Goal: Task Accomplishment & Management: Use online tool/utility

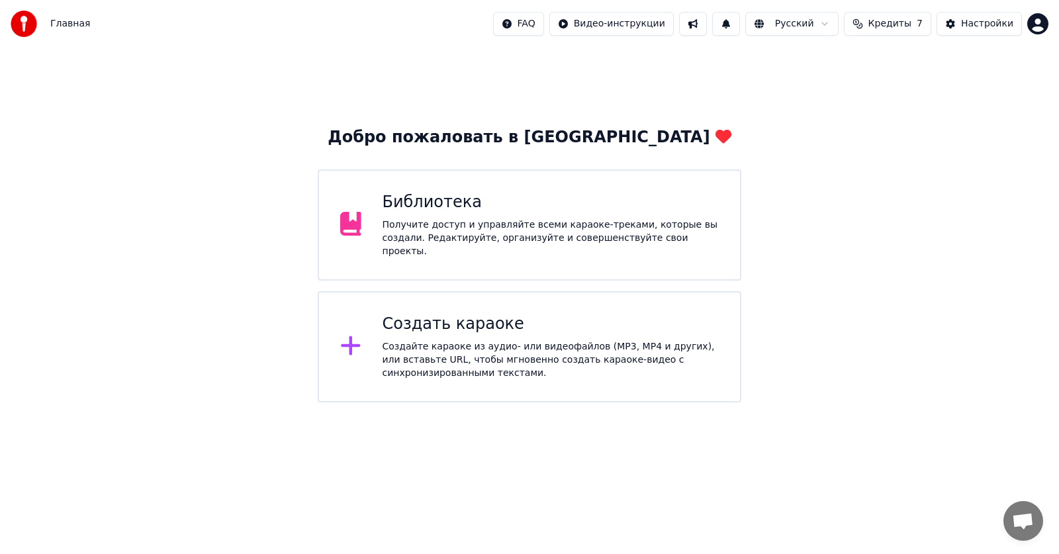
click at [461, 342] on div "Создайте караоке из аудио- или видеофайлов (MP3, MP4 и других), или вставьте UR…" at bounding box center [551, 360] width 337 height 40
click at [485, 213] on div "Библиотека" at bounding box center [551, 202] width 337 height 21
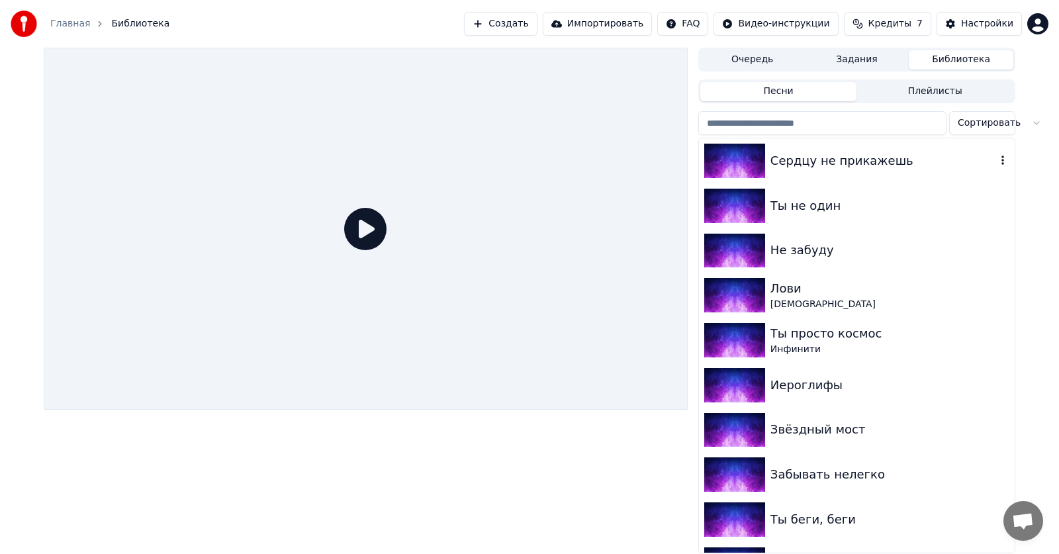
click at [791, 161] on div "Сердцу не прикажешь" at bounding box center [883, 161] width 226 height 19
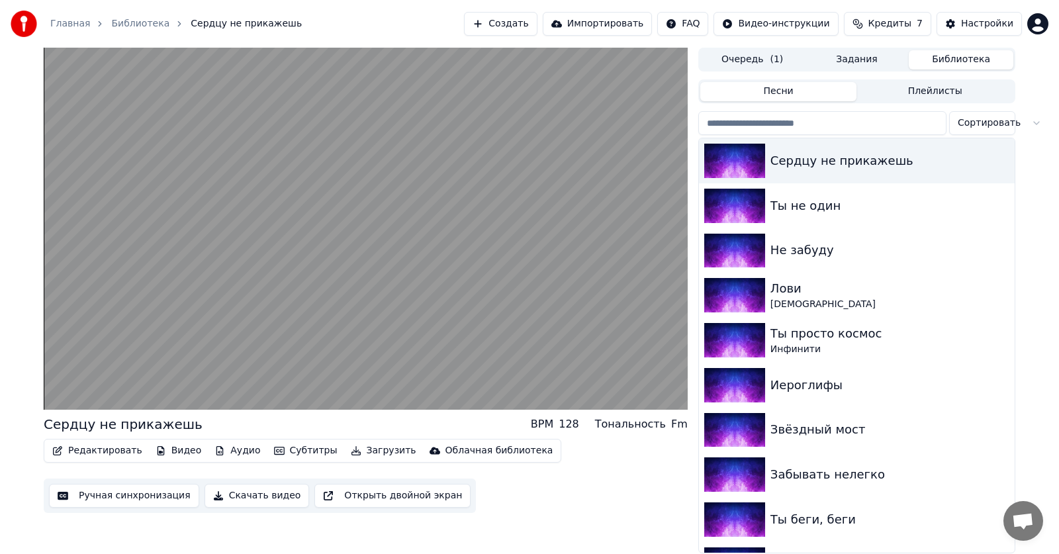
click at [116, 498] on button "Ручная синхронизация" at bounding box center [124, 496] width 150 height 24
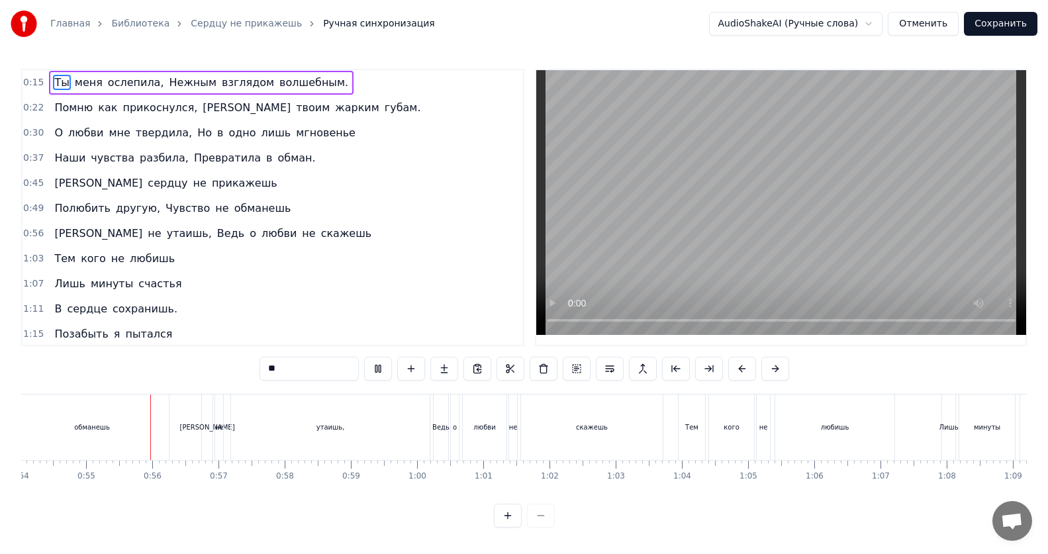
scroll to position [0, 3591]
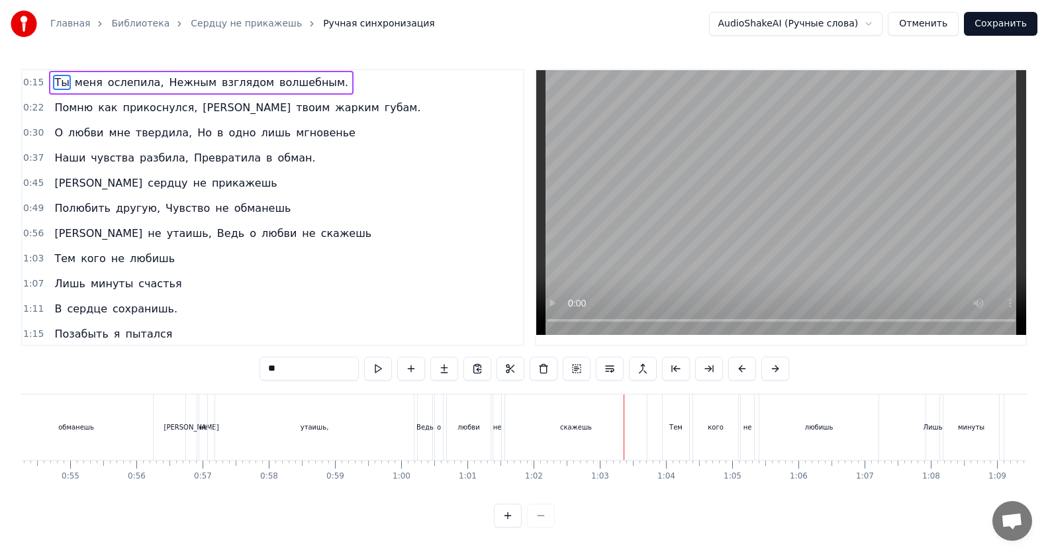
click at [436, 425] on div "о" at bounding box center [439, 427] width 8 height 66
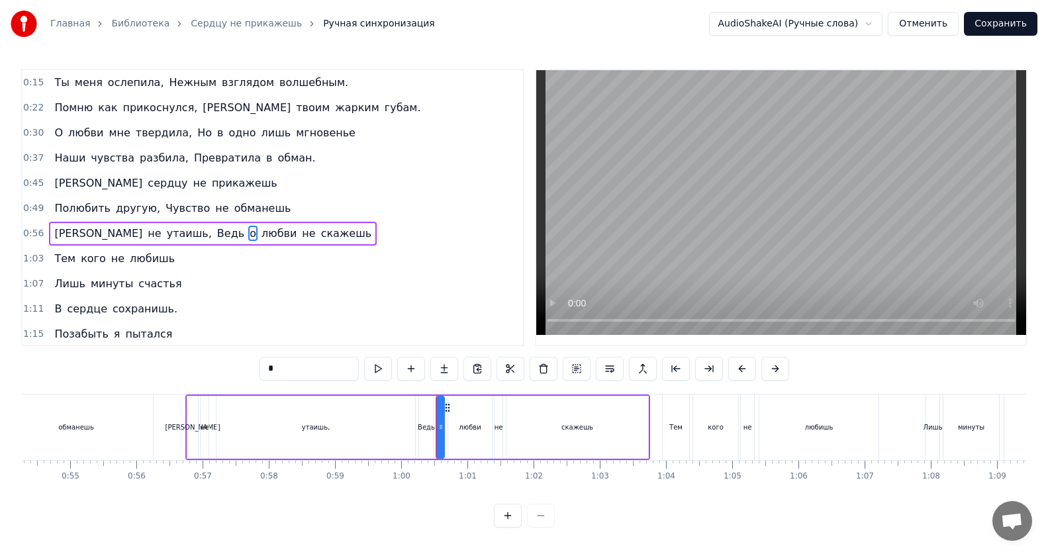
scroll to position [32, 0]
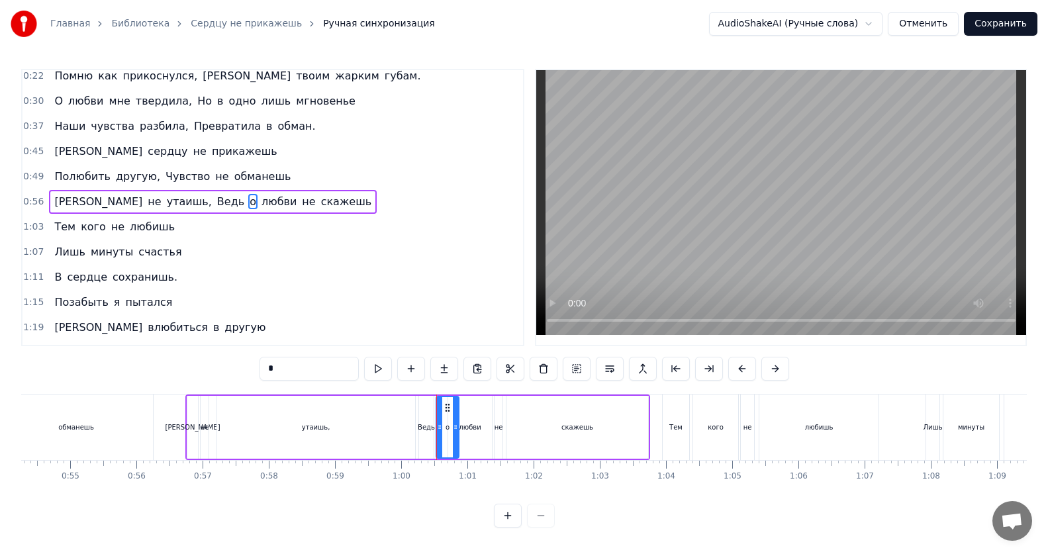
drag, startPoint x: 440, startPoint y: 426, endPoint x: 455, endPoint y: 428, distance: 14.8
click at [455, 428] on icon at bounding box center [455, 427] width 5 height 11
drag, startPoint x: 439, startPoint y: 427, endPoint x: 449, endPoint y: 430, distance: 10.5
click at [449, 430] on icon at bounding box center [449, 427] width 5 height 11
click at [500, 430] on div "не" at bounding box center [498, 427] width 9 height 10
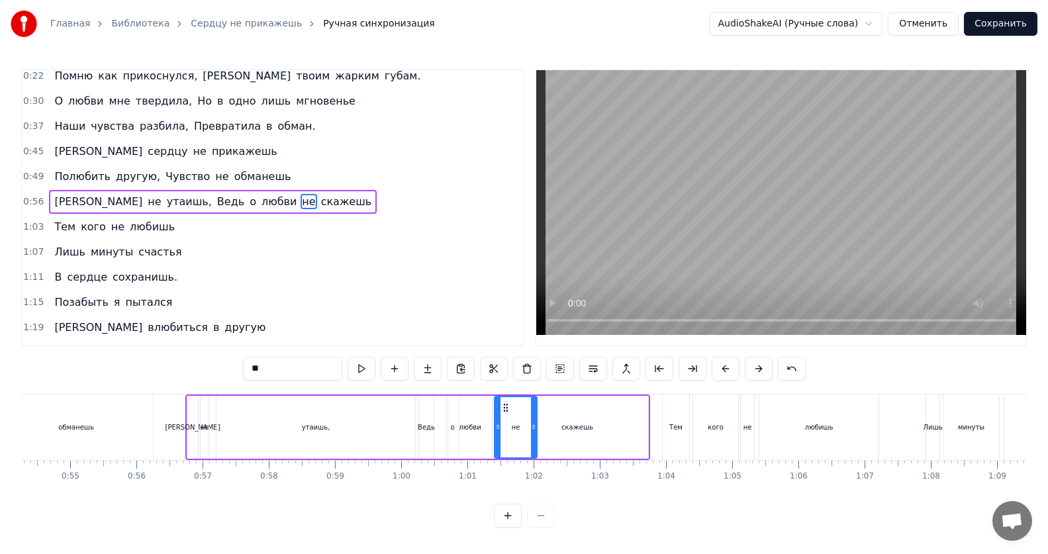
drag, startPoint x: 500, startPoint y: 430, endPoint x: 535, endPoint y: 437, distance: 35.2
click at [535, 437] on div at bounding box center [533, 427] width 5 height 60
drag, startPoint x: 497, startPoint y: 428, endPoint x: 522, endPoint y: 431, distance: 25.4
click at [473, 428] on div "любви" at bounding box center [470, 427] width 22 height 10
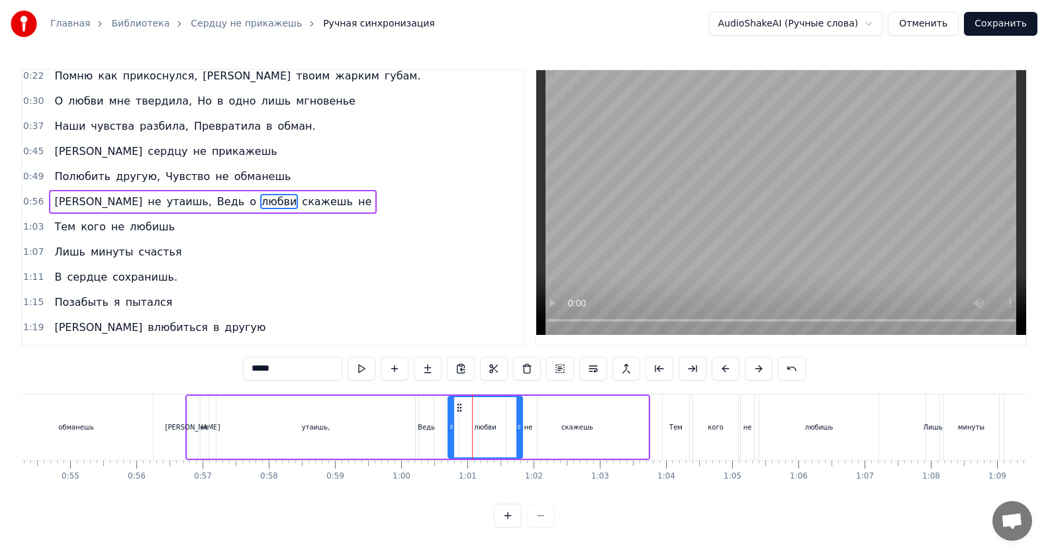
drag, startPoint x: 487, startPoint y: 427, endPoint x: 518, endPoint y: 431, distance: 30.7
click at [518, 431] on icon at bounding box center [518, 427] width 5 height 11
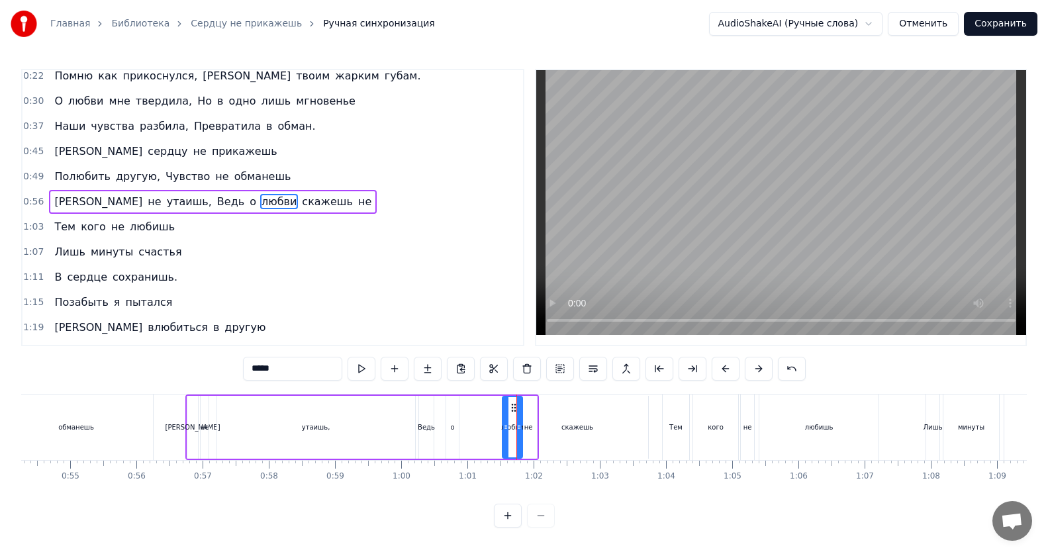
drag, startPoint x: 452, startPoint y: 426, endPoint x: 506, endPoint y: 431, distance: 54.5
click at [506, 431] on icon at bounding box center [505, 427] width 5 height 11
click at [455, 428] on div "о" at bounding box center [452, 427] width 13 height 63
drag, startPoint x: 455, startPoint y: 428, endPoint x: 492, endPoint y: 436, distance: 38.6
click at [492, 436] on div at bounding box center [492, 427] width 5 height 60
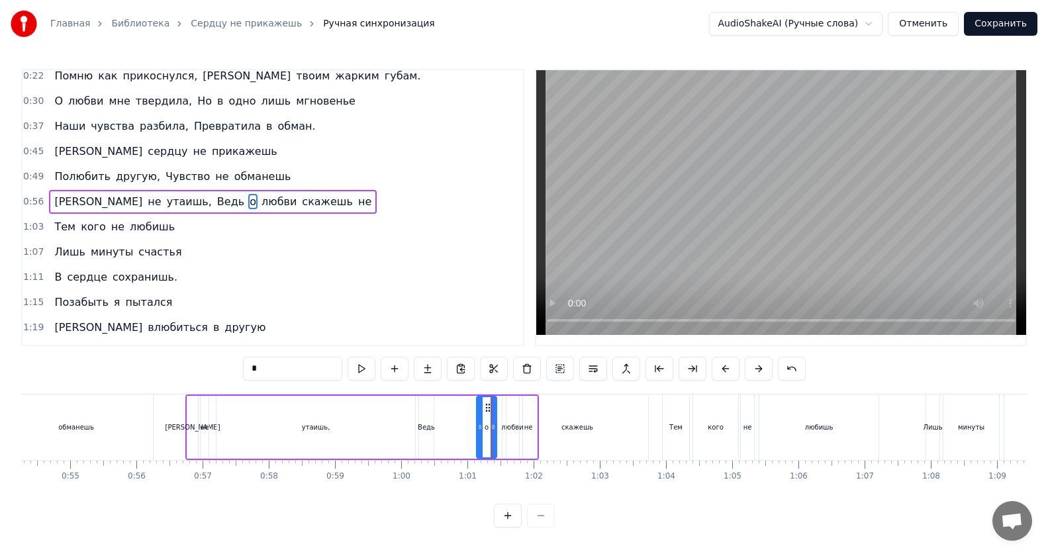
drag, startPoint x: 451, startPoint y: 428, endPoint x: 481, endPoint y: 432, distance: 30.6
click at [481, 432] on icon at bounding box center [479, 427] width 5 height 11
click at [424, 428] on div "Ведь" at bounding box center [426, 427] width 17 height 10
drag, startPoint x: 432, startPoint y: 426, endPoint x: 477, endPoint y: 434, distance: 45.1
click at [477, 434] on div at bounding box center [474, 427] width 5 height 60
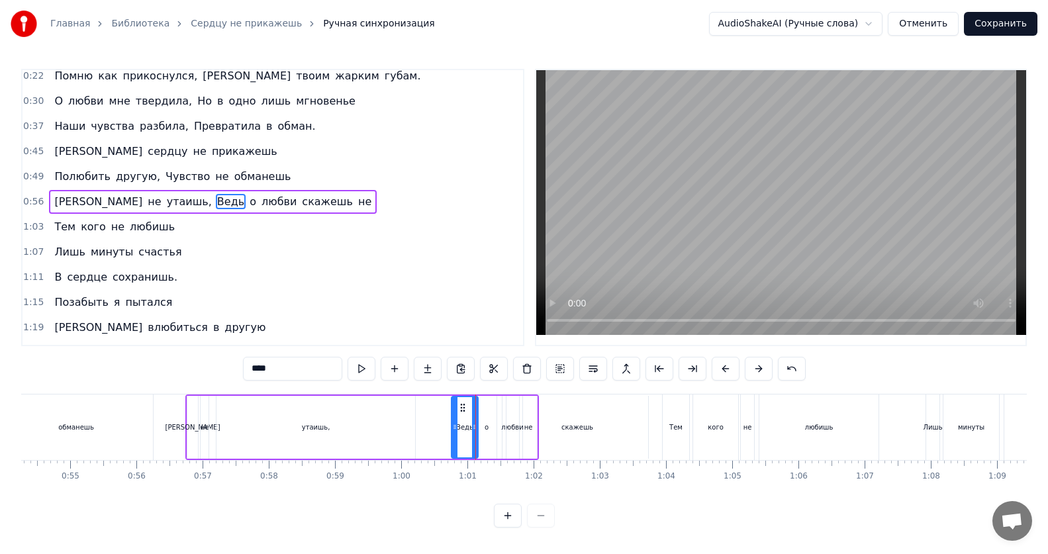
drag, startPoint x: 421, startPoint y: 426, endPoint x: 453, endPoint y: 430, distance: 32.6
click at [453, 430] on icon at bounding box center [454, 427] width 5 height 11
click at [318, 428] on div "утаишь," at bounding box center [316, 427] width 28 height 10
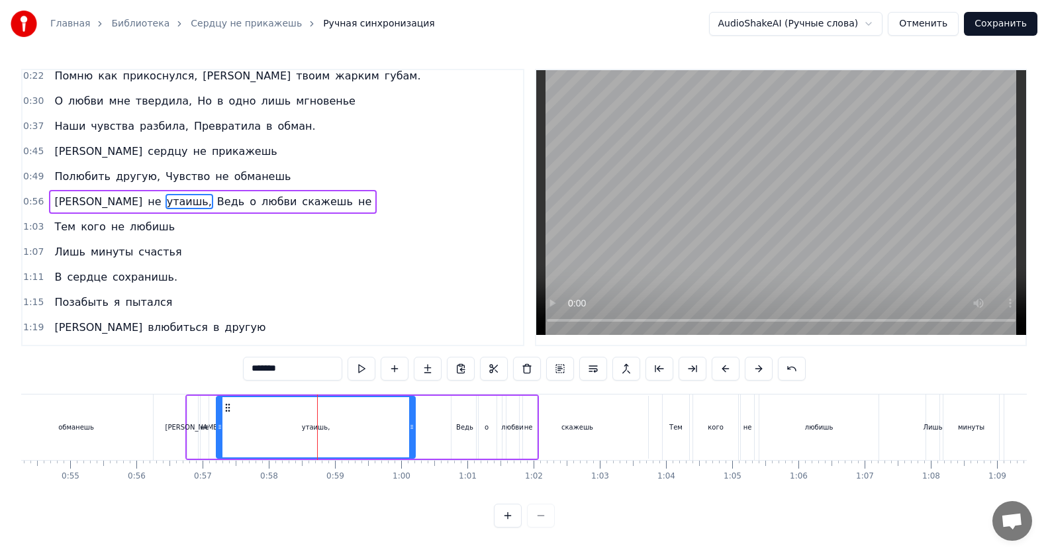
click at [473, 432] on div "Ведь" at bounding box center [464, 427] width 26 height 63
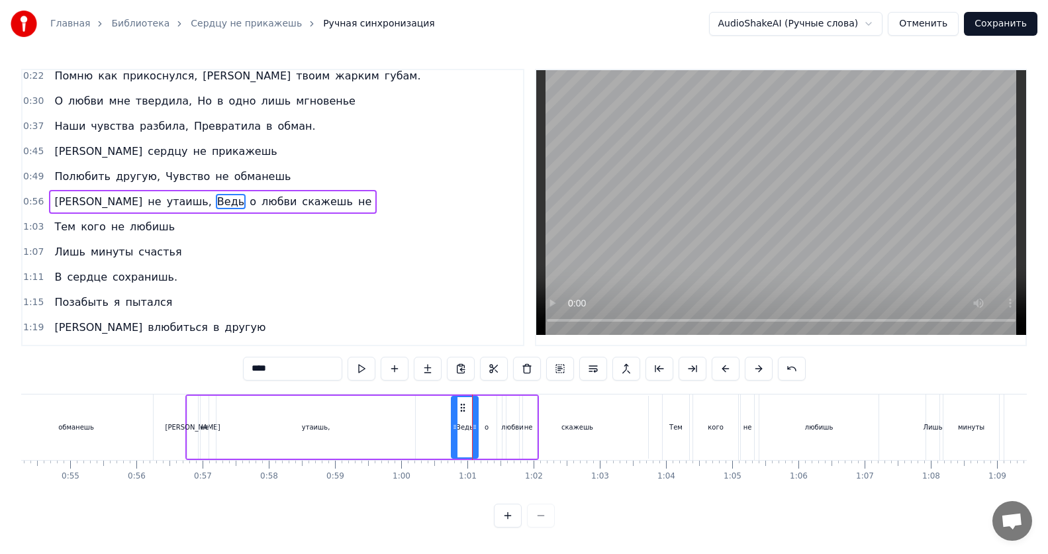
click at [506, 426] on div "скажешь" at bounding box center [577, 427] width 143 height 63
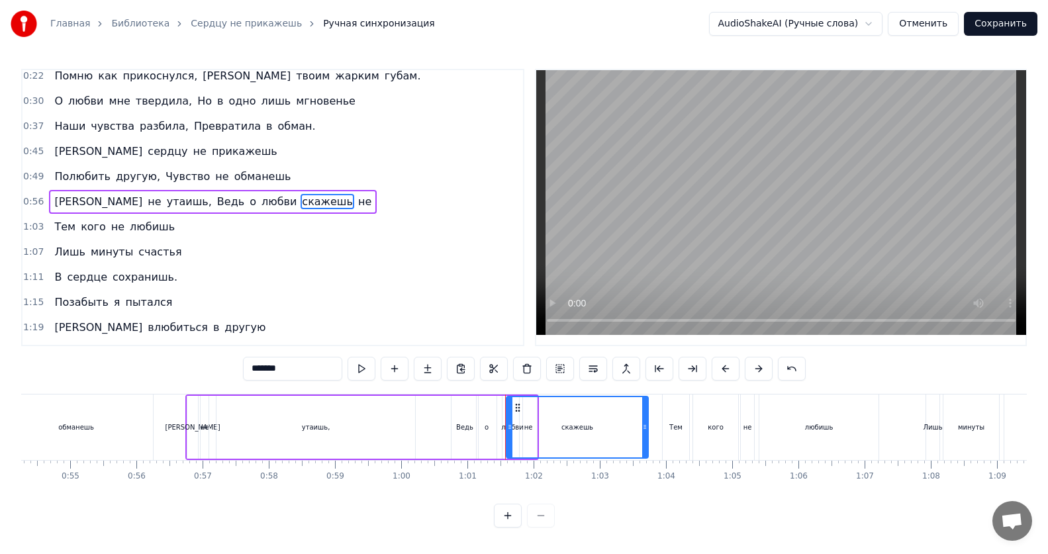
click at [487, 429] on div "о" at bounding box center [486, 427] width 4 height 10
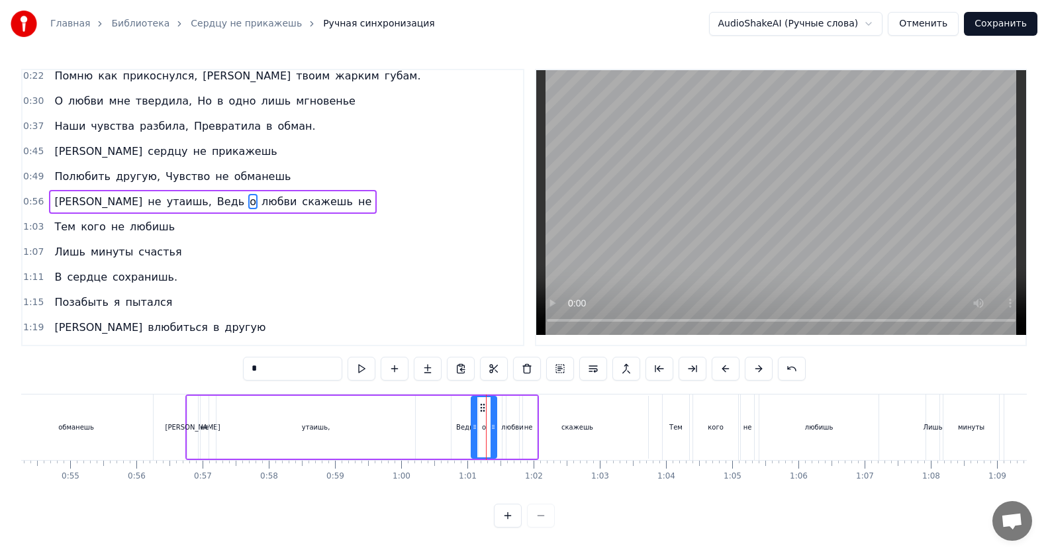
click at [475, 428] on icon at bounding box center [474, 427] width 5 height 11
drag, startPoint x: 492, startPoint y: 429, endPoint x: 481, endPoint y: 429, distance: 11.3
click at [481, 429] on icon at bounding box center [481, 427] width 5 height 11
click at [512, 430] on div "скажешь" at bounding box center [577, 427] width 142 height 63
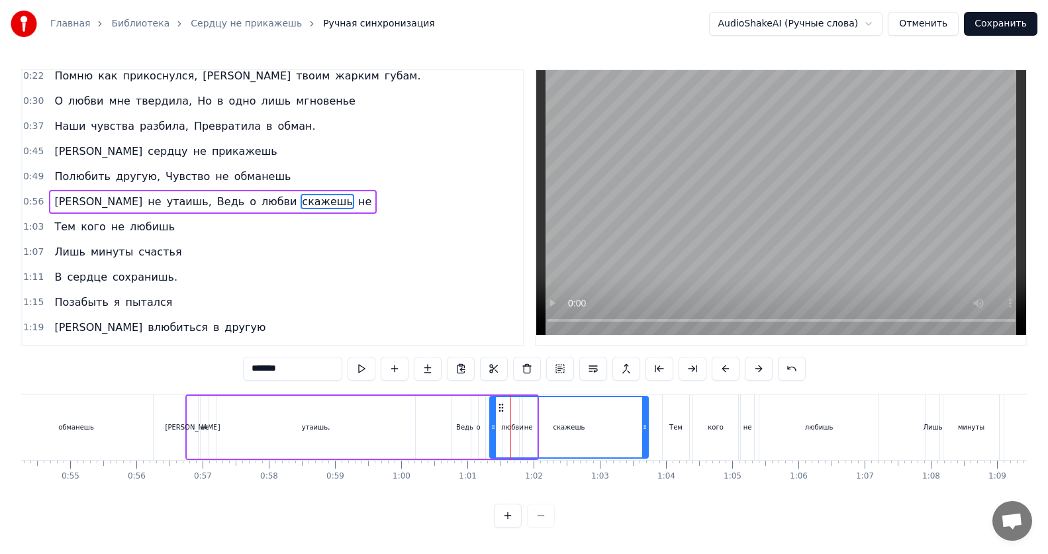
drag, startPoint x: 510, startPoint y: 429, endPoint x: 493, endPoint y: 433, distance: 17.0
click at [493, 433] on div at bounding box center [492, 427] width 5 height 60
click at [514, 427] on div "скажешь" at bounding box center [568, 427] width 157 height 60
click at [492, 430] on icon at bounding box center [490, 427] width 5 height 11
click at [532, 430] on div "скажешь" at bounding box center [568, 427] width 160 height 60
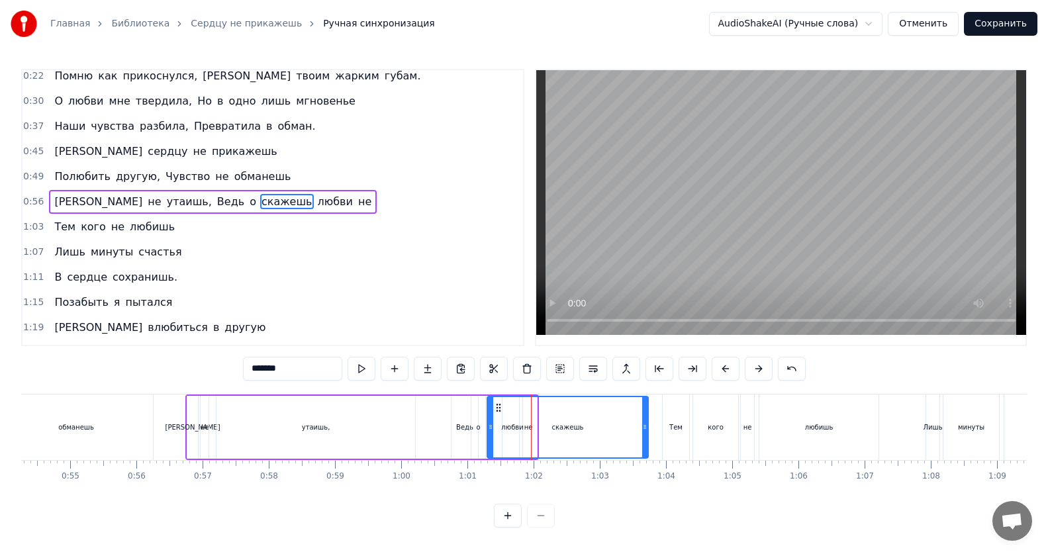
click at [528, 428] on div "скажешь" at bounding box center [568, 427] width 160 height 60
click at [513, 428] on div "скажешь" at bounding box center [568, 427] width 160 height 60
click at [492, 428] on icon at bounding box center [490, 427] width 5 height 11
click at [639, 432] on div at bounding box center [641, 427] width 5 height 60
drag, startPoint x: 492, startPoint y: 428, endPoint x: 484, endPoint y: 428, distance: 7.9
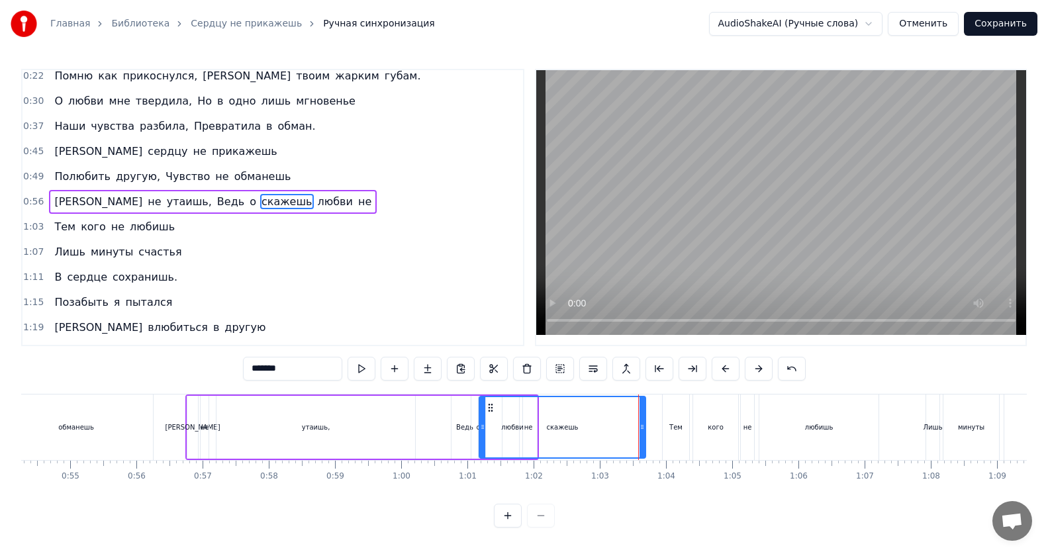
click at [484, 428] on icon at bounding box center [482, 427] width 5 height 11
drag, startPoint x: 483, startPoint y: 428, endPoint x: 496, endPoint y: 428, distance: 12.6
click at [496, 428] on icon at bounding box center [494, 427] width 5 height 11
click at [481, 430] on div "о" at bounding box center [478, 427] width 14 height 63
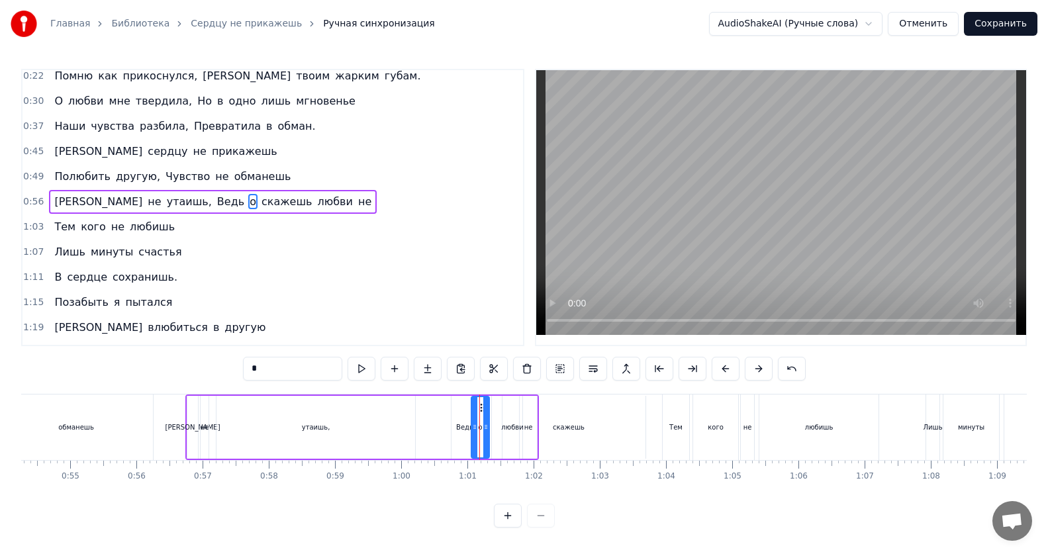
click at [484, 430] on icon at bounding box center [485, 427] width 5 height 11
click at [479, 428] on icon at bounding box center [479, 427] width 5 height 11
click at [504, 430] on div "любви" at bounding box center [512, 427] width 22 height 10
drag, startPoint x: 504, startPoint y: 430, endPoint x: 495, endPoint y: 430, distance: 9.3
click at [495, 430] on icon at bounding box center [496, 427] width 5 height 11
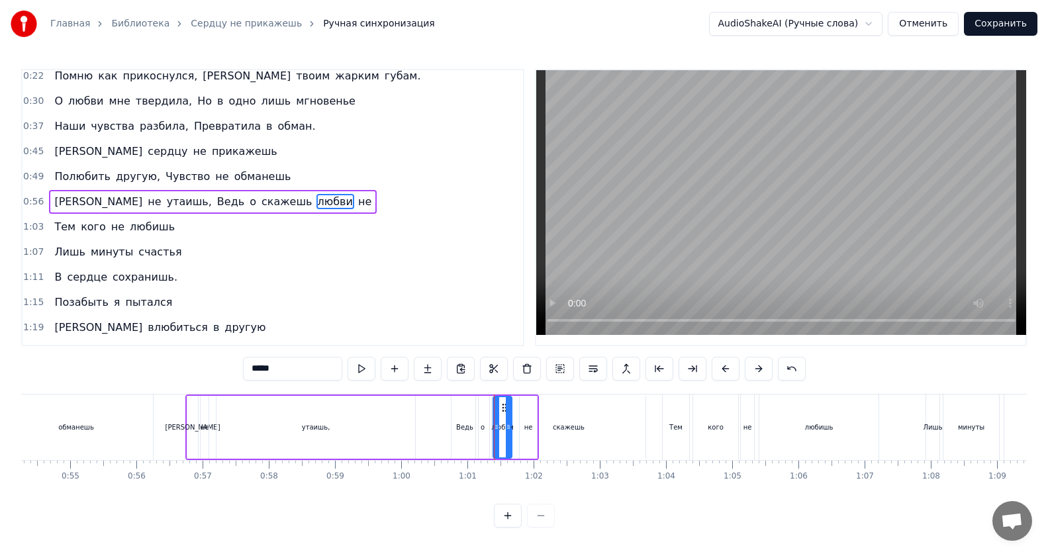
drag, startPoint x: 518, startPoint y: 430, endPoint x: 508, endPoint y: 430, distance: 10.6
click at [508, 430] on icon at bounding box center [508, 427] width 5 height 11
click at [528, 429] on div "не" at bounding box center [528, 427] width 9 height 10
click at [520, 429] on icon at bounding box center [520, 427] width 5 height 11
drag, startPoint x: 532, startPoint y: 429, endPoint x: 539, endPoint y: 428, distance: 7.3
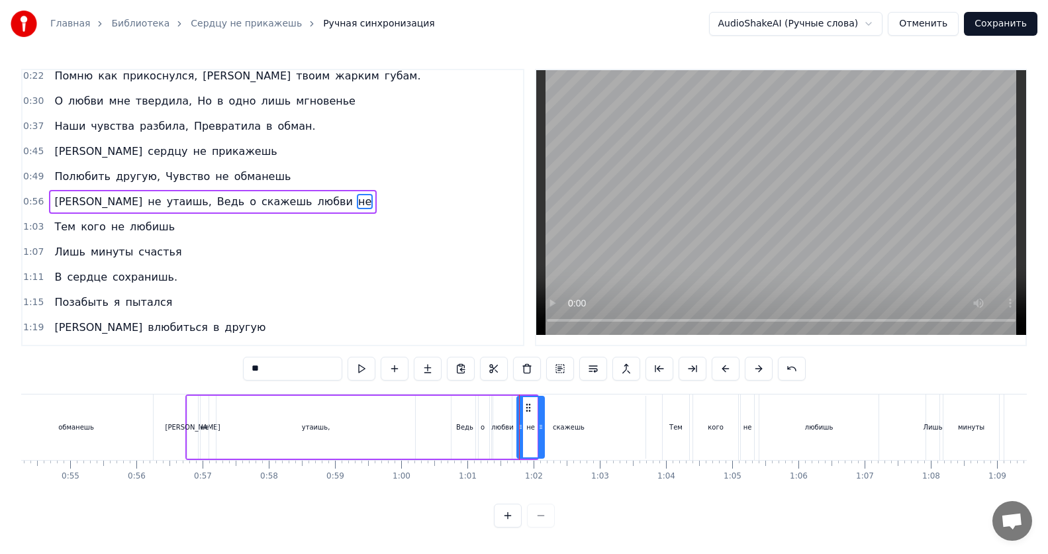
click at [539, 428] on icon at bounding box center [540, 427] width 5 height 11
click at [526, 428] on icon at bounding box center [525, 427] width 5 height 11
click at [562, 429] on div "скажешь" at bounding box center [569, 427] width 32 height 10
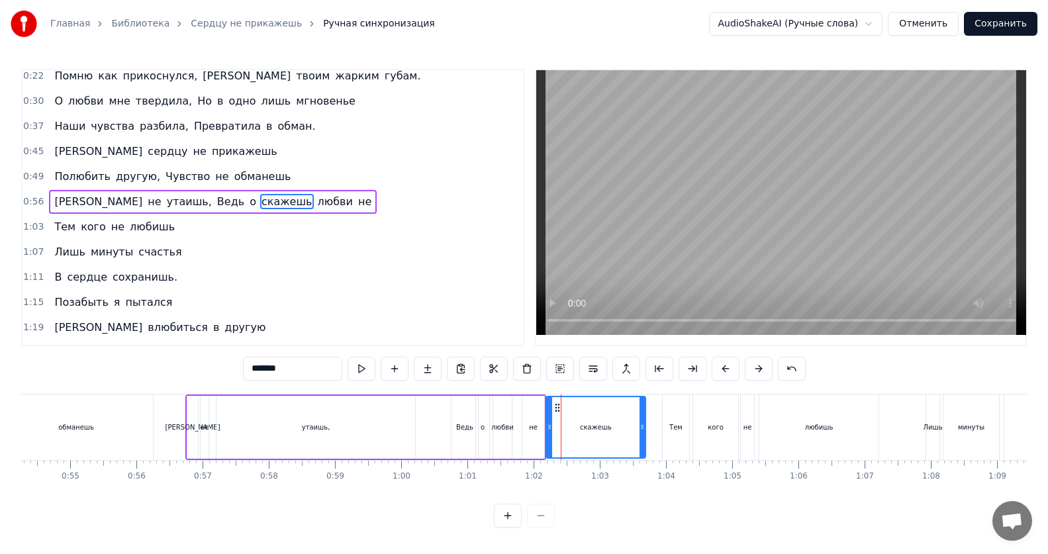
drag, startPoint x: 497, startPoint y: 430, endPoint x: 551, endPoint y: 426, distance: 54.4
drag, startPoint x: 642, startPoint y: 427, endPoint x: 606, endPoint y: 430, distance: 36.6
click at [606, 430] on icon at bounding box center [605, 427] width 5 height 11
drag, startPoint x: 605, startPoint y: 432, endPoint x: 639, endPoint y: 431, distance: 33.8
click at [639, 431] on icon at bounding box center [639, 427] width 5 height 11
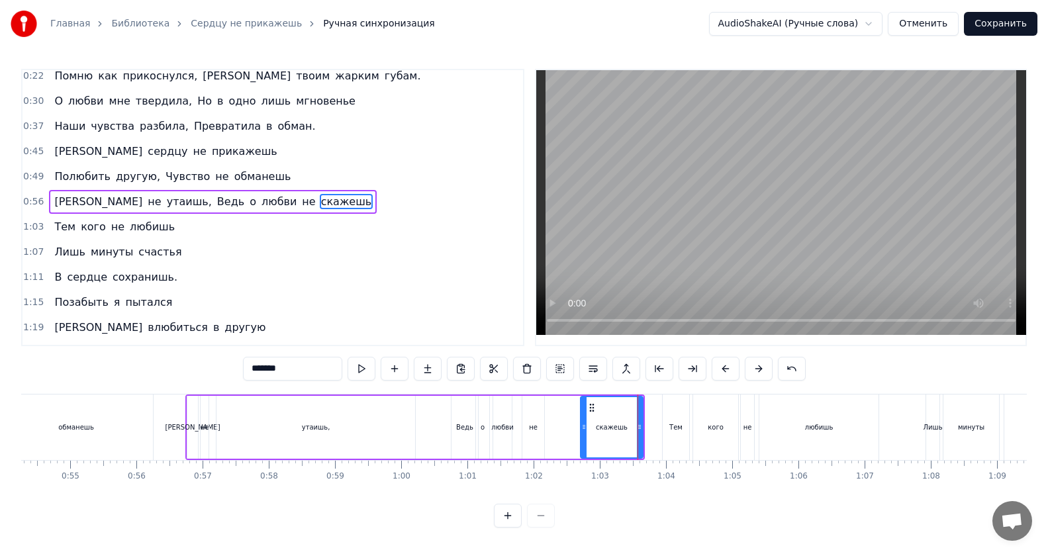
drag, startPoint x: 548, startPoint y: 430, endPoint x: 582, endPoint y: 434, distance: 34.7
click at [582, 434] on div at bounding box center [583, 427] width 5 height 60
click at [534, 430] on div "не" at bounding box center [533, 427] width 9 height 10
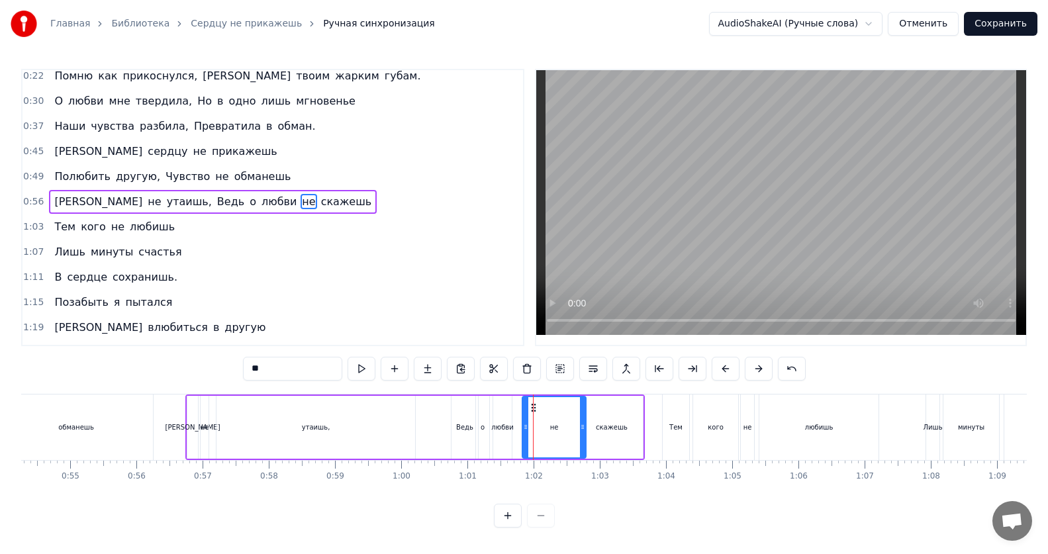
drag, startPoint x: 538, startPoint y: 428, endPoint x: 580, endPoint y: 434, distance: 42.2
click at [580, 434] on div at bounding box center [582, 427] width 5 height 60
drag, startPoint x: 527, startPoint y: 429, endPoint x: 562, endPoint y: 430, distance: 35.1
click at [562, 430] on icon at bounding box center [560, 427] width 5 height 11
click at [508, 431] on div "любви" at bounding box center [502, 427] width 22 height 10
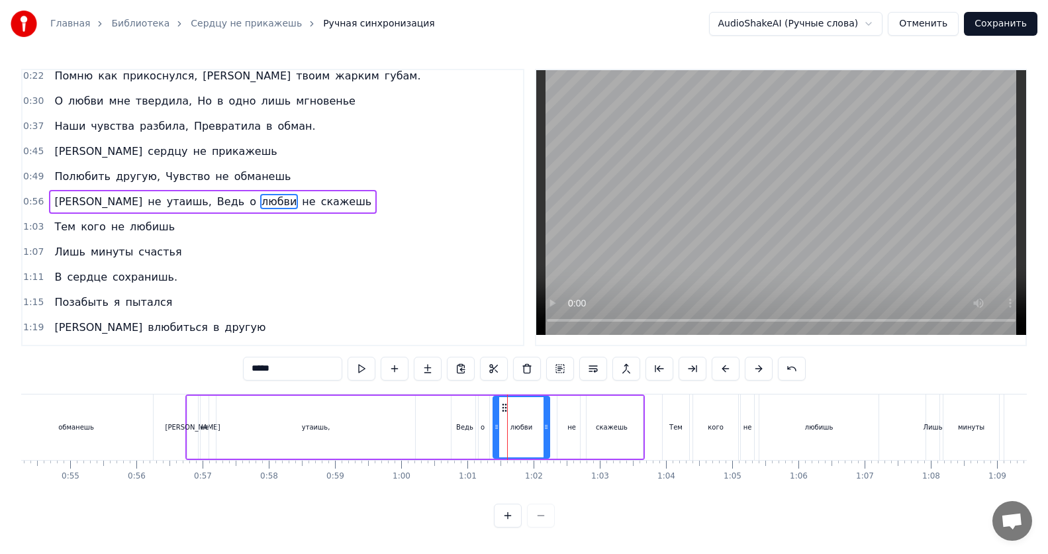
drag, startPoint x: 510, startPoint y: 430, endPoint x: 548, endPoint y: 436, distance: 38.2
click at [548, 436] on div at bounding box center [545, 427] width 5 height 60
drag, startPoint x: 494, startPoint y: 429, endPoint x: 506, endPoint y: 433, distance: 11.9
click at [506, 433] on div at bounding box center [507, 427] width 5 height 60
click at [465, 432] on div "Ведь" at bounding box center [464, 427] width 17 height 10
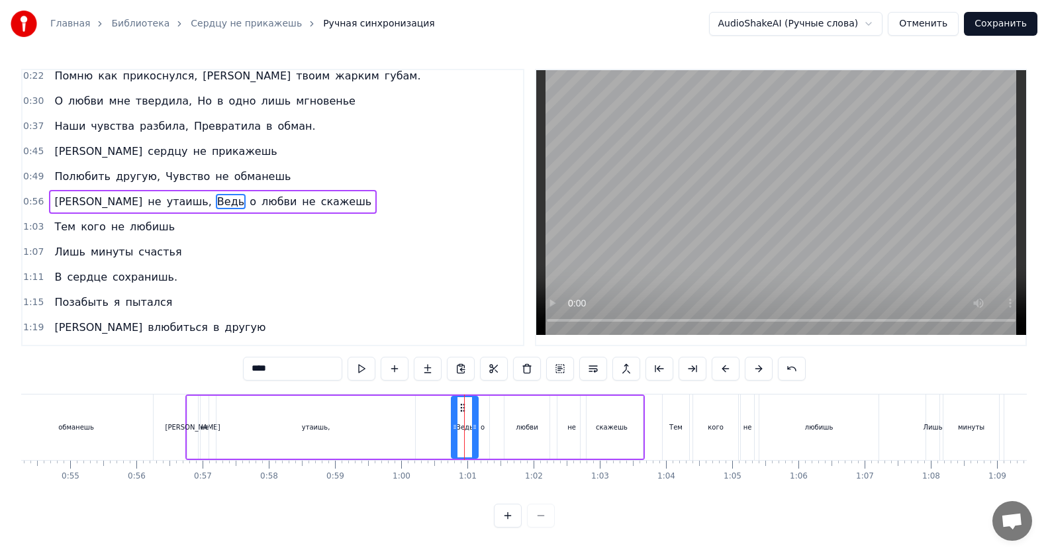
click at [321, 427] on div "утаишь," at bounding box center [316, 427] width 28 height 10
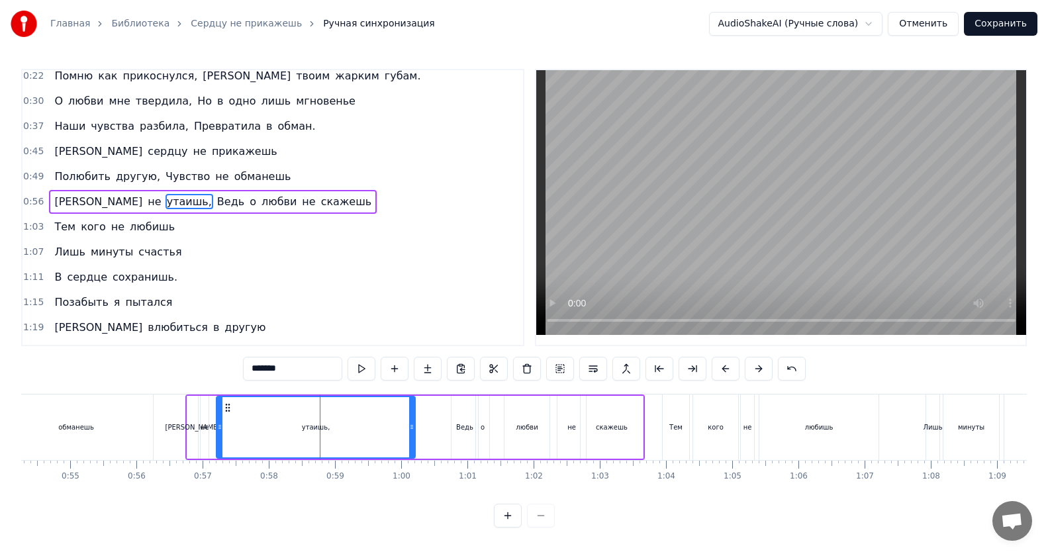
click at [469, 429] on div "Ведь" at bounding box center [464, 427] width 17 height 10
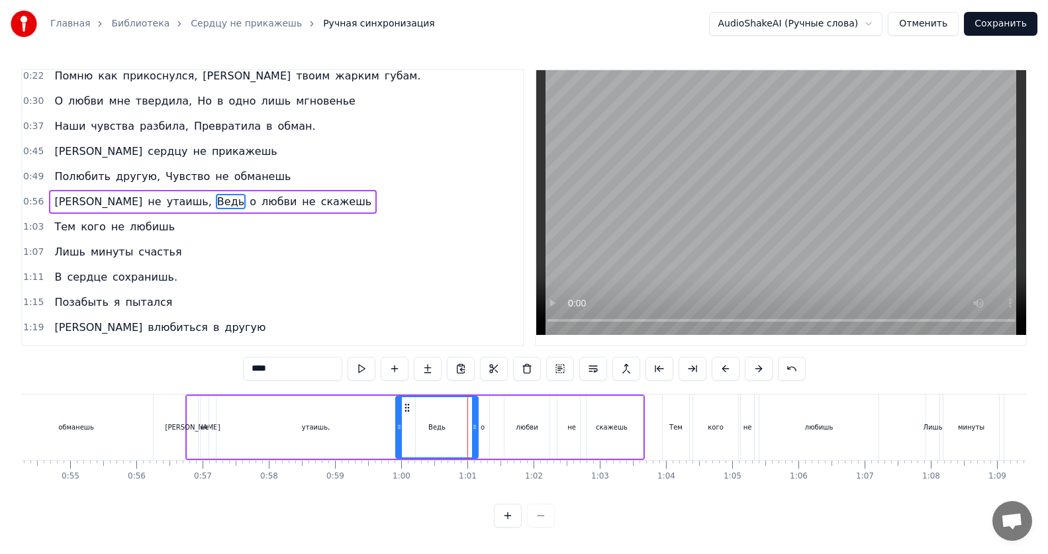
drag, startPoint x: 453, startPoint y: 429, endPoint x: 398, endPoint y: 431, distance: 55.6
click at [398, 431] on icon at bounding box center [398, 427] width 5 height 11
drag, startPoint x: 477, startPoint y: 429, endPoint x: 440, endPoint y: 430, distance: 36.4
click at [440, 430] on icon at bounding box center [438, 427] width 5 height 11
drag, startPoint x: 399, startPoint y: 429, endPoint x: 379, endPoint y: 430, distance: 20.6
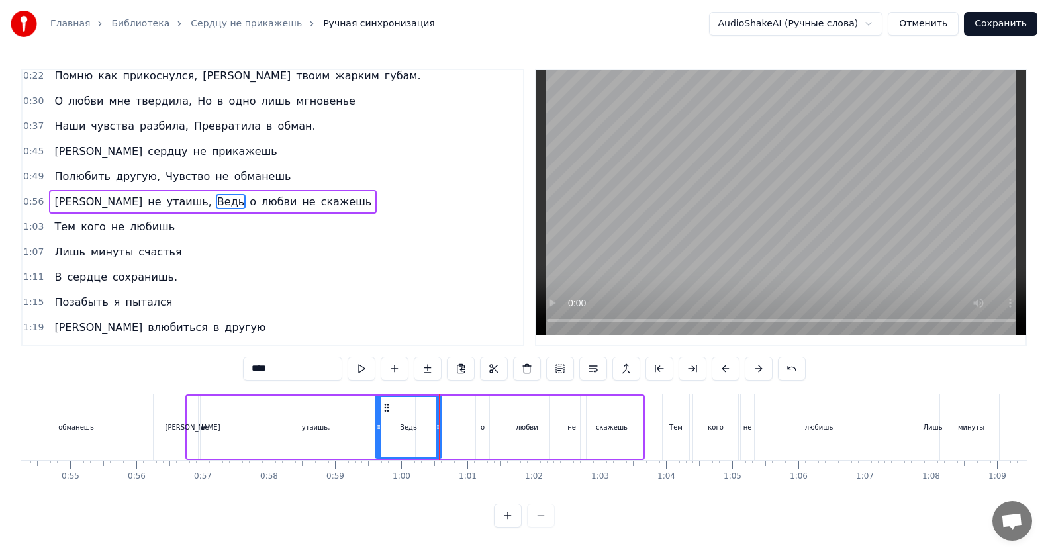
click at [379, 430] on icon at bounding box center [378, 427] width 5 height 11
drag, startPoint x: 439, startPoint y: 427, endPoint x: 414, endPoint y: 428, distance: 25.2
click at [414, 428] on icon at bounding box center [412, 427] width 5 height 11
drag, startPoint x: 377, startPoint y: 426, endPoint x: 342, endPoint y: 429, distance: 35.9
click at [342, 429] on icon at bounding box center [342, 427] width 5 height 11
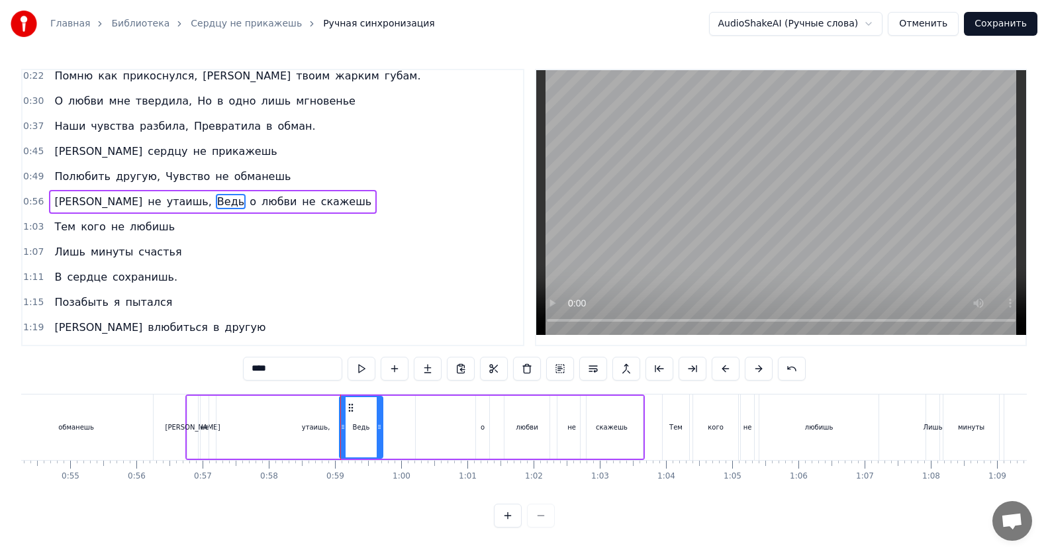
drag, startPoint x: 416, startPoint y: 426, endPoint x: 382, endPoint y: 430, distance: 34.0
click at [382, 430] on icon at bounding box center [379, 427] width 5 height 11
drag, startPoint x: 382, startPoint y: 431, endPoint x: 472, endPoint y: 433, distance: 90.0
click at [472, 433] on div at bounding box center [469, 427] width 5 height 60
drag, startPoint x: 342, startPoint y: 428, endPoint x: 361, endPoint y: 430, distance: 19.4
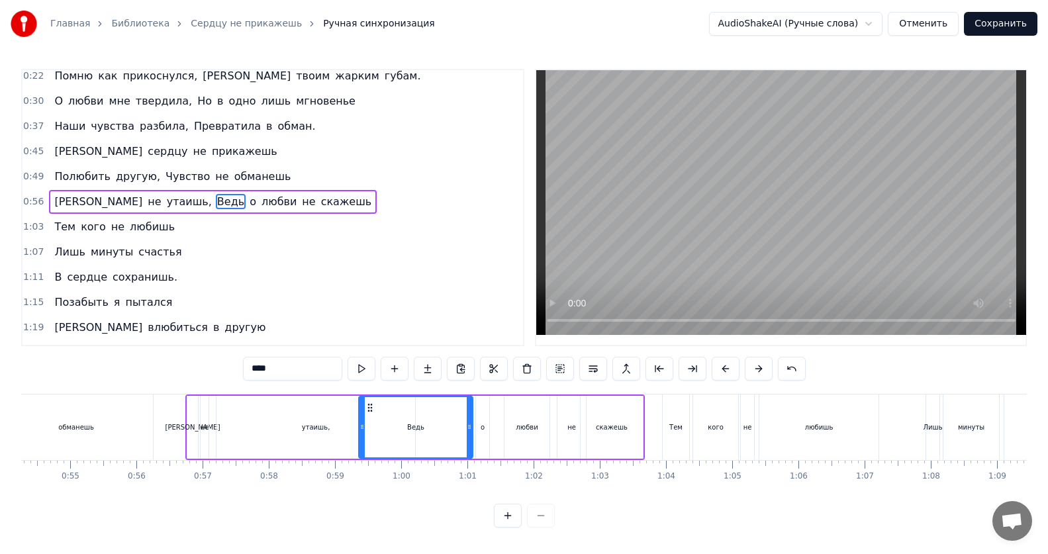
click at [361, 430] on icon at bounding box center [361, 427] width 5 height 11
drag, startPoint x: 361, startPoint y: 430, endPoint x: 384, endPoint y: 434, distance: 22.7
click at [384, 434] on div at bounding box center [384, 427] width 5 height 60
drag, startPoint x: 384, startPoint y: 434, endPoint x: 396, endPoint y: 434, distance: 11.9
click at [396, 434] on div at bounding box center [396, 427] width 5 height 60
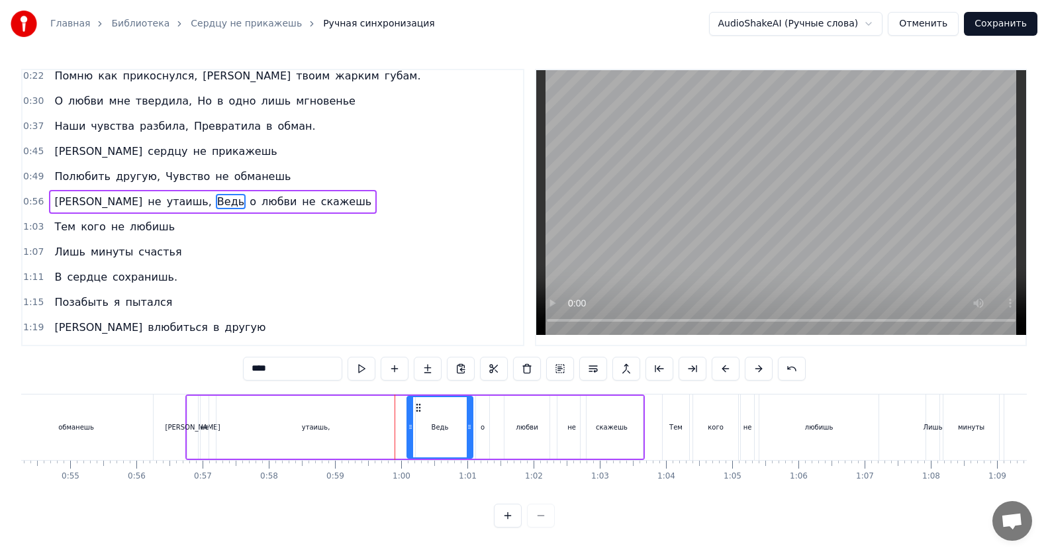
drag, startPoint x: 396, startPoint y: 434, endPoint x: 410, endPoint y: 436, distance: 14.0
click at [410, 436] on div at bounding box center [410, 427] width 5 height 60
drag, startPoint x: 410, startPoint y: 436, endPoint x: 426, endPoint y: 432, distance: 17.0
click at [426, 432] on div at bounding box center [426, 427] width 5 height 60
drag, startPoint x: 426, startPoint y: 432, endPoint x: 378, endPoint y: 430, distance: 48.4
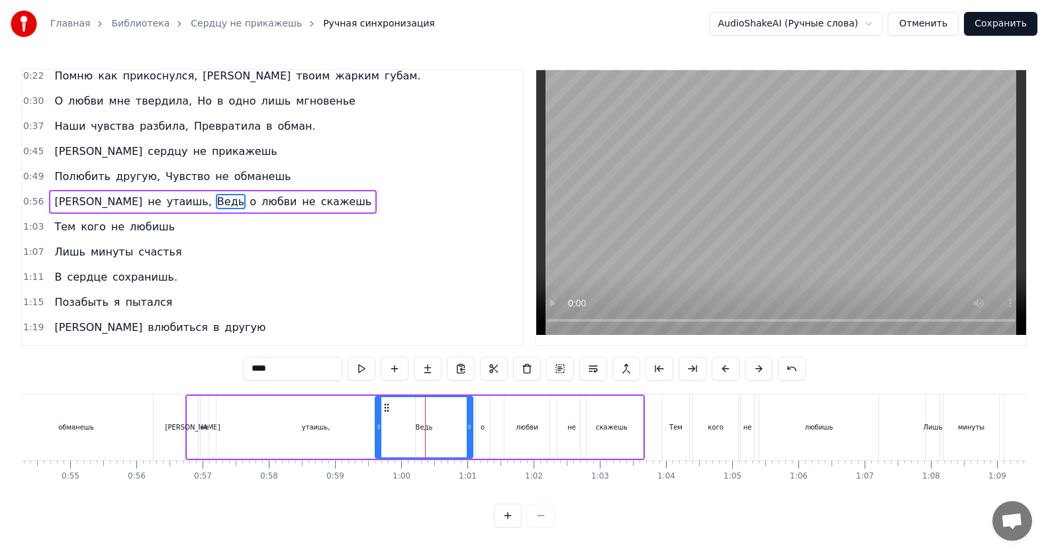
click at [378, 430] on div at bounding box center [378, 427] width 5 height 60
drag, startPoint x: 469, startPoint y: 428, endPoint x: 414, endPoint y: 430, distance: 55.0
click at [414, 430] on icon at bounding box center [414, 427] width 5 height 11
click at [321, 433] on div "утаишь," at bounding box center [315, 427] width 199 height 63
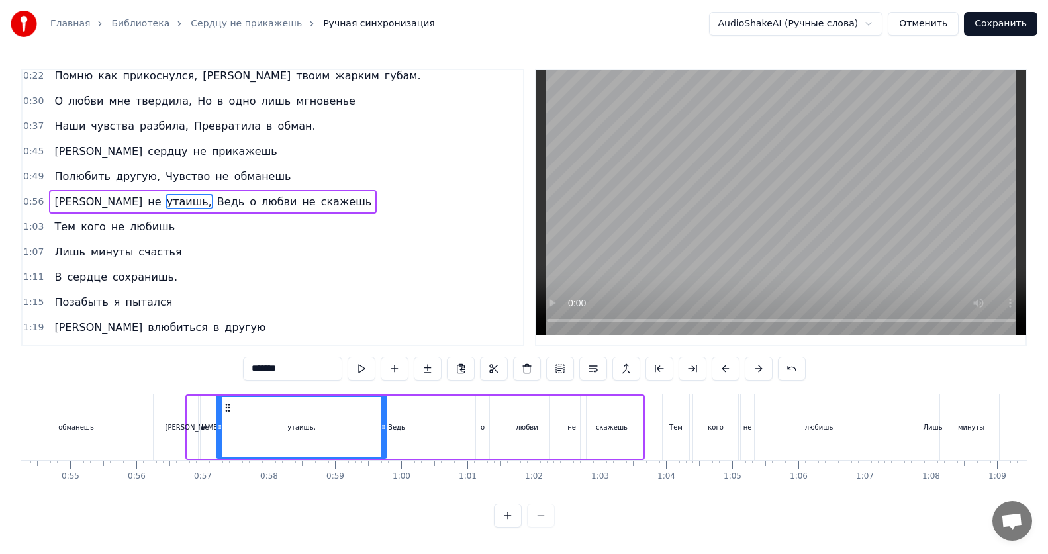
drag, startPoint x: 410, startPoint y: 427, endPoint x: 382, endPoint y: 429, distance: 28.5
click at [382, 429] on icon at bounding box center [383, 427] width 5 height 11
drag, startPoint x: 221, startPoint y: 430, endPoint x: 248, endPoint y: 432, distance: 27.2
click at [248, 432] on icon at bounding box center [246, 427] width 5 height 11
drag, startPoint x: 249, startPoint y: 432, endPoint x: 264, endPoint y: 432, distance: 15.2
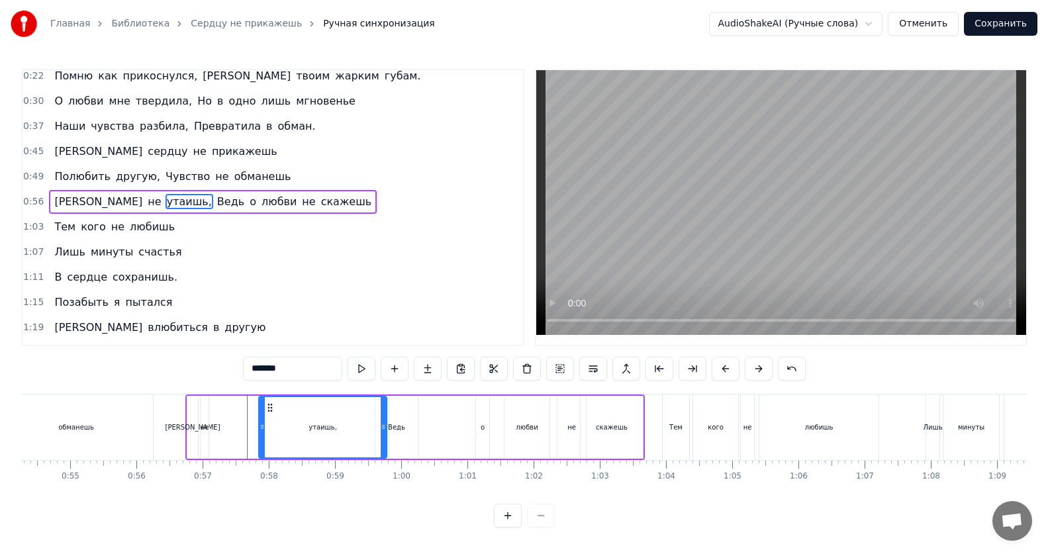
click at [264, 432] on icon at bounding box center [261, 427] width 5 height 11
drag, startPoint x: 264, startPoint y: 432, endPoint x: 225, endPoint y: 435, distance: 39.2
click at [225, 435] on div at bounding box center [222, 427] width 5 height 60
drag, startPoint x: 383, startPoint y: 432, endPoint x: 356, endPoint y: 433, distance: 27.1
click at [356, 433] on div at bounding box center [355, 427] width 5 height 60
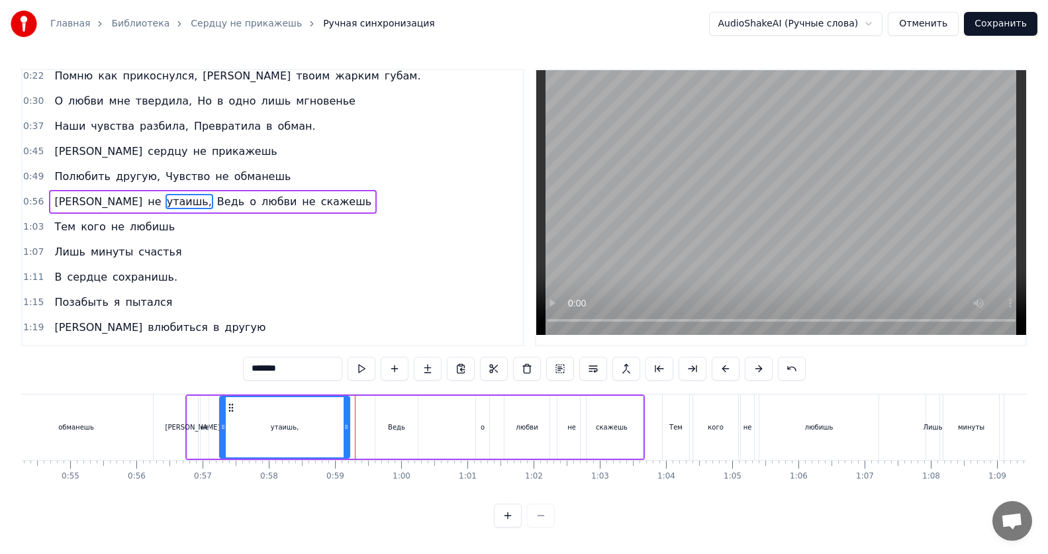
drag, startPoint x: 353, startPoint y: 433, endPoint x: 345, endPoint y: 434, distance: 8.0
click at [345, 434] on div at bounding box center [346, 427] width 5 height 60
click at [392, 427] on div "Ведь" at bounding box center [396, 427] width 17 height 10
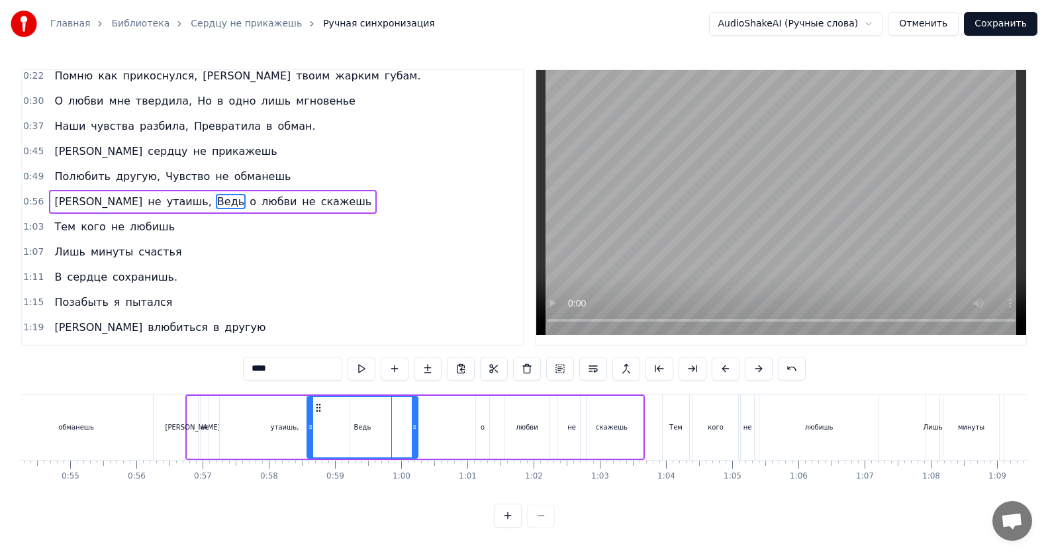
drag, startPoint x: 379, startPoint y: 427, endPoint x: 310, endPoint y: 433, distance: 68.4
click at [310, 433] on div at bounding box center [310, 427] width 5 height 60
drag, startPoint x: 310, startPoint y: 433, endPoint x: 270, endPoint y: 440, distance: 41.0
click at [270, 440] on div at bounding box center [269, 427] width 5 height 60
drag, startPoint x: 269, startPoint y: 440, endPoint x: 306, endPoint y: 436, distance: 36.7
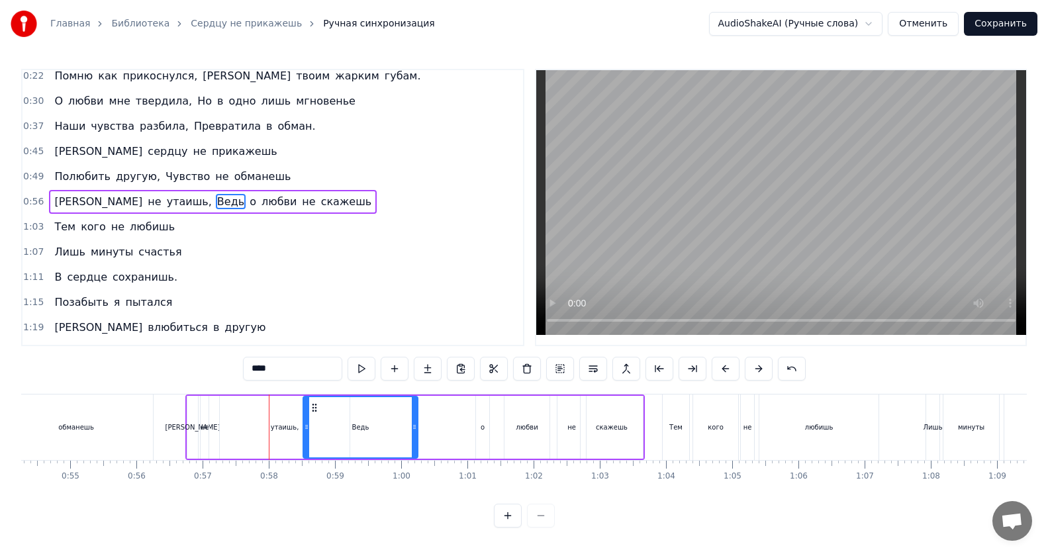
click at [306, 436] on div at bounding box center [306, 427] width 5 height 60
drag, startPoint x: 414, startPoint y: 432, endPoint x: 490, endPoint y: 431, distance: 76.1
click at [490, 431] on icon at bounding box center [490, 427] width 5 height 11
drag, startPoint x: 489, startPoint y: 430, endPoint x: 473, endPoint y: 434, distance: 16.9
click at [473, 434] on div at bounding box center [473, 427] width 5 height 60
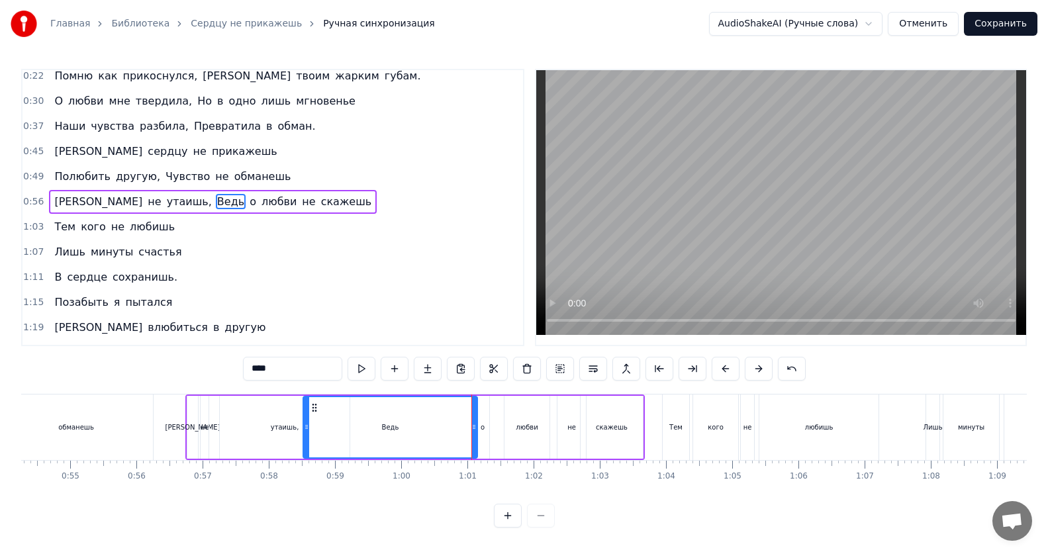
click at [482, 429] on div "о" at bounding box center [483, 427] width 4 height 10
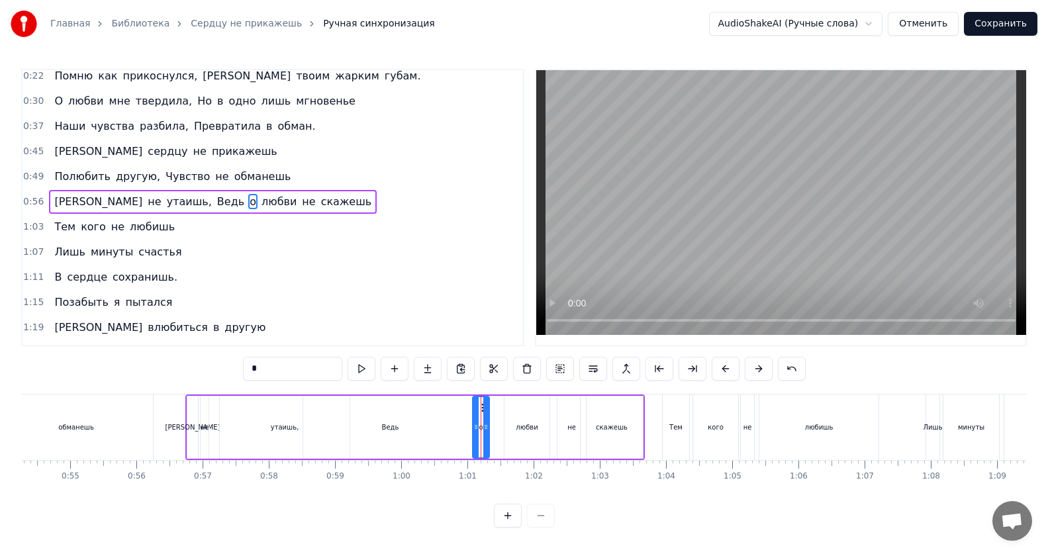
click at [479, 428] on icon at bounding box center [475, 427] width 5 height 11
drag, startPoint x: 486, startPoint y: 428, endPoint x: 498, endPoint y: 429, distance: 12.0
click at [498, 429] on icon at bounding box center [497, 427] width 5 height 11
drag, startPoint x: 475, startPoint y: 430, endPoint x: 485, endPoint y: 430, distance: 9.9
click at [485, 430] on icon at bounding box center [485, 427] width 5 height 11
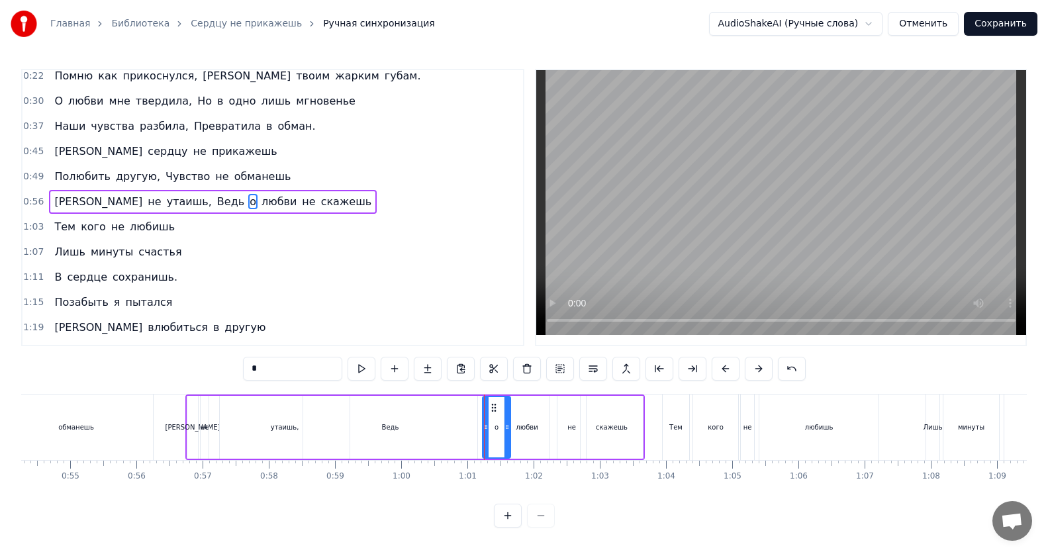
drag, startPoint x: 496, startPoint y: 428, endPoint x: 505, endPoint y: 428, distance: 9.3
click at [505, 428] on icon at bounding box center [506, 427] width 5 height 11
click at [492, 432] on icon at bounding box center [491, 427] width 5 height 11
click at [392, 432] on div "Ведь" at bounding box center [390, 427] width 174 height 63
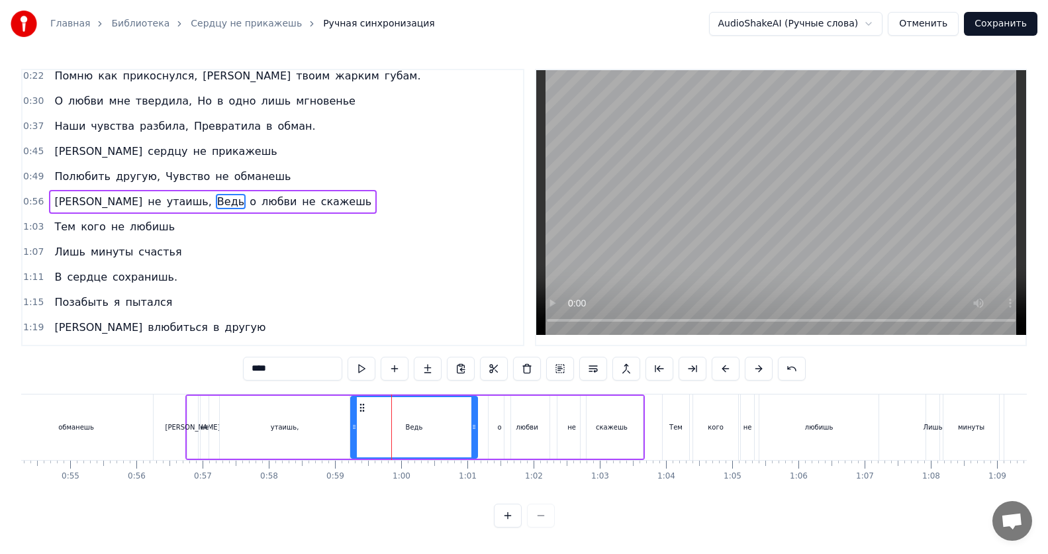
drag, startPoint x: 307, startPoint y: 428, endPoint x: 355, endPoint y: 432, distance: 47.8
click at [355, 432] on icon at bounding box center [353, 427] width 5 height 11
click at [204, 434] on div "не" at bounding box center [205, 427] width 8 height 63
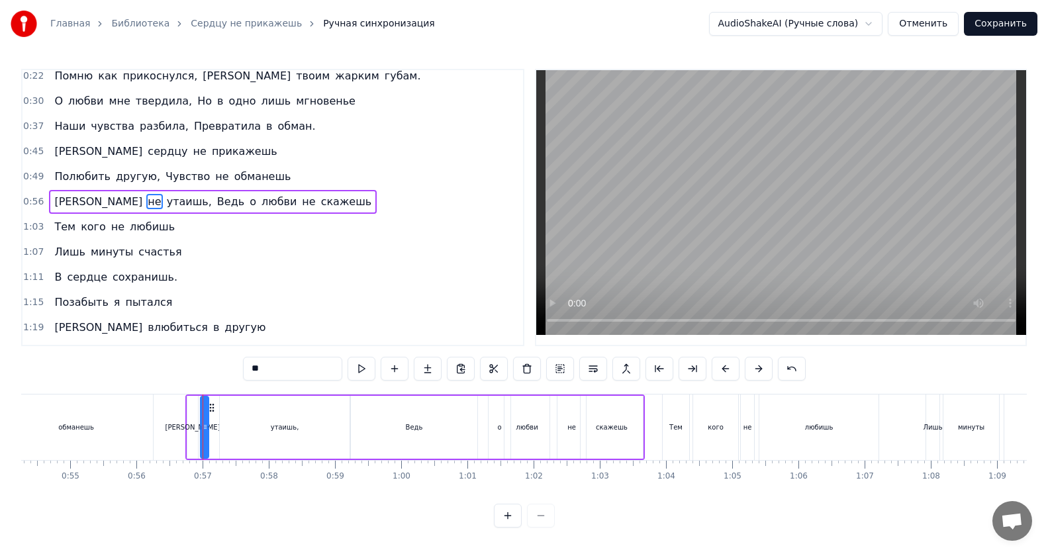
click at [278, 434] on div "утаишь," at bounding box center [285, 427] width 130 height 63
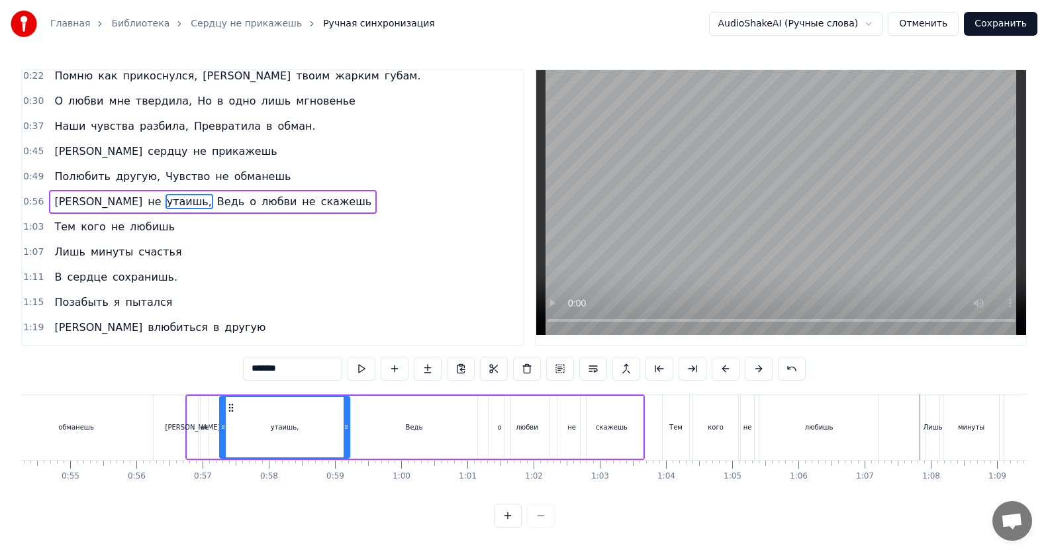
click at [312, 429] on div "утаишь," at bounding box center [284, 427] width 128 height 60
drag, startPoint x: 346, startPoint y: 427, endPoint x: 367, endPoint y: 432, distance: 21.8
click at [367, 432] on div at bounding box center [367, 427] width 5 height 60
drag, startPoint x: 367, startPoint y: 426, endPoint x: 399, endPoint y: 432, distance: 32.3
click at [399, 432] on icon at bounding box center [398, 427] width 5 height 11
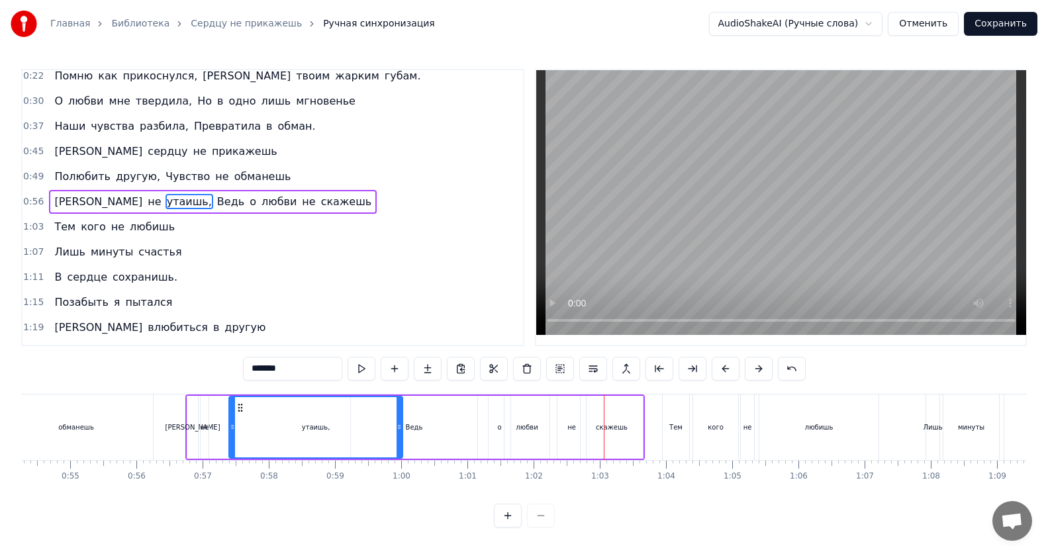
drag, startPoint x: 221, startPoint y: 428, endPoint x: 230, endPoint y: 434, distance: 10.7
click at [230, 434] on div at bounding box center [232, 427] width 5 height 60
drag, startPoint x: 232, startPoint y: 424, endPoint x: 225, endPoint y: 427, distance: 7.7
click at [225, 427] on icon at bounding box center [224, 427] width 5 height 11
click at [340, 434] on div "утаишь," at bounding box center [311, 427] width 179 height 60
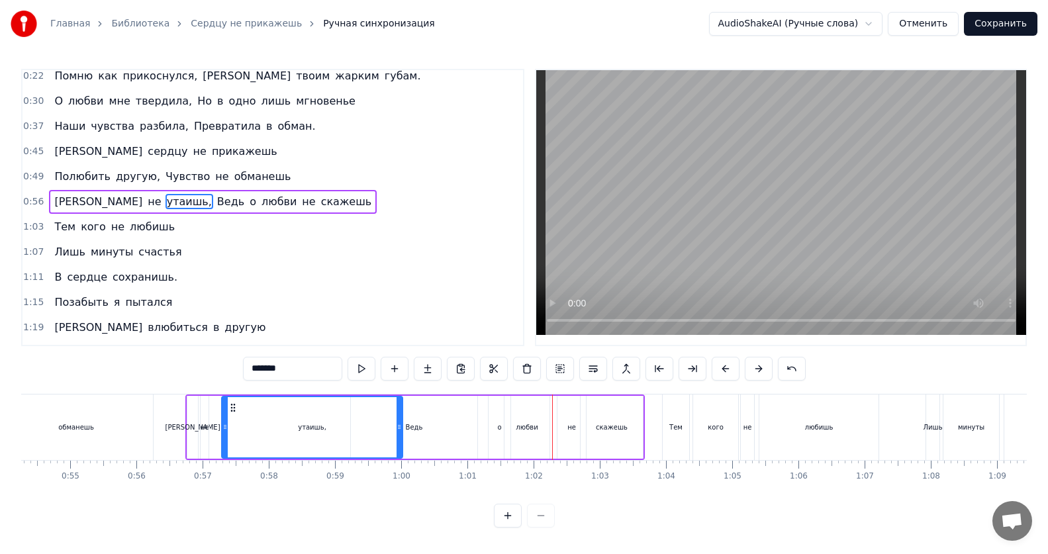
click at [419, 432] on div "Ведь" at bounding box center [414, 427] width 126 height 63
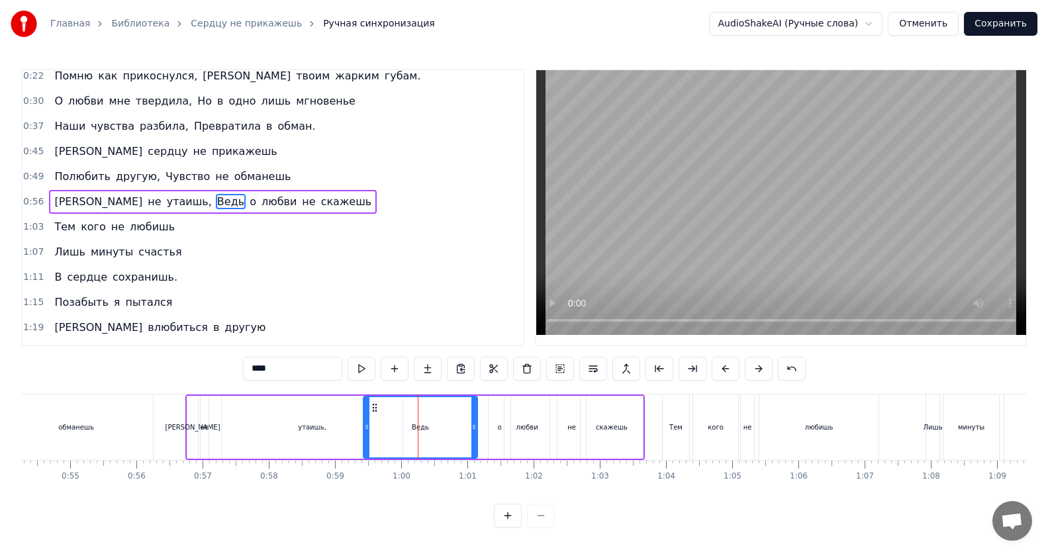
drag, startPoint x: 353, startPoint y: 426, endPoint x: 365, endPoint y: 428, distance: 12.9
click at [365, 428] on icon at bounding box center [366, 427] width 5 height 11
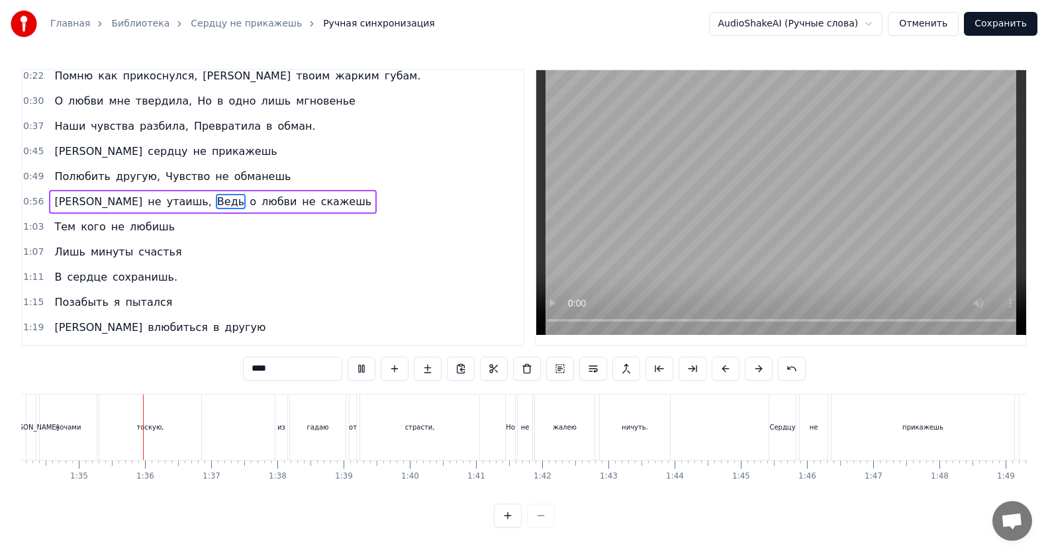
scroll to position [0, 6238]
click at [774, 429] on div "Сердцу" at bounding box center [774, 427] width 26 height 10
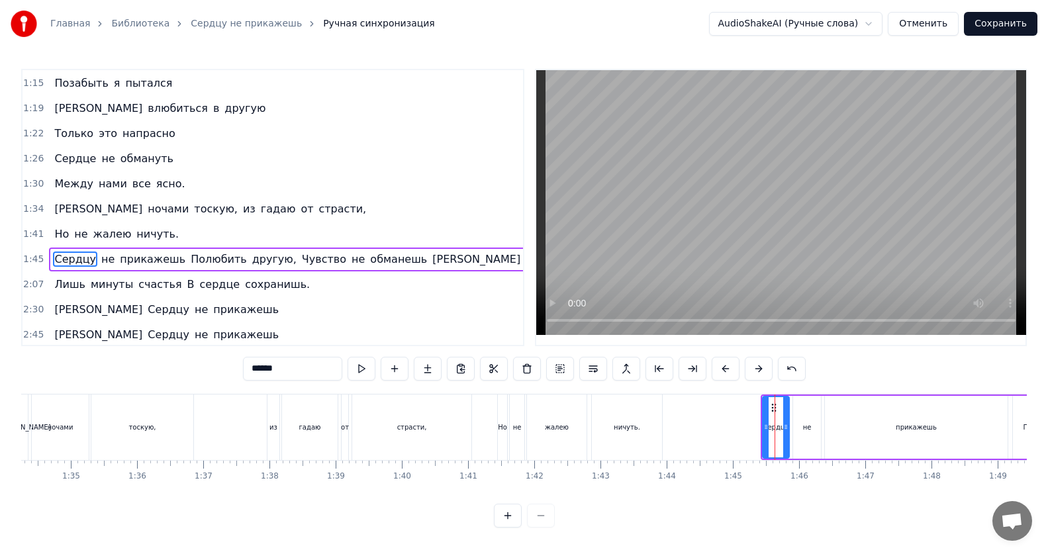
scroll to position [308, 0]
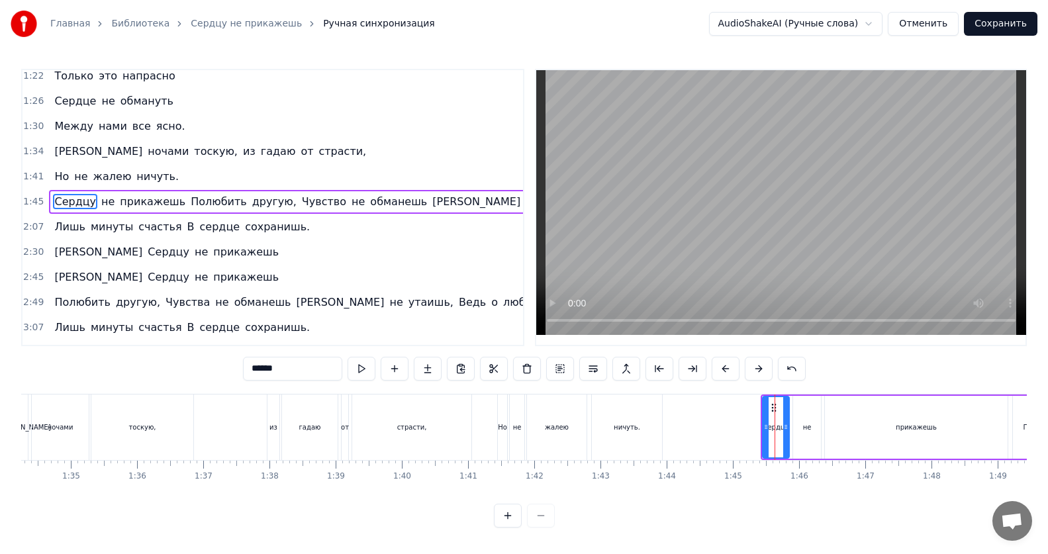
click at [189, 204] on span "Полюбить" at bounding box center [218, 201] width 59 height 15
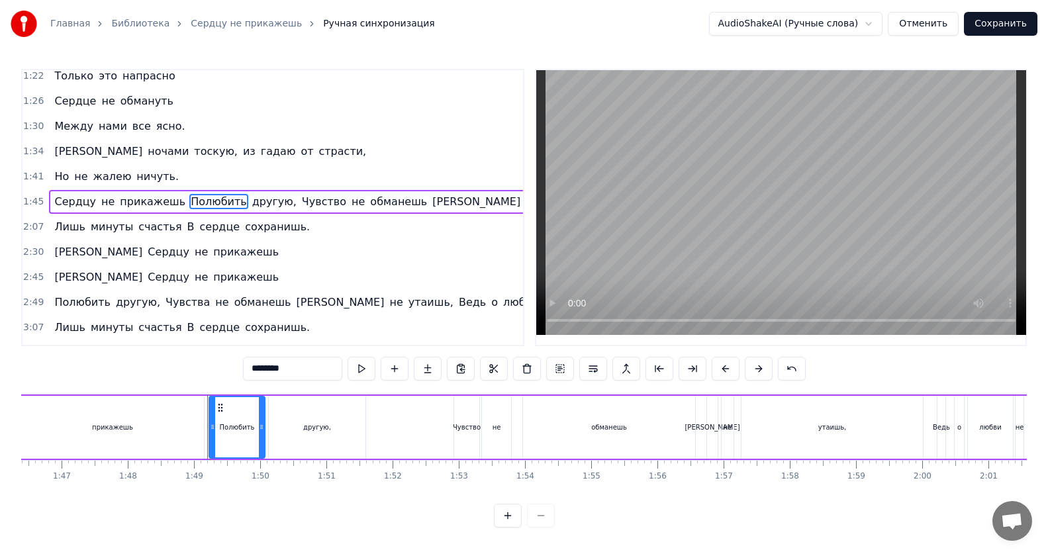
scroll to position [0, 7161]
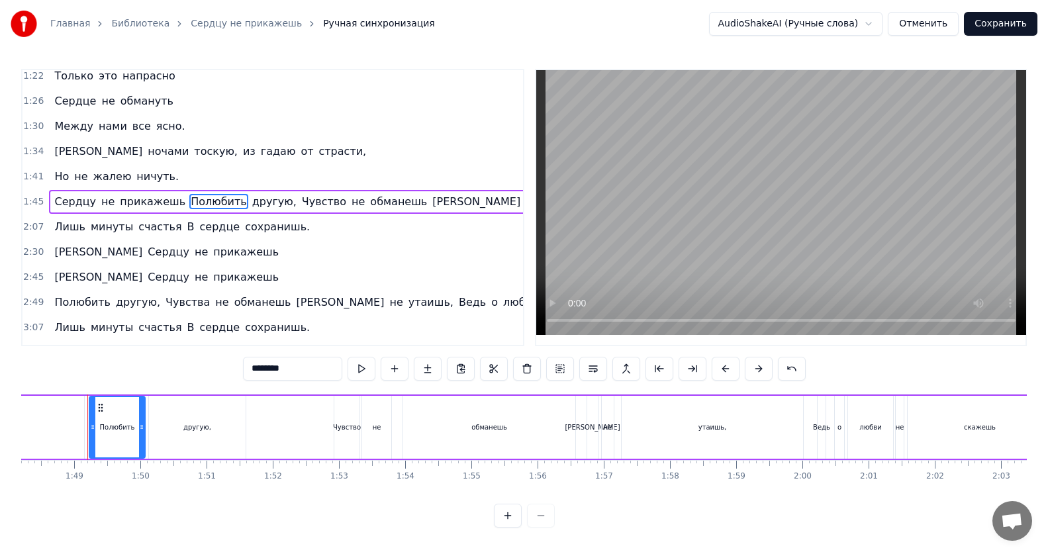
click at [195, 424] on div "другую," at bounding box center [197, 427] width 28 height 10
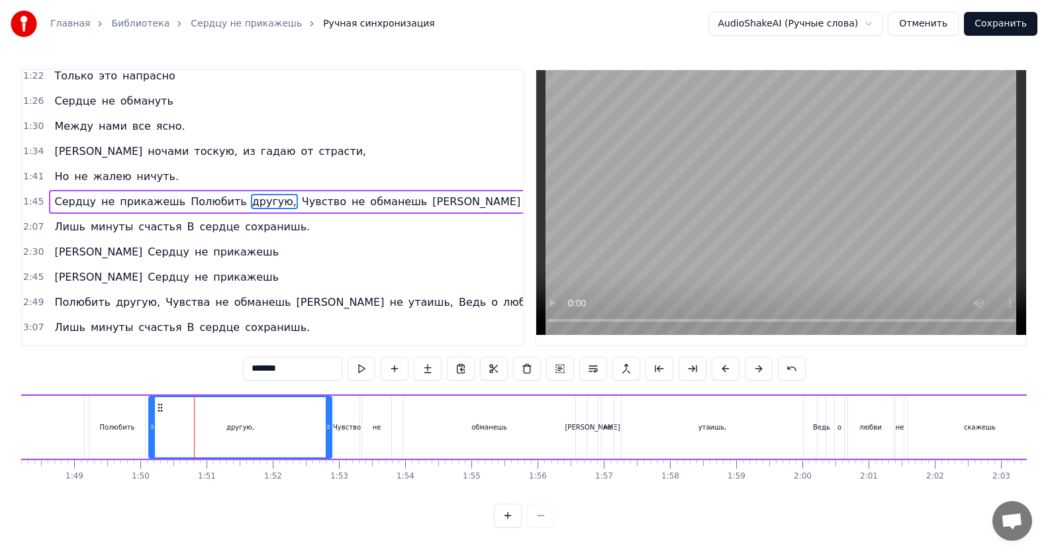
drag, startPoint x: 240, startPoint y: 428, endPoint x: 326, endPoint y: 441, distance: 87.2
click at [326, 441] on div at bounding box center [328, 427] width 5 height 60
drag, startPoint x: 151, startPoint y: 429, endPoint x: 209, endPoint y: 435, distance: 58.5
click at [209, 435] on div at bounding box center [210, 427] width 5 height 60
click at [125, 432] on div "Полюбить" at bounding box center [117, 427] width 56 height 63
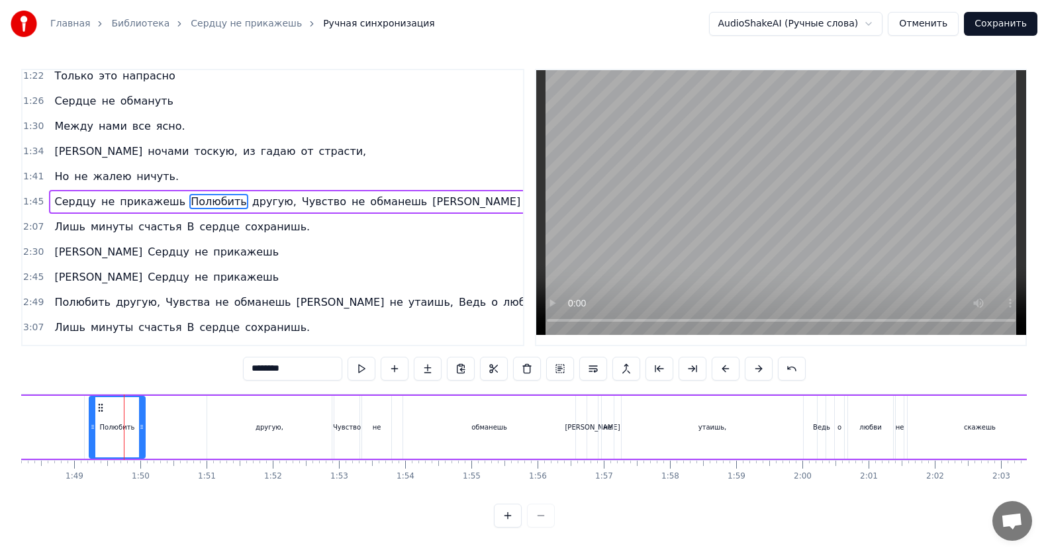
click at [120, 439] on div "Полюбить" at bounding box center [117, 427] width 54 height 60
drag, startPoint x: 144, startPoint y: 434, endPoint x: 181, endPoint y: 429, distance: 37.4
click at [181, 429] on div at bounding box center [178, 427] width 5 height 60
drag, startPoint x: 92, startPoint y: 430, endPoint x: 126, endPoint y: 430, distance: 34.4
click at [126, 430] on icon at bounding box center [126, 427] width 5 height 11
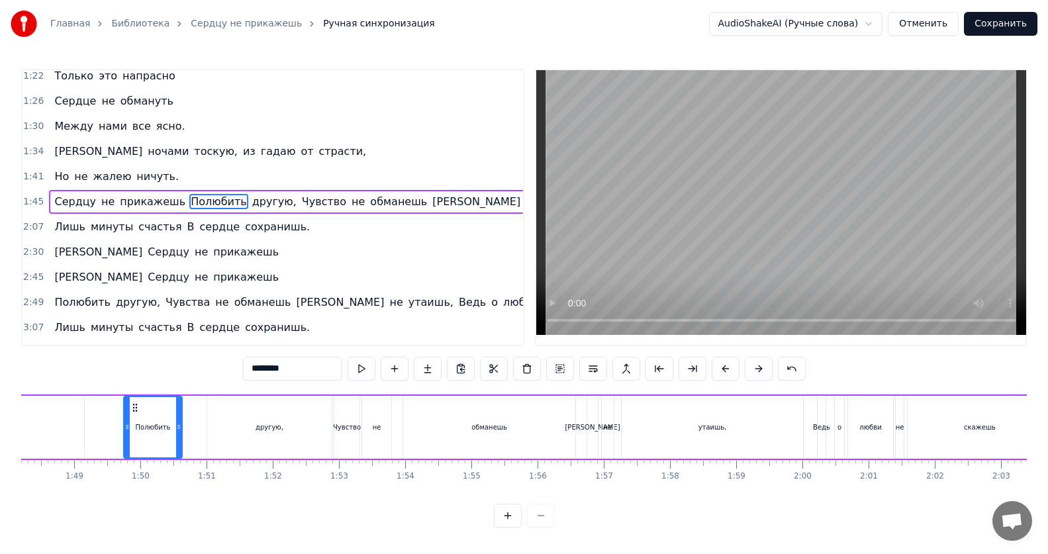
click at [469, 431] on div "обманешь" at bounding box center [489, 427] width 172 height 63
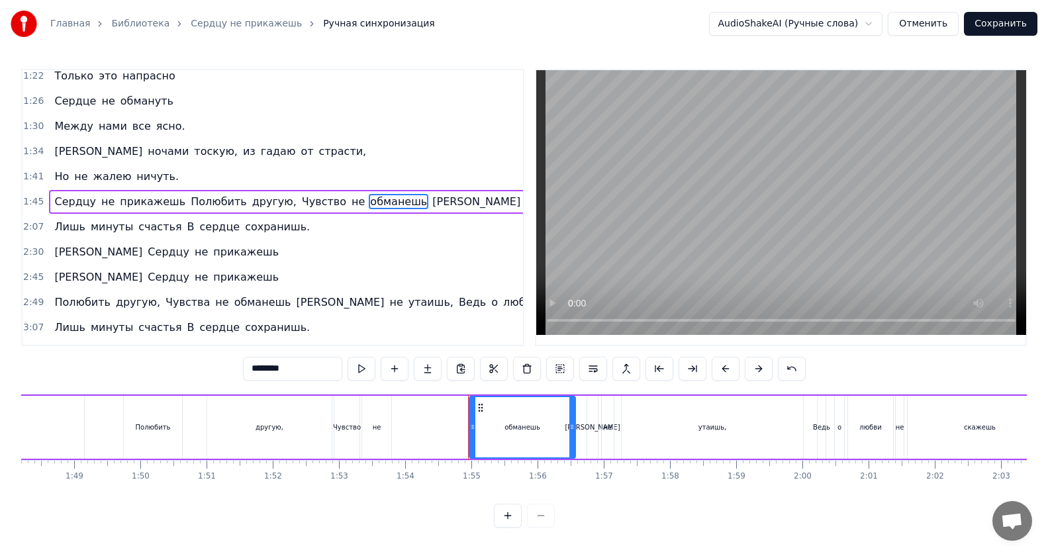
drag, startPoint x: 406, startPoint y: 434, endPoint x: 473, endPoint y: 431, distance: 66.3
click at [473, 431] on div at bounding box center [472, 427] width 5 height 60
click at [380, 430] on div "не" at bounding box center [377, 427] width 9 height 10
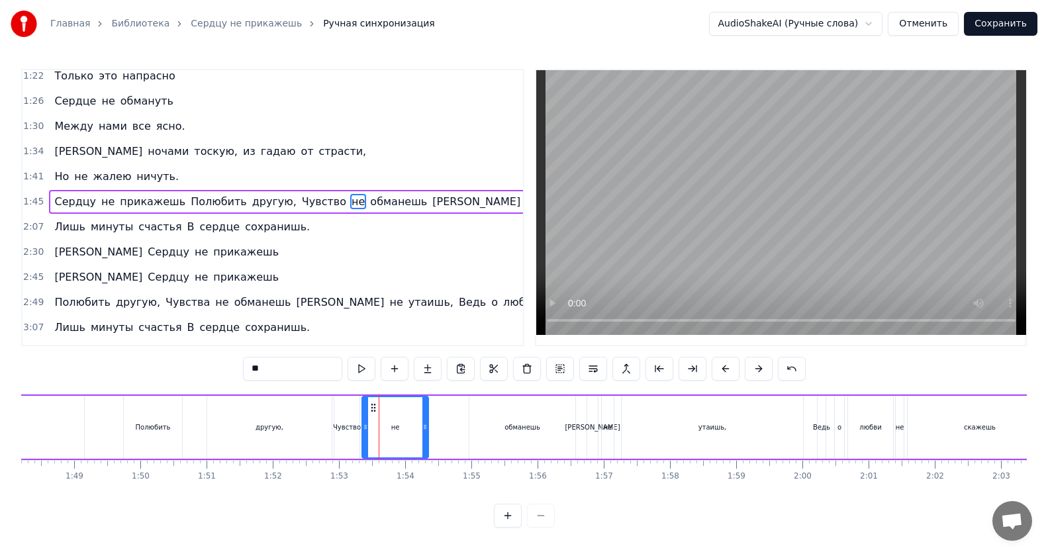
drag, startPoint x: 389, startPoint y: 430, endPoint x: 426, endPoint y: 430, distance: 37.1
click at [426, 430] on icon at bounding box center [424, 427] width 5 height 11
drag, startPoint x: 367, startPoint y: 429, endPoint x: 404, endPoint y: 429, distance: 37.1
click at [404, 429] on icon at bounding box center [402, 427] width 5 height 11
click at [343, 434] on div "Чувство" at bounding box center [346, 427] width 25 height 63
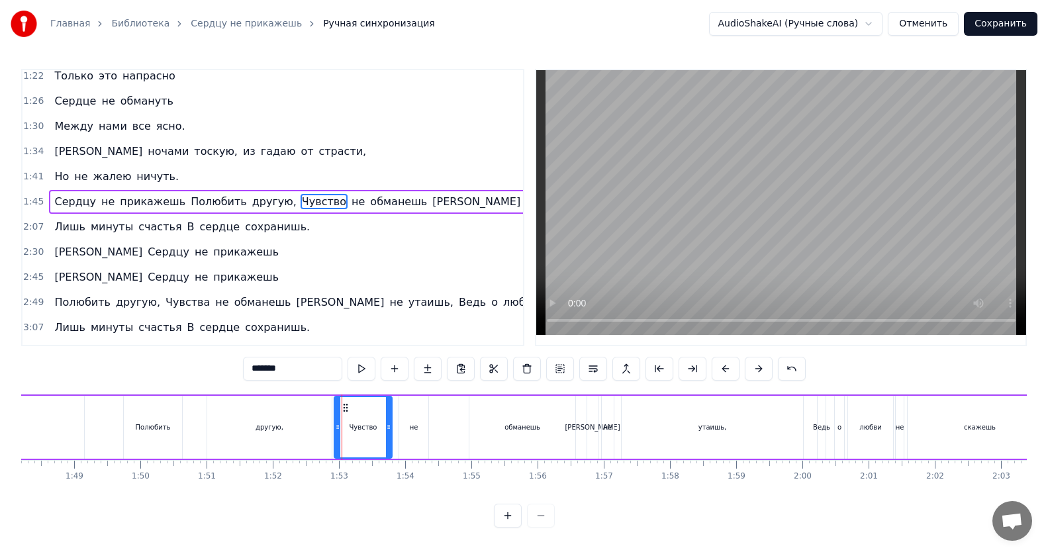
drag, startPoint x: 356, startPoint y: 430, endPoint x: 389, endPoint y: 432, distance: 32.5
click at [389, 432] on div at bounding box center [388, 427] width 5 height 60
drag, startPoint x: 339, startPoint y: 427, endPoint x: 363, endPoint y: 428, distance: 23.9
click at [363, 428] on icon at bounding box center [361, 427] width 5 height 11
click at [490, 428] on div "обманешь" at bounding box center [522, 427] width 106 height 63
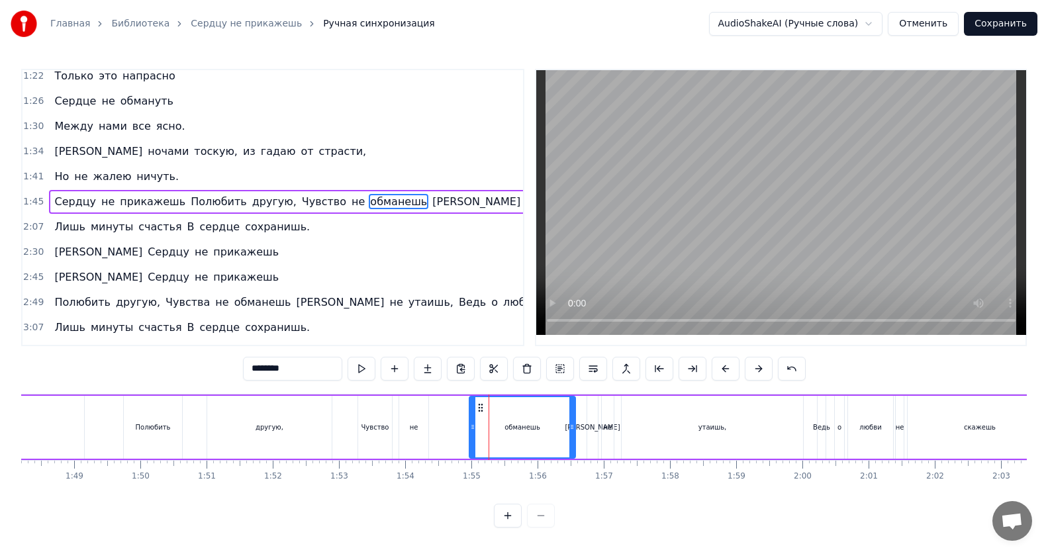
click at [153, 439] on div "Полюбить" at bounding box center [153, 427] width 58 height 63
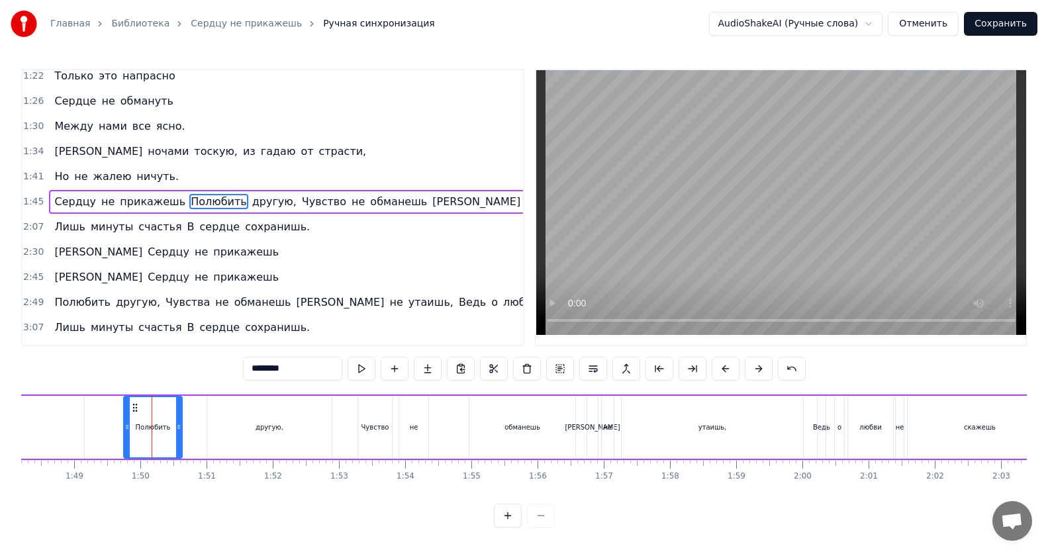
click at [280, 427] on div "другую," at bounding box center [269, 427] width 28 height 10
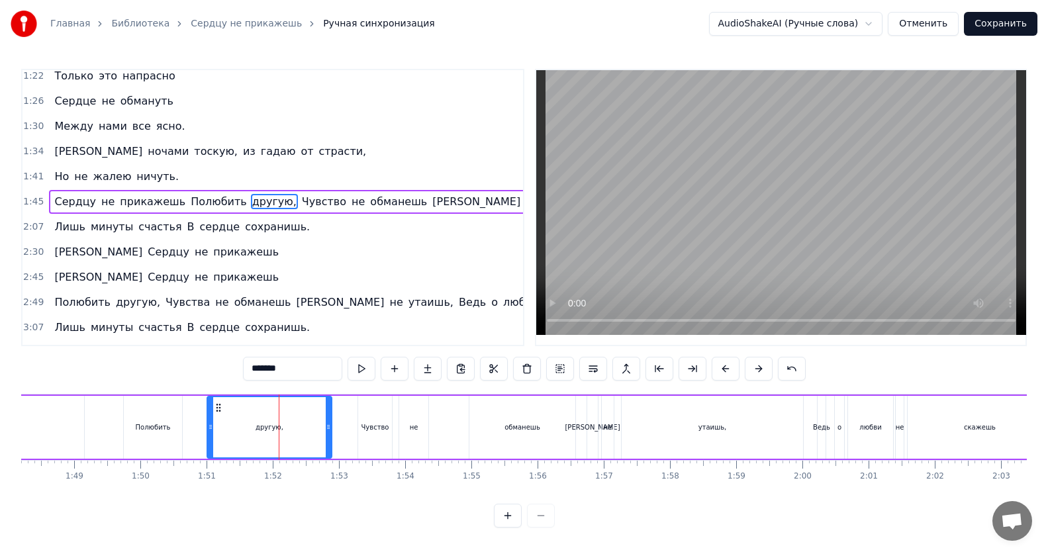
click at [370, 432] on div "Чувство" at bounding box center [375, 427] width 28 height 10
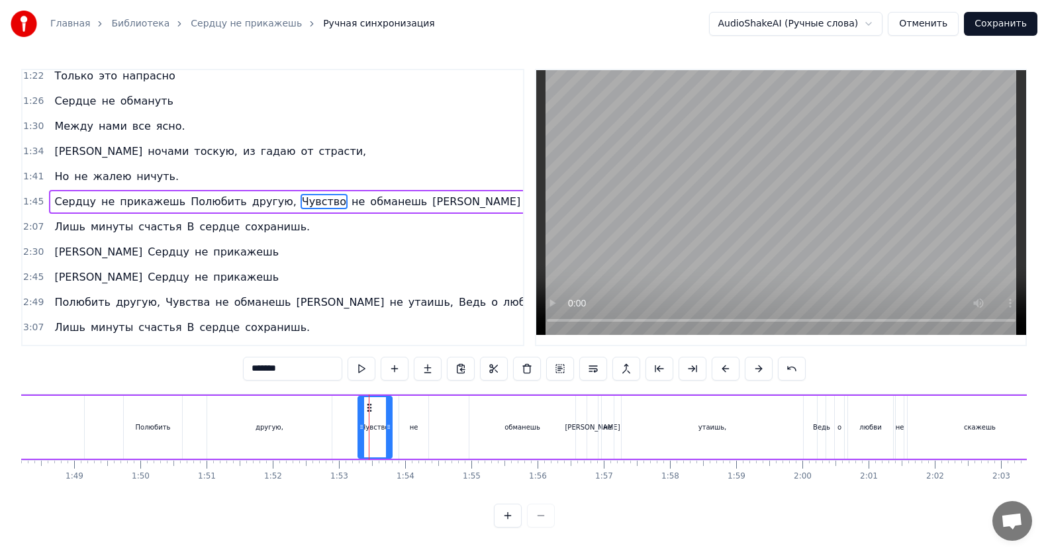
click at [412, 424] on div "не" at bounding box center [414, 427] width 9 height 10
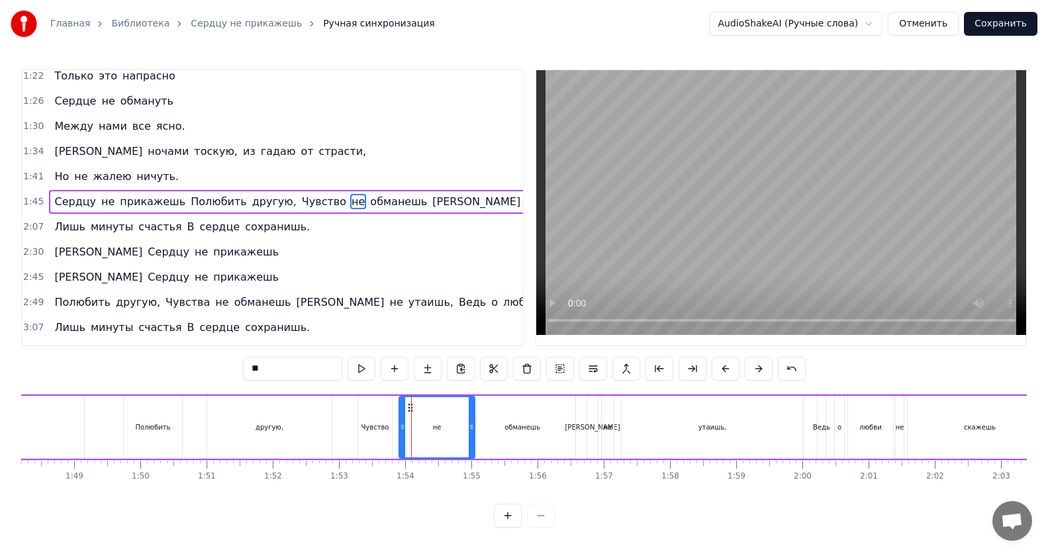
drag, startPoint x: 426, startPoint y: 428, endPoint x: 473, endPoint y: 428, distance: 46.3
click at [473, 428] on icon at bounding box center [471, 427] width 5 height 11
drag, startPoint x: 402, startPoint y: 428, endPoint x: 449, endPoint y: 427, distance: 47.7
click at [449, 427] on icon at bounding box center [449, 427] width 5 height 11
click at [381, 435] on div "Чувство" at bounding box center [375, 427] width 34 height 63
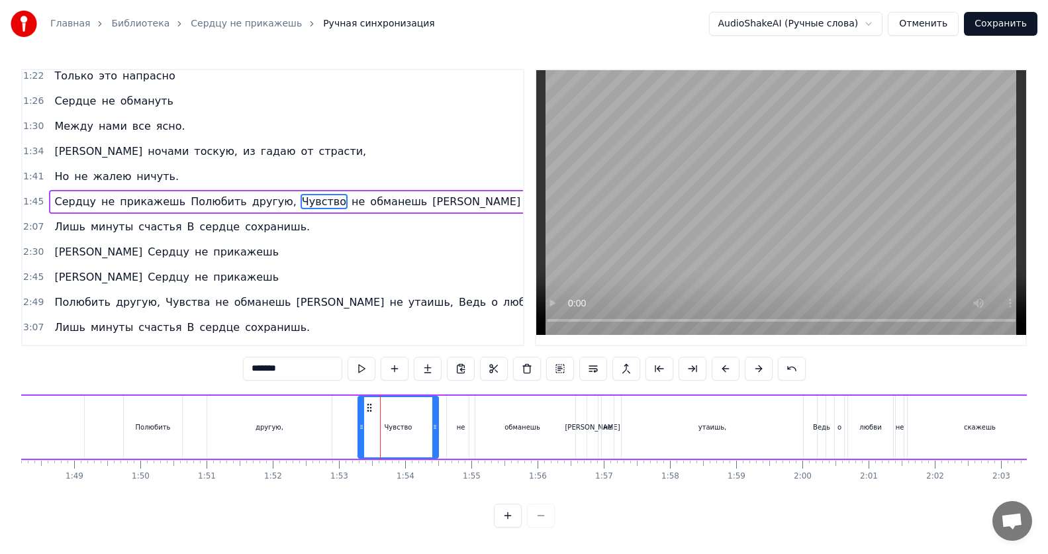
drag, startPoint x: 390, startPoint y: 430, endPoint x: 436, endPoint y: 433, distance: 46.4
click at [436, 433] on div at bounding box center [434, 427] width 5 height 60
drag, startPoint x: 359, startPoint y: 429, endPoint x: 386, endPoint y: 431, distance: 26.5
click at [386, 431] on icon at bounding box center [387, 427] width 5 height 11
click at [277, 433] on div "другую," at bounding box center [269, 427] width 124 height 63
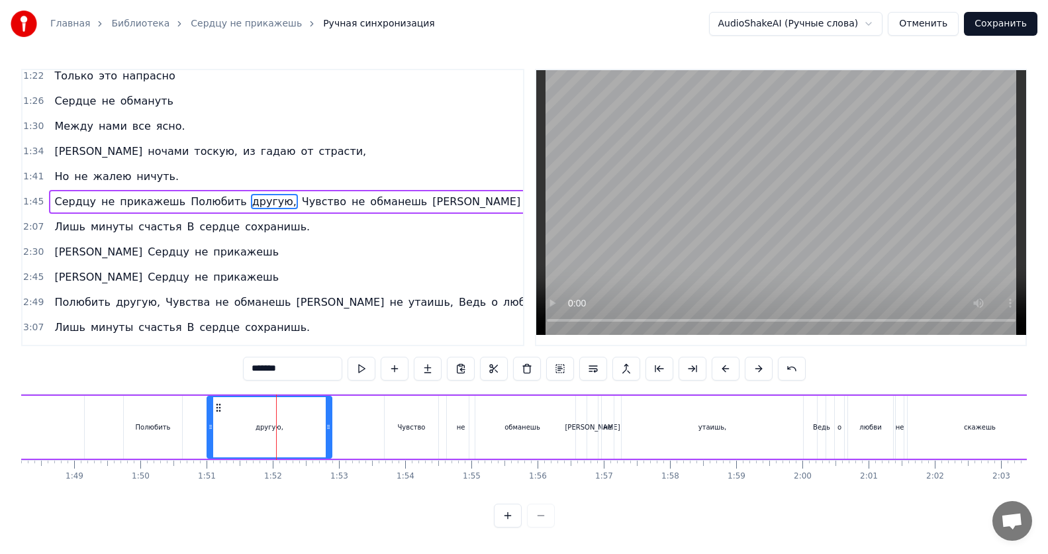
click at [399, 430] on div "Чувство" at bounding box center [411, 427] width 28 height 10
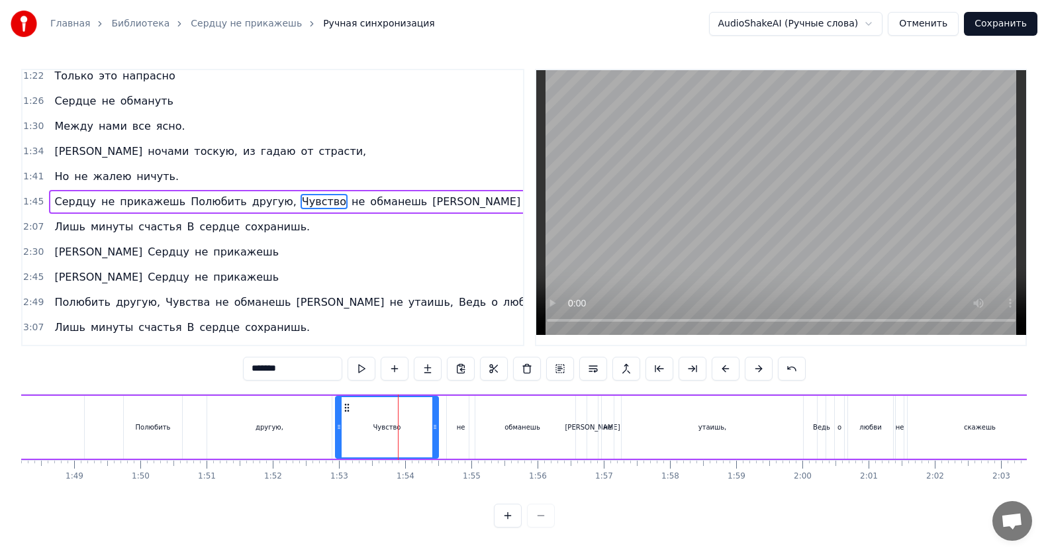
drag, startPoint x: 385, startPoint y: 430, endPoint x: 336, endPoint y: 432, distance: 49.0
click at [336, 432] on div at bounding box center [338, 427] width 5 height 60
click at [344, 430] on icon at bounding box center [345, 427] width 5 height 11
click at [259, 436] on div "другую," at bounding box center [269, 427] width 124 height 63
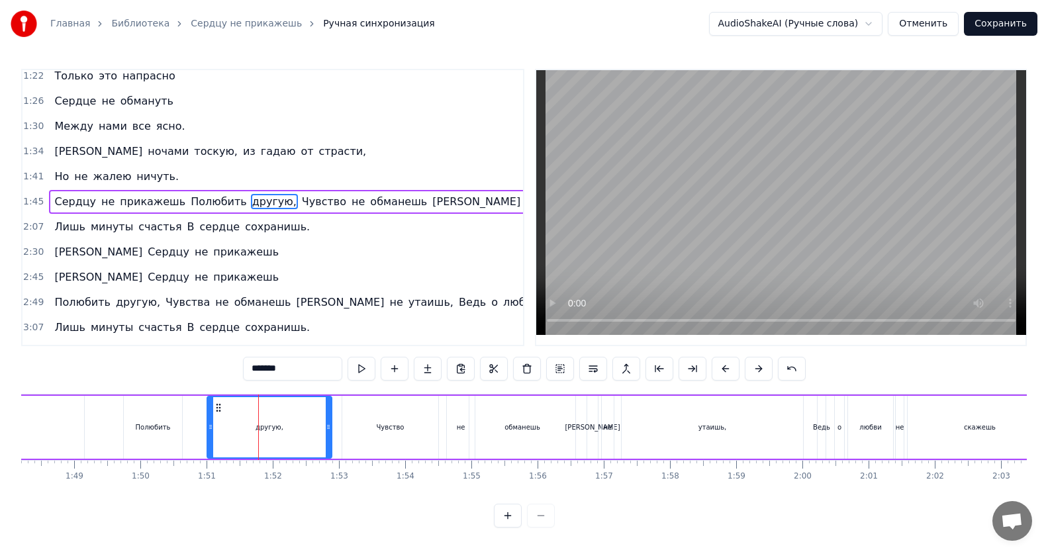
click at [388, 422] on div "Чувство" at bounding box center [390, 427] width 28 height 10
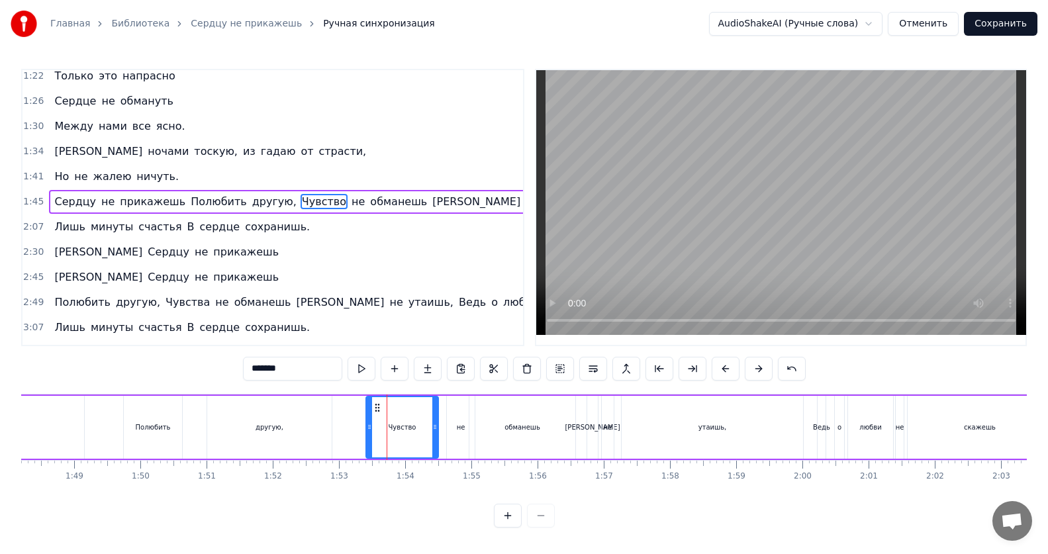
drag, startPoint x: 345, startPoint y: 431, endPoint x: 369, endPoint y: 432, distance: 23.8
click at [369, 432] on icon at bounding box center [369, 427] width 5 height 11
click at [285, 439] on div "другую," at bounding box center [269, 427] width 124 height 63
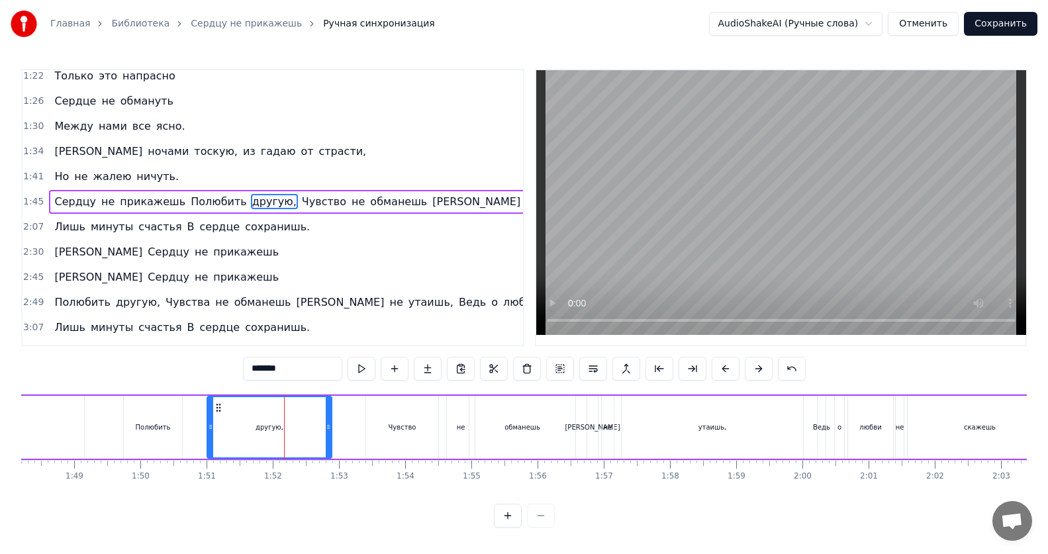
click at [394, 428] on div "Чувство" at bounding box center [402, 427] width 28 height 10
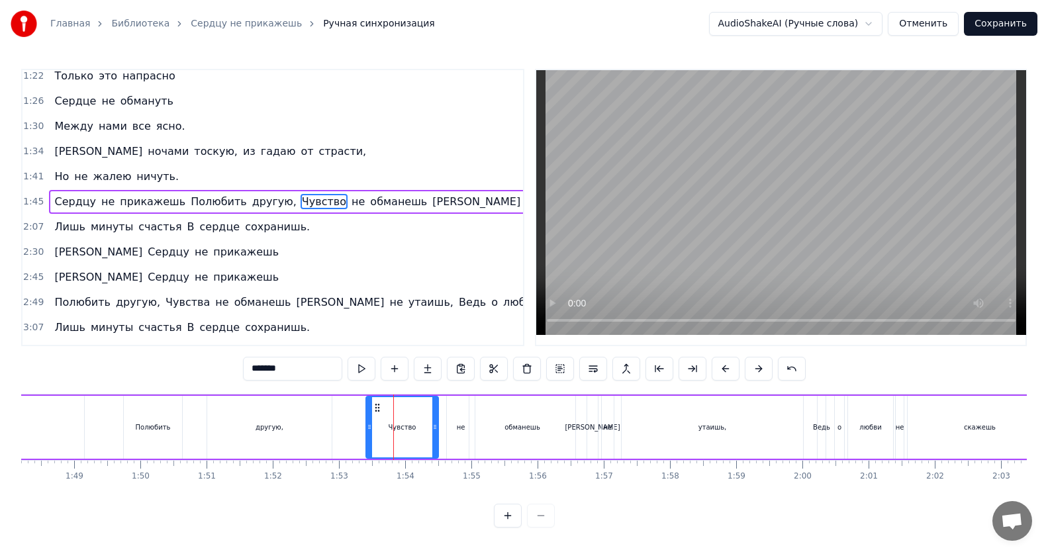
click at [455, 426] on div "не" at bounding box center [461, 427] width 28 height 63
type input "**"
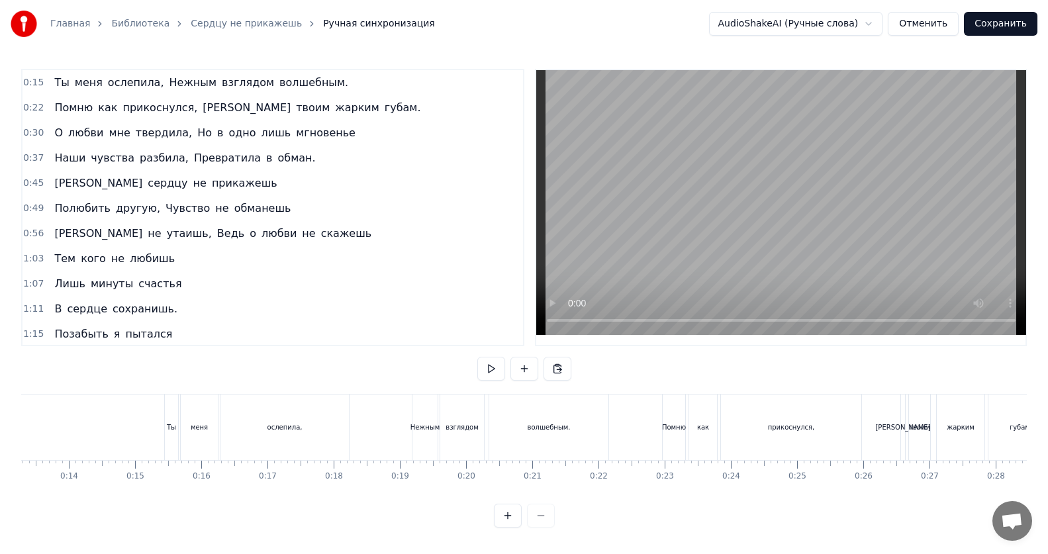
scroll to position [0, 888]
click at [158, 428] on div "Ты" at bounding box center [162, 427] width 13 height 66
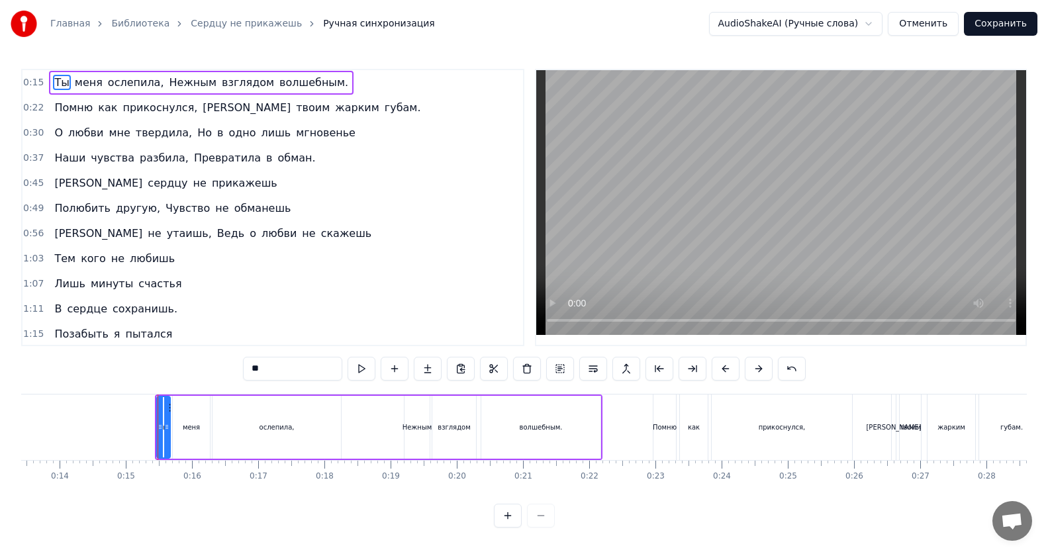
scroll to position [0, 0]
click at [197, 434] on div "меня" at bounding box center [191, 427] width 37 height 63
drag, startPoint x: 146, startPoint y: 498, endPoint x: 179, endPoint y: 504, distance: 33.0
click at [179, 504] on div "0:15 Ты меня ослепила, Нежным взглядом волшебным. 0:22 Помню как прикоснулся, К…" at bounding box center [523, 298] width 1005 height 459
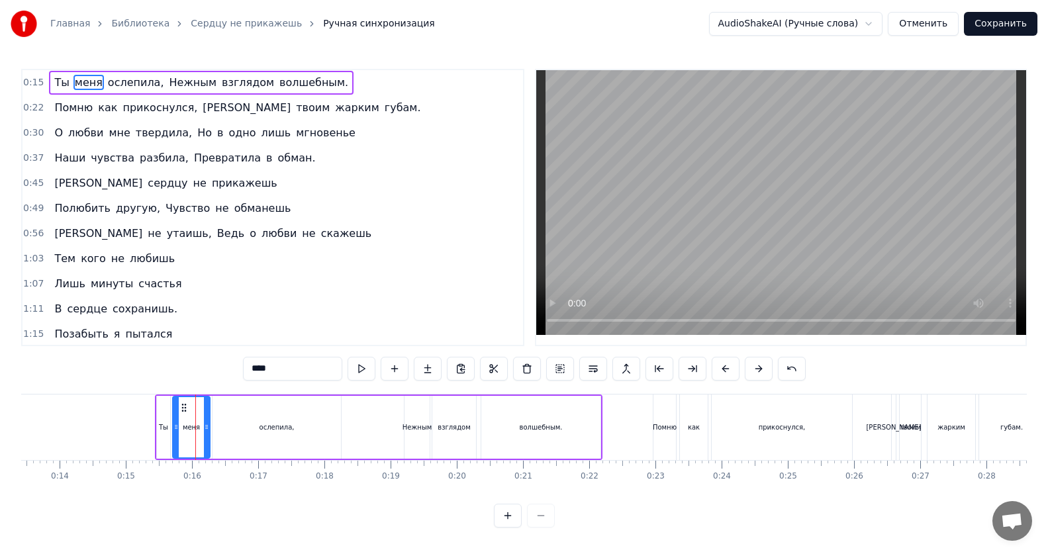
click at [549, 424] on div "волшебным." at bounding box center [540, 427] width 43 height 10
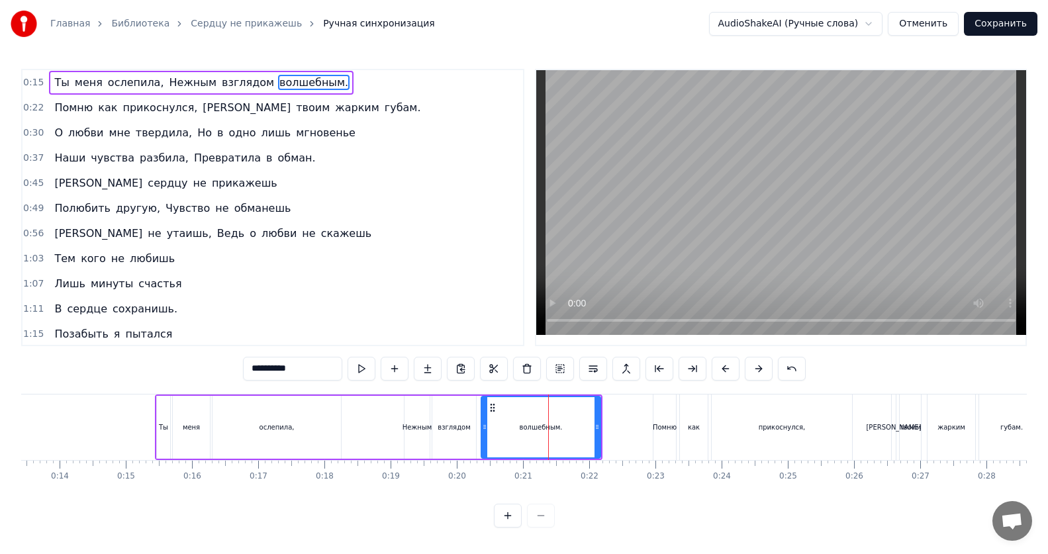
click at [666, 433] on div "Помню" at bounding box center [664, 427] width 23 height 66
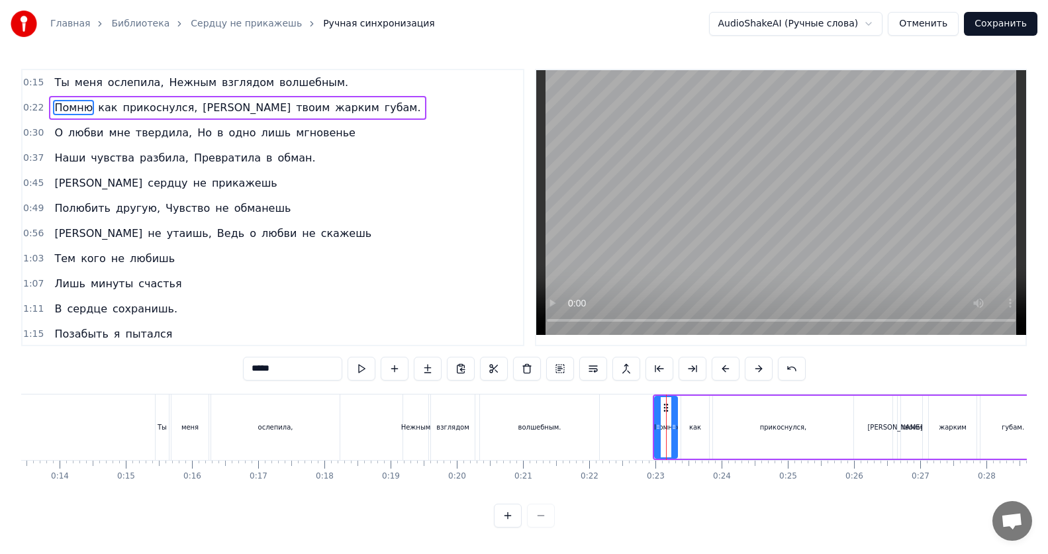
click at [695, 432] on div "как" at bounding box center [695, 427] width 28 height 63
click at [780, 430] on div "прикоснулся," at bounding box center [783, 427] width 47 height 10
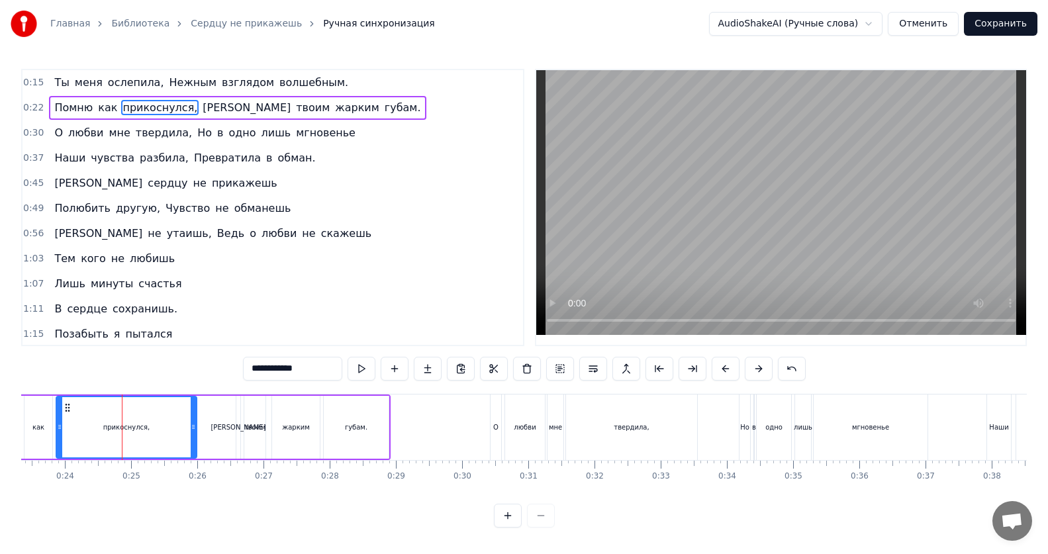
scroll to position [0, 1477]
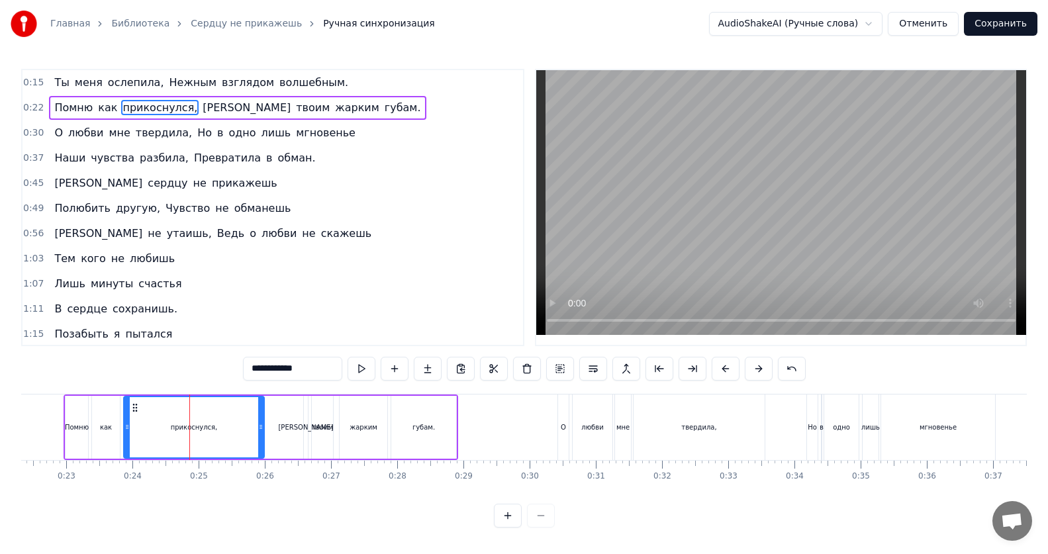
click at [317, 427] on div "твоим" at bounding box center [322, 427] width 21 height 63
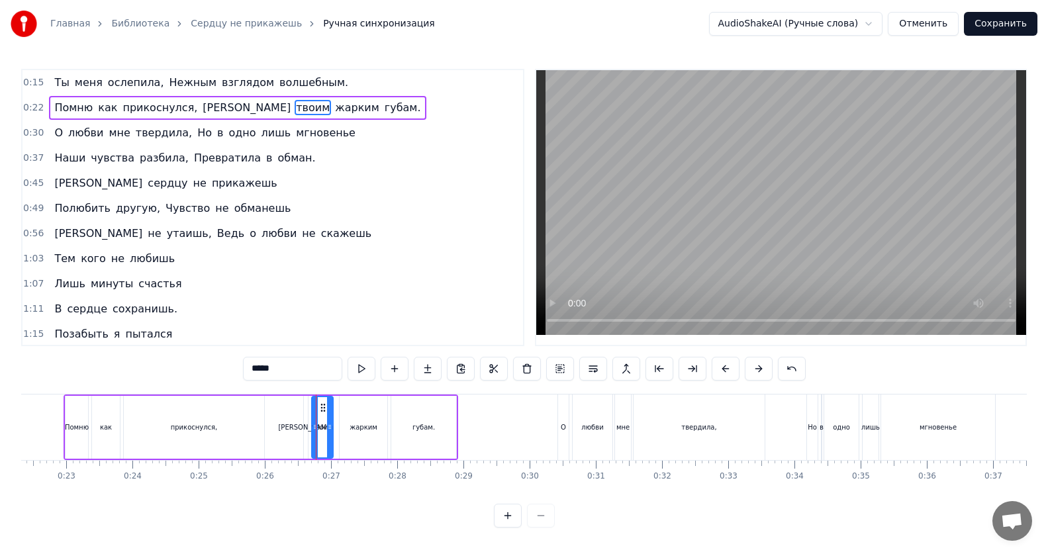
click at [303, 430] on div "[PERSON_NAME]" at bounding box center [305, 427] width 5 height 63
click at [362, 435] on div "жарким" at bounding box center [364, 427] width 48 height 63
click at [431, 434] on div "губам." at bounding box center [423, 427] width 65 height 63
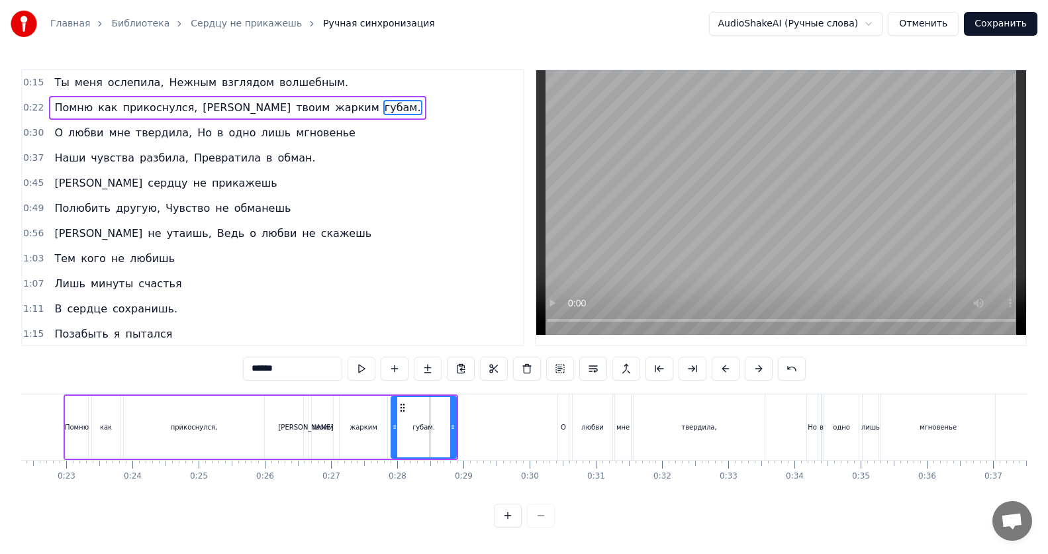
click at [565, 435] on div "О" at bounding box center [563, 427] width 11 height 66
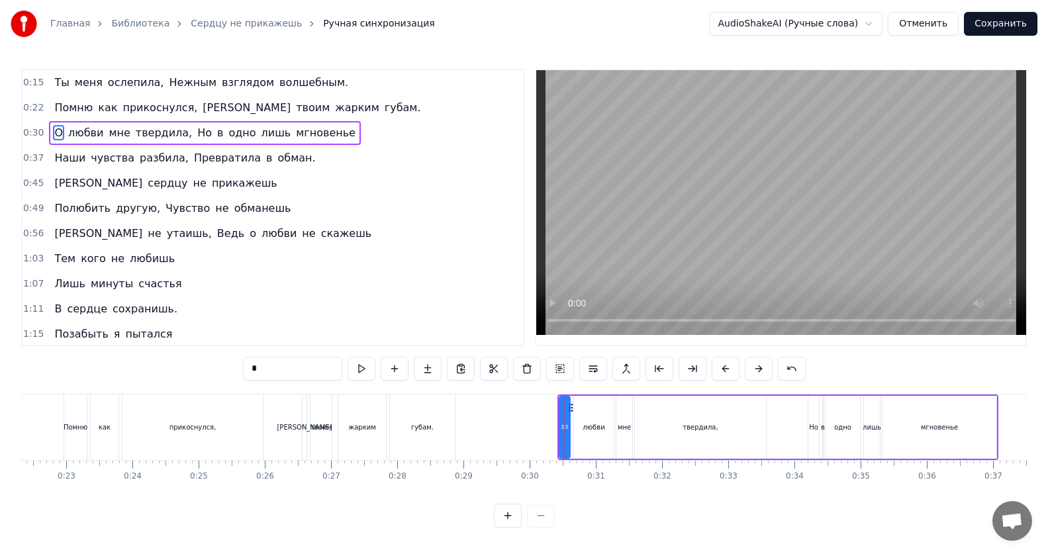
click at [590, 430] on div "любви" at bounding box center [593, 427] width 22 height 10
click at [622, 432] on div "мне" at bounding box center [624, 427] width 16 height 63
click at [698, 435] on div "твердила," at bounding box center [700, 427] width 131 height 63
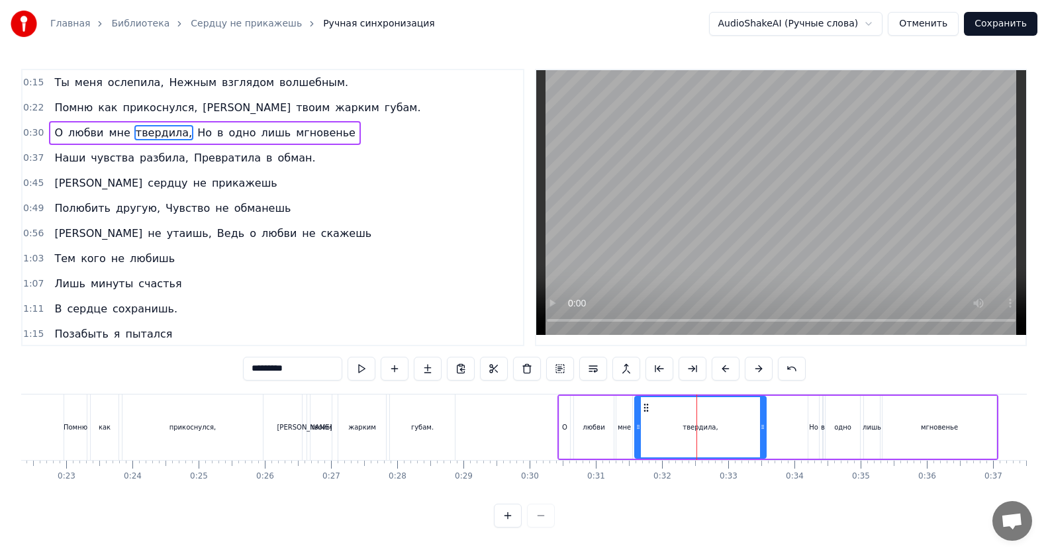
click at [813, 427] on div "Но" at bounding box center [813, 427] width 9 height 10
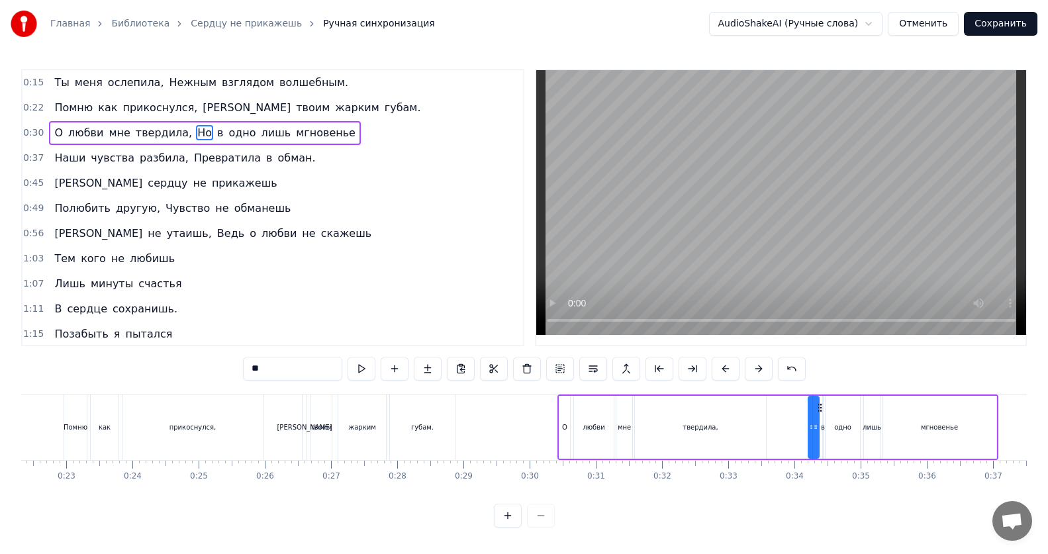
click at [823, 431] on div "в" at bounding box center [823, 427] width 4 height 10
click at [842, 430] on div "одно" at bounding box center [842, 427] width 17 height 10
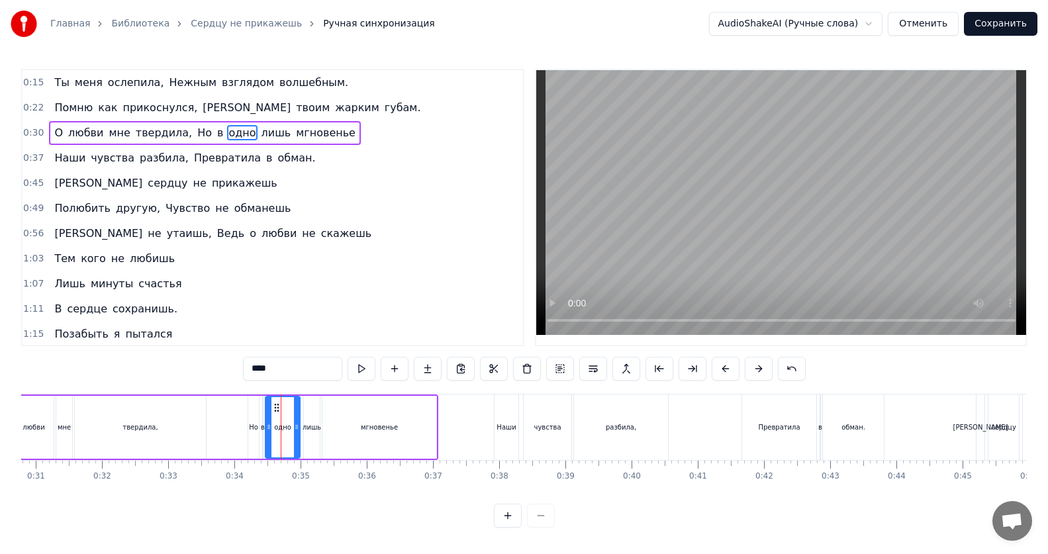
scroll to position [0, 2018]
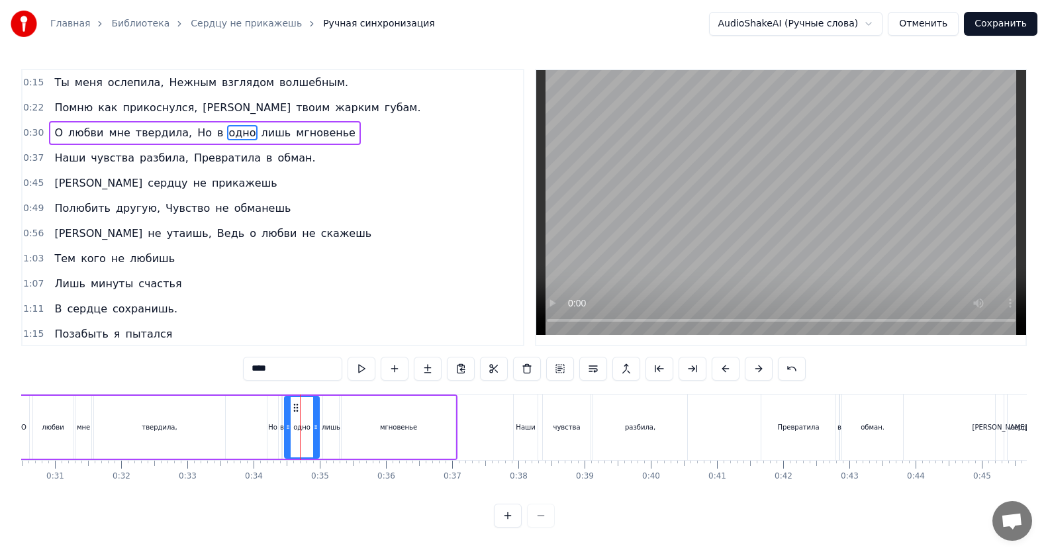
click at [329, 426] on div "лишь" at bounding box center [331, 427] width 19 height 10
click at [399, 422] on div "мгновенье" at bounding box center [398, 427] width 37 height 10
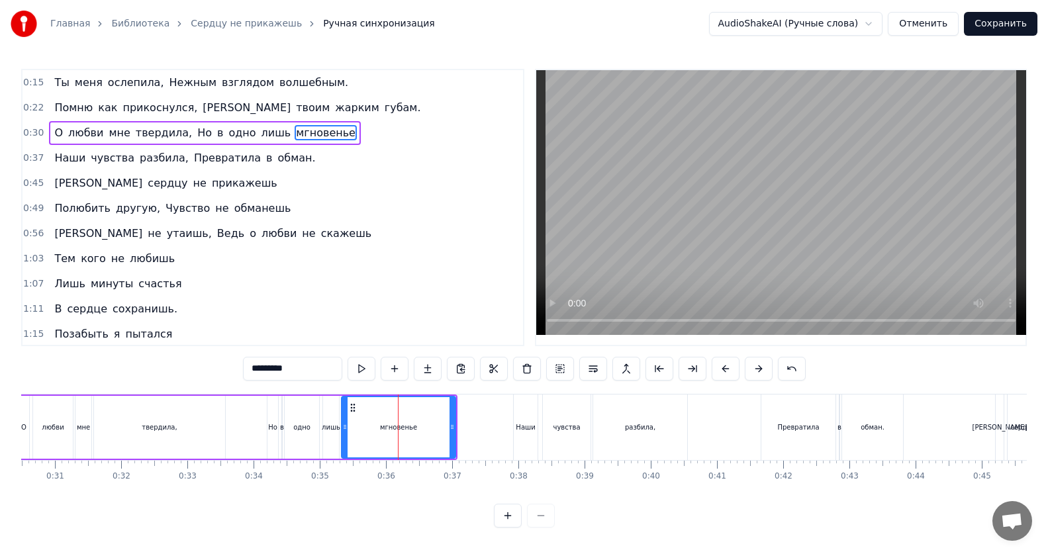
click at [519, 427] on div "Наши" at bounding box center [525, 427] width 19 height 10
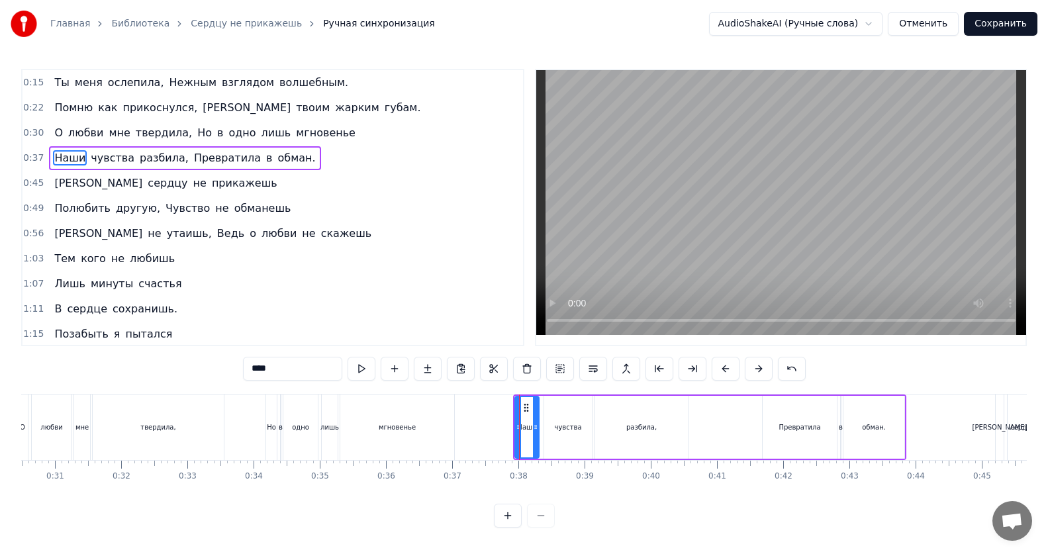
click at [566, 428] on div "чувства" at bounding box center [567, 427] width 27 height 10
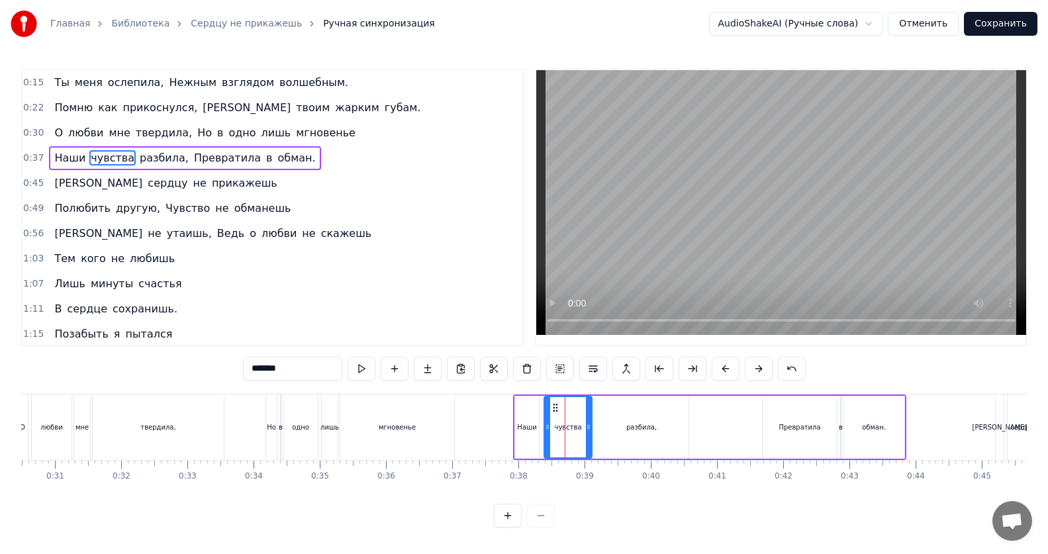
click at [635, 426] on div "разбила," at bounding box center [641, 427] width 30 height 10
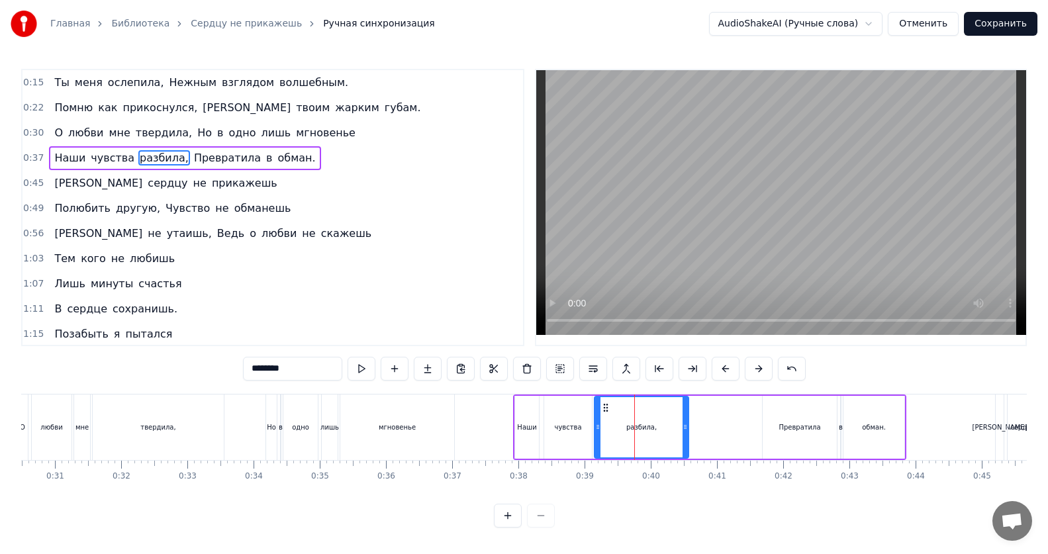
click at [808, 427] on div "Превратила" at bounding box center [799, 427] width 42 height 10
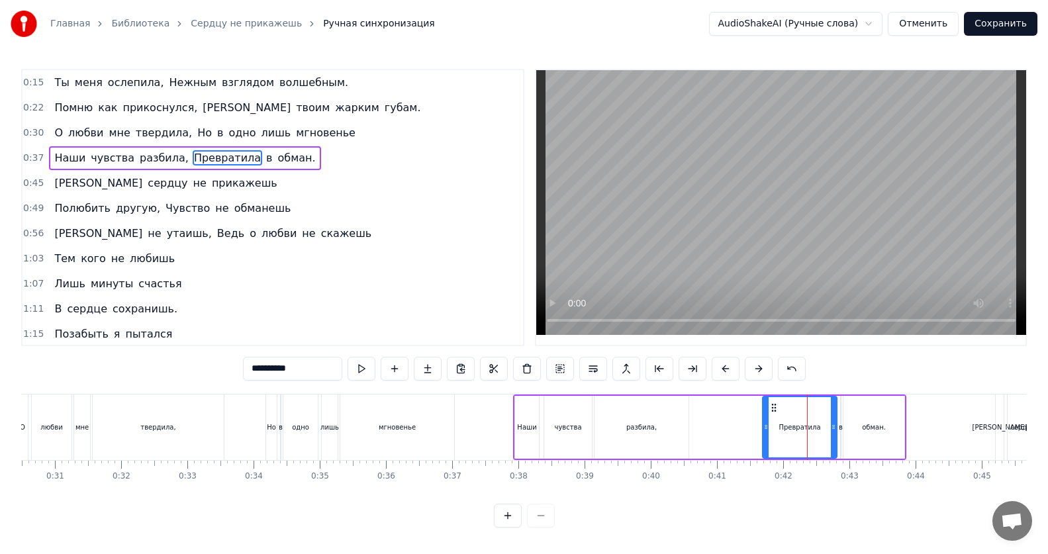
click at [842, 432] on div "в" at bounding box center [841, 427] width 4 height 10
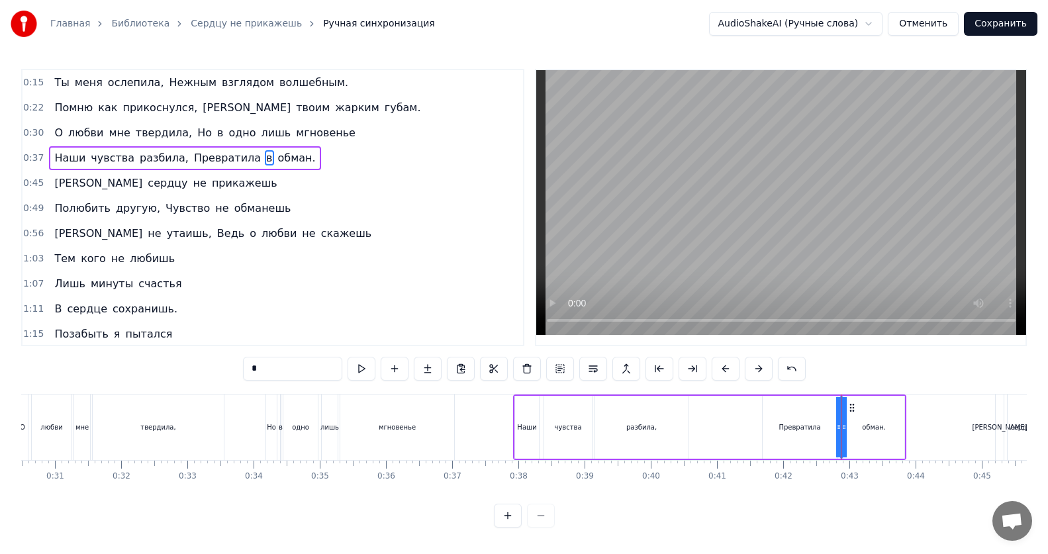
click at [875, 428] on div "обман." at bounding box center [874, 427] width 24 height 10
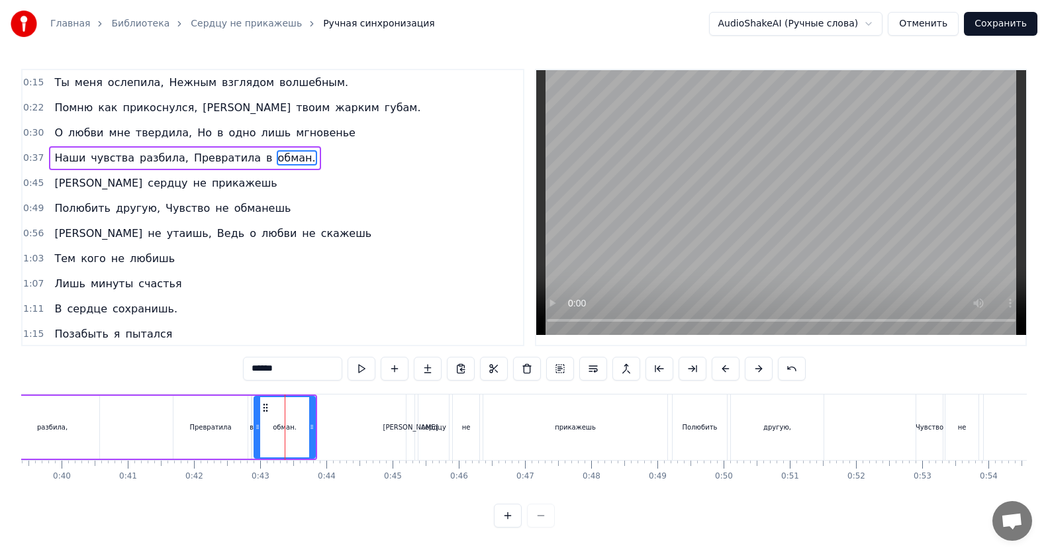
scroll to position [0, 2656]
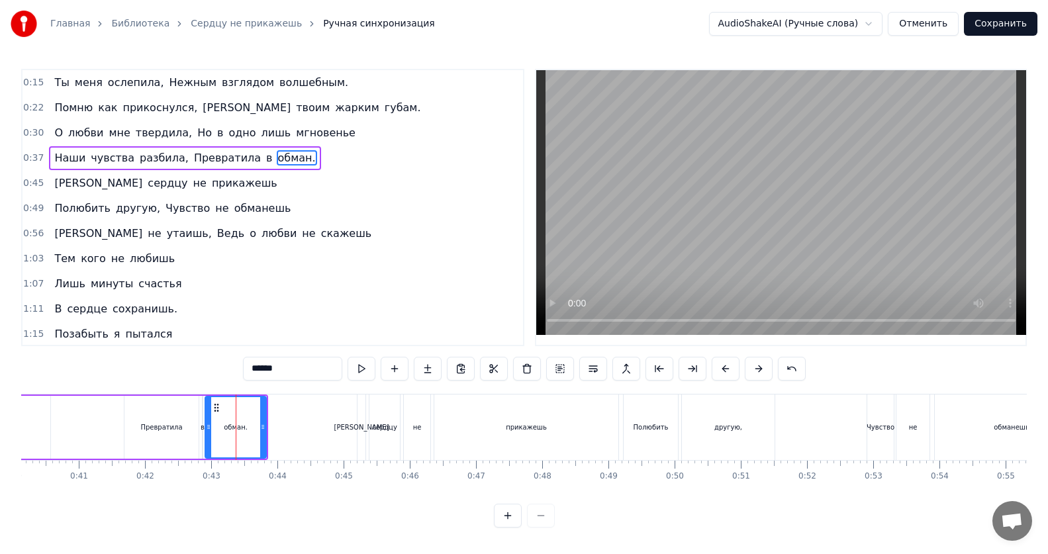
click at [364, 431] on div "[PERSON_NAME]" at bounding box center [361, 427] width 8 height 66
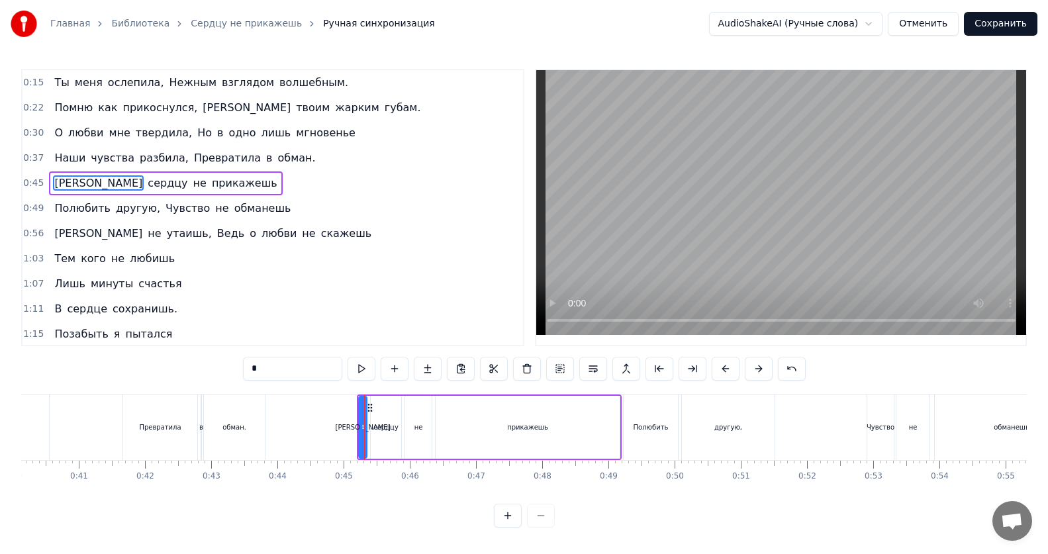
click at [377, 430] on div "сердцу" at bounding box center [385, 427] width 25 height 10
click at [412, 431] on div "не" at bounding box center [418, 427] width 26 height 63
click at [557, 432] on div "прикажешь" at bounding box center [528, 427] width 184 height 63
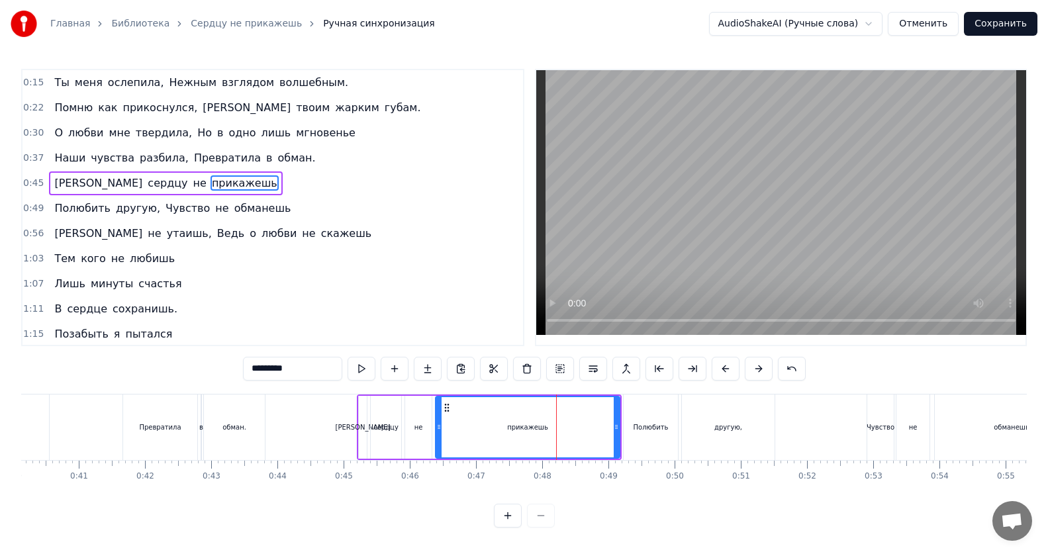
click at [661, 436] on div "Полюбить" at bounding box center [650, 427] width 54 height 66
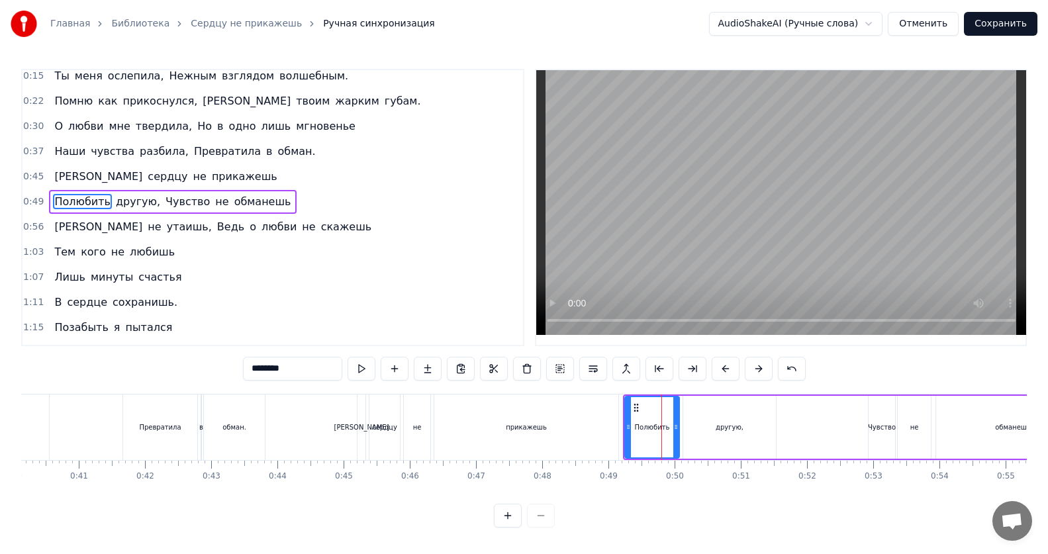
click at [712, 433] on div "другую," at bounding box center [729, 427] width 93 height 63
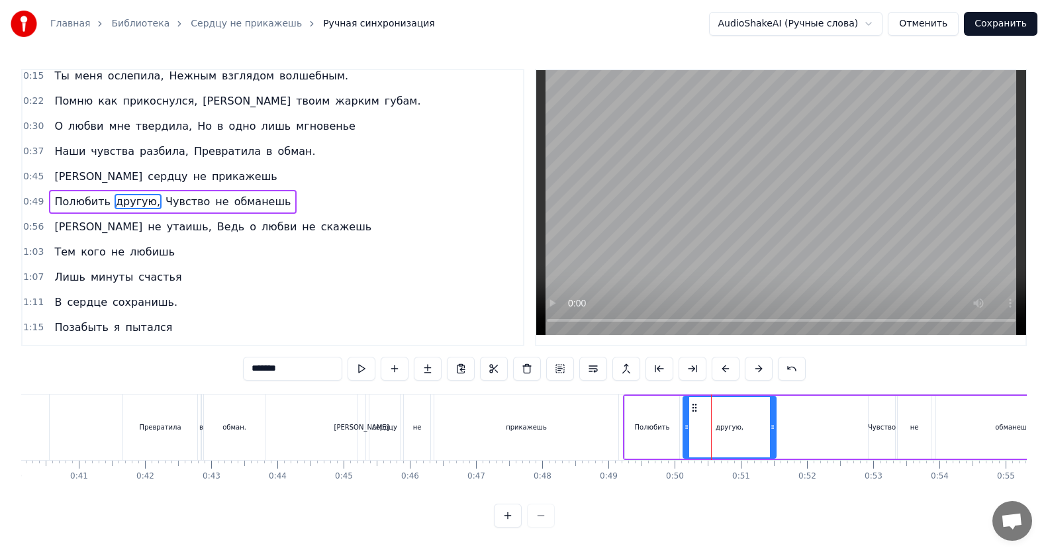
drag, startPoint x: 273, startPoint y: 504, endPoint x: 299, endPoint y: 508, distance: 26.1
click at [299, 508] on div "0:15 Ты меня ослепила, Нежным взглядом волшебным. 0:22 Помню как прикоснулся, К…" at bounding box center [523, 298] width 1005 height 459
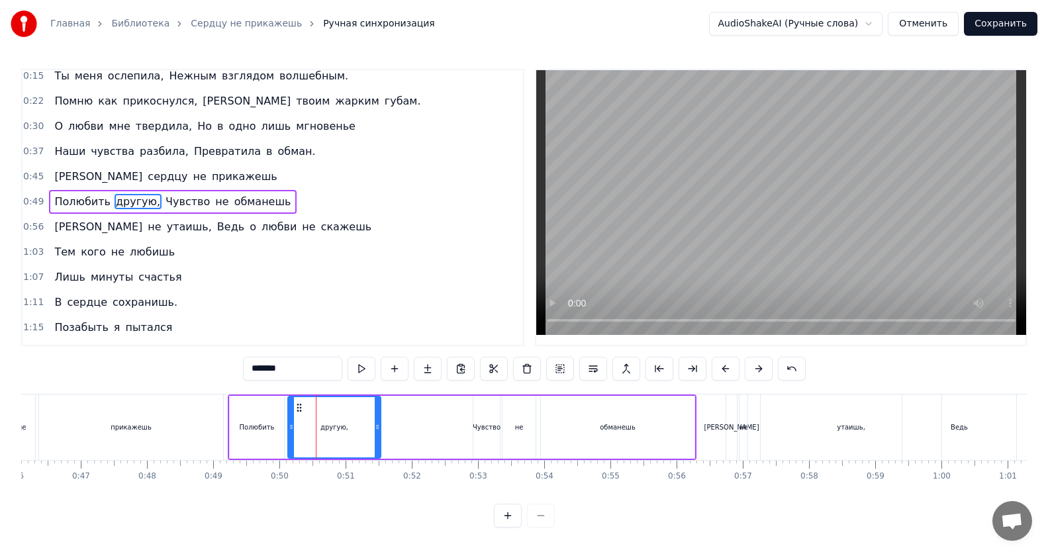
scroll to position [0, 3032]
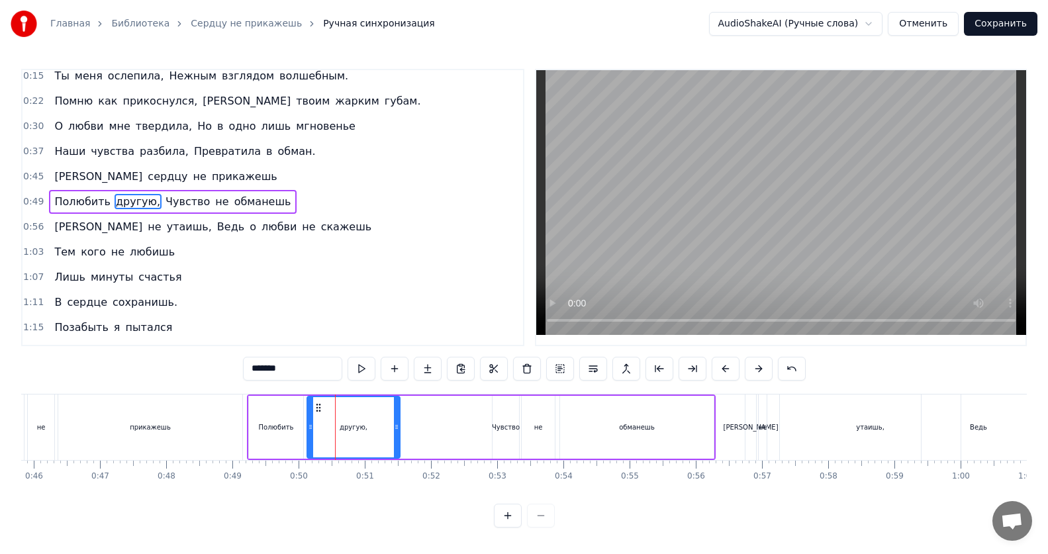
click at [505, 429] on div "Чувство" at bounding box center [506, 427] width 28 height 10
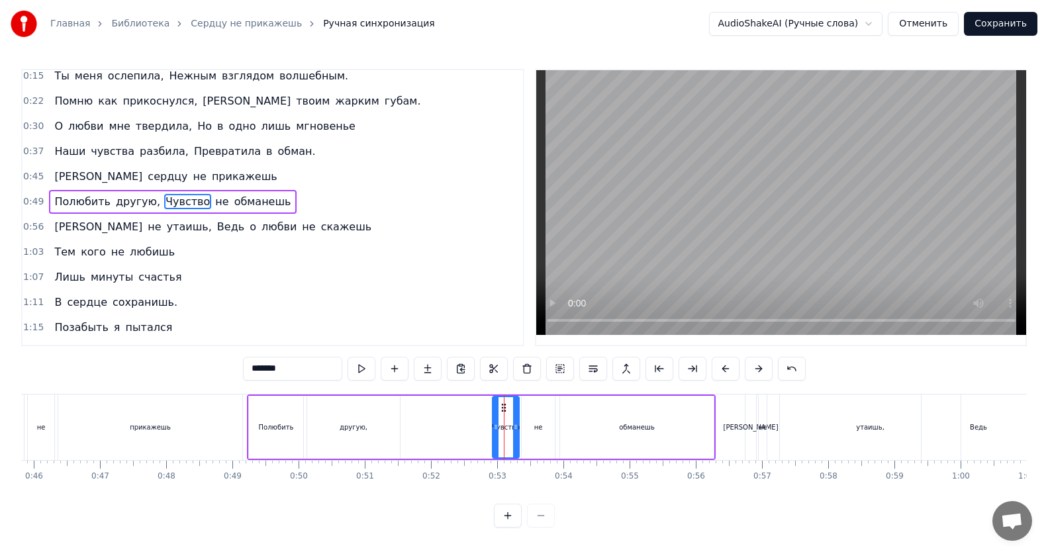
click at [546, 430] on div "не" at bounding box center [538, 427] width 33 height 63
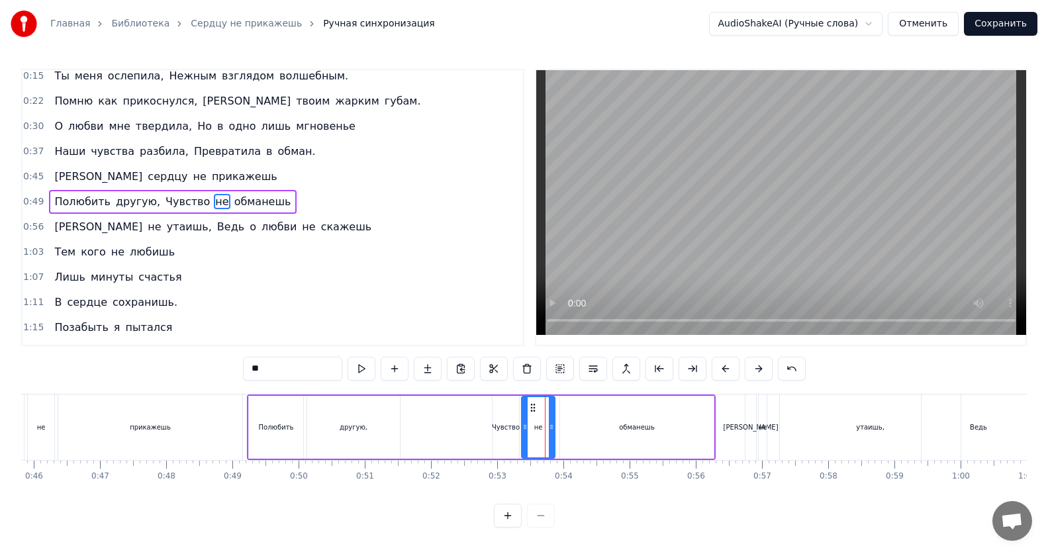
click at [633, 432] on div "обманешь" at bounding box center [637, 427] width 36 height 10
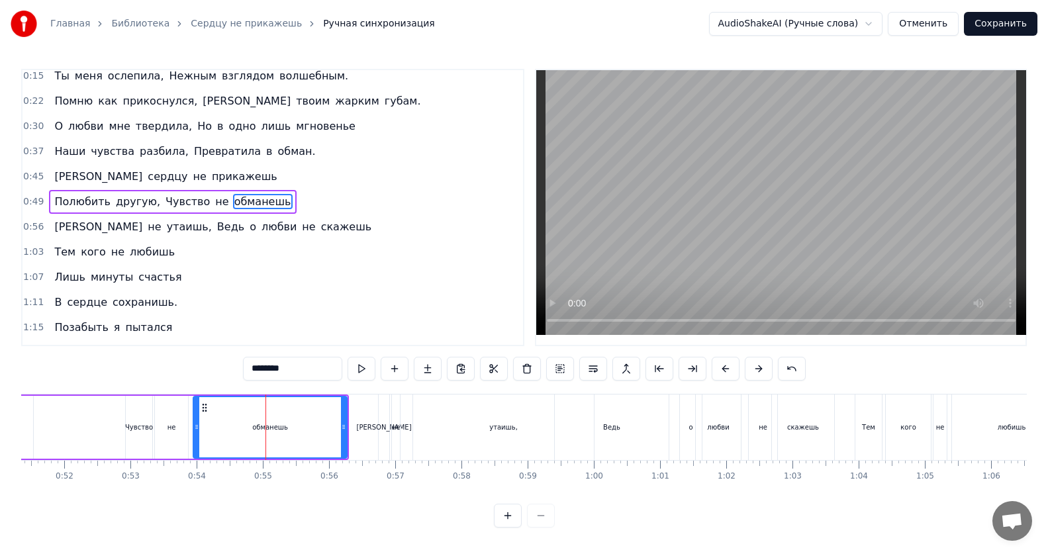
scroll to position [0, 3399]
click at [606, 432] on div "Ведь" at bounding box center [611, 427] width 114 height 66
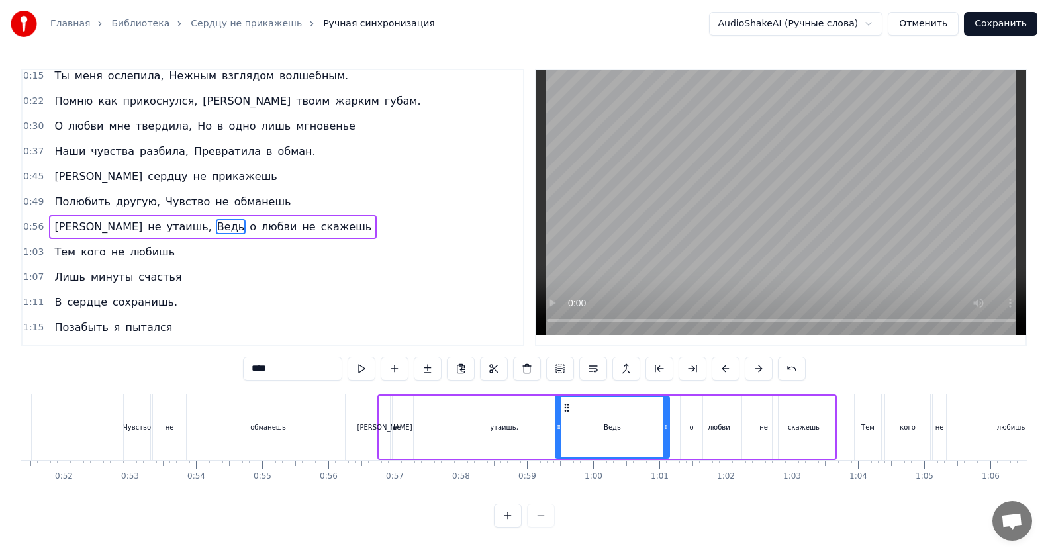
scroll to position [32, 0]
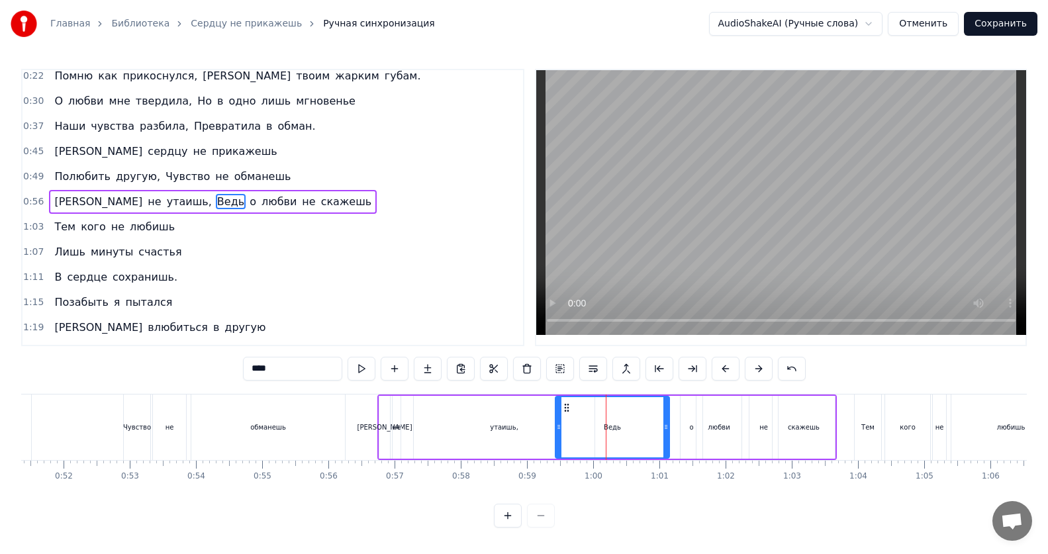
click at [694, 430] on div "о" at bounding box center [691, 427] width 22 height 63
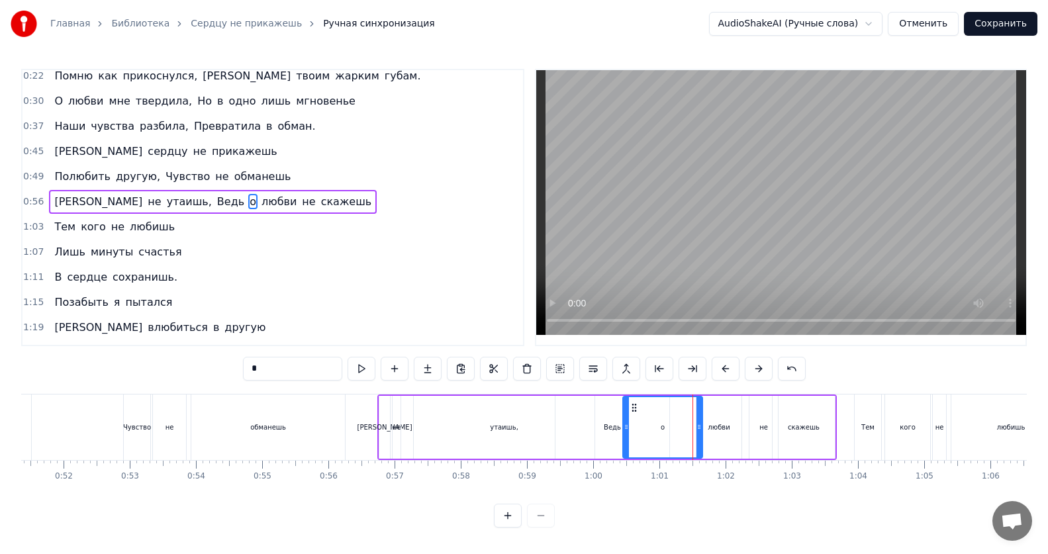
drag, startPoint x: 684, startPoint y: 427, endPoint x: 627, endPoint y: 434, distance: 58.0
click at [627, 434] on div at bounding box center [625, 427] width 5 height 60
drag, startPoint x: 697, startPoint y: 427, endPoint x: 631, endPoint y: 434, distance: 66.5
click at [631, 434] on div at bounding box center [632, 427] width 5 height 60
click at [713, 430] on div "любви" at bounding box center [719, 427] width 22 height 10
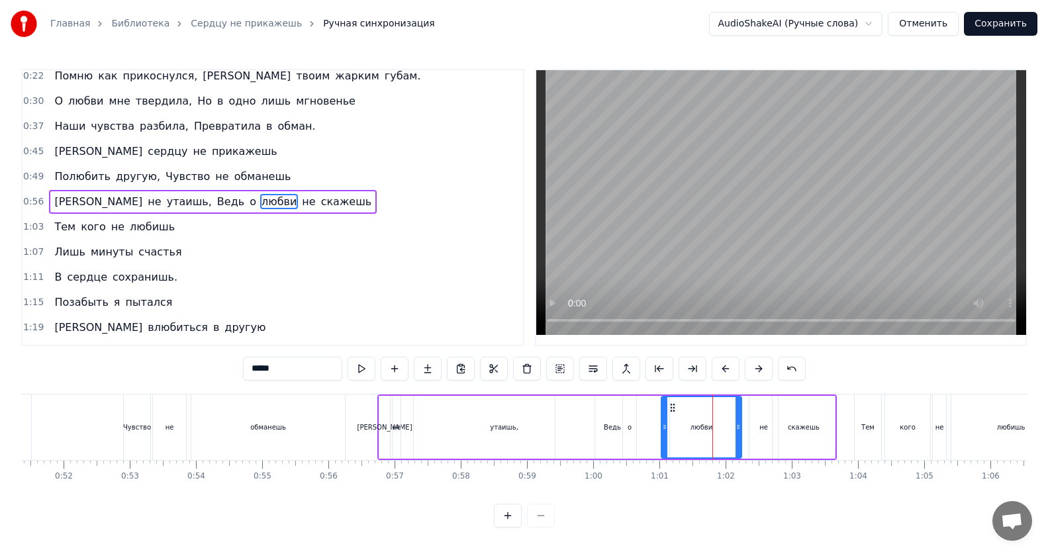
drag, startPoint x: 701, startPoint y: 430, endPoint x: 666, endPoint y: 430, distance: 35.1
click at [666, 430] on icon at bounding box center [664, 427] width 5 height 11
drag, startPoint x: 737, startPoint y: 428, endPoint x: 688, endPoint y: 432, distance: 49.1
click at [688, 432] on icon at bounding box center [688, 427] width 5 height 11
click at [765, 428] on div "не" at bounding box center [763, 427] width 9 height 10
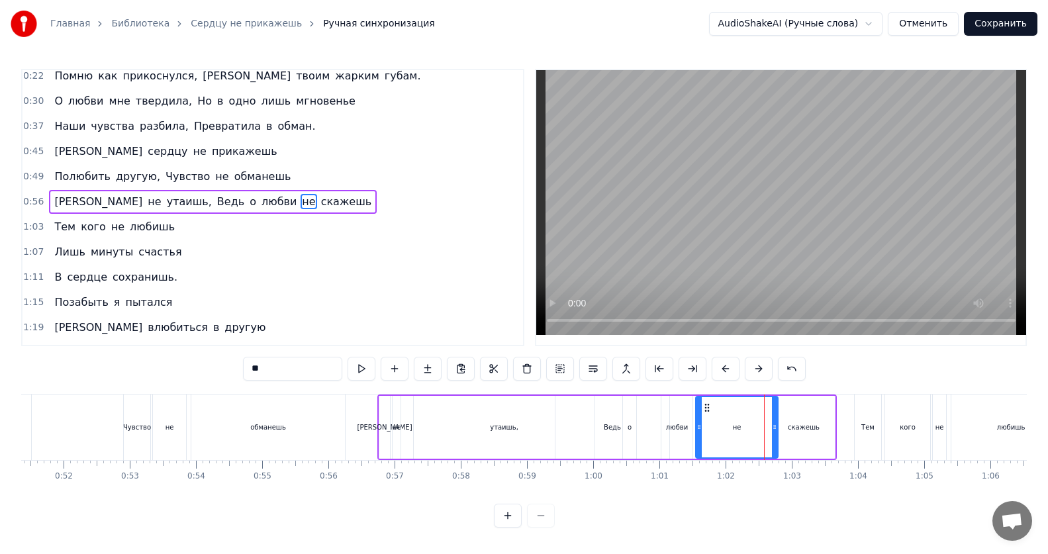
drag, startPoint x: 750, startPoint y: 428, endPoint x: 696, endPoint y: 432, distance: 53.8
click at [696, 432] on div at bounding box center [698, 427] width 5 height 60
drag, startPoint x: 773, startPoint y: 427, endPoint x: 706, endPoint y: 430, distance: 66.9
click at [706, 430] on icon at bounding box center [707, 427] width 5 height 11
click at [796, 429] on div "скажешь" at bounding box center [804, 427] width 32 height 10
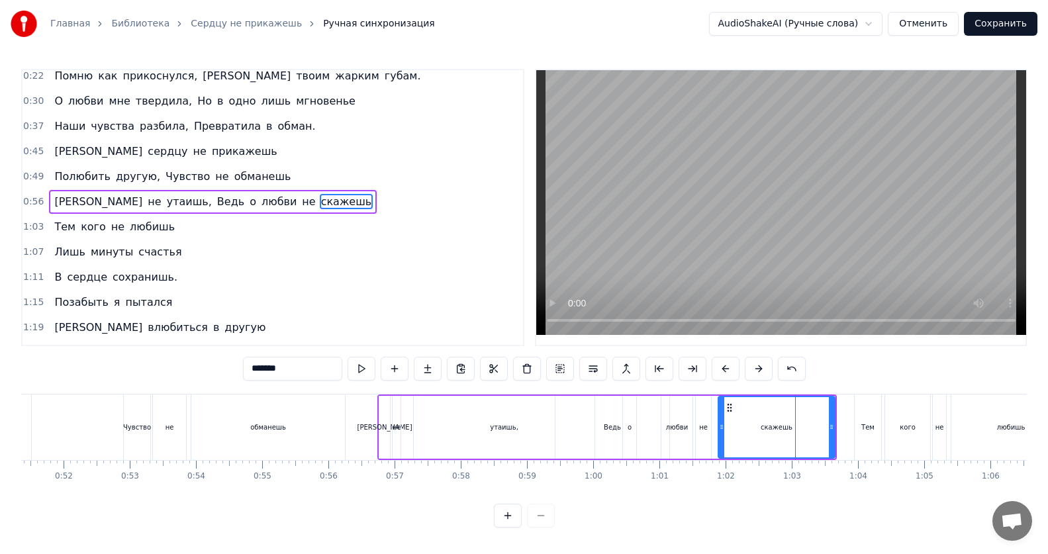
drag, startPoint x: 776, startPoint y: 429, endPoint x: 722, endPoint y: 432, distance: 54.3
click at [722, 432] on icon at bounding box center [721, 427] width 5 height 11
drag, startPoint x: 833, startPoint y: 429, endPoint x: 809, endPoint y: 431, distance: 23.2
click at [809, 431] on icon at bounding box center [807, 427] width 5 height 11
drag, startPoint x: 809, startPoint y: 431, endPoint x: 781, endPoint y: 433, distance: 28.5
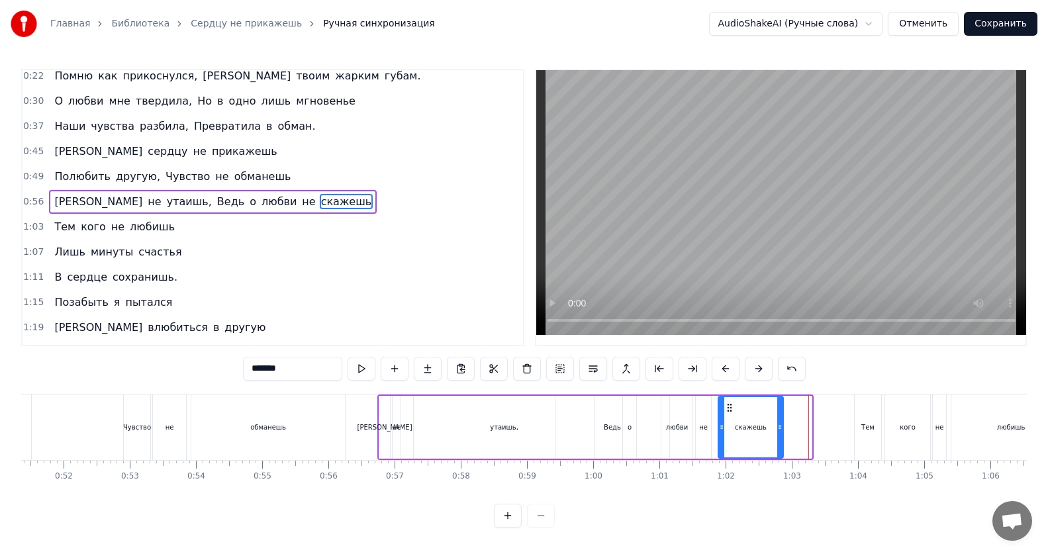
click at [781, 433] on div at bounding box center [779, 427] width 5 height 60
drag, startPoint x: 779, startPoint y: 433, endPoint x: 755, endPoint y: 436, distance: 24.7
click at [755, 436] on div at bounding box center [755, 427] width 5 height 60
drag, startPoint x: 755, startPoint y: 436, endPoint x: 791, endPoint y: 435, distance: 36.4
click at [791, 435] on div at bounding box center [791, 427] width 5 height 60
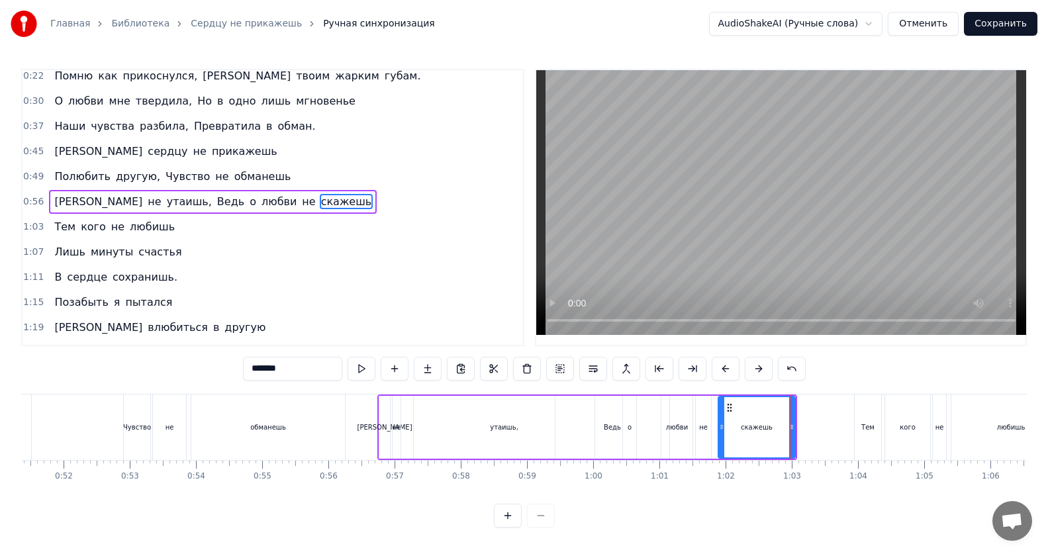
click at [512, 437] on div "утаишь," at bounding box center [504, 427] width 181 height 63
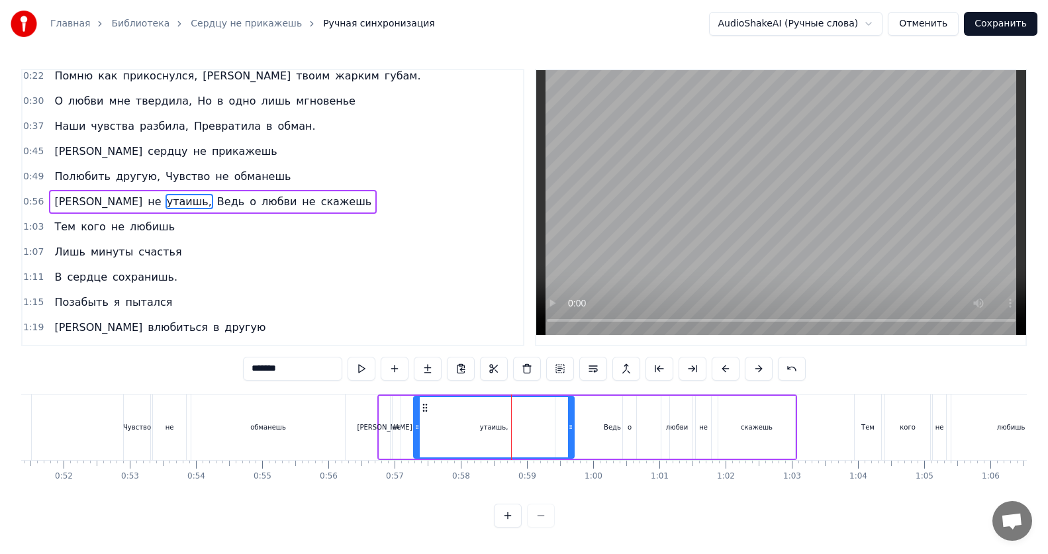
drag, startPoint x: 590, startPoint y: 426, endPoint x: 569, endPoint y: 429, distance: 20.7
click at [569, 429] on icon at bounding box center [570, 427] width 5 height 11
drag, startPoint x: 569, startPoint y: 429, endPoint x: 535, endPoint y: 431, distance: 34.5
click at [535, 431] on icon at bounding box center [535, 427] width 5 height 11
click at [611, 428] on div "Ведь" at bounding box center [612, 427] width 17 height 10
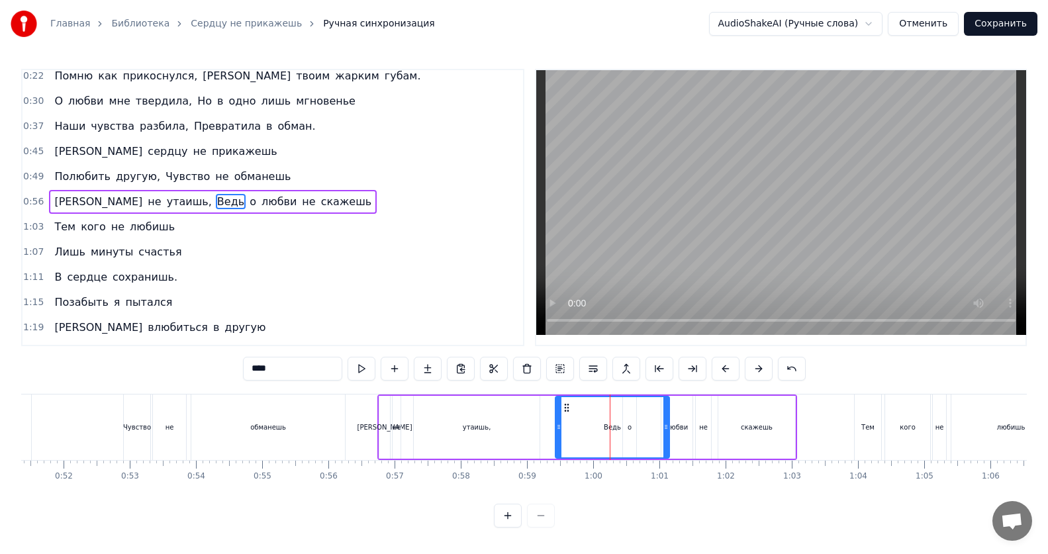
click at [627, 428] on div "Ведь" at bounding box center [612, 427] width 113 height 60
click at [606, 430] on div "Ведь" at bounding box center [612, 427] width 17 height 10
drag, startPoint x: 666, startPoint y: 430, endPoint x: 617, endPoint y: 438, distance: 49.6
click at [617, 438] on div at bounding box center [616, 427] width 5 height 60
click at [627, 428] on div "о" at bounding box center [629, 427] width 13 height 63
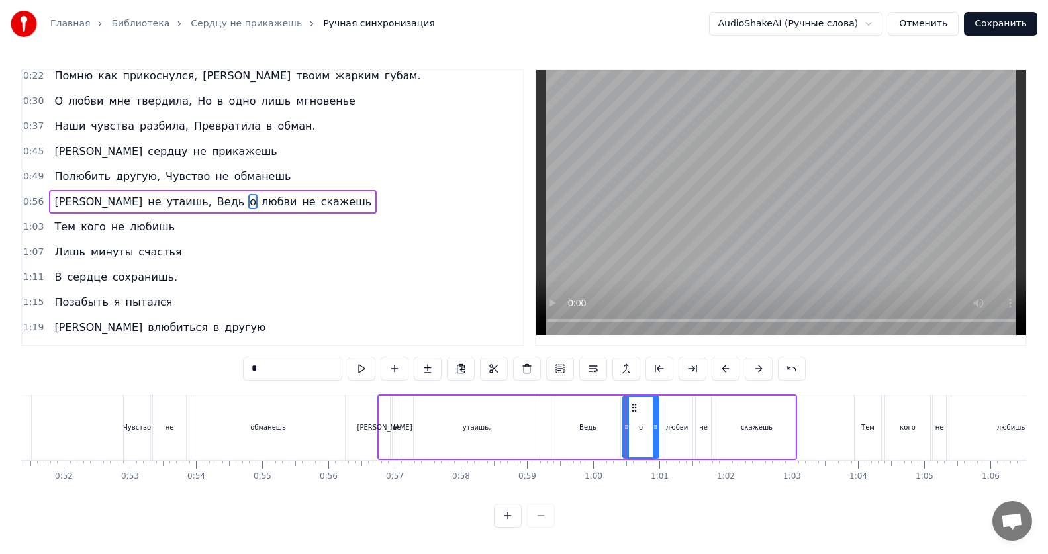
drag, startPoint x: 633, startPoint y: 427, endPoint x: 656, endPoint y: 429, distance: 22.6
click at [656, 429] on icon at bounding box center [655, 427] width 5 height 11
drag, startPoint x: 627, startPoint y: 429, endPoint x: 647, endPoint y: 429, distance: 19.9
click at [647, 429] on icon at bounding box center [645, 427] width 5 height 11
click at [595, 430] on div "Ведь" at bounding box center [587, 427] width 65 height 63
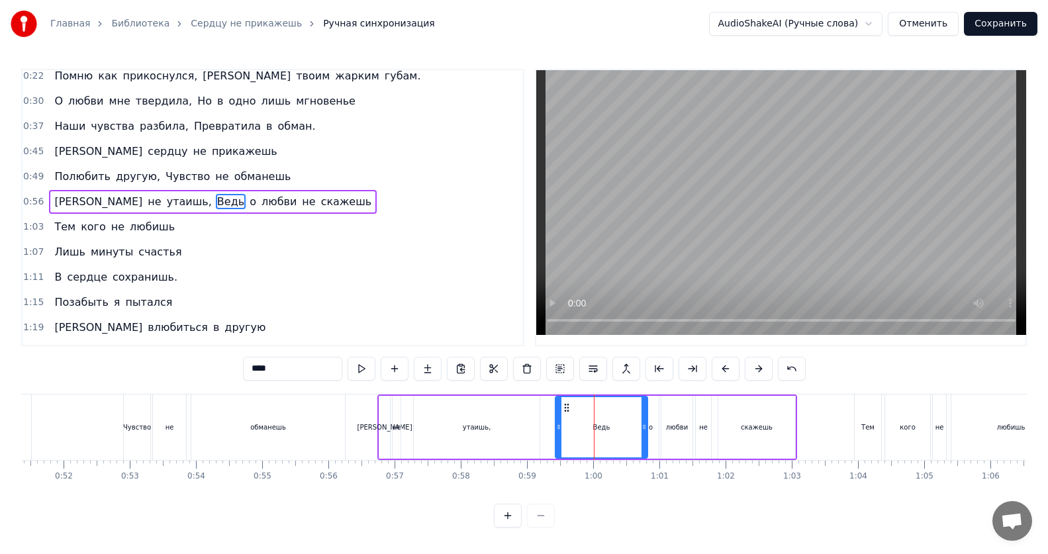
drag, startPoint x: 618, startPoint y: 427, endPoint x: 645, endPoint y: 428, distance: 27.1
click at [645, 428] on icon at bounding box center [643, 427] width 5 height 11
drag, startPoint x: 559, startPoint y: 429, endPoint x: 582, endPoint y: 431, distance: 22.6
click at [582, 431] on icon at bounding box center [580, 427] width 5 height 11
click at [486, 437] on div "утаишь," at bounding box center [477, 427] width 126 height 63
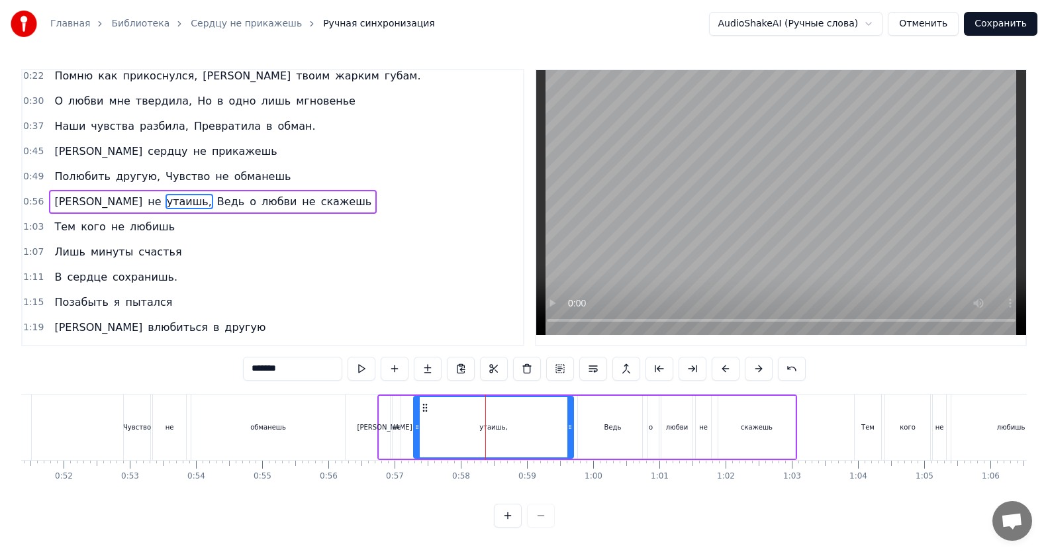
drag, startPoint x: 537, startPoint y: 432, endPoint x: 571, endPoint y: 431, distance: 33.8
click at [571, 431] on div at bounding box center [569, 427] width 5 height 60
drag, startPoint x: 571, startPoint y: 431, endPoint x: 559, endPoint y: 433, distance: 12.7
click at [559, 433] on div at bounding box center [557, 427] width 5 height 60
drag, startPoint x: 559, startPoint y: 433, endPoint x: 541, endPoint y: 434, distance: 17.3
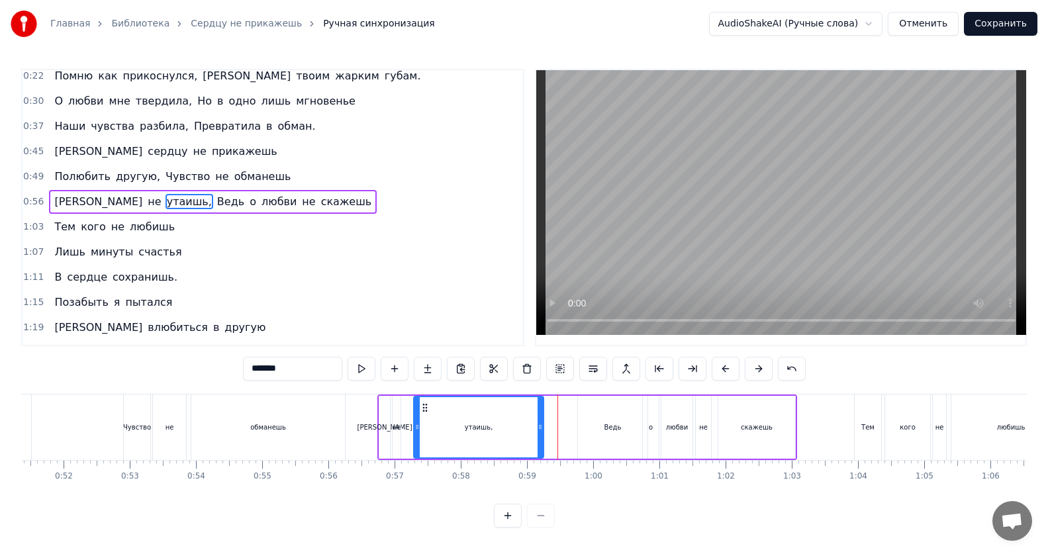
click at [541, 434] on div at bounding box center [539, 427] width 5 height 60
click at [543, 433] on div at bounding box center [542, 427] width 5 height 60
click at [549, 433] on div at bounding box center [548, 427] width 5 height 60
click at [596, 426] on div "Ведь" at bounding box center [612, 427] width 69 height 63
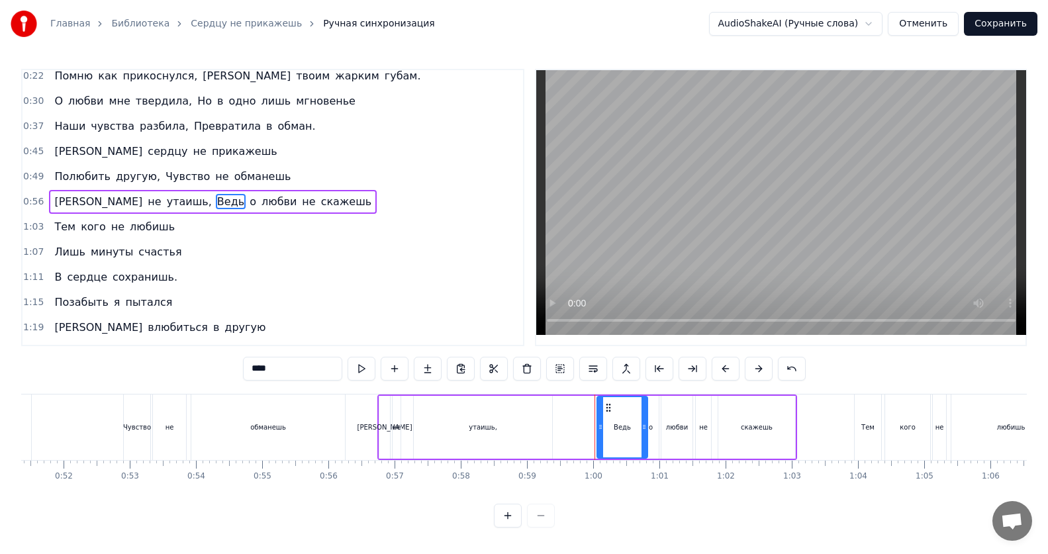
drag, startPoint x: 582, startPoint y: 431, endPoint x: 601, endPoint y: 430, distance: 19.2
click at [601, 430] on icon at bounding box center [600, 427] width 5 height 11
click at [497, 433] on div "утаишь," at bounding box center [483, 427] width 138 height 63
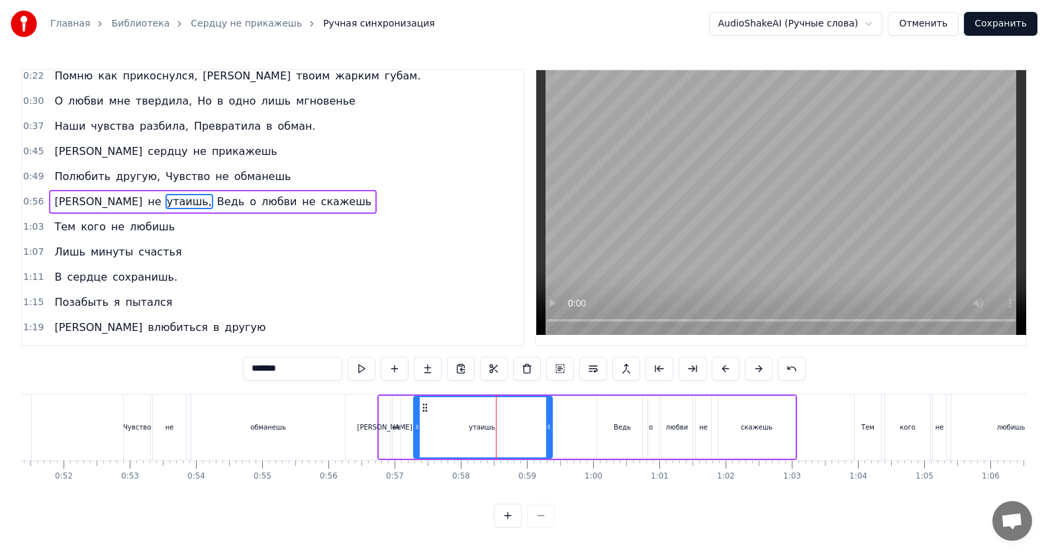
click at [701, 428] on div "не" at bounding box center [703, 427] width 9 height 10
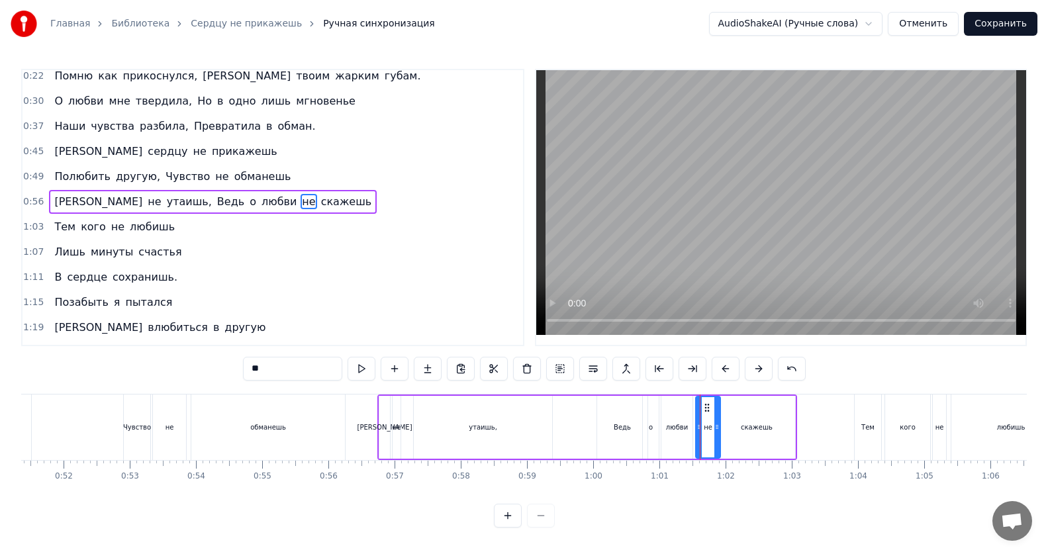
drag, startPoint x: 708, startPoint y: 430, endPoint x: 717, endPoint y: 430, distance: 9.3
click at [717, 430] on icon at bounding box center [716, 427] width 5 height 11
click at [704, 429] on icon at bounding box center [704, 427] width 5 height 11
click at [669, 427] on div "любви" at bounding box center [677, 427] width 22 height 10
click at [651, 426] on div "о" at bounding box center [651, 427] width 4 height 10
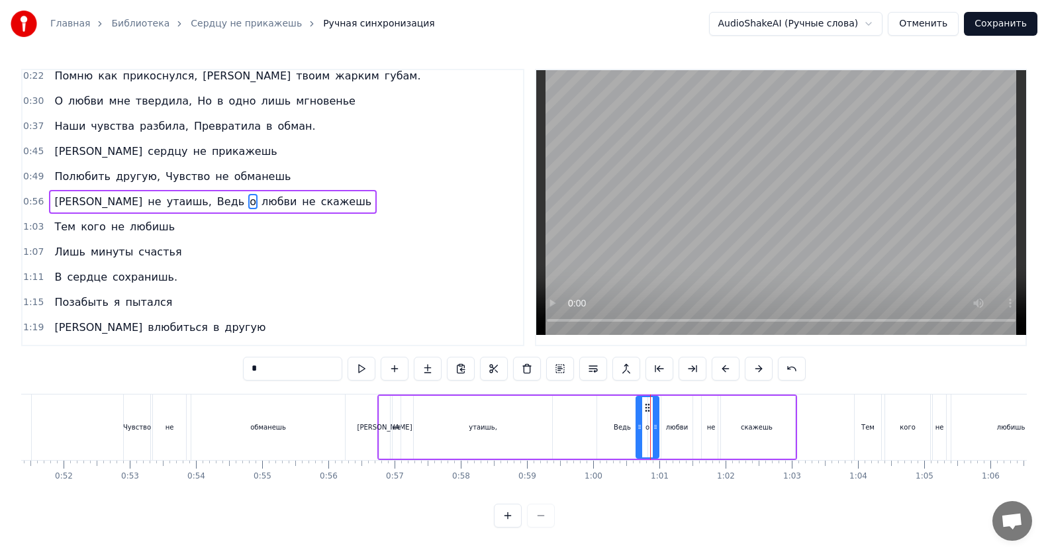
drag, startPoint x: 647, startPoint y: 426, endPoint x: 640, endPoint y: 429, distance: 7.1
click at [640, 429] on icon at bounding box center [639, 427] width 5 height 11
drag, startPoint x: 654, startPoint y: 428, endPoint x: 645, endPoint y: 430, distance: 8.8
click at [645, 430] on icon at bounding box center [647, 427] width 5 height 11
click at [627, 433] on div "Ведь" at bounding box center [622, 427] width 50 height 63
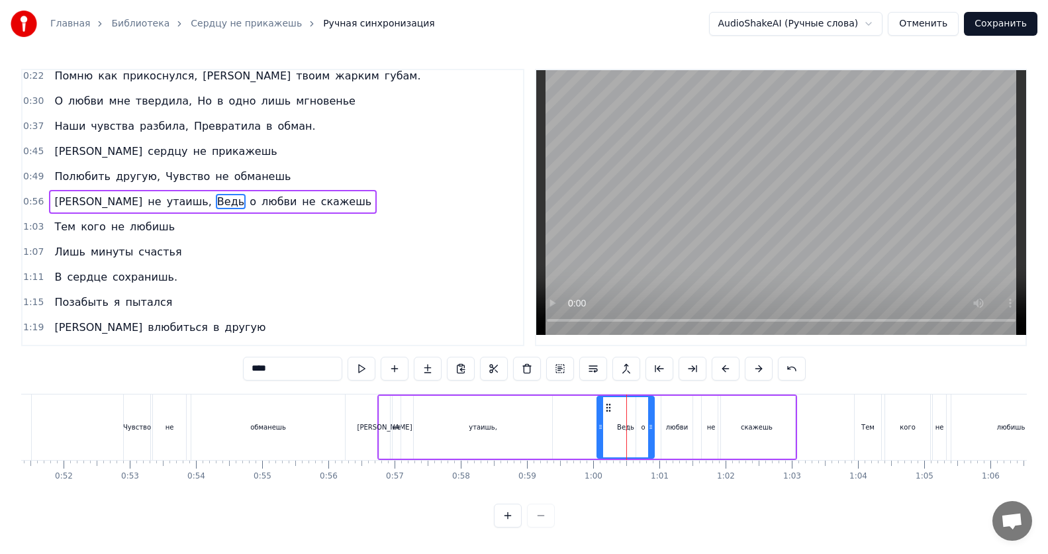
drag, startPoint x: 645, startPoint y: 428, endPoint x: 651, endPoint y: 427, distance: 6.7
click at [651, 427] on icon at bounding box center [650, 427] width 5 height 11
click at [481, 438] on div "утаишь," at bounding box center [483, 427] width 138 height 63
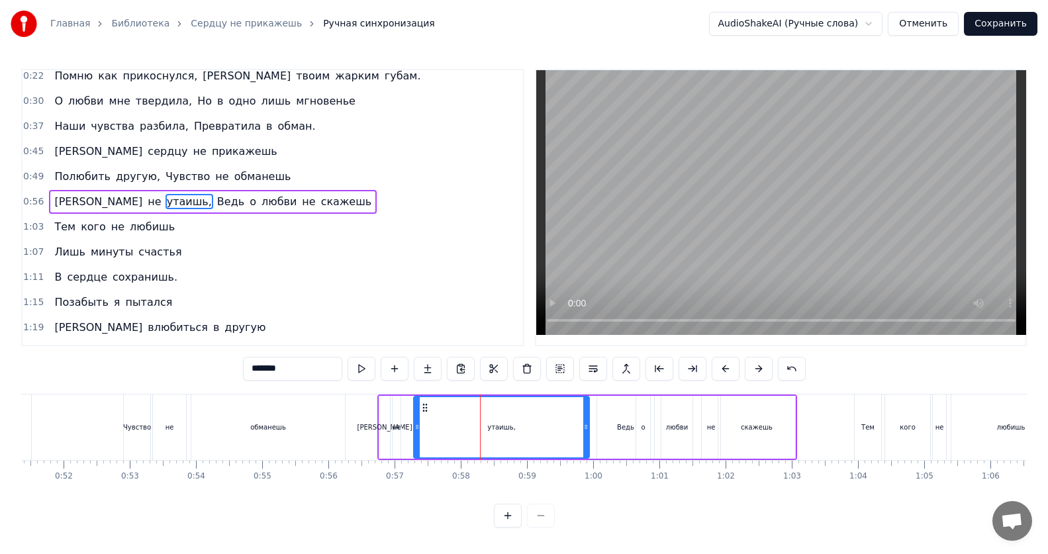
drag, startPoint x: 549, startPoint y: 429, endPoint x: 586, endPoint y: 430, distance: 37.1
click at [586, 430] on icon at bounding box center [585, 427] width 5 height 11
drag, startPoint x: 586, startPoint y: 430, endPoint x: 574, endPoint y: 430, distance: 11.9
click at [574, 430] on icon at bounding box center [573, 427] width 5 height 11
click at [573, 430] on icon at bounding box center [573, 427] width 5 height 11
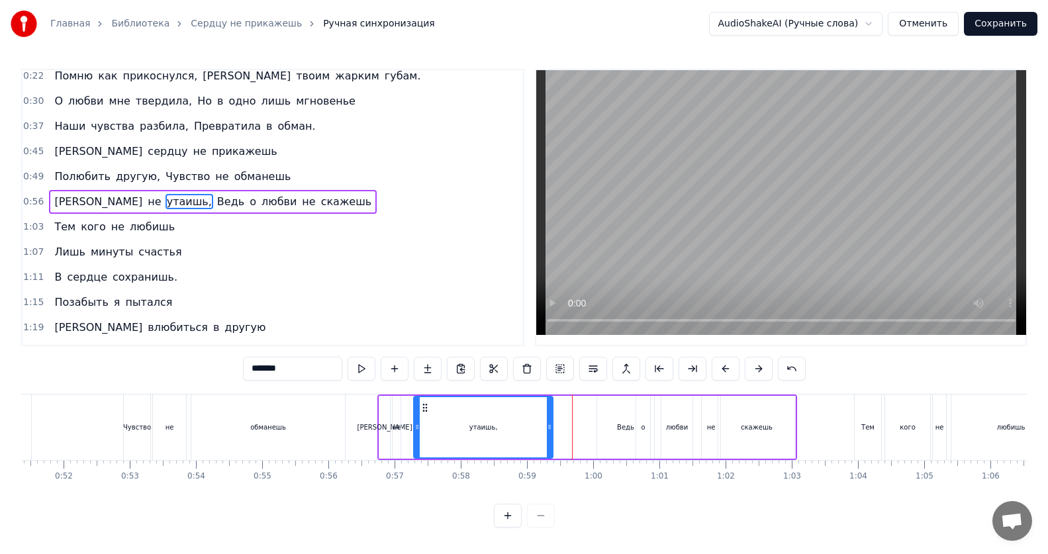
drag, startPoint x: 574, startPoint y: 432, endPoint x: 550, endPoint y: 437, distance: 24.9
click at [550, 437] on div at bounding box center [549, 427] width 5 height 60
drag, startPoint x: 550, startPoint y: 437, endPoint x: 566, endPoint y: 436, distance: 15.9
click at [566, 436] on div at bounding box center [565, 427] width 5 height 60
drag, startPoint x: 416, startPoint y: 430, endPoint x: 435, endPoint y: 432, distance: 19.3
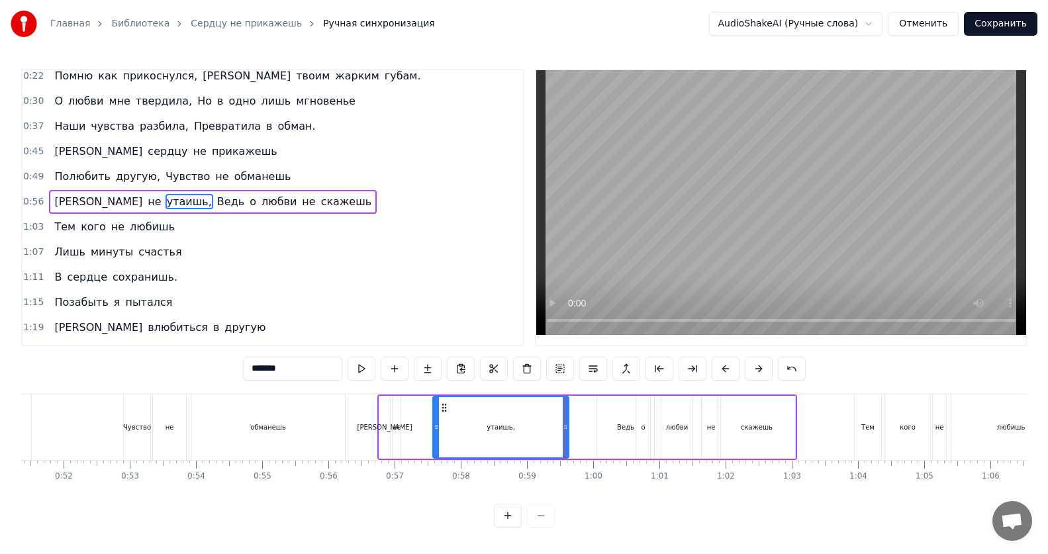
click at [435, 432] on div at bounding box center [436, 427] width 5 height 60
click at [398, 431] on div "не" at bounding box center [396, 427] width 9 height 10
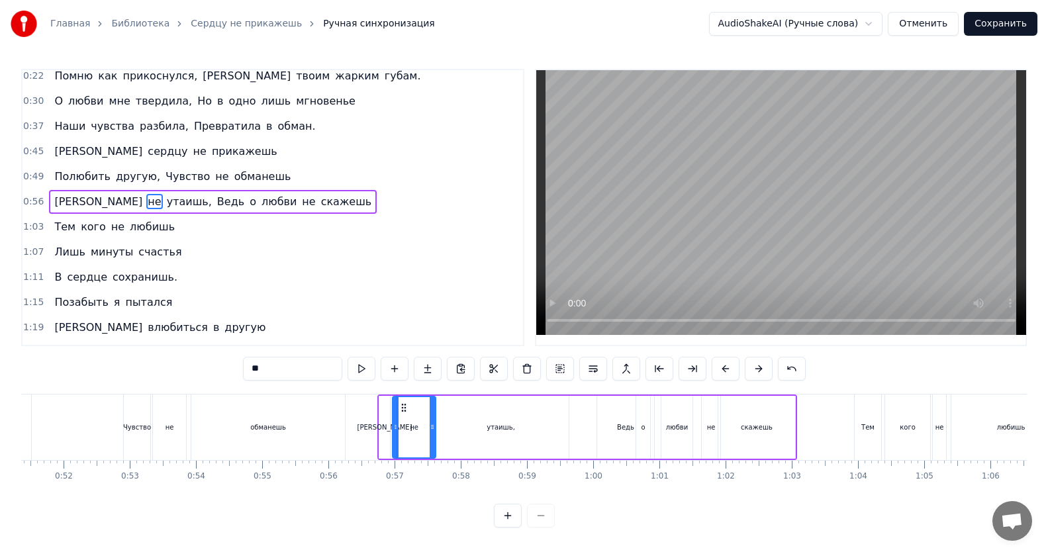
drag, startPoint x: 398, startPoint y: 431, endPoint x: 433, endPoint y: 430, distance: 35.1
click at [433, 430] on icon at bounding box center [432, 427] width 5 height 11
drag, startPoint x: 396, startPoint y: 425, endPoint x: 424, endPoint y: 430, distance: 27.6
click at [424, 430] on icon at bounding box center [422, 427] width 5 height 11
click at [385, 430] on div "[PERSON_NAME]" at bounding box center [384, 427] width 55 height 10
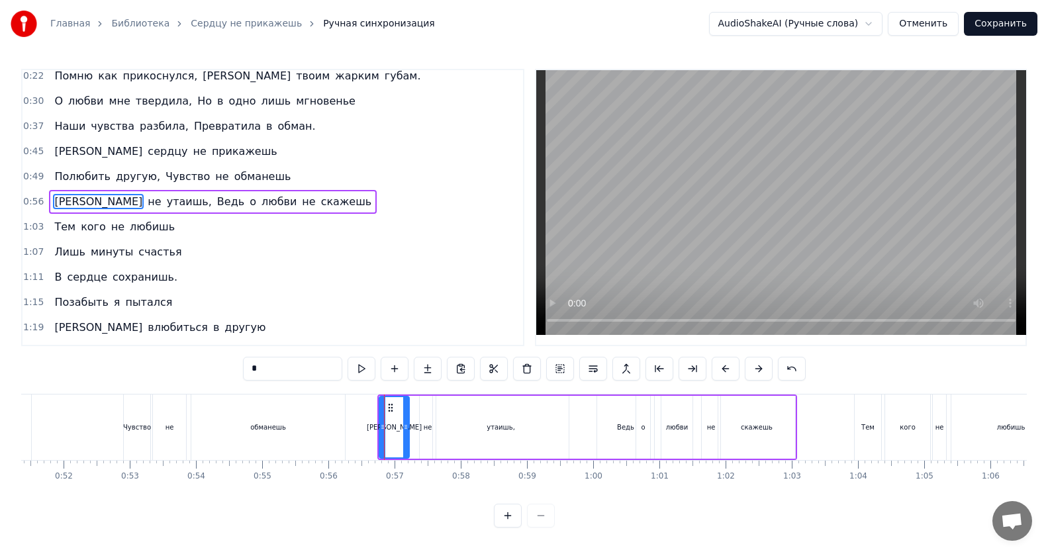
drag, startPoint x: 385, startPoint y: 428, endPoint x: 404, endPoint y: 430, distance: 19.2
click at [404, 430] on icon at bounding box center [405, 427] width 5 height 11
drag, startPoint x: 384, startPoint y: 428, endPoint x: 394, endPoint y: 430, distance: 10.7
click at [394, 430] on icon at bounding box center [392, 427] width 5 height 11
click at [526, 440] on div "утаишь," at bounding box center [501, 427] width 136 height 63
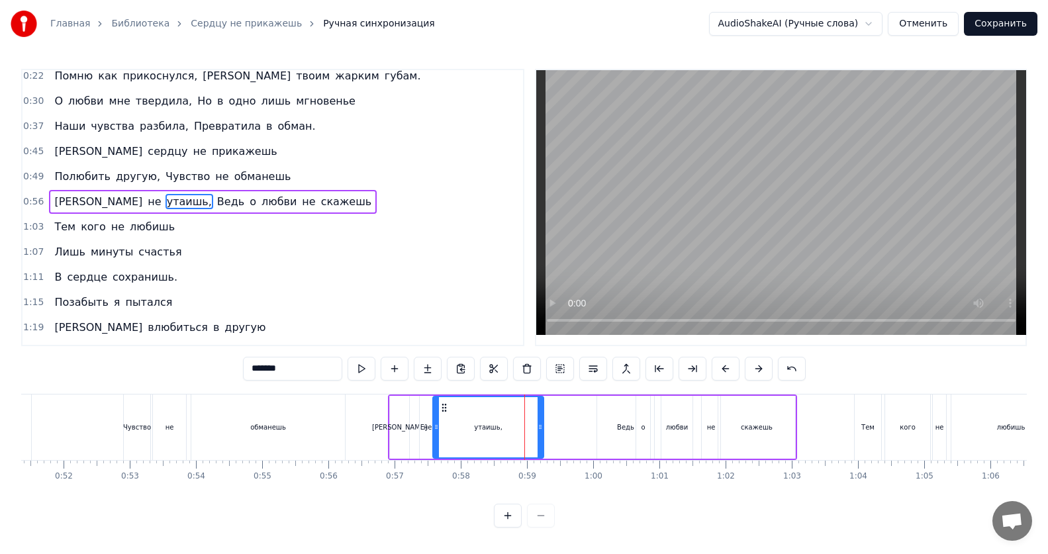
drag, startPoint x: 566, startPoint y: 427, endPoint x: 541, endPoint y: 428, distance: 25.2
click at [541, 428] on icon at bounding box center [539, 427] width 5 height 11
drag, startPoint x: 540, startPoint y: 428, endPoint x: 590, endPoint y: 429, distance: 49.6
click at [590, 429] on icon at bounding box center [589, 427] width 5 height 11
drag, startPoint x: 590, startPoint y: 429, endPoint x: 539, endPoint y: 434, distance: 51.2
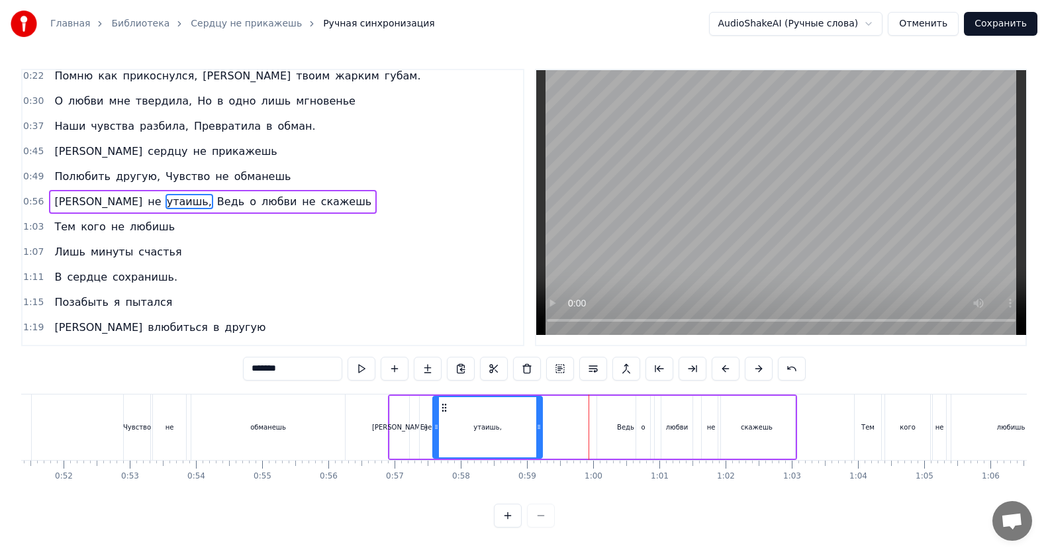
click at [539, 434] on div at bounding box center [538, 427] width 5 height 60
drag, startPoint x: 438, startPoint y: 433, endPoint x: 476, endPoint y: 433, distance: 37.7
click at [476, 433] on div at bounding box center [473, 427] width 5 height 60
click at [623, 430] on div "Ведь" at bounding box center [625, 427] width 17 height 10
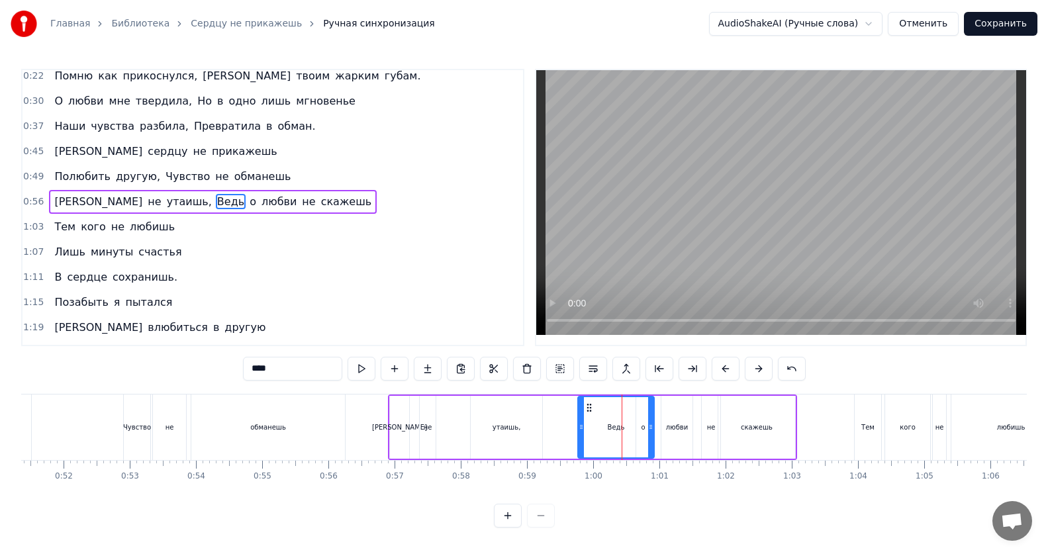
drag, startPoint x: 598, startPoint y: 429, endPoint x: 579, endPoint y: 433, distance: 19.6
click at [579, 433] on div at bounding box center [580, 427] width 5 height 60
click at [586, 433] on div at bounding box center [587, 427] width 5 height 60
click at [765, 434] on div "скажешь" at bounding box center [756, 427] width 77 height 63
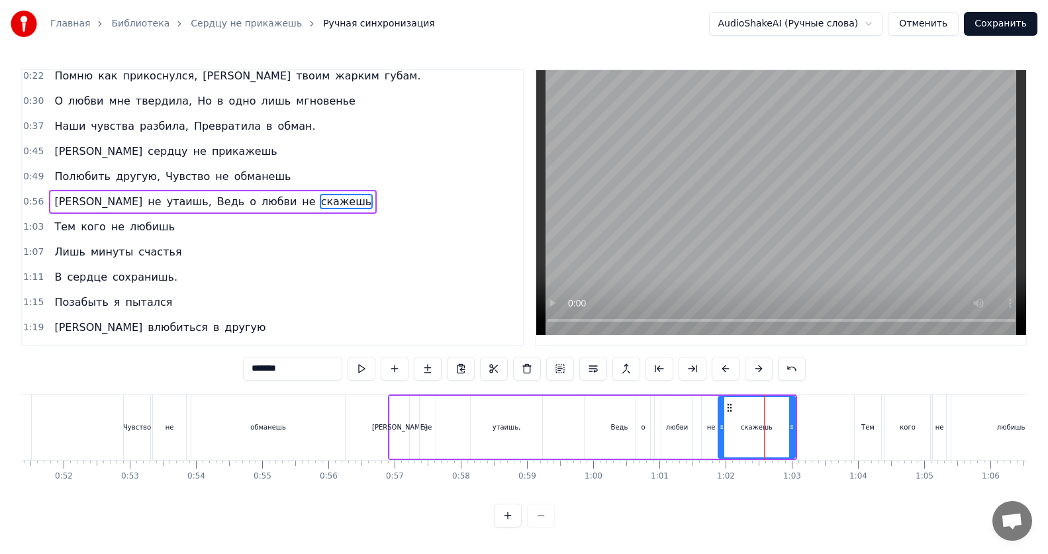
click at [712, 430] on div "не" at bounding box center [711, 427] width 9 height 10
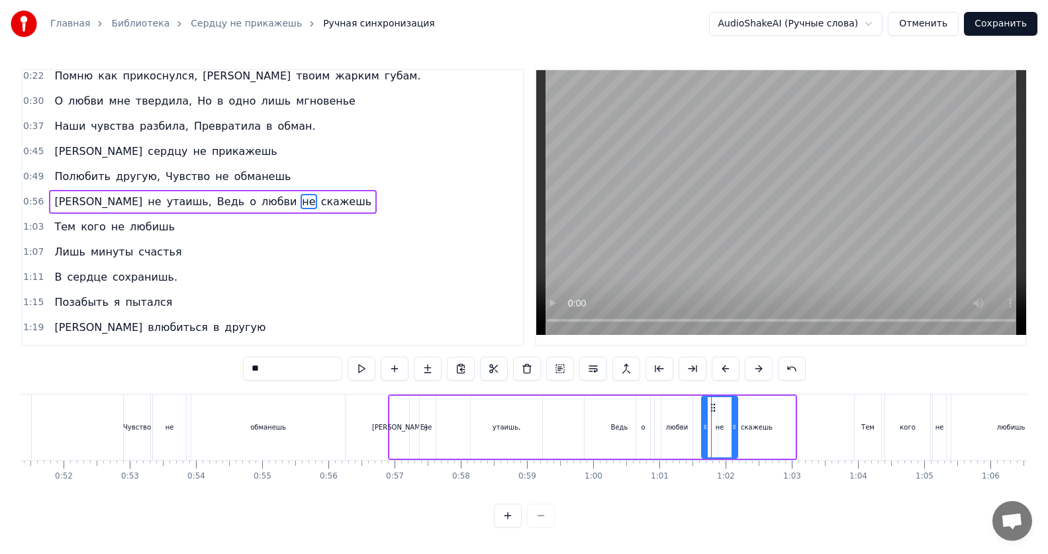
drag, startPoint x: 715, startPoint y: 428, endPoint x: 732, endPoint y: 428, distance: 17.2
click at [732, 428] on icon at bounding box center [733, 427] width 5 height 11
drag, startPoint x: 706, startPoint y: 428, endPoint x: 721, endPoint y: 429, distance: 15.3
click at [721, 429] on icon at bounding box center [719, 427] width 5 height 11
click at [678, 429] on div "любви" at bounding box center [677, 427] width 22 height 10
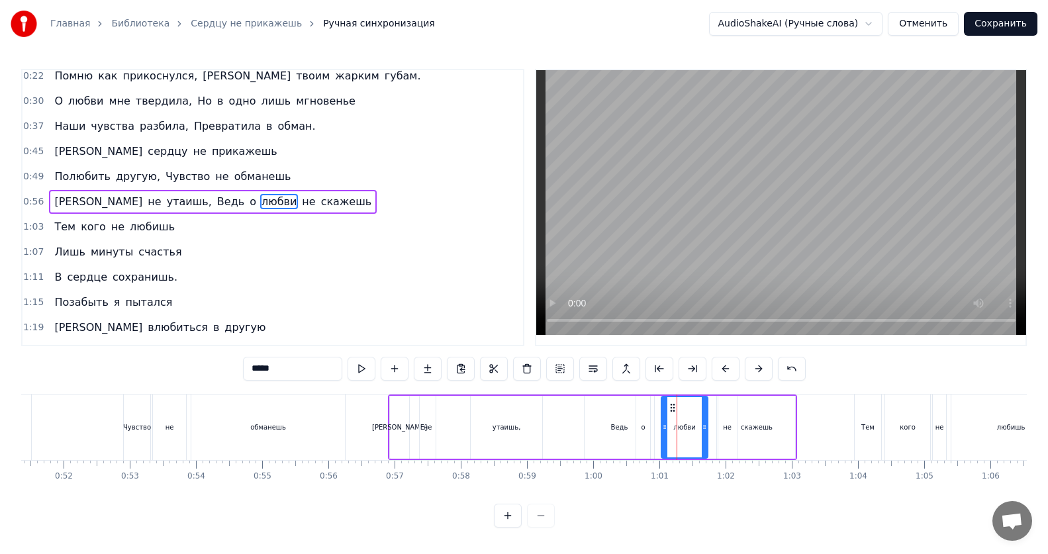
drag, startPoint x: 688, startPoint y: 426, endPoint x: 703, endPoint y: 431, distance: 15.9
click at [703, 431] on icon at bounding box center [704, 427] width 5 height 11
click at [645, 428] on div "о" at bounding box center [643, 427] width 14 height 63
drag, startPoint x: 647, startPoint y: 428, endPoint x: 666, endPoint y: 432, distance: 19.6
click at [666, 432] on icon at bounding box center [667, 427] width 5 height 11
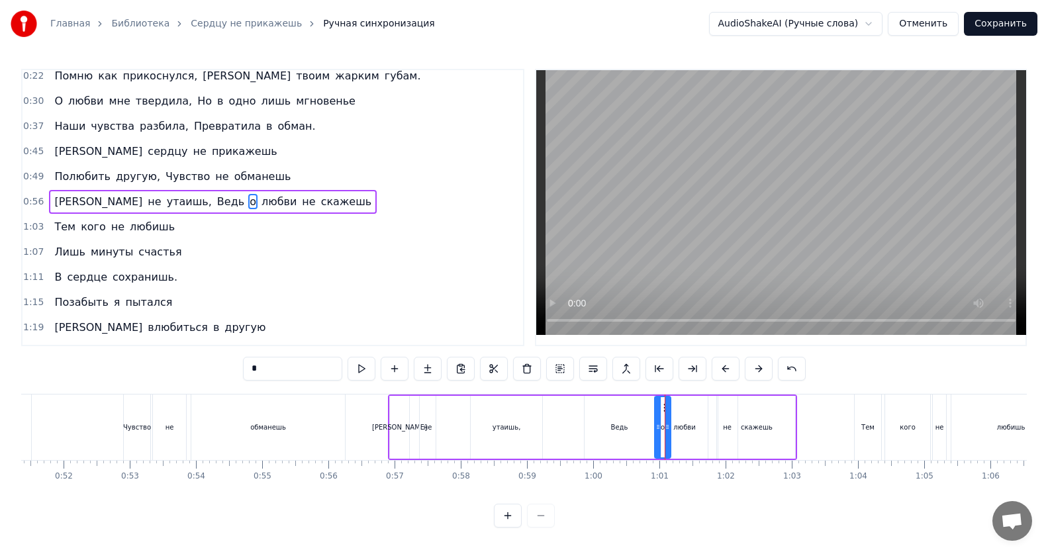
drag, startPoint x: 640, startPoint y: 428, endPoint x: 659, endPoint y: 430, distance: 18.7
click at [659, 430] on icon at bounding box center [657, 427] width 5 height 11
click at [618, 432] on div "Ведь" at bounding box center [618, 427] width 69 height 63
click at [516, 434] on div "утаишь," at bounding box center [506, 427] width 71 height 63
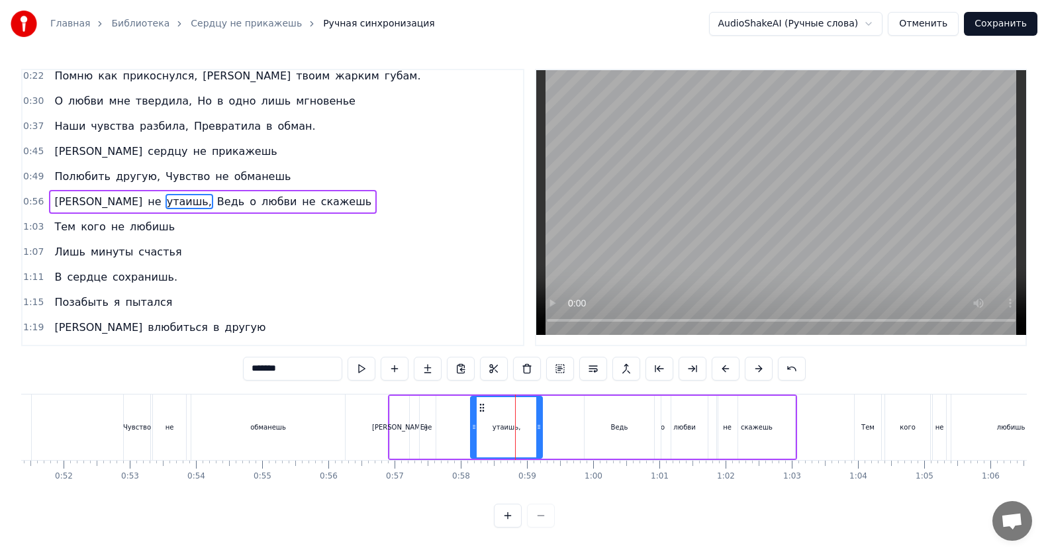
click at [608, 432] on div "Ведь" at bounding box center [618, 427] width 69 height 63
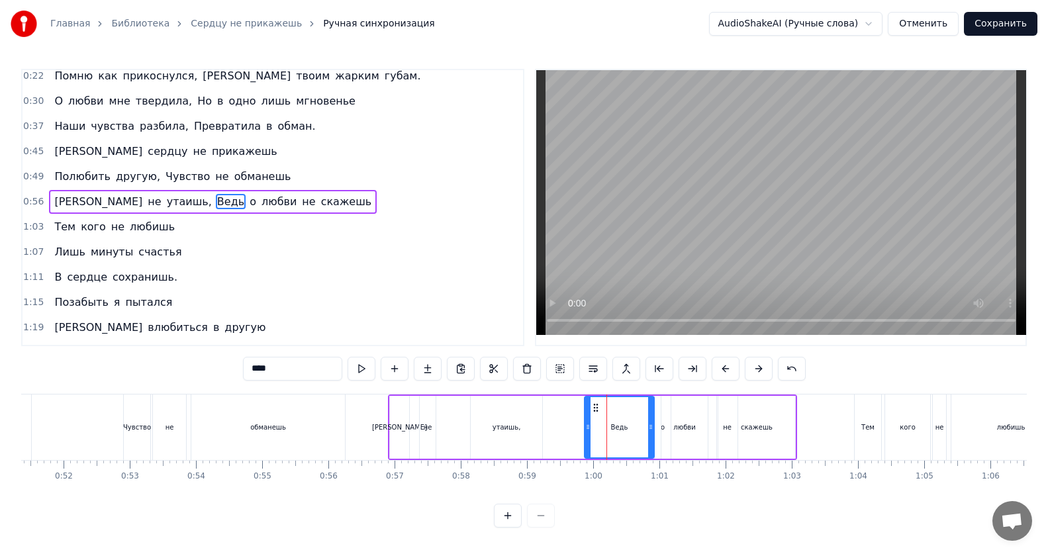
click at [653, 426] on icon at bounding box center [650, 427] width 5 height 11
drag, startPoint x: 585, startPoint y: 430, endPoint x: 608, endPoint y: 432, distance: 22.6
click at [608, 432] on icon at bounding box center [610, 427] width 5 height 11
click at [516, 440] on div "утаишь," at bounding box center [506, 427] width 71 height 63
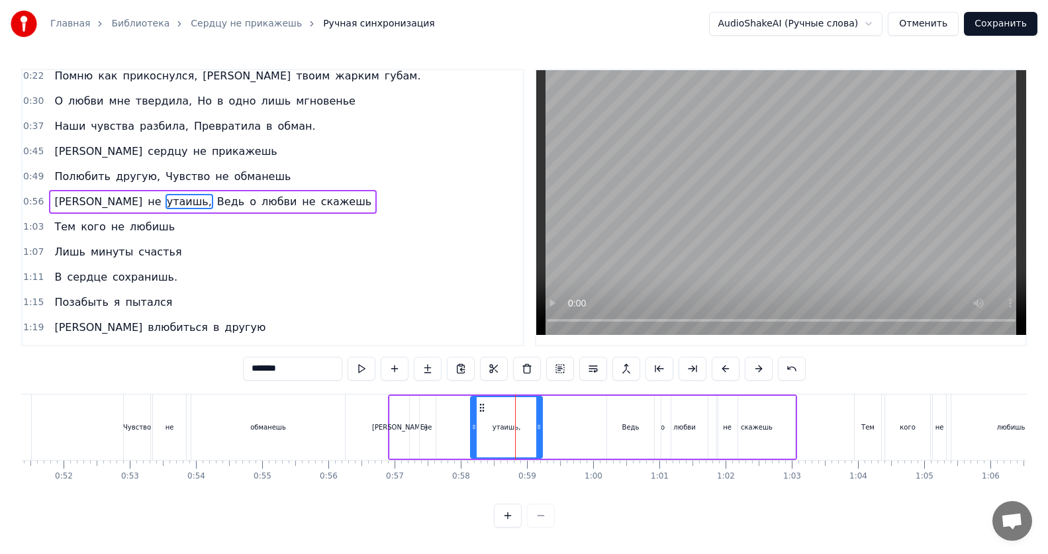
click at [627, 436] on div "Ведь" at bounding box center [630, 427] width 47 height 63
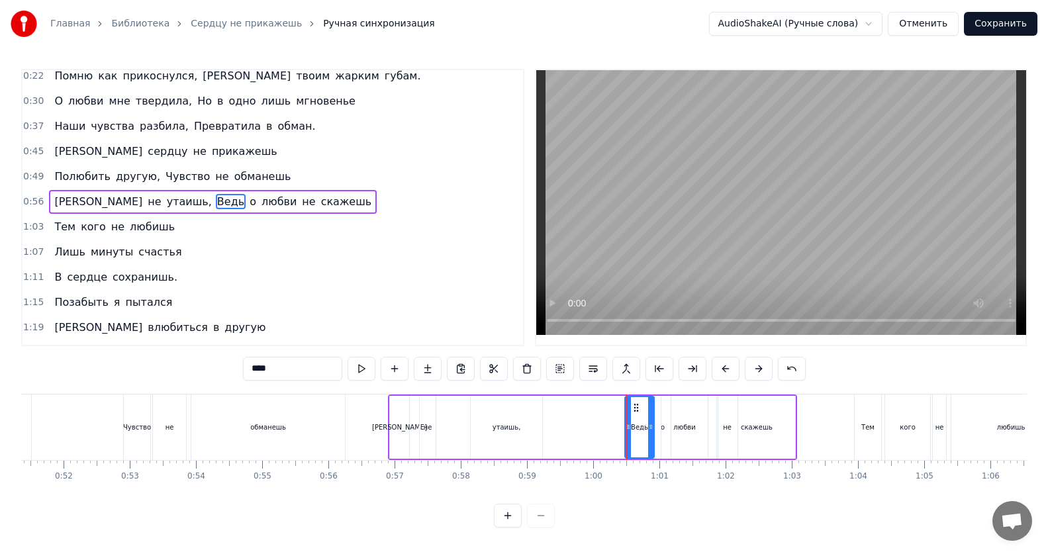
drag, startPoint x: 610, startPoint y: 428, endPoint x: 628, endPoint y: 430, distance: 17.9
click at [628, 430] on icon at bounding box center [627, 427] width 5 height 11
click at [514, 435] on div "утаишь," at bounding box center [506, 427] width 71 height 63
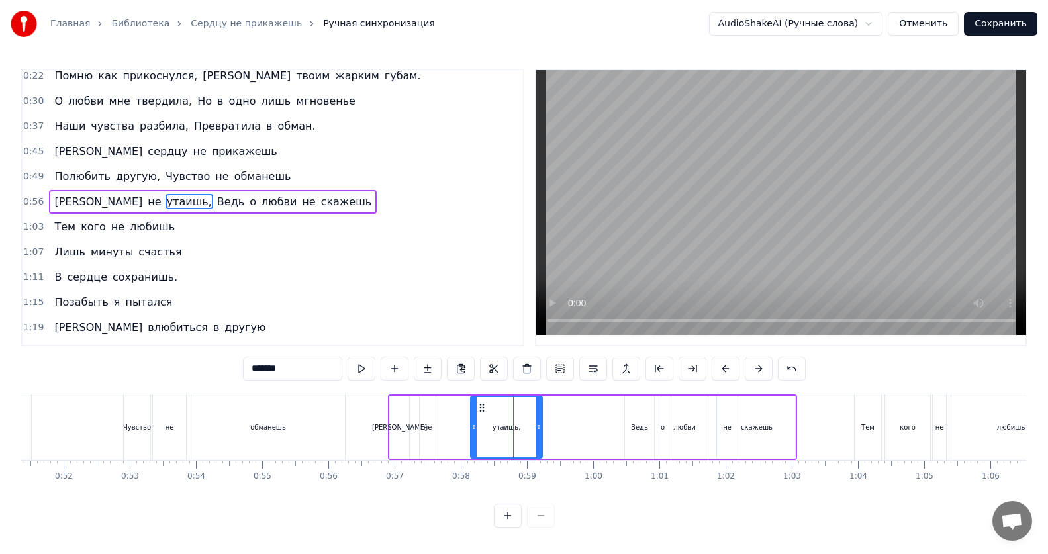
click at [268, 433] on div "обманешь" at bounding box center [268, 427] width 154 height 66
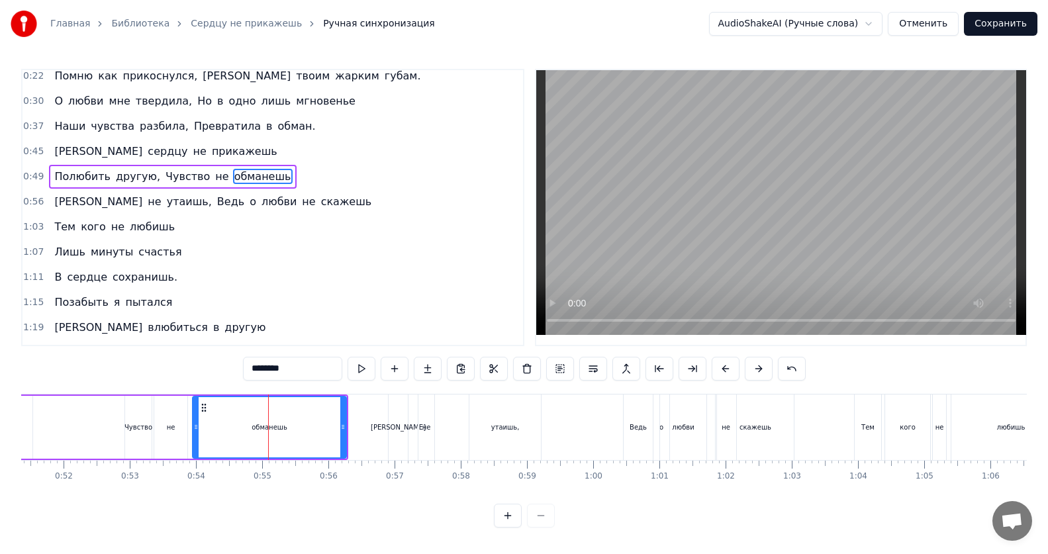
scroll to position [7, 0]
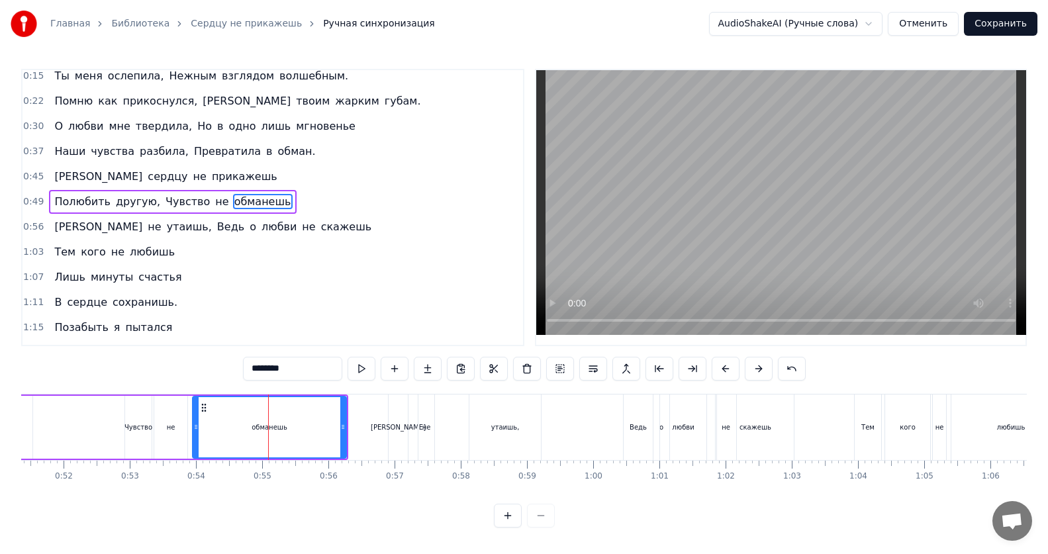
click at [398, 432] on div "[PERSON_NAME]" at bounding box center [398, 427] width 19 height 66
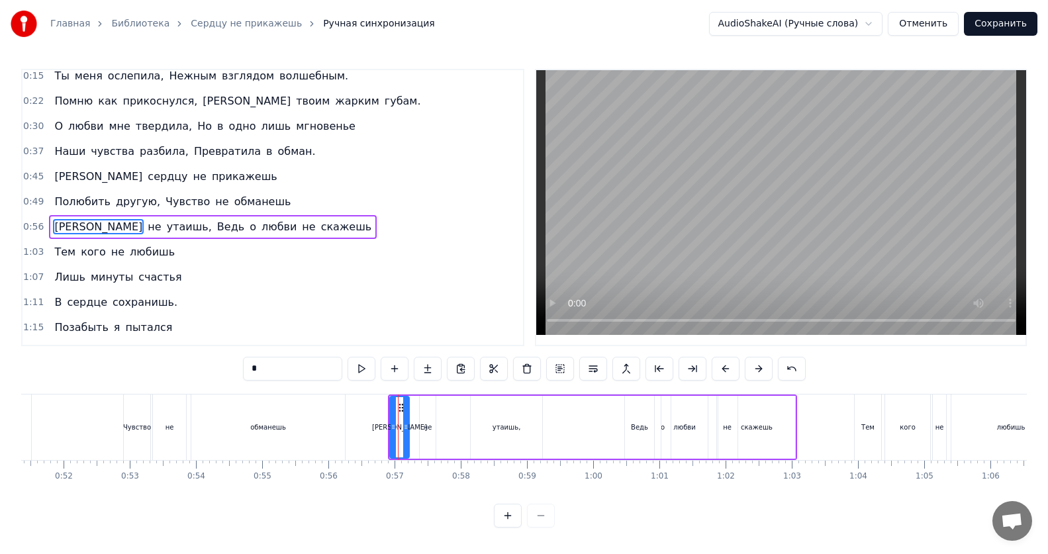
scroll to position [32, 0]
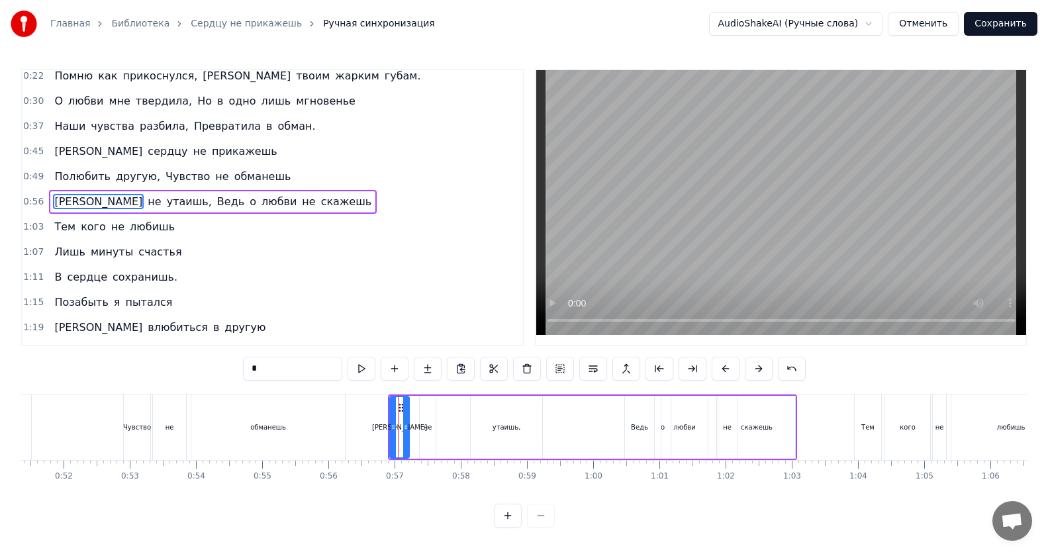
click at [216, 202] on span "Ведь" at bounding box center [231, 201] width 30 height 15
type input "****"
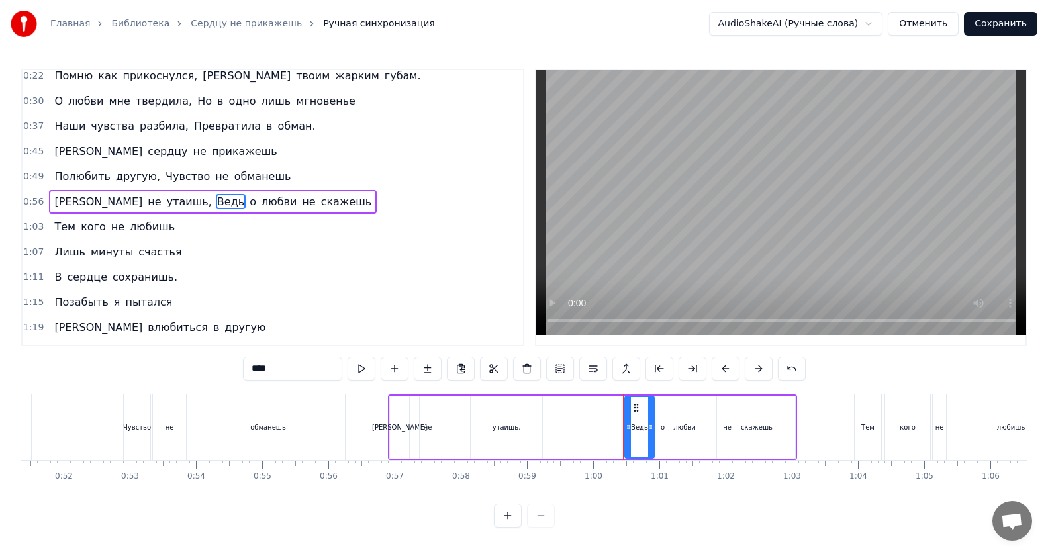
click at [121, 205] on div "И не утаишь, Ведь о любви не скажешь" at bounding box center [213, 202] width 328 height 24
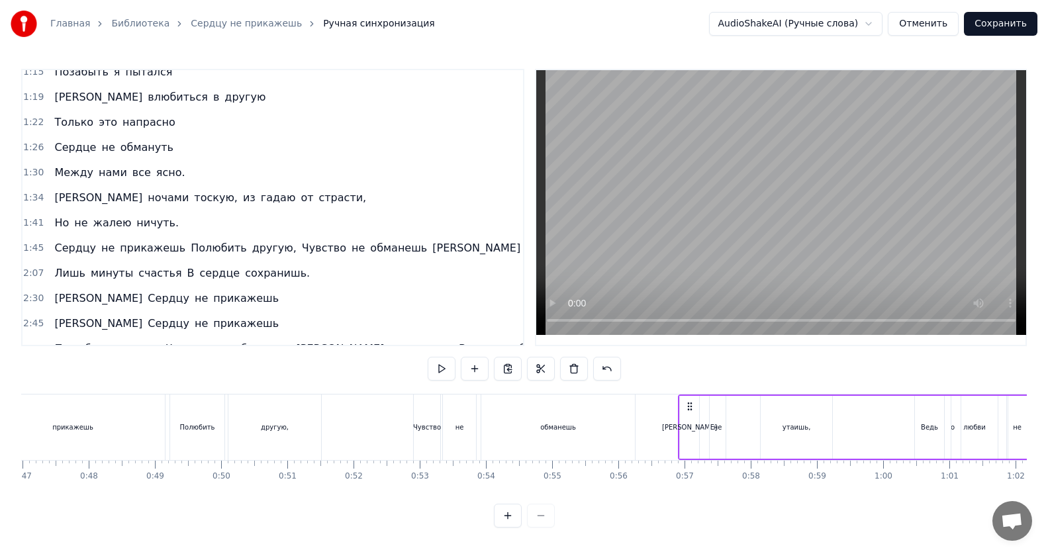
scroll to position [0, 3119]
click at [535, 434] on div "обманешь" at bounding box center [548, 427] width 154 height 66
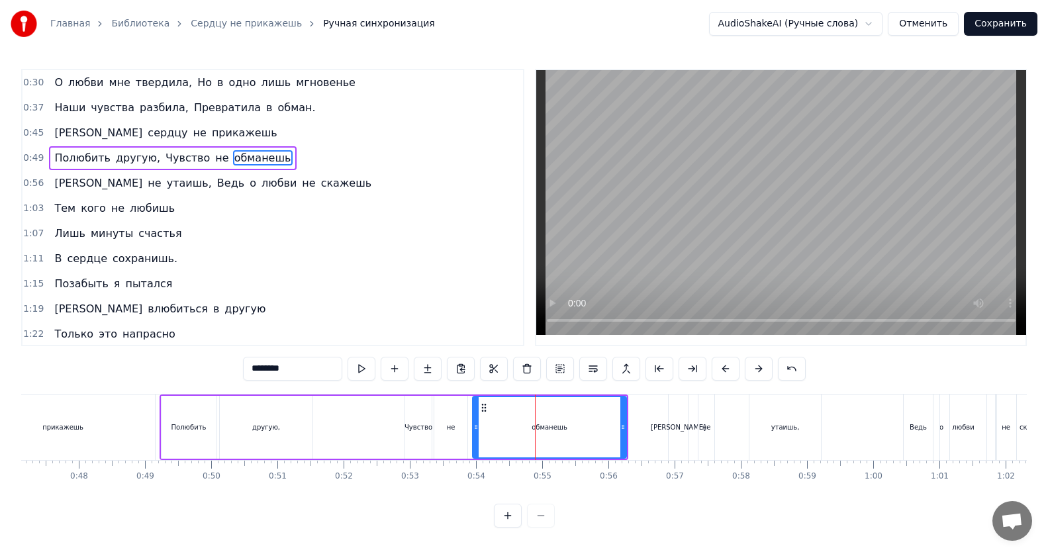
scroll to position [7, 0]
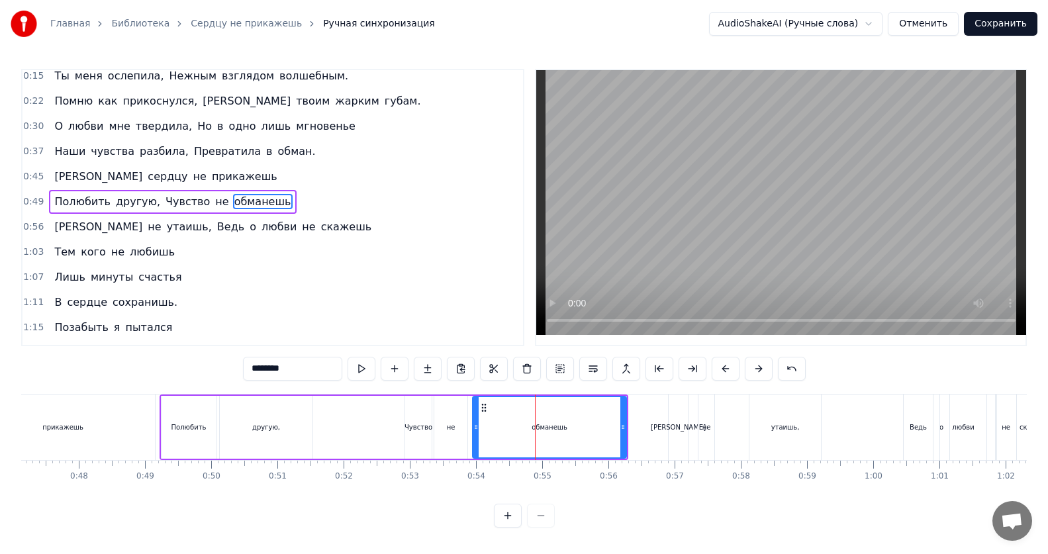
click at [708, 438] on div "не" at bounding box center [706, 427] width 16 height 66
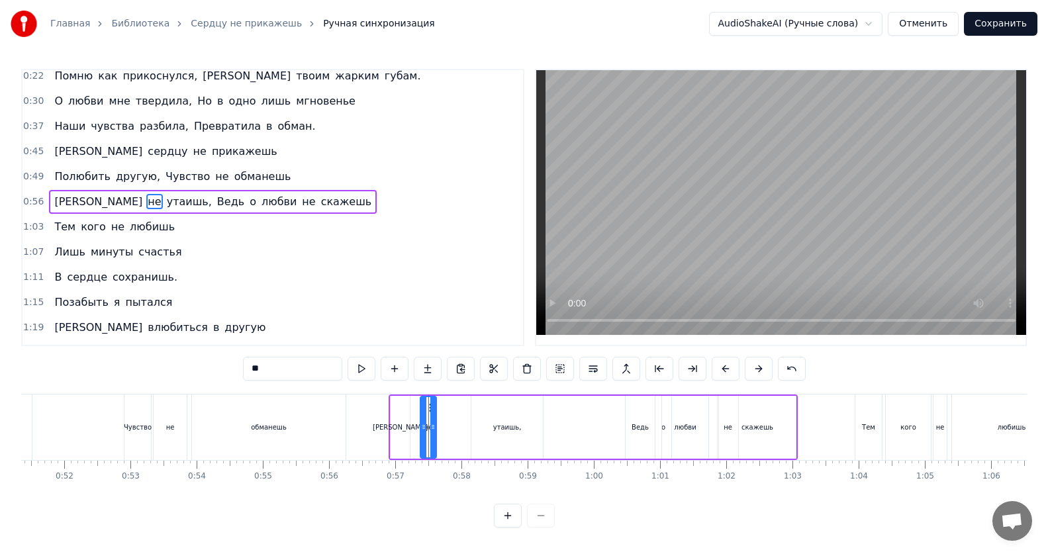
scroll to position [0, 3409]
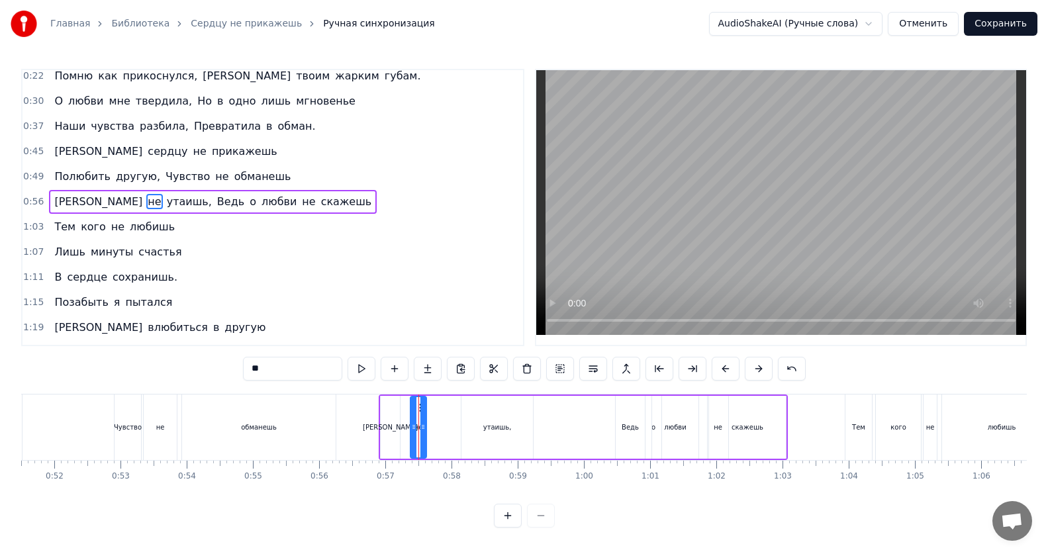
click at [259, 433] on div "обманешь" at bounding box center [259, 427] width 154 height 66
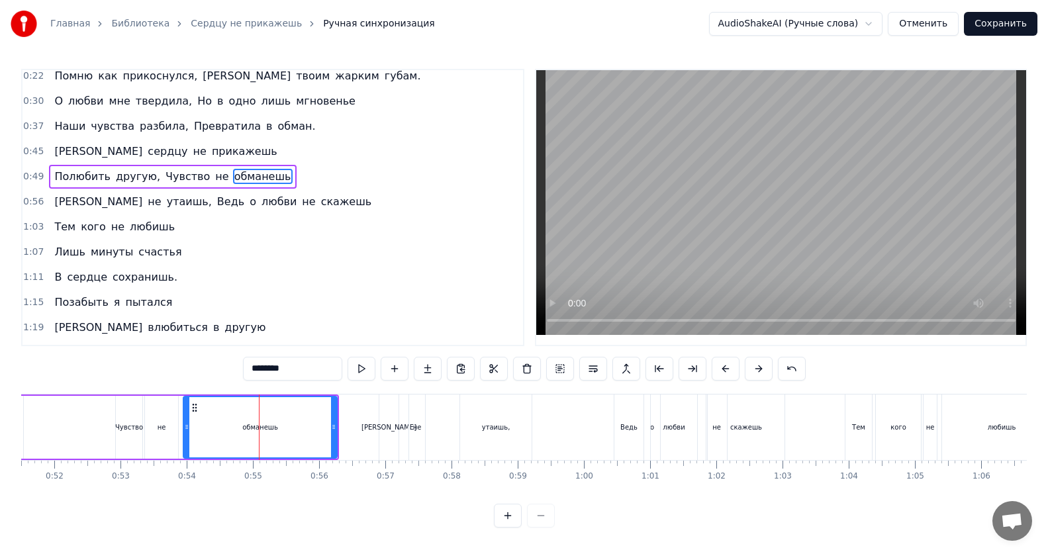
scroll to position [7, 0]
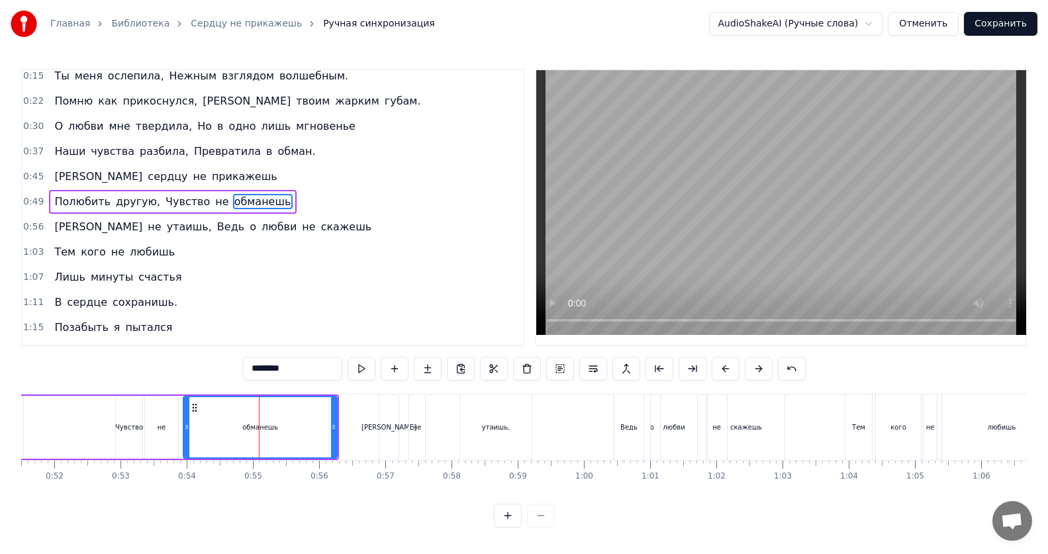
click at [389, 430] on div "[PERSON_NAME]" at bounding box center [388, 427] width 55 height 10
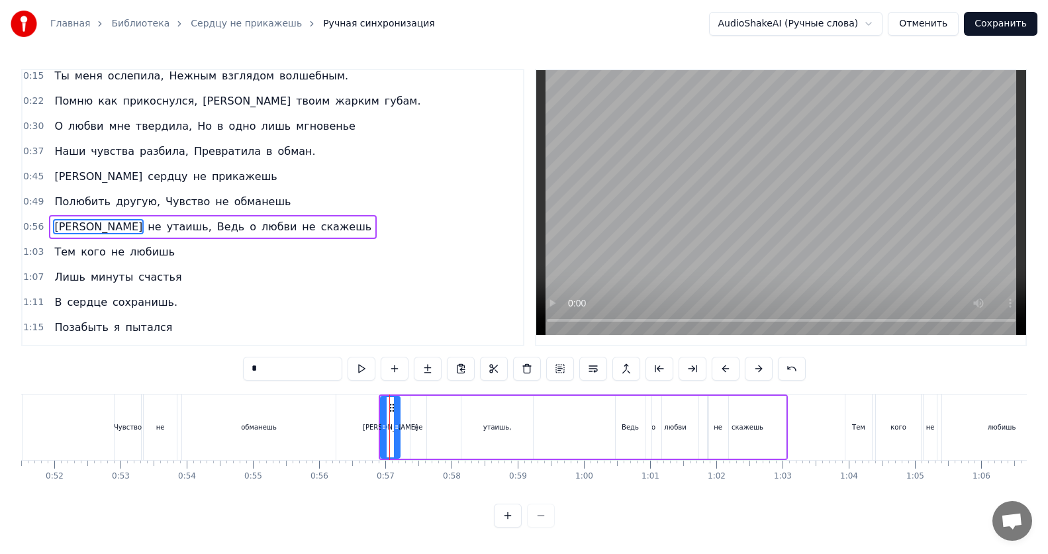
scroll to position [32, 0]
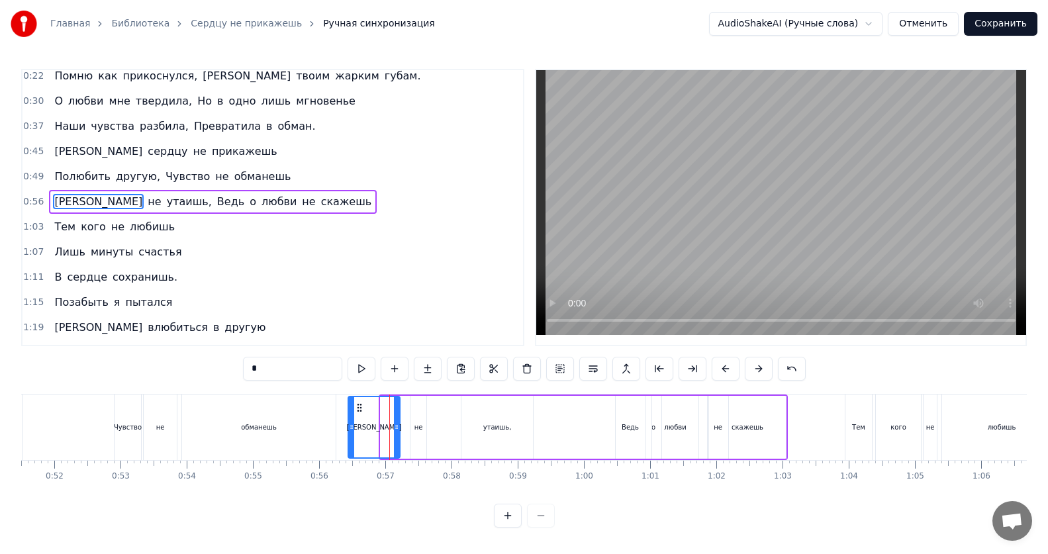
drag, startPoint x: 381, startPoint y: 428, endPoint x: 349, endPoint y: 428, distance: 32.4
click at [349, 428] on icon at bounding box center [351, 427] width 5 height 11
click at [279, 424] on div "обманешь" at bounding box center [259, 427] width 154 height 66
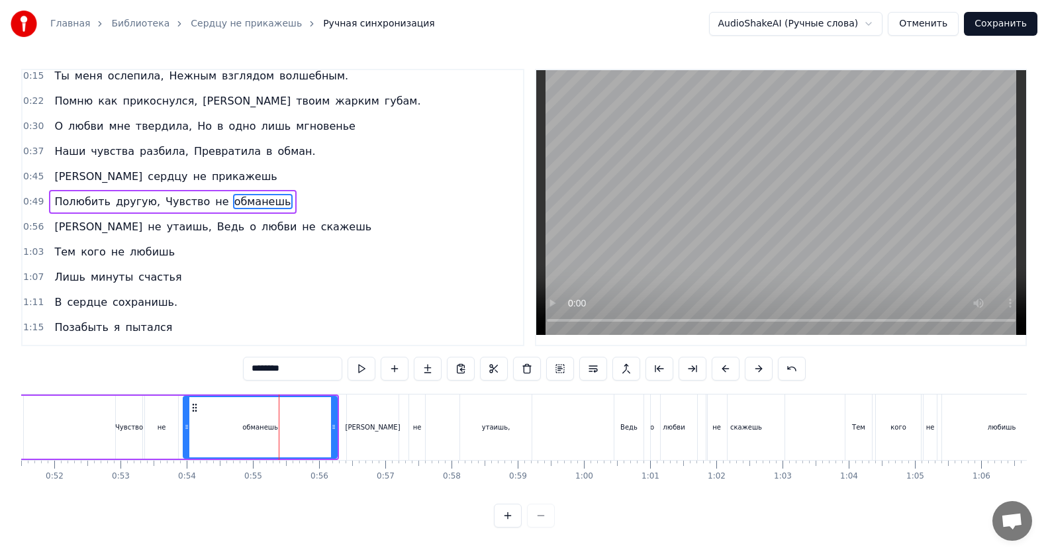
click at [124, 430] on div "Чувство" at bounding box center [129, 427] width 28 height 10
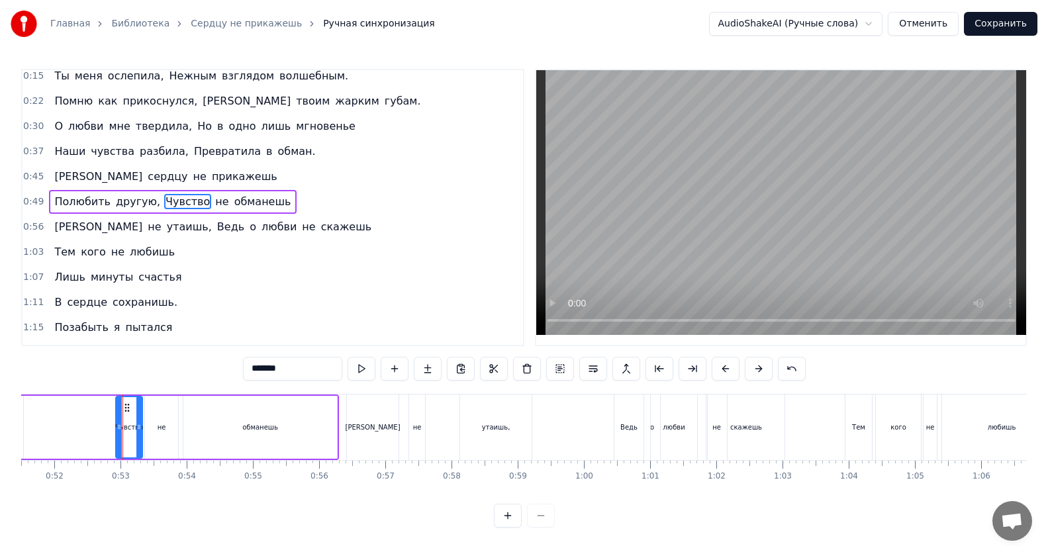
click at [167, 429] on div "не" at bounding box center [161, 427] width 33 height 63
click at [270, 428] on div "обманешь" at bounding box center [260, 427] width 36 height 10
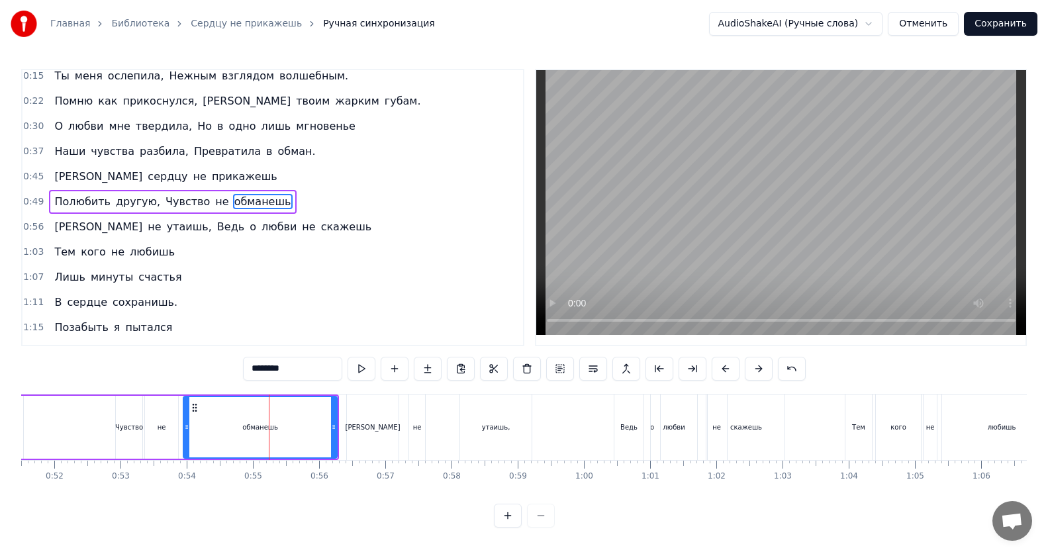
click at [370, 436] on div "[PERSON_NAME]" at bounding box center [373, 427] width 52 height 66
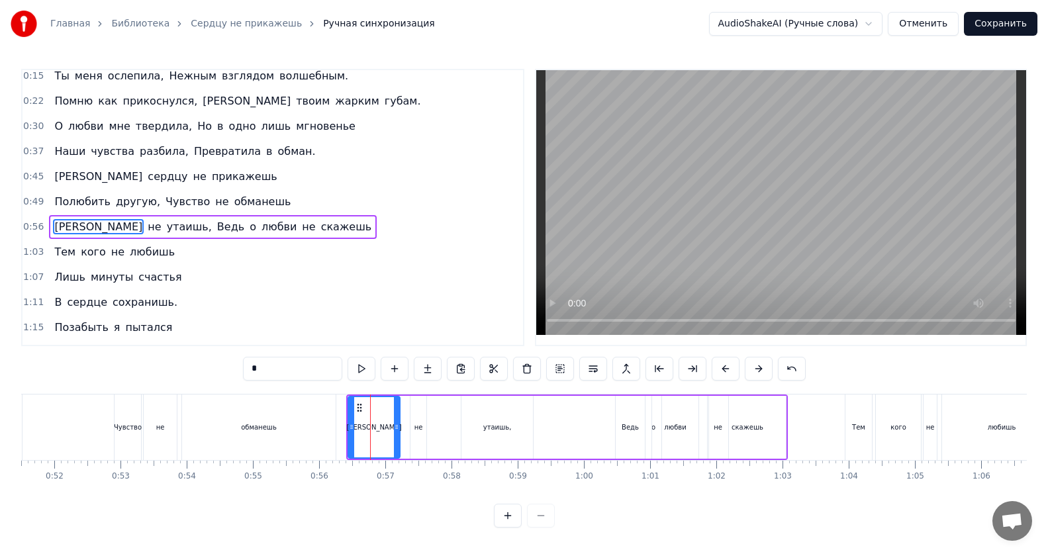
scroll to position [32, 0]
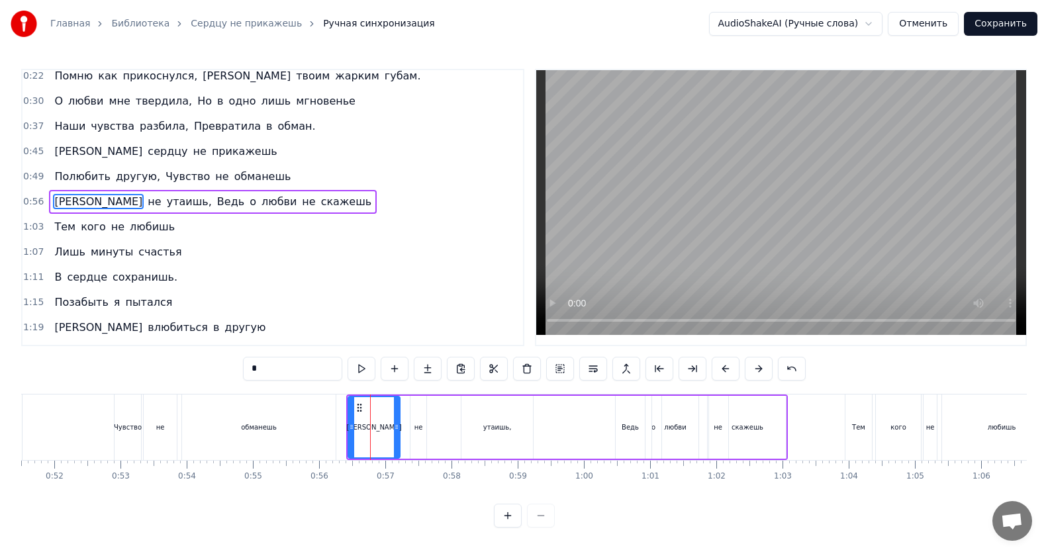
click at [424, 435] on div "не" at bounding box center [418, 427] width 16 height 63
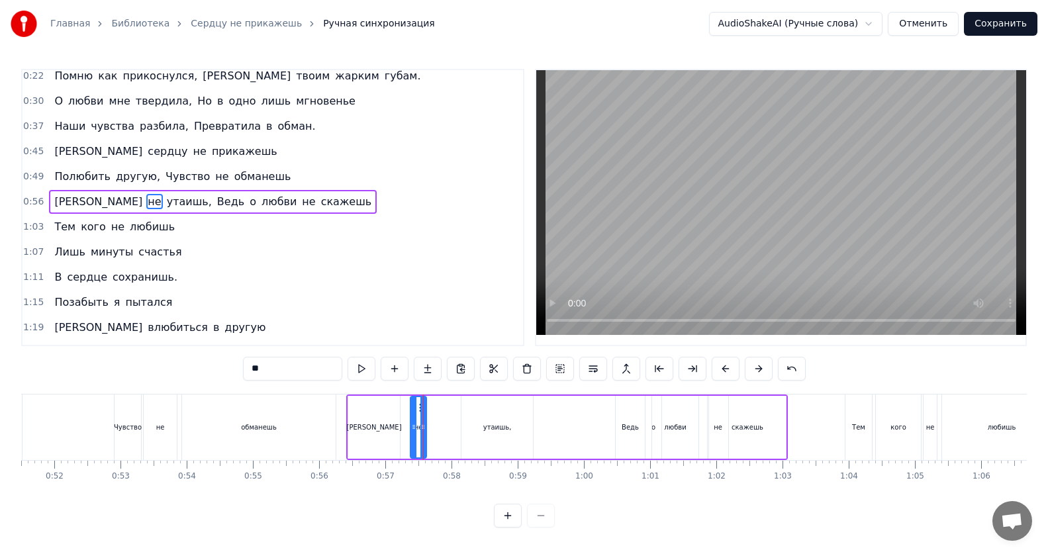
click at [512, 432] on div "утаишь," at bounding box center [496, 427] width 71 height 63
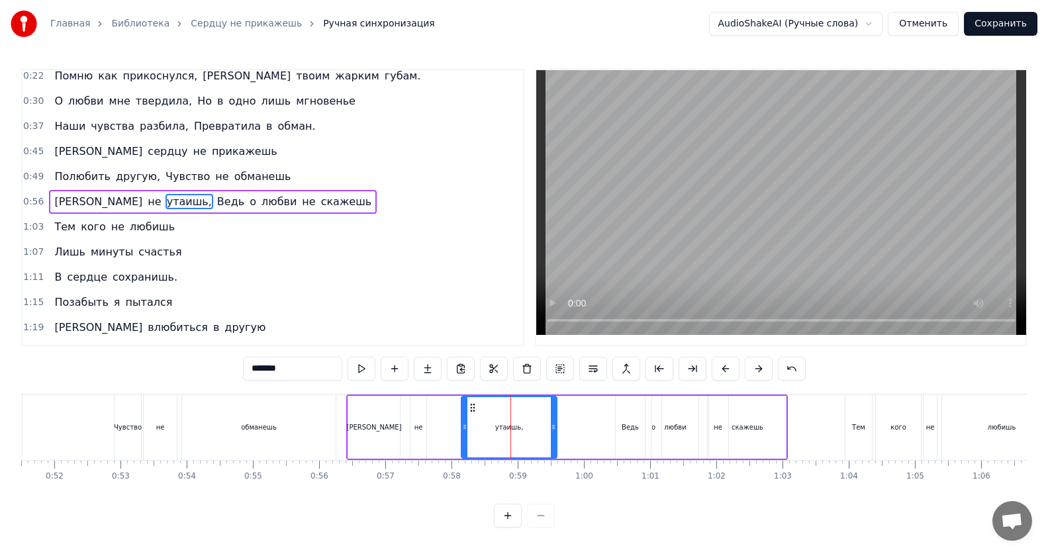
drag, startPoint x: 529, startPoint y: 428, endPoint x: 553, endPoint y: 431, distance: 24.0
click at [553, 431] on icon at bounding box center [553, 427] width 5 height 11
drag, startPoint x: 553, startPoint y: 431, endPoint x: 547, endPoint y: 430, distance: 6.7
click at [547, 430] on icon at bounding box center [546, 427] width 5 height 11
drag, startPoint x: 547, startPoint y: 429, endPoint x: 591, endPoint y: 428, distance: 43.7
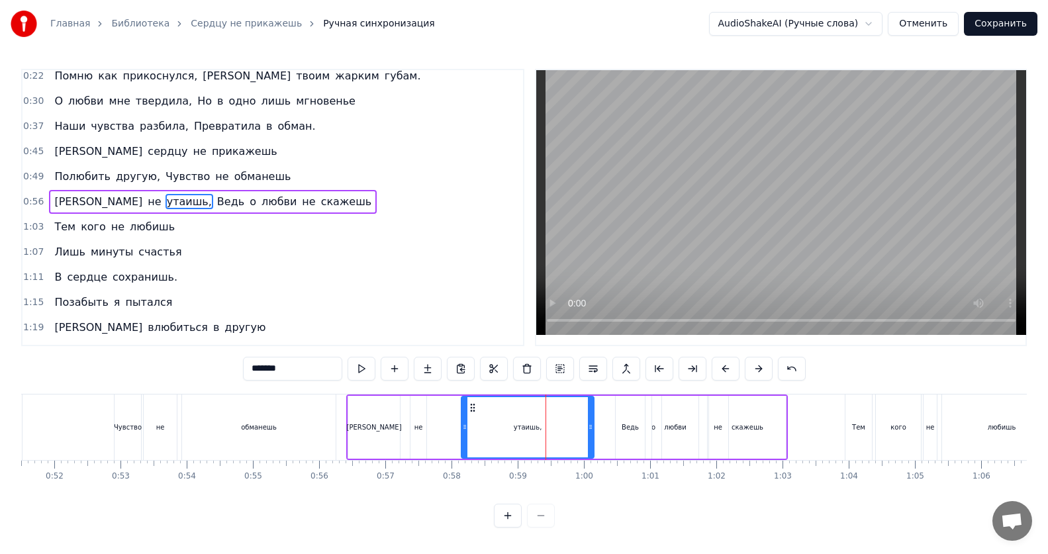
click at [591, 428] on icon at bounding box center [590, 427] width 5 height 11
drag, startPoint x: 591, startPoint y: 428, endPoint x: 543, endPoint y: 427, distance: 47.7
click at [543, 427] on icon at bounding box center [543, 427] width 5 height 11
click at [630, 431] on div "Ведь" at bounding box center [629, 427] width 17 height 10
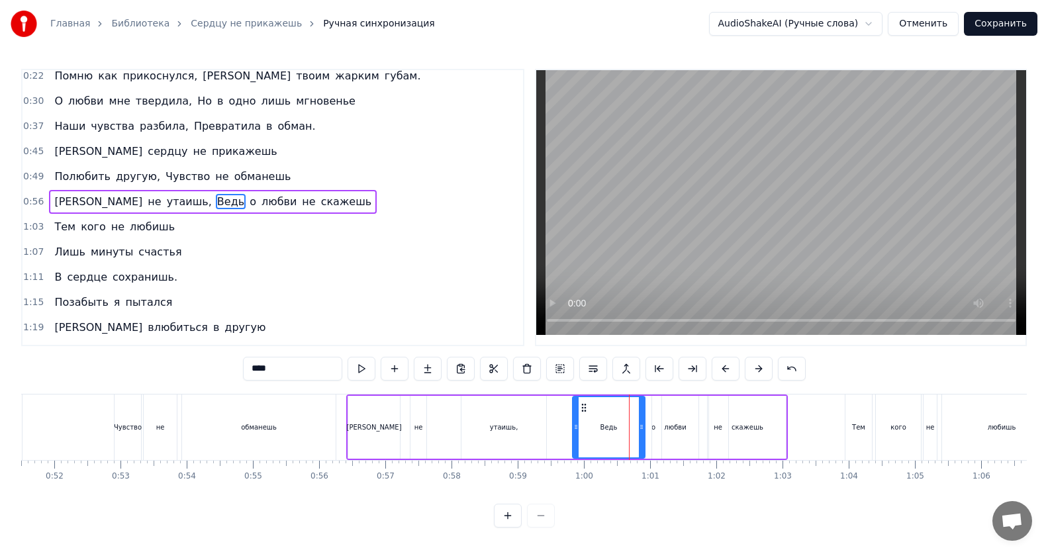
drag, startPoint x: 602, startPoint y: 432, endPoint x: 573, endPoint y: 434, distance: 29.2
click at [573, 434] on div at bounding box center [575, 427] width 5 height 60
click at [601, 434] on div "Ведь" at bounding box center [608, 427] width 71 height 60
click at [741, 428] on div "скажешь" at bounding box center [747, 427] width 32 height 10
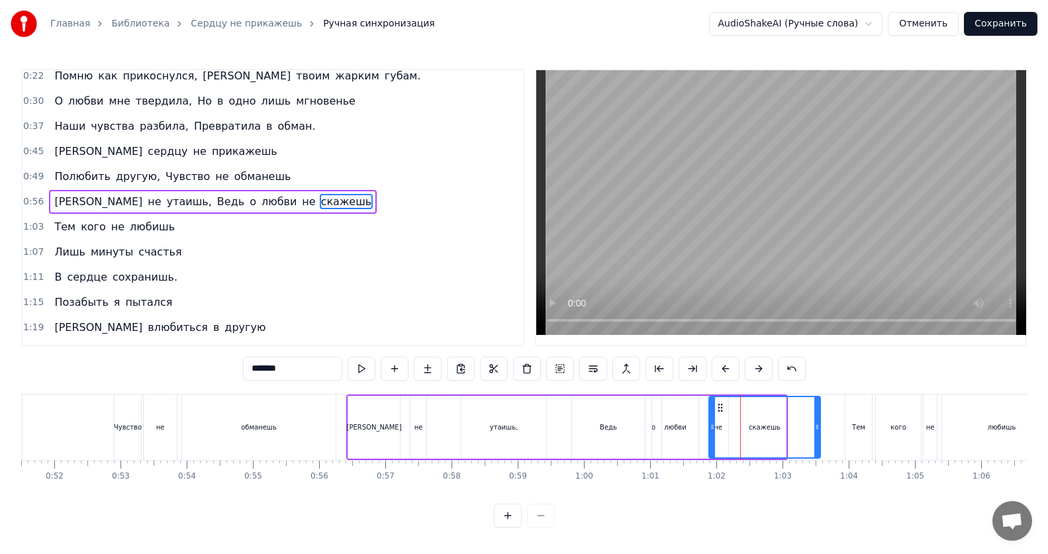
drag, startPoint x: 782, startPoint y: 427, endPoint x: 816, endPoint y: 426, distance: 34.4
click at [816, 426] on icon at bounding box center [816, 427] width 5 height 11
drag, startPoint x: 713, startPoint y: 430, endPoint x: 739, endPoint y: 431, distance: 26.5
click at [739, 431] on icon at bounding box center [738, 427] width 5 height 11
drag, startPoint x: 817, startPoint y: 432, endPoint x: 839, endPoint y: 432, distance: 22.5
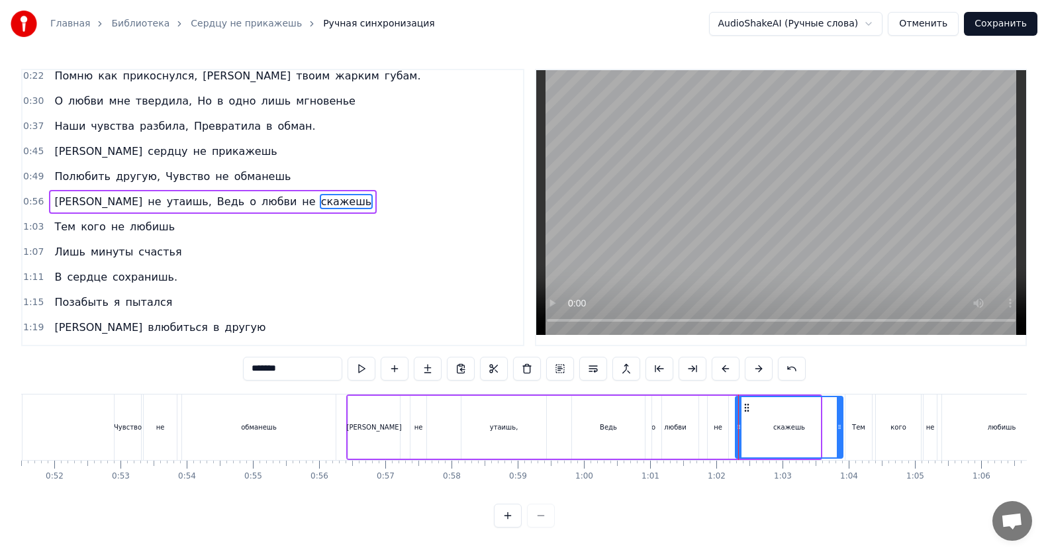
click at [839, 432] on div at bounding box center [839, 427] width 5 height 60
drag, startPoint x: 738, startPoint y: 431, endPoint x: 755, endPoint y: 431, distance: 16.5
click at [755, 431] on icon at bounding box center [755, 427] width 5 height 11
click at [720, 430] on div "не" at bounding box center [717, 427] width 9 height 10
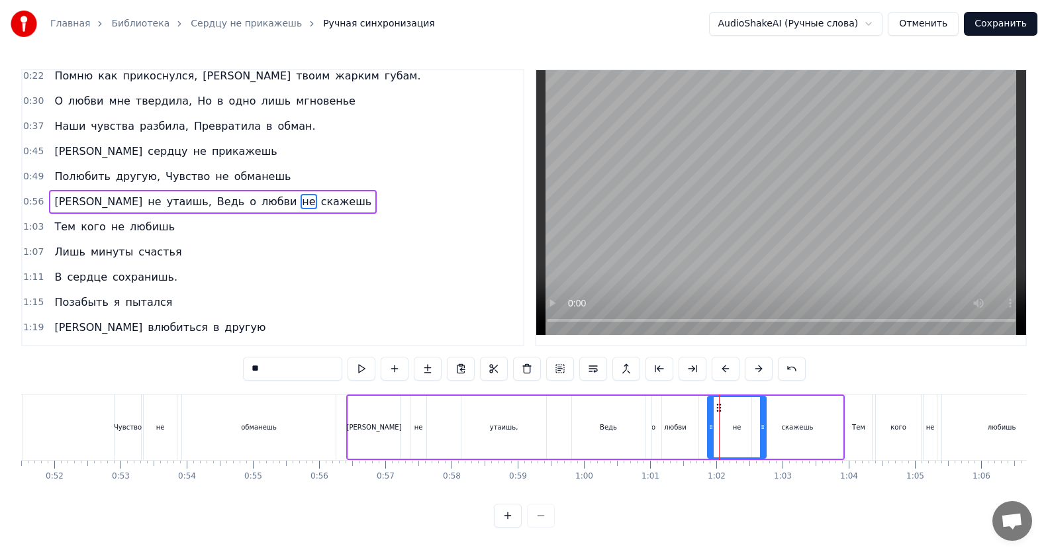
drag, startPoint x: 725, startPoint y: 428, endPoint x: 762, endPoint y: 433, distance: 38.0
click at [762, 433] on div at bounding box center [762, 427] width 5 height 60
drag, startPoint x: 710, startPoint y: 430, endPoint x: 751, endPoint y: 433, distance: 41.2
click at [751, 433] on div at bounding box center [751, 427] width 5 height 60
click at [679, 433] on div "любви" at bounding box center [675, 427] width 46 height 63
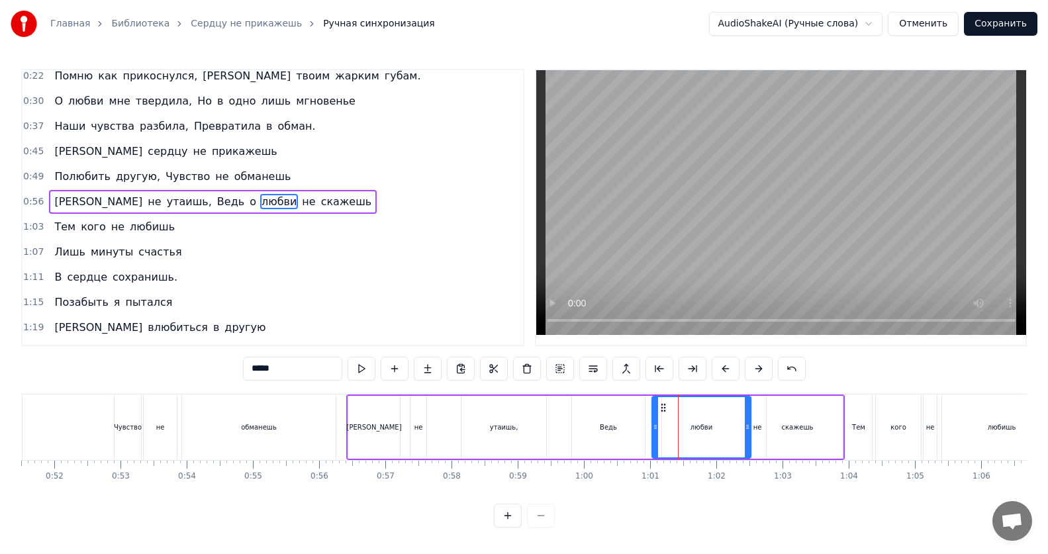
drag, startPoint x: 695, startPoint y: 433, endPoint x: 747, endPoint y: 443, distance: 53.2
click at [747, 443] on div at bounding box center [747, 427] width 5 height 60
drag, startPoint x: 654, startPoint y: 431, endPoint x: 697, endPoint y: 435, distance: 43.2
click at [697, 435] on div at bounding box center [698, 427] width 5 height 60
click at [655, 432] on div "о" at bounding box center [653, 427] width 4 height 10
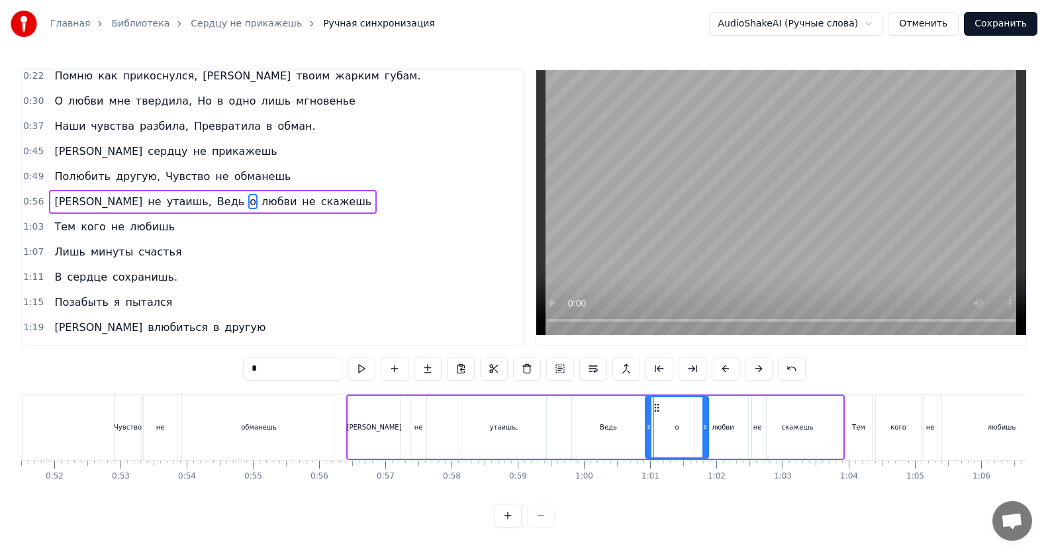
drag, startPoint x: 659, startPoint y: 429, endPoint x: 706, endPoint y: 438, distance: 47.9
click at [706, 438] on div at bounding box center [704, 427] width 5 height 60
drag, startPoint x: 649, startPoint y: 430, endPoint x: 695, endPoint y: 438, distance: 47.0
click at [695, 438] on div at bounding box center [694, 427] width 5 height 60
click at [607, 429] on div "Ведь" at bounding box center [608, 427] width 17 height 10
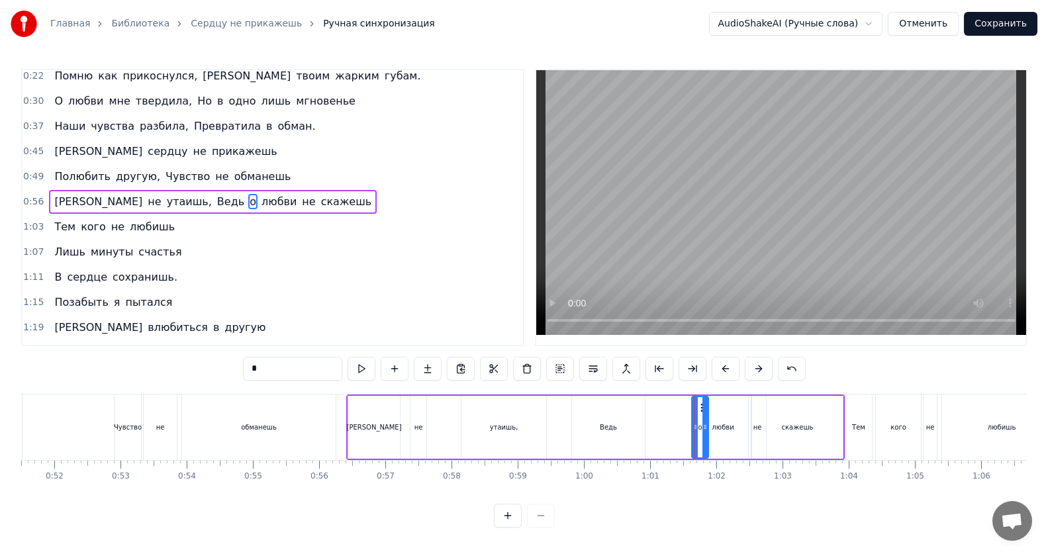
type input "****"
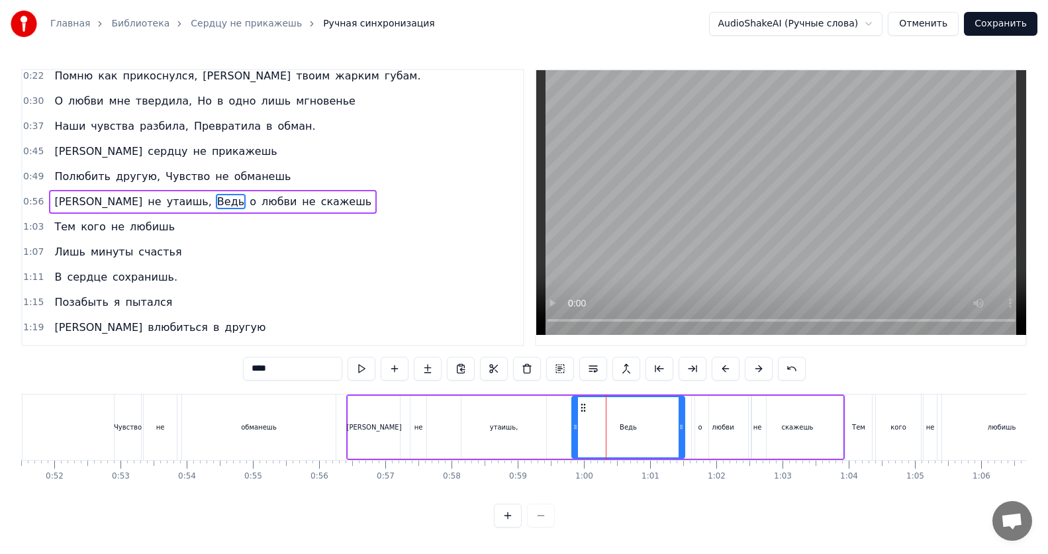
drag, startPoint x: 642, startPoint y: 428, endPoint x: 682, endPoint y: 434, distance: 40.3
click at [682, 434] on div at bounding box center [680, 427] width 5 height 60
drag, startPoint x: 574, startPoint y: 427, endPoint x: 635, endPoint y: 432, distance: 60.4
click at [635, 432] on icon at bounding box center [635, 427] width 5 height 11
drag, startPoint x: 680, startPoint y: 426, endPoint x: 694, endPoint y: 435, distance: 16.3
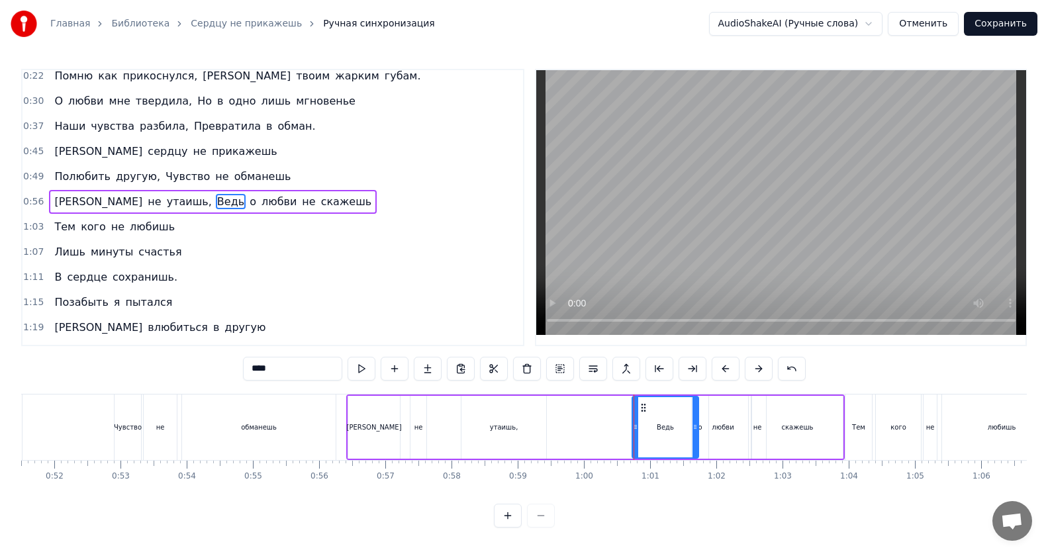
click at [694, 435] on div at bounding box center [694, 427] width 5 height 60
drag, startPoint x: 633, startPoint y: 428, endPoint x: 650, endPoint y: 430, distance: 17.3
click at [650, 430] on icon at bounding box center [652, 427] width 5 height 11
drag, startPoint x: 650, startPoint y: 430, endPoint x: 623, endPoint y: 431, distance: 26.5
click at [623, 431] on icon at bounding box center [625, 427] width 5 height 11
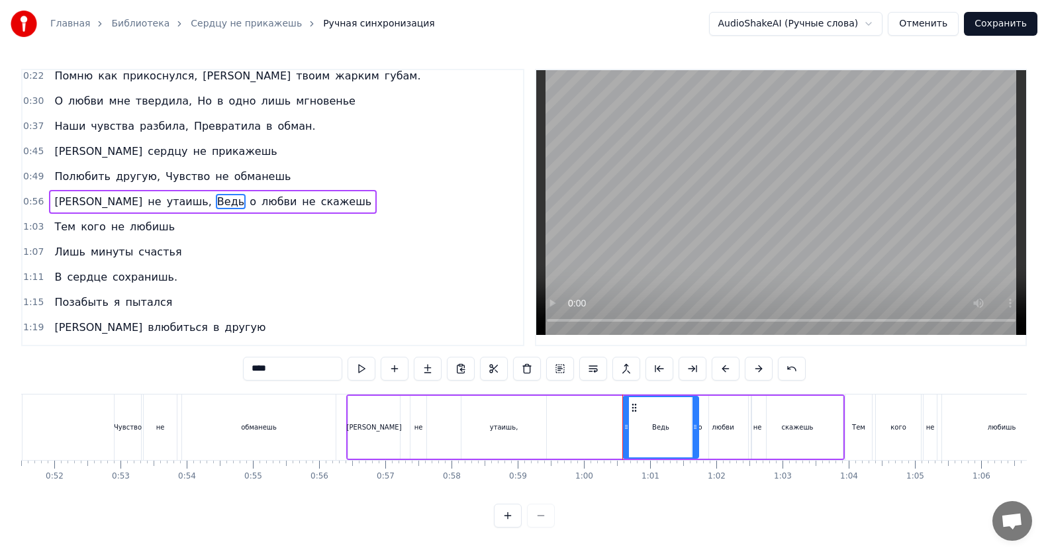
drag, startPoint x: 623, startPoint y: 431, endPoint x: 613, endPoint y: 430, distance: 9.9
click at [613, 430] on div "И не утаишь, Ведь о любви не скажешь" at bounding box center [595, 427] width 498 height 66
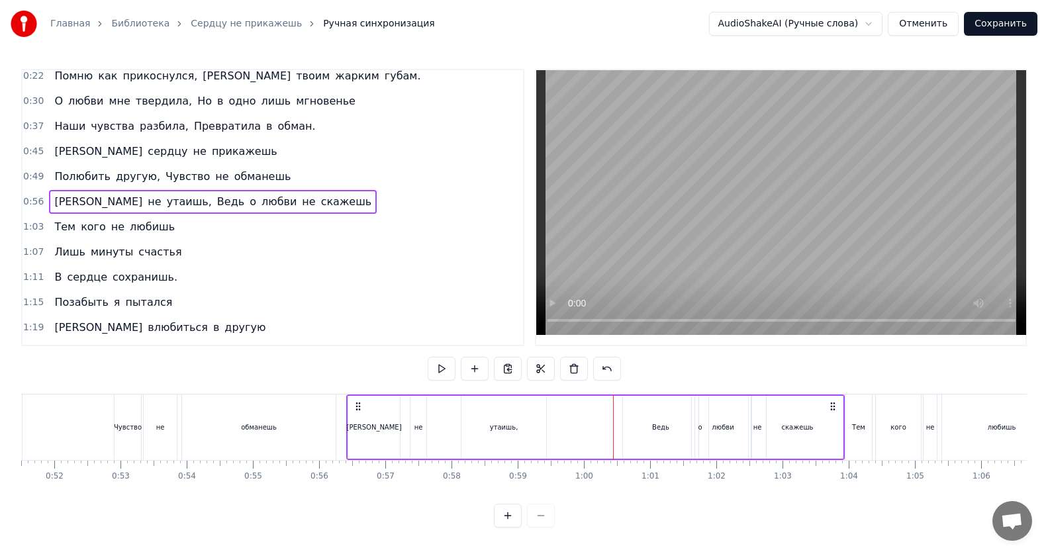
click at [629, 428] on div "Ведь" at bounding box center [660, 427] width 75 height 63
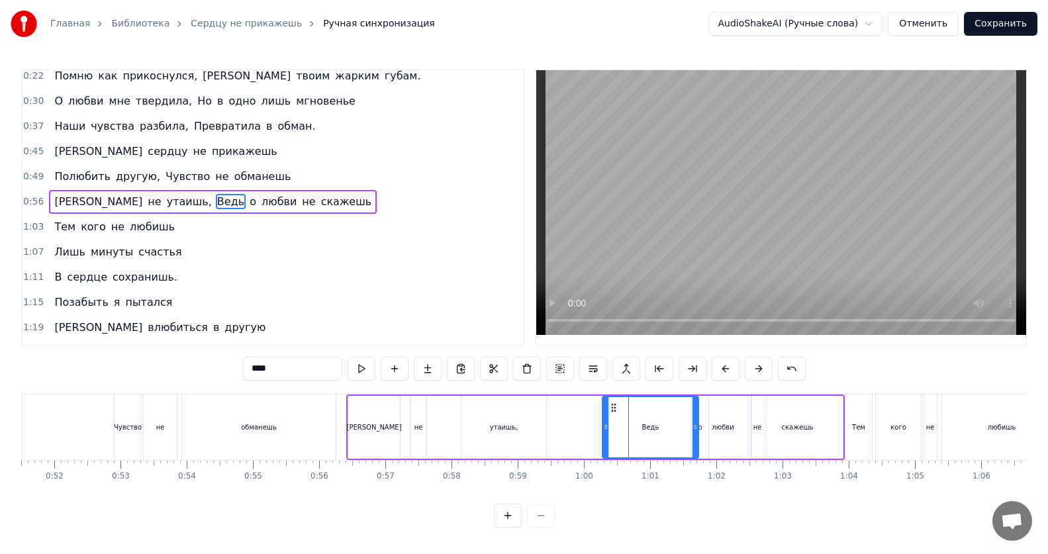
drag, startPoint x: 625, startPoint y: 426, endPoint x: 604, endPoint y: 427, distance: 20.5
click at [604, 427] on icon at bounding box center [605, 427] width 5 height 11
drag, startPoint x: 605, startPoint y: 427, endPoint x: 587, endPoint y: 432, distance: 18.5
click at [587, 432] on icon at bounding box center [587, 427] width 5 height 11
drag, startPoint x: 587, startPoint y: 431, endPoint x: 604, endPoint y: 430, distance: 17.3
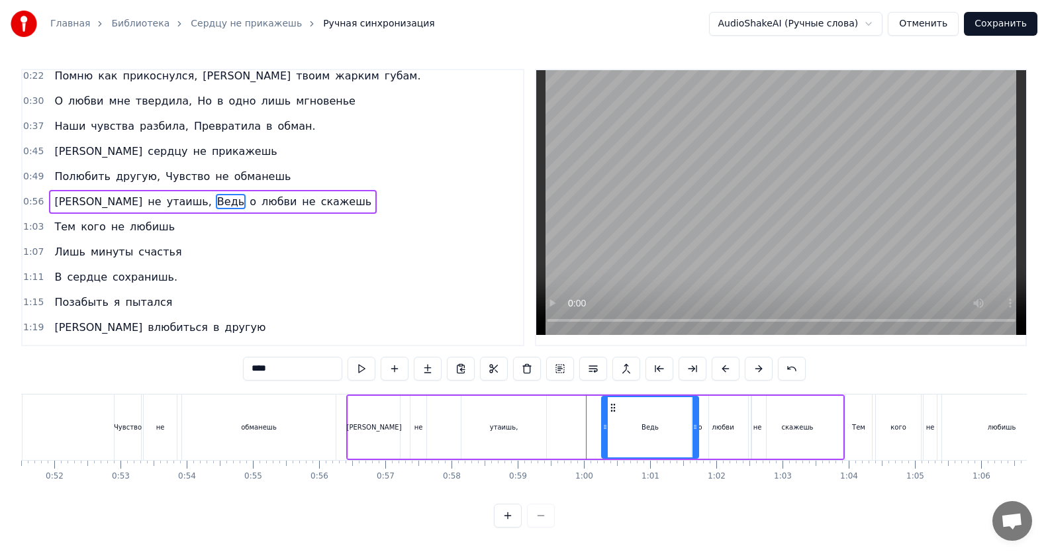
click at [604, 430] on icon at bounding box center [604, 427] width 5 height 11
drag, startPoint x: 604, startPoint y: 430, endPoint x: 611, endPoint y: 430, distance: 6.7
click at [611, 430] on icon at bounding box center [611, 427] width 5 height 11
drag, startPoint x: 611, startPoint y: 430, endPoint x: 619, endPoint y: 431, distance: 8.0
click at [619, 431] on icon at bounding box center [619, 427] width 5 height 11
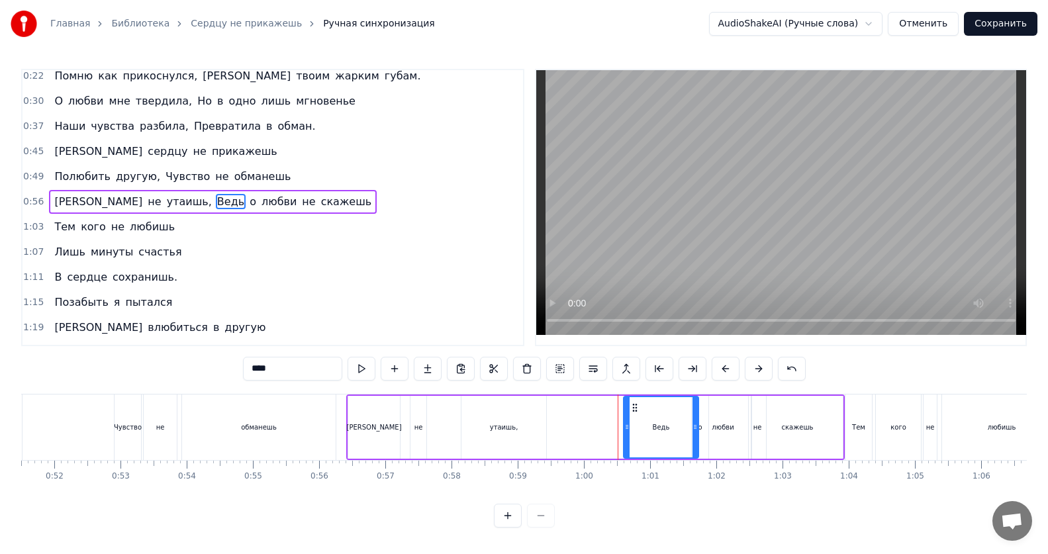
drag, startPoint x: 619, startPoint y: 431, endPoint x: 626, endPoint y: 432, distance: 7.4
click at [626, 432] on div at bounding box center [626, 427] width 5 height 60
click at [633, 432] on div at bounding box center [633, 427] width 5 height 60
drag, startPoint x: 633, startPoint y: 432, endPoint x: 640, endPoint y: 434, distance: 6.7
click at [640, 434] on div at bounding box center [639, 427] width 5 height 60
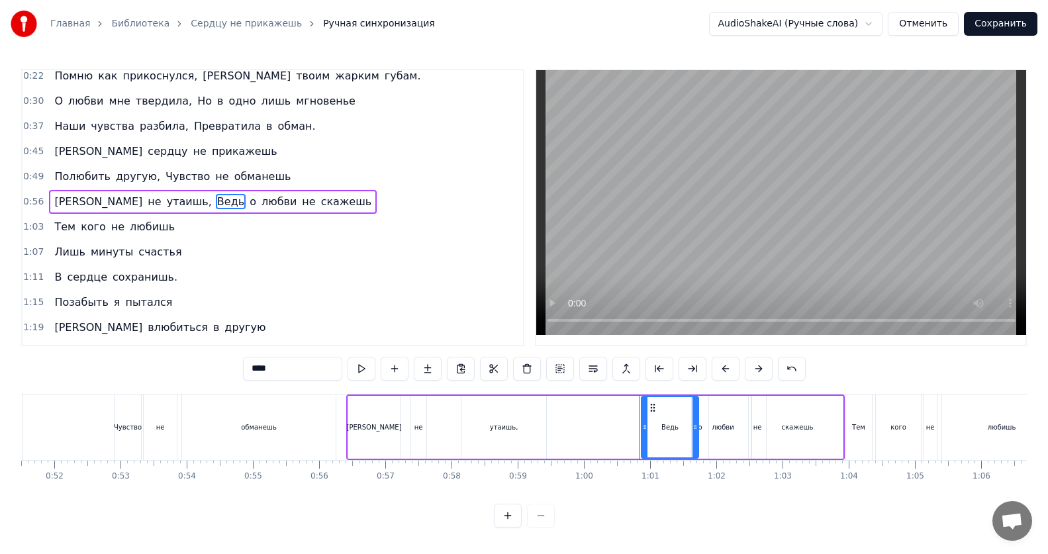
click at [643, 428] on icon at bounding box center [644, 427] width 5 height 11
drag, startPoint x: 643, startPoint y: 428, endPoint x: 649, endPoint y: 429, distance: 6.7
click at [649, 429] on icon at bounding box center [651, 427] width 5 height 11
click at [654, 430] on icon at bounding box center [655, 427] width 5 height 11
drag, startPoint x: 654, startPoint y: 430, endPoint x: 665, endPoint y: 430, distance: 10.6
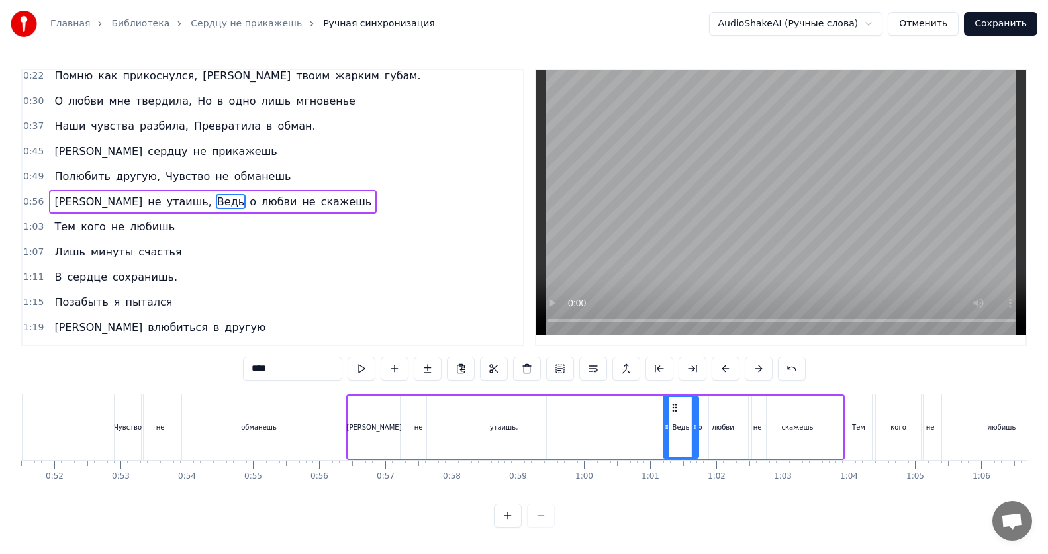
click at [665, 430] on icon at bounding box center [666, 427] width 5 height 11
drag, startPoint x: 665, startPoint y: 430, endPoint x: 675, endPoint y: 430, distance: 10.6
click at [675, 430] on icon at bounding box center [676, 427] width 5 height 11
drag, startPoint x: 675, startPoint y: 430, endPoint x: 659, endPoint y: 430, distance: 16.5
click at [659, 430] on icon at bounding box center [660, 427] width 5 height 11
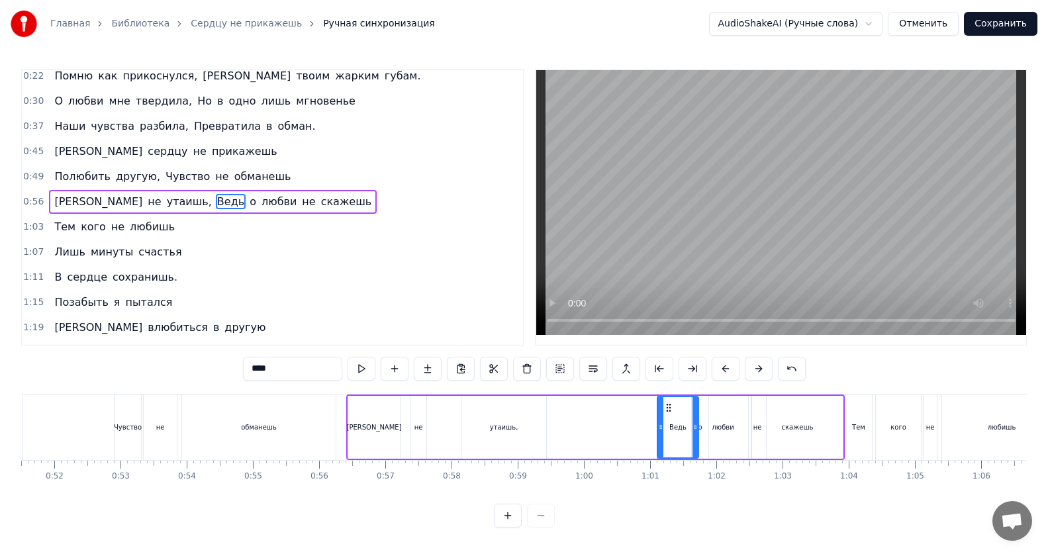
click at [699, 430] on div "Ведь" at bounding box center [678, 427] width 42 height 63
click at [508, 426] on div "утаишь," at bounding box center [504, 427] width 28 height 10
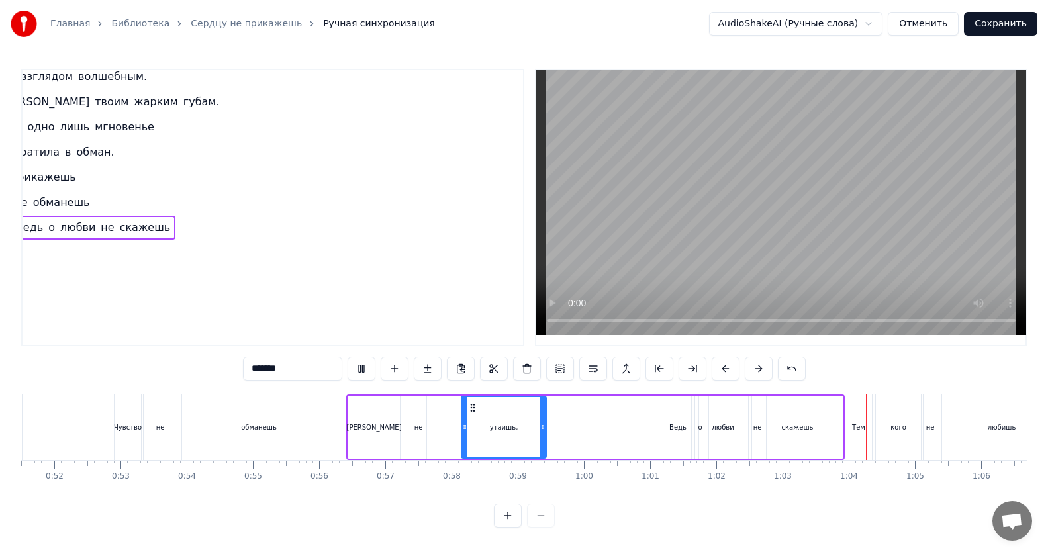
click at [394, 449] on div "[PERSON_NAME]" at bounding box center [374, 427] width 52 height 63
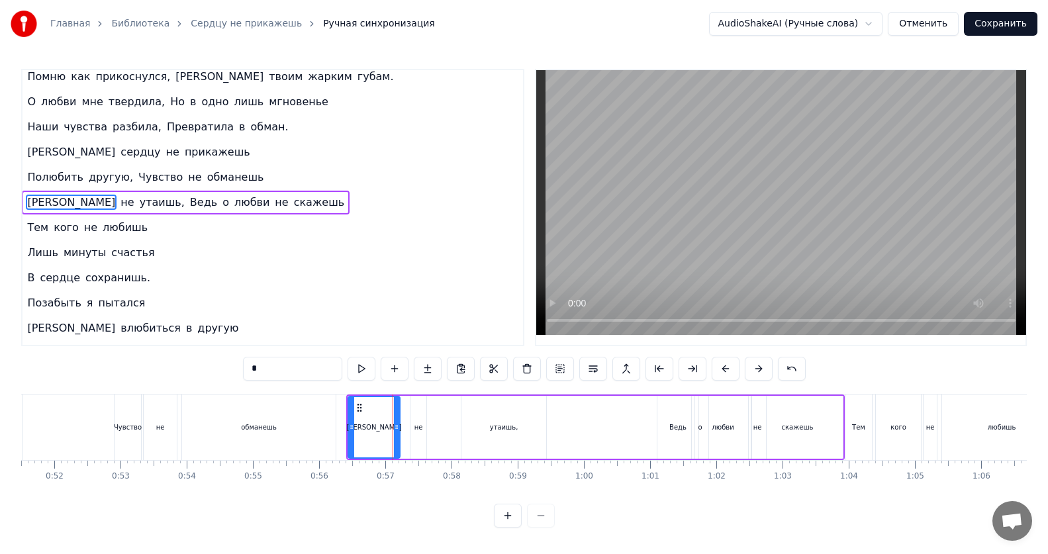
scroll to position [32, 27]
click at [270, 428] on div "обманешь" at bounding box center [259, 427] width 36 height 10
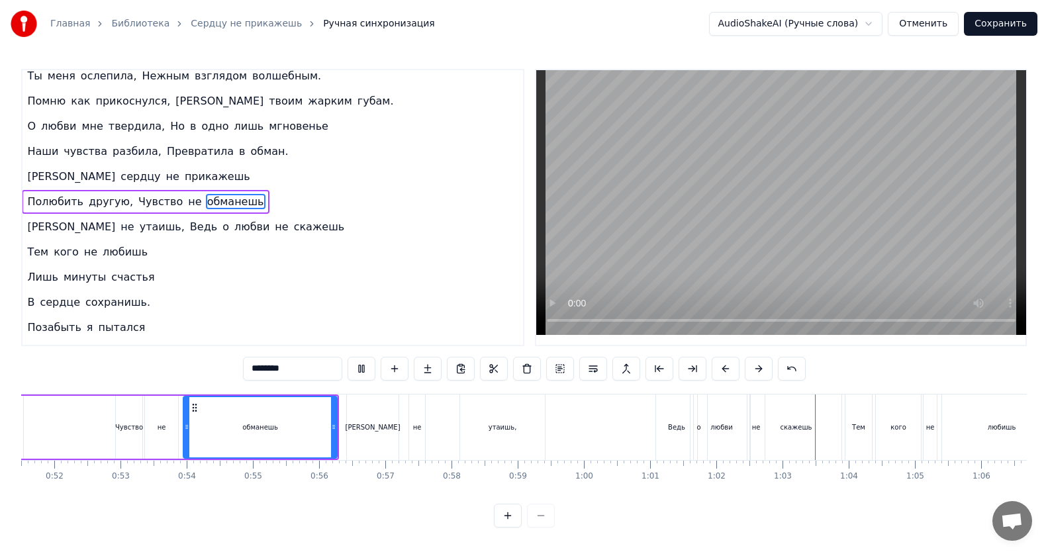
click at [672, 427] on div "Ведь" at bounding box center [676, 427] width 17 height 10
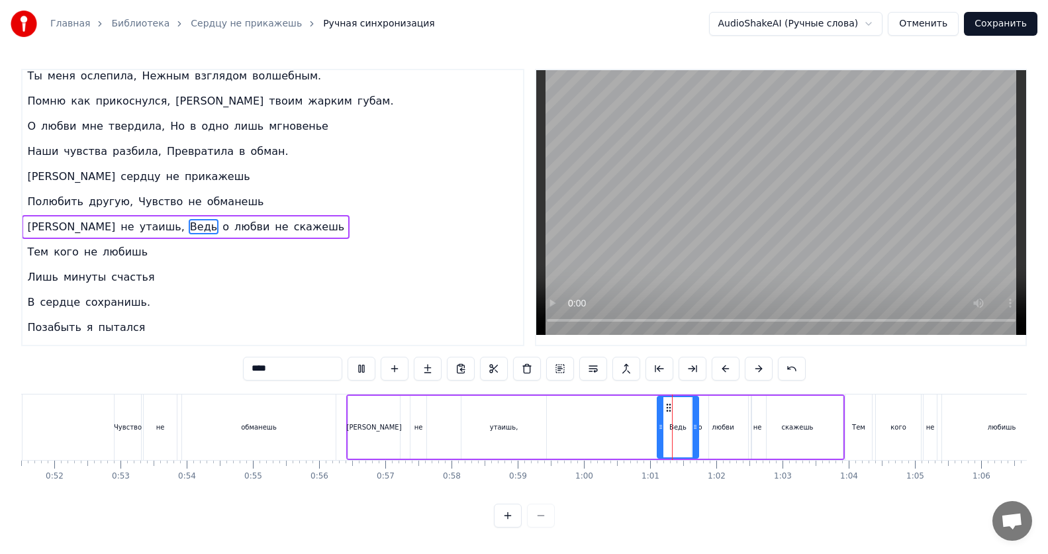
scroll to position [32, 27]
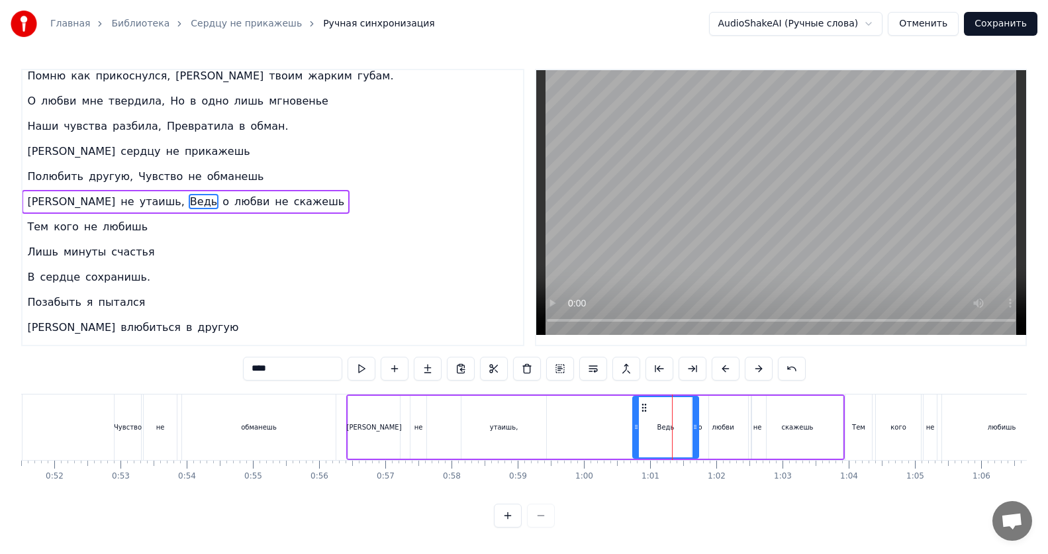
drag, startPoint x: 659, startPoint y: 428, endPoint x: 635, endPoint y: 426, distance: 24.5
click at [635, 426] on icon at bounding box center [635, 427] width 5 height 11
click at [371, 431] on div "[PERSON_NAME]" at bounding box center [373, 427] width 55 height 10
type input "*"
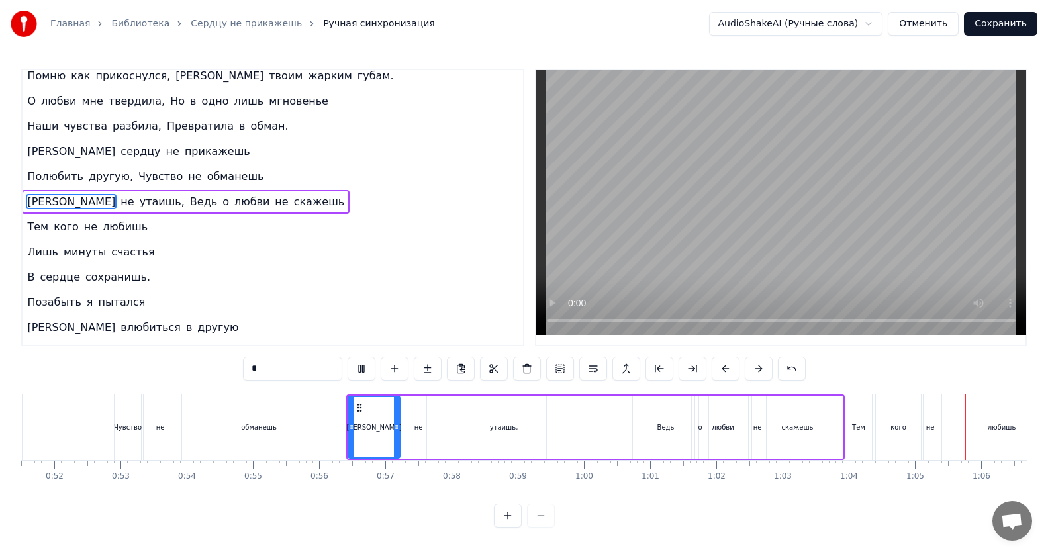
click at [664, 434] on div "И не утаишь, Ведь о любви не скажешь" at bounding box center [595, 427] width 498 height 66
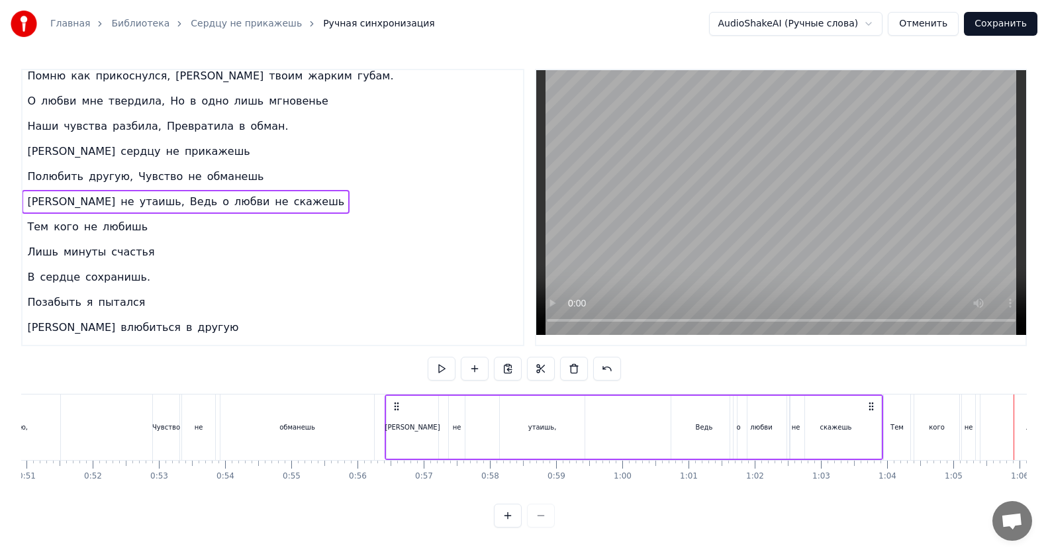
scroll to position [0, 3312]
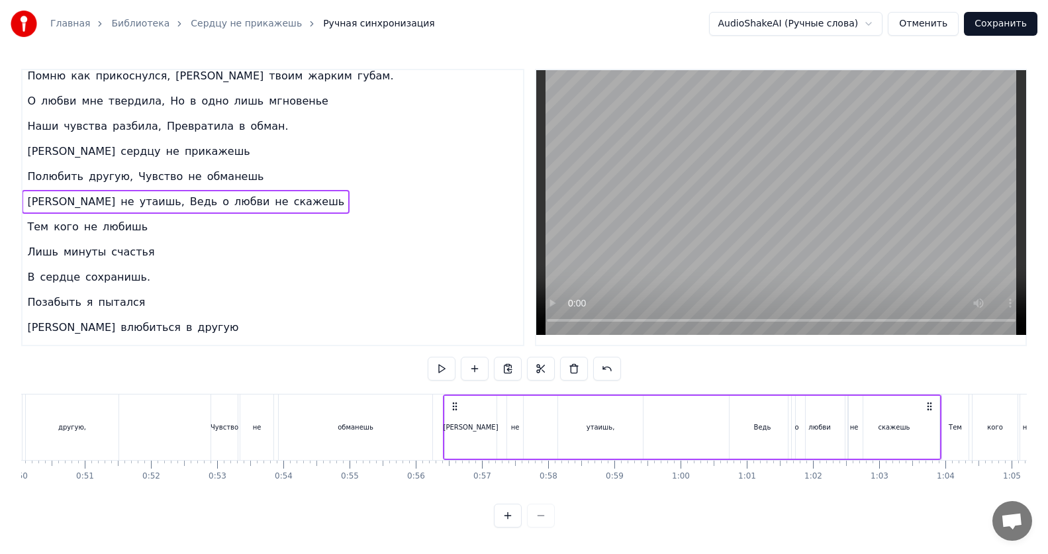
click at [755, 431] on div "Ведь" at bounding box center [762, 427] width 17 height 10
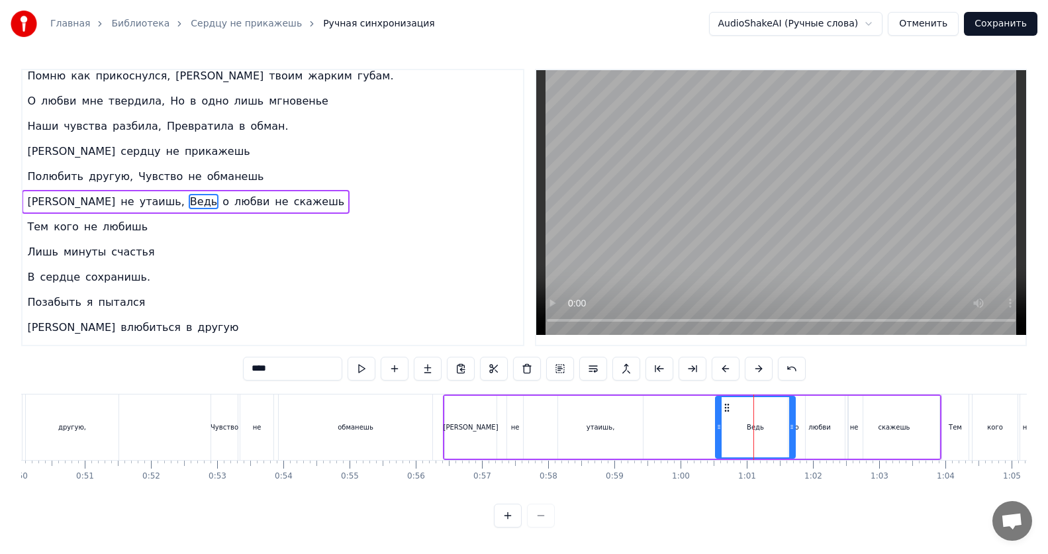
drag, startPoint x: 730, startPoint y: 426, endPoint x: 716, endPoint y: 426, distance: 13.9
click at [716, 426] on icon at bounding box center [718, 427] width 5 height 11
click at [471, 434] on div "[PERSON_NAME]" at bounding box center [471, 427] width 52 height 63
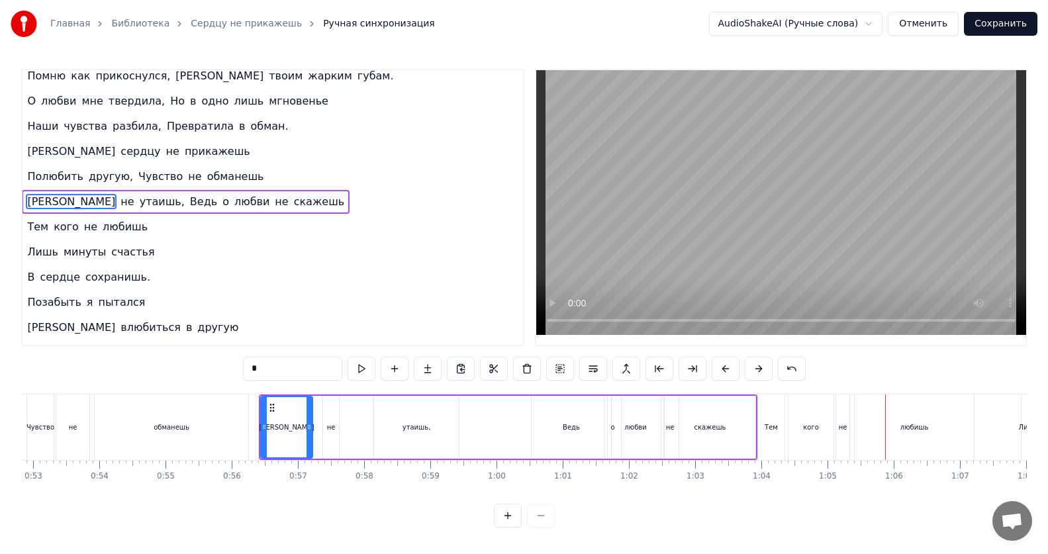
scroll to position [0, 3428]
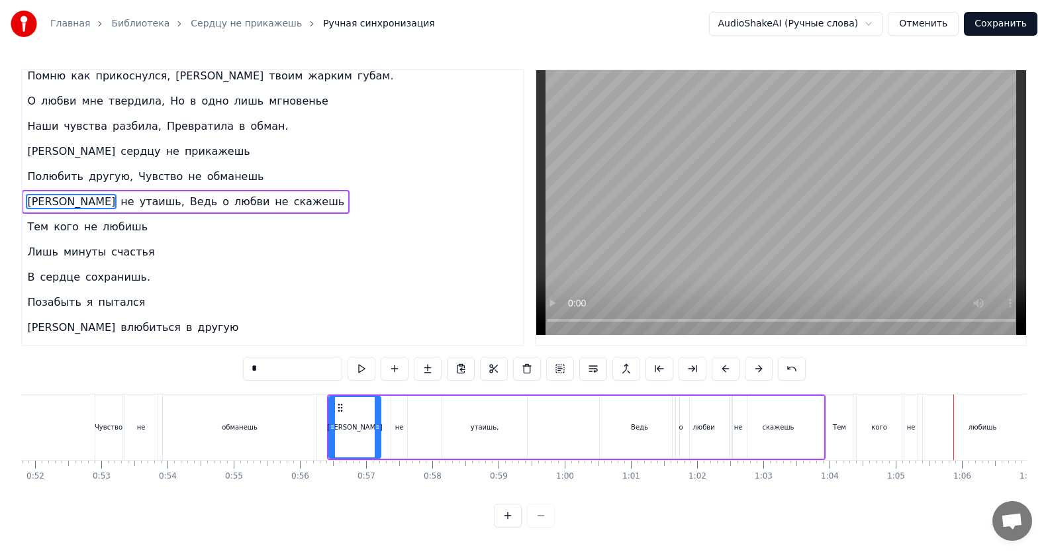
click at [624, 427] on div "Ведь" at bounding box center [639, 427] width 79 height 63
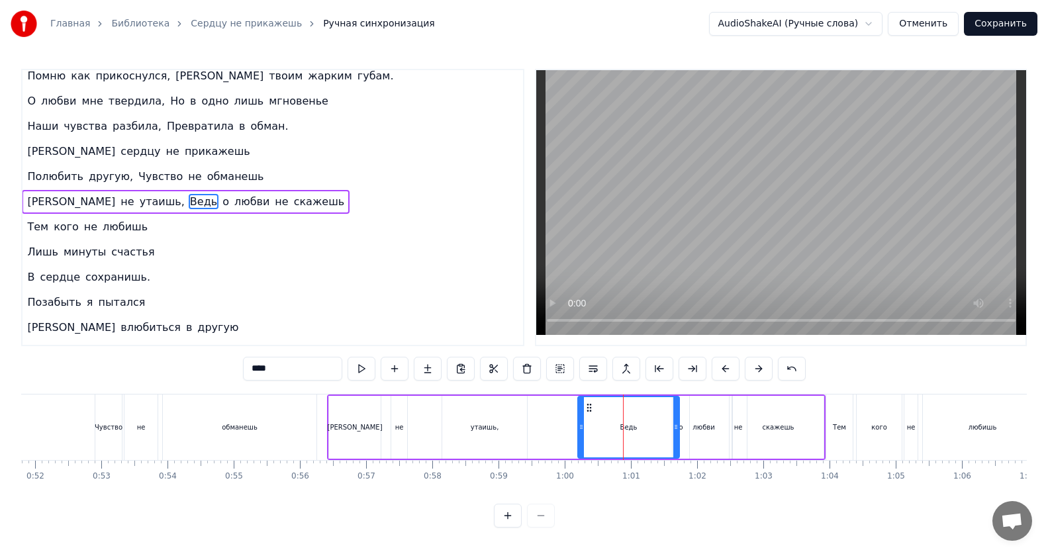
drag, startPoint x: 602, startPoint y: 427, endPoint x: 580, endPoint y: 427, distance: 21.8
click at [580, 427] on icon at bounding box center [580, 427] width 5 height 11
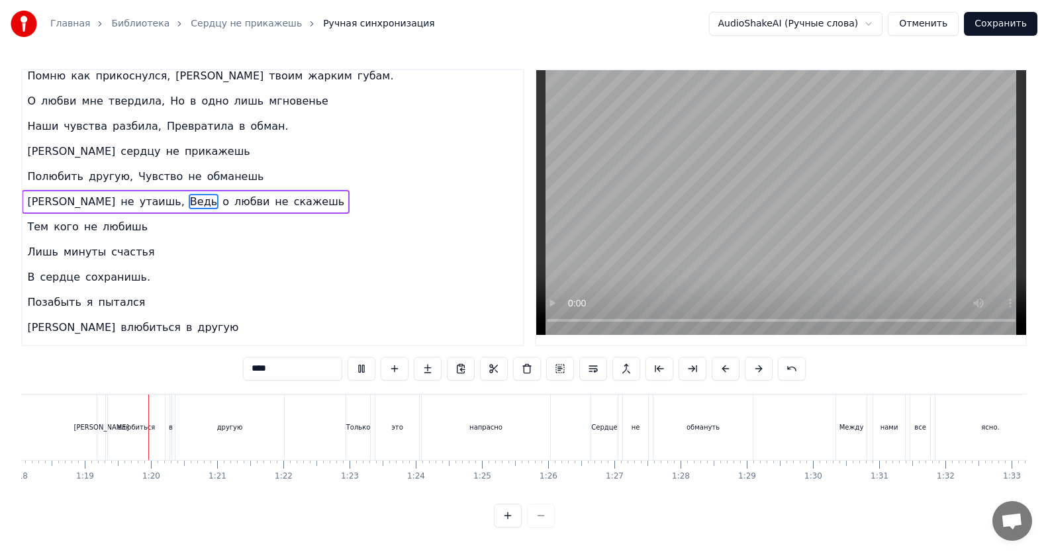
scroll to position [0, 5181]
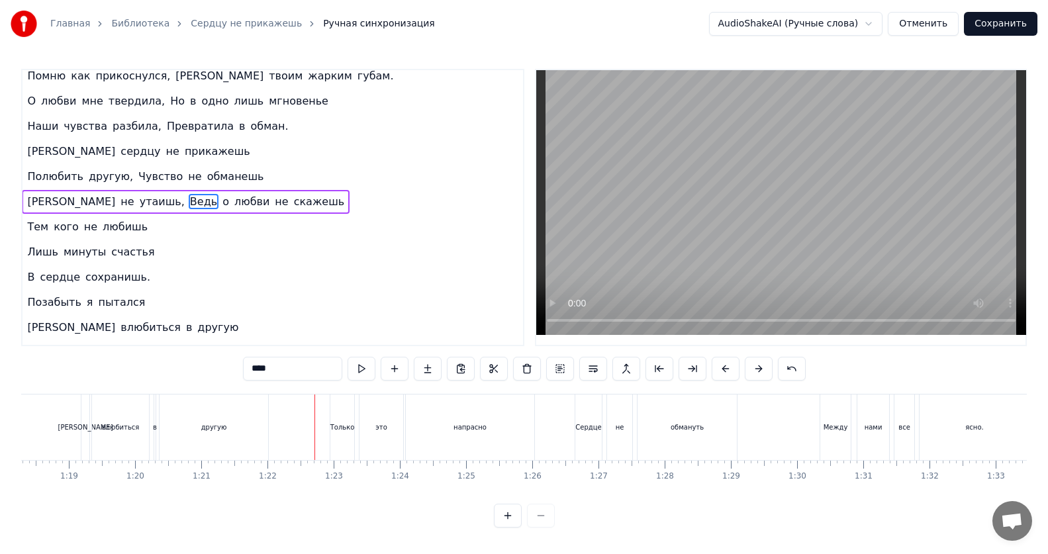
click at [30, 201] on span "[PERSON_NAME]" at bounding box center [71, 201] width 91 height 15
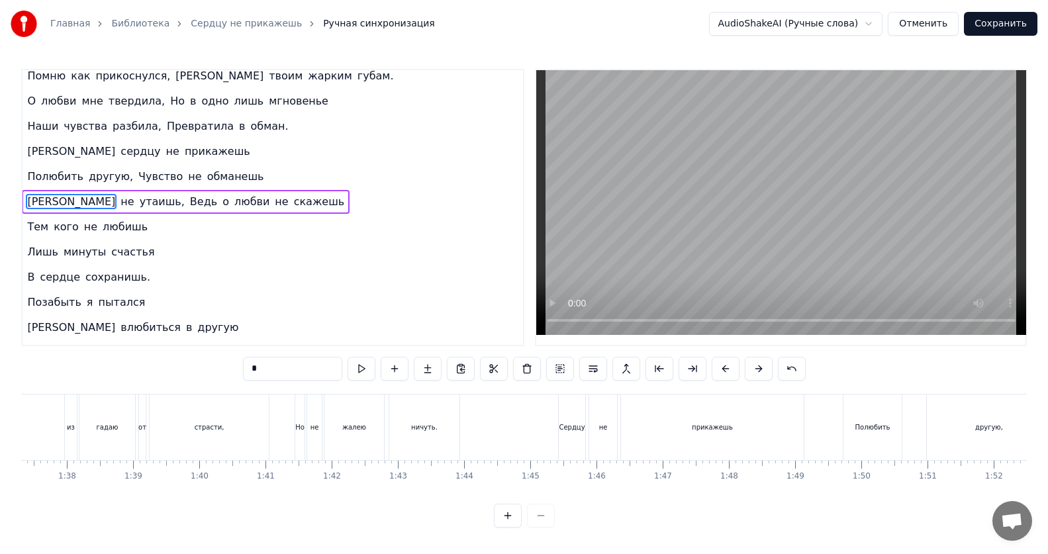
scroll to position [0, 6411]
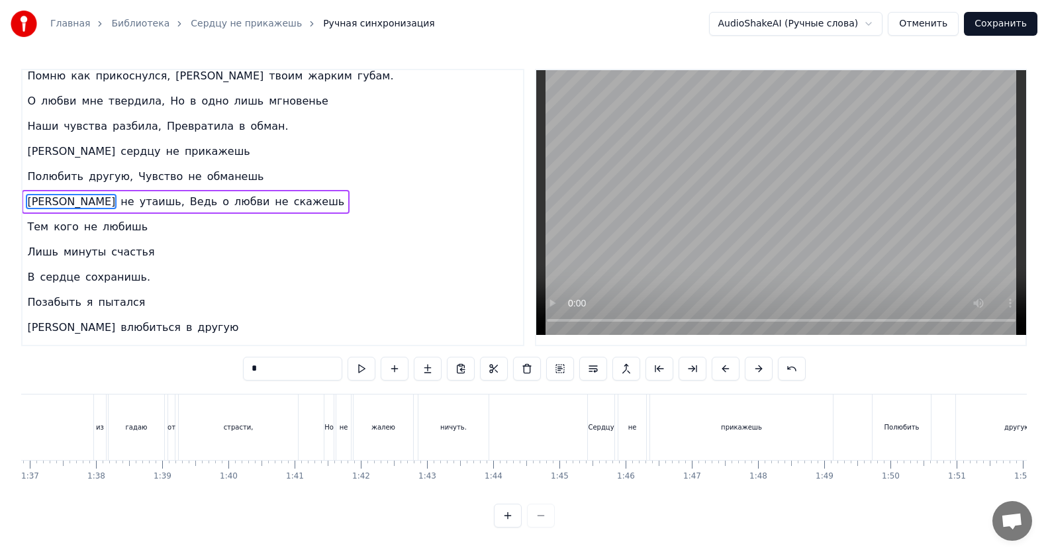
click at [600, 432] on div "Сердцу" at bounding box center [601, 427] width 26 height 66
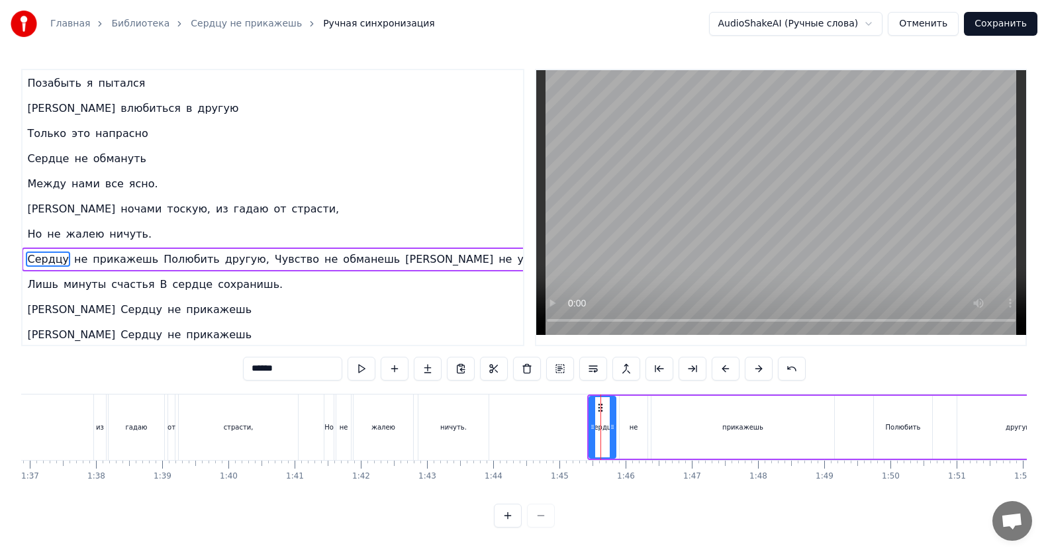
scroll to position [308, 27]
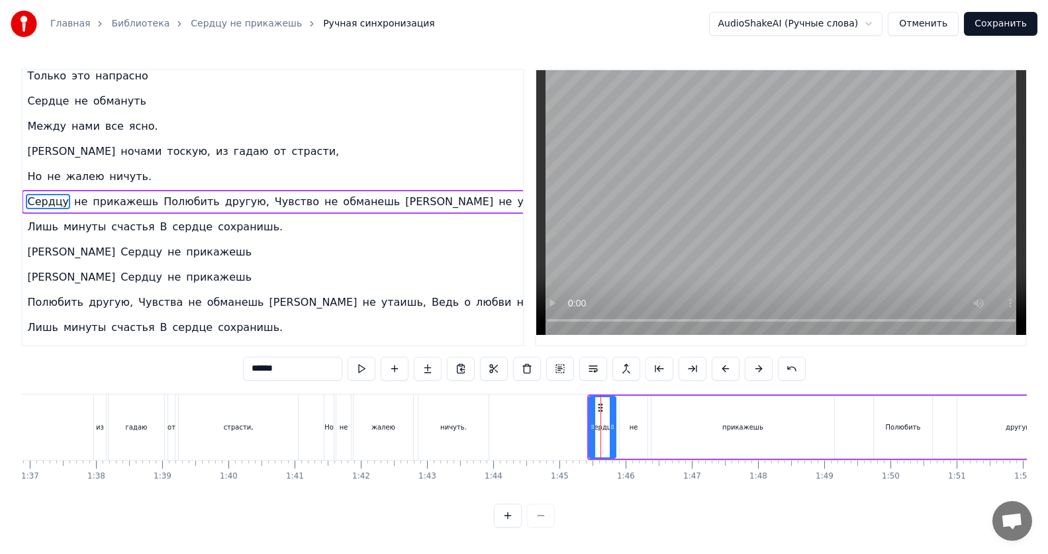
click at [899, 437] on div "Полюбить" at bounding box center [903, 427] width 58 height 63
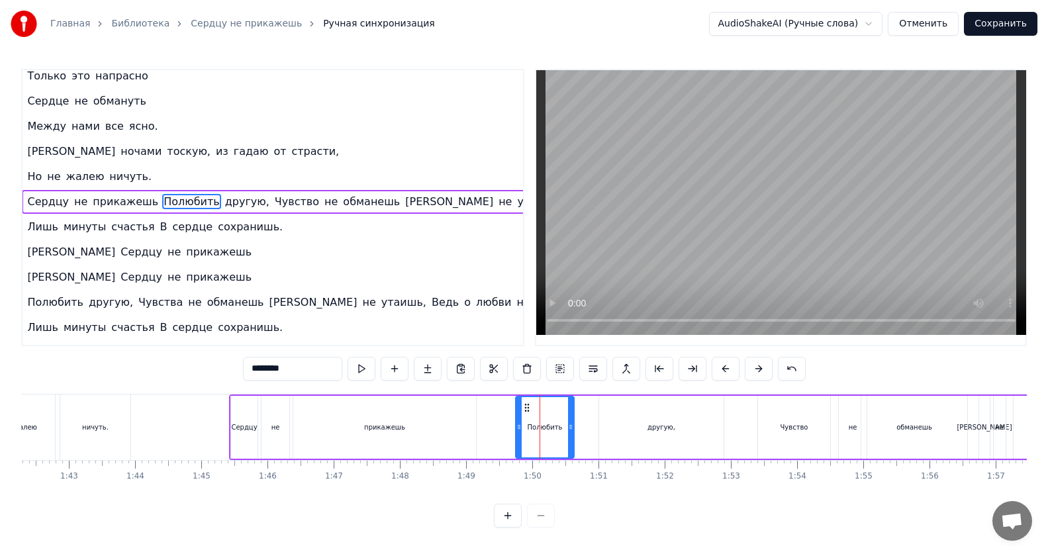
scroll to position [0, 6827]
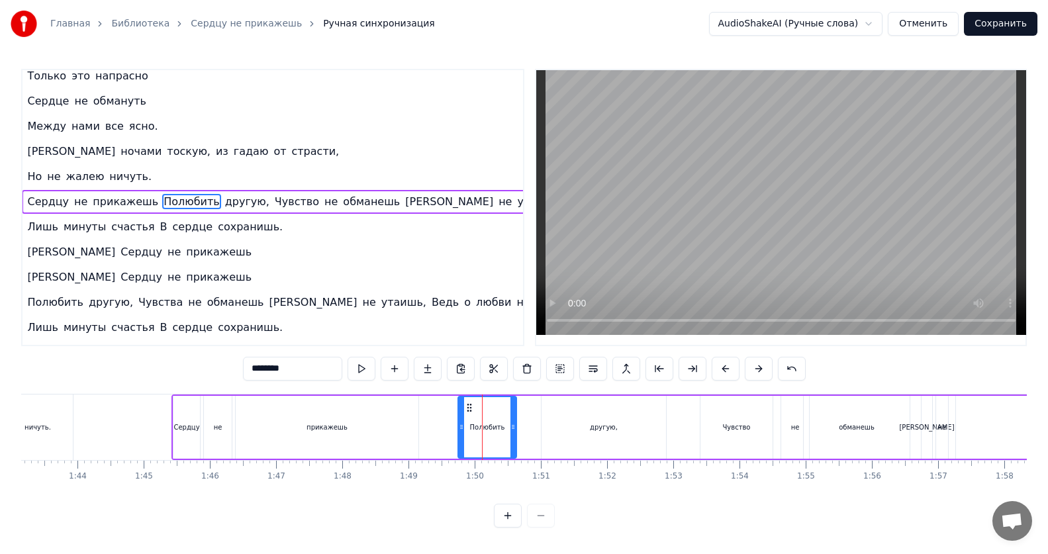
click at [594, 431] on div "другую," at bounding box center [604, 427] width 28 height 10
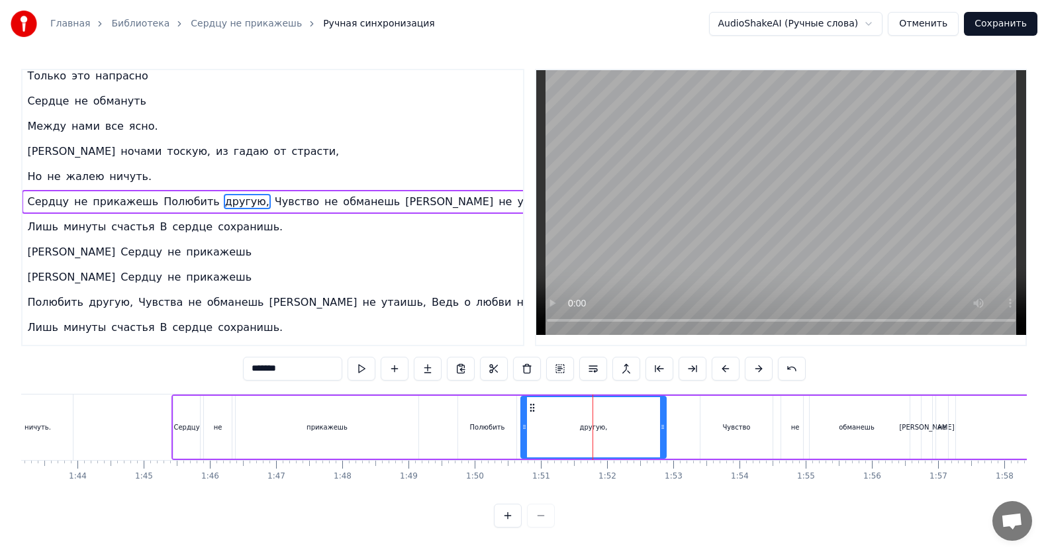
drag, startPoint x: 546, startPoint y: 430, endPoint x: 526, endPoint y: 431, distance: 20.6
click at [526, 431] on icon at bounding box center [524, 427] width 5 height 11
drag, startPoint x: 663, startPoint y: 428, endPoint x: 647, endPoint y: 428, distance: 15.9
click at [647, 428] on circle at bounding box center [647, 428] width 1 height 1
click at [497, 431] on div "Полюбить" at bounding box center [487, 427] width 35 height 10
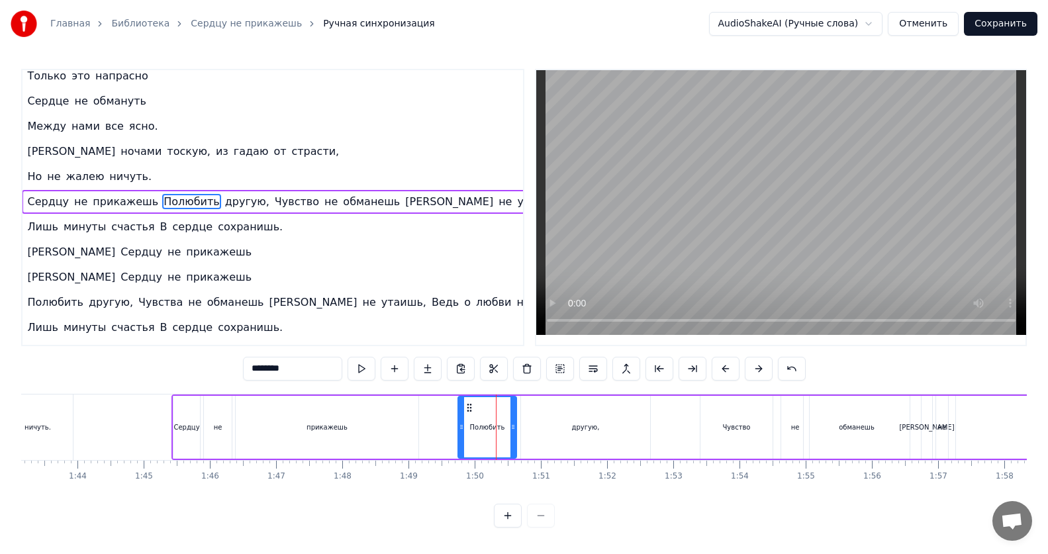
click at [328, 428] on div "прикажешь" at bounding box center [326, 427] width 41 height 10
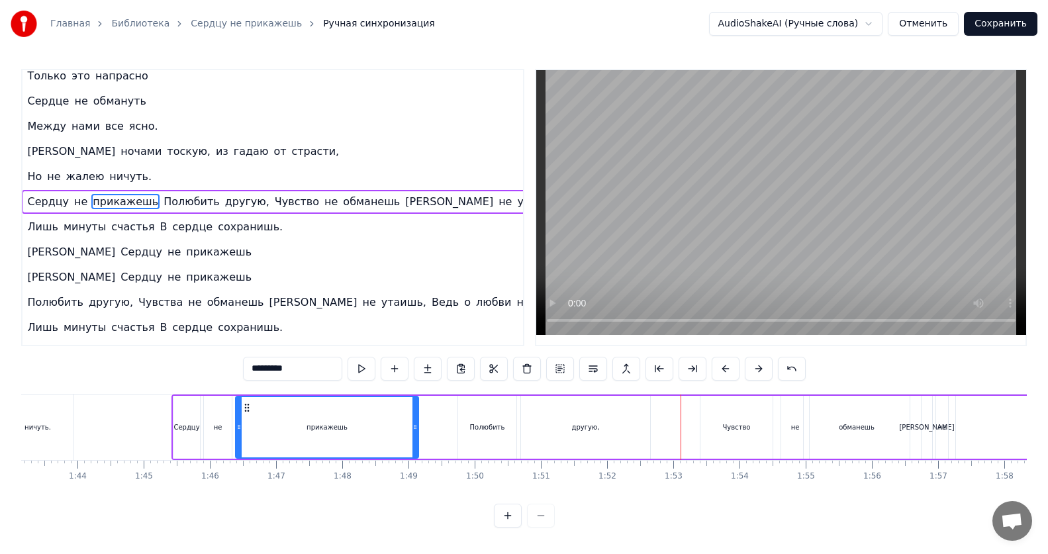
click at [568, 429] on div "другую," at bounding box center [585, 427] width 129 height 63
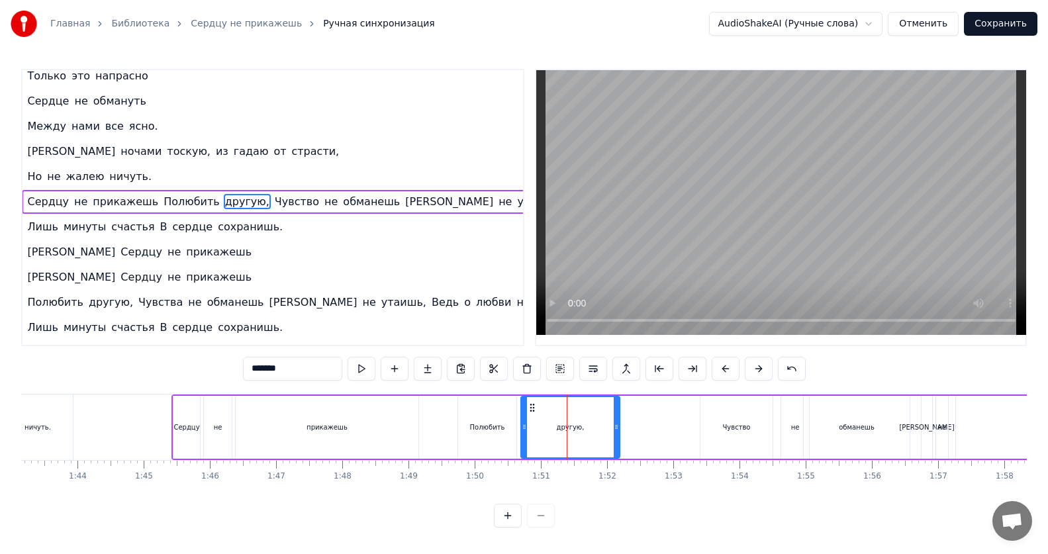
drag, startPoint x: 645, startPoint y: 428, endPoint x: 615, endPoint y: 429, distance: 30.5
click at [615, 429] on icon at bounding box center [616, 427] width 5 height 11
click at [490, 432] on div "Полюбить" at bounding box center [487, 427] width 58 height 63
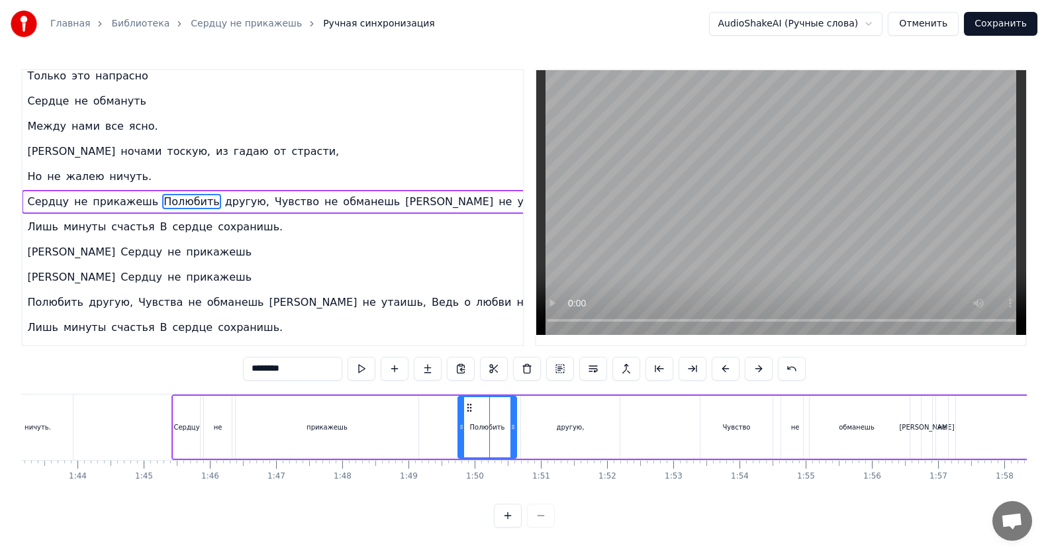
click at [557, 432] on div "другую," at bounding box center [570, 427] width 99 height 63
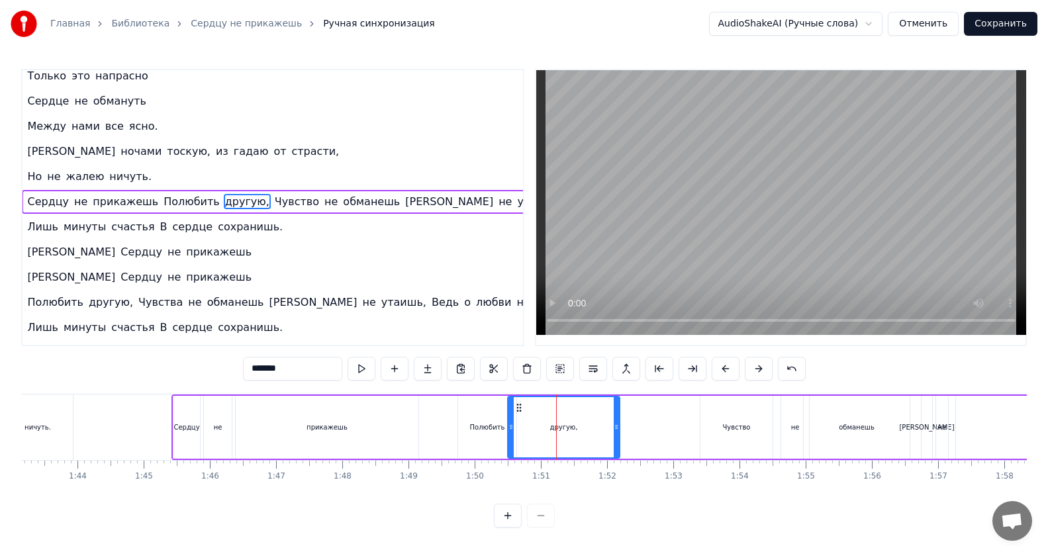
drag, startPoint x: 525, startPoint y: 431, endPoint x: 512, endPoint y: 430, distance: 13.3
click at [512, 430] on icon at bounding box center [510, 427] width 5 height 11
click at [719, 432] on div "Чувство" at bounding box center [736, 427] width 72 height 63
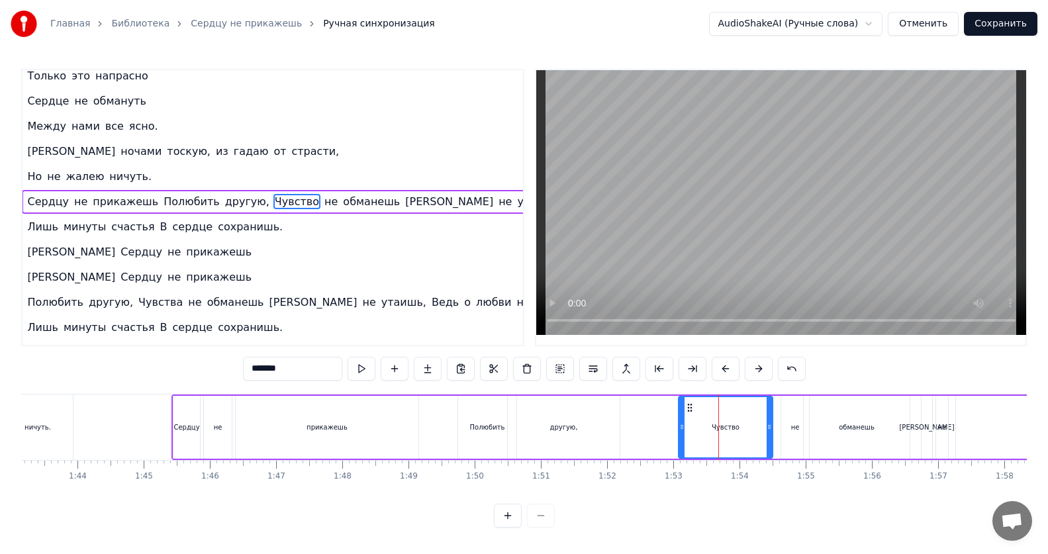
drag, startPoint x: 703, startPoint y: 428, endPoint x: 681, endPoint y: 428, distance: 21.8
click at [681, 428] on circle at bounding box center [681, 428] width 1 height 1
click at [493, 424] on div "Полюбить" at bounding box center [487, 427] width 35 height 10
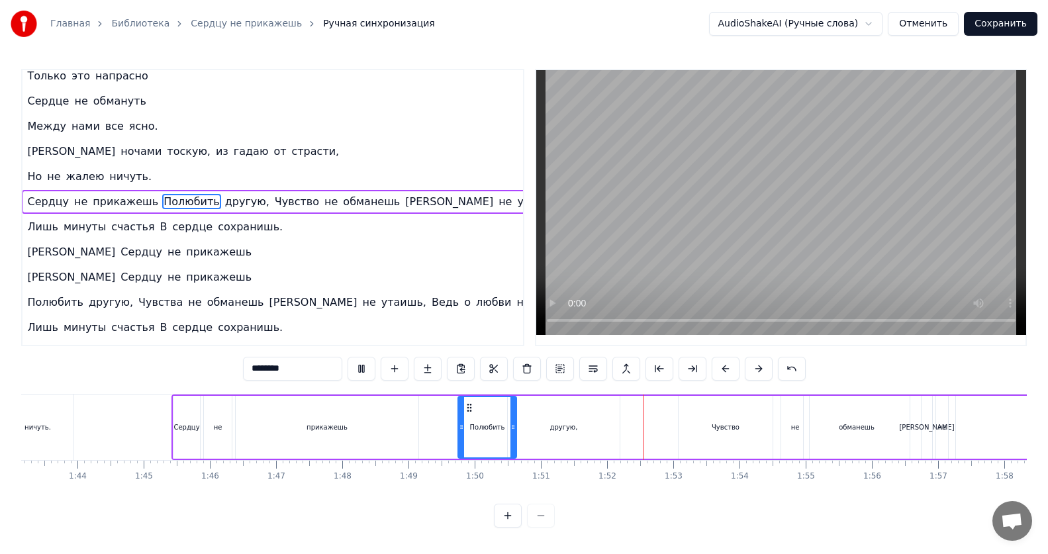
click at [322, 422] on div "прикажешь" at bounding box center [326, 427] width 41 height 10
type input "*********"
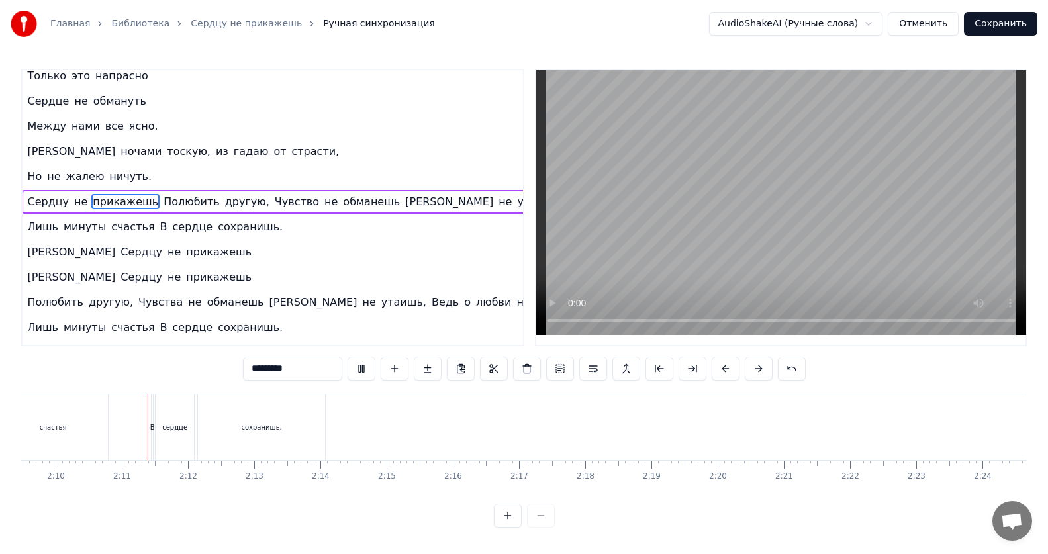
scroll to position [0, 8586]
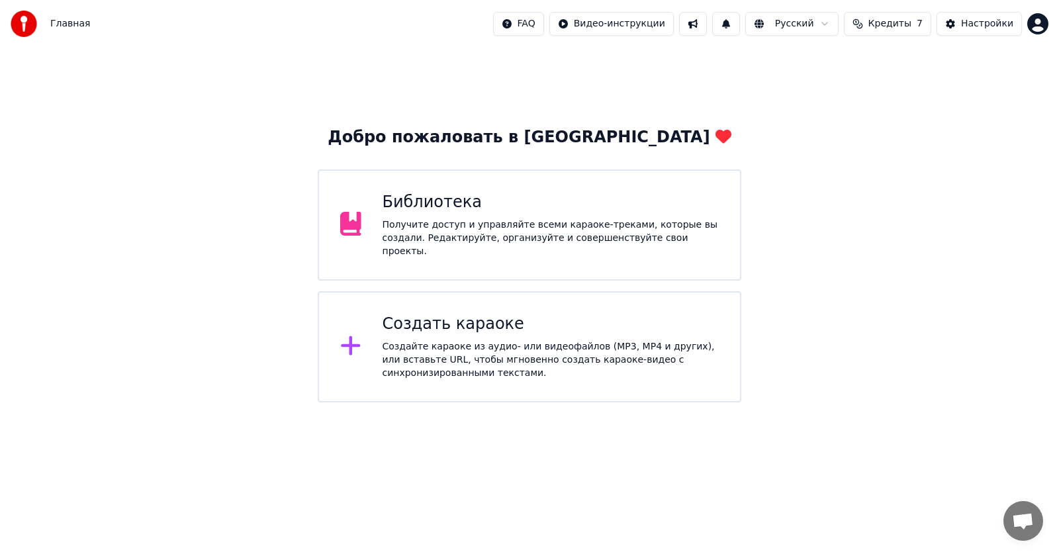
click at [479, 231] on div "Получите доступ и управляйте всеми караоке-треками, которые вы создали. Редакти…" at bounding box center [551, 238] width 337 height 40
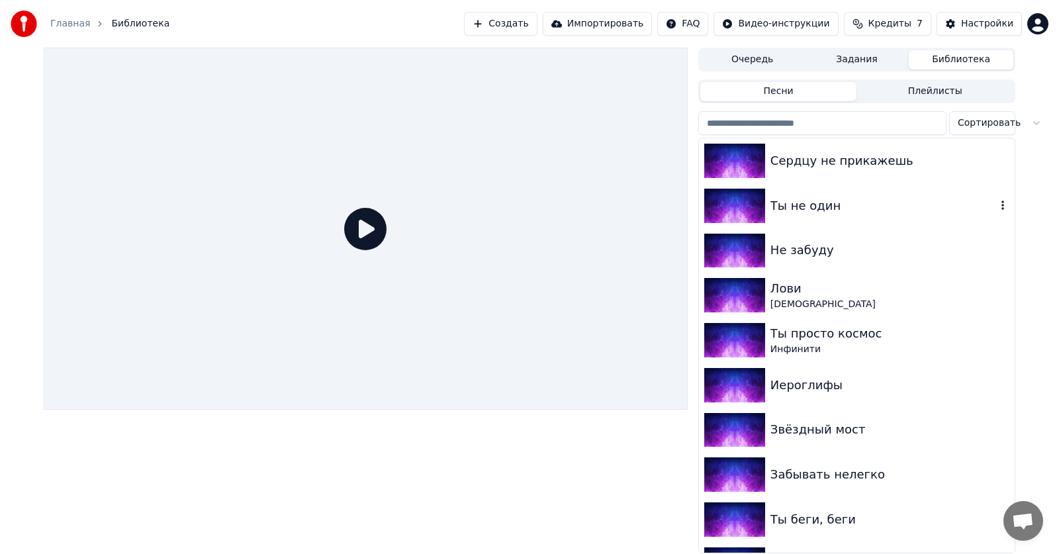
click at [794, 210] on div "Ты не один" at bounding box center [883, 206] width 226 height 19
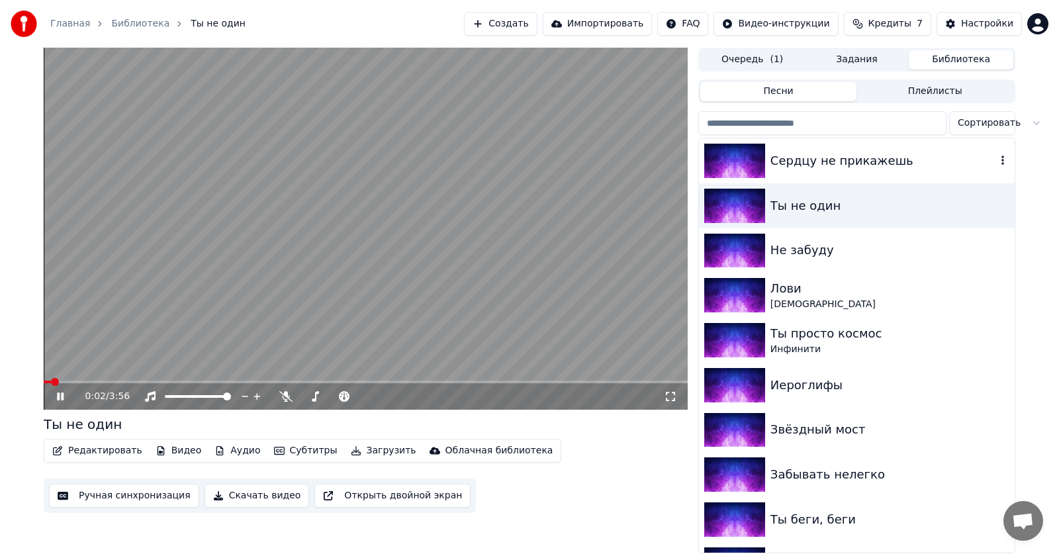
click at [814, 165] on div "Сердцу не прикажешь" at bounding box center [883, 161] width 226 height 19
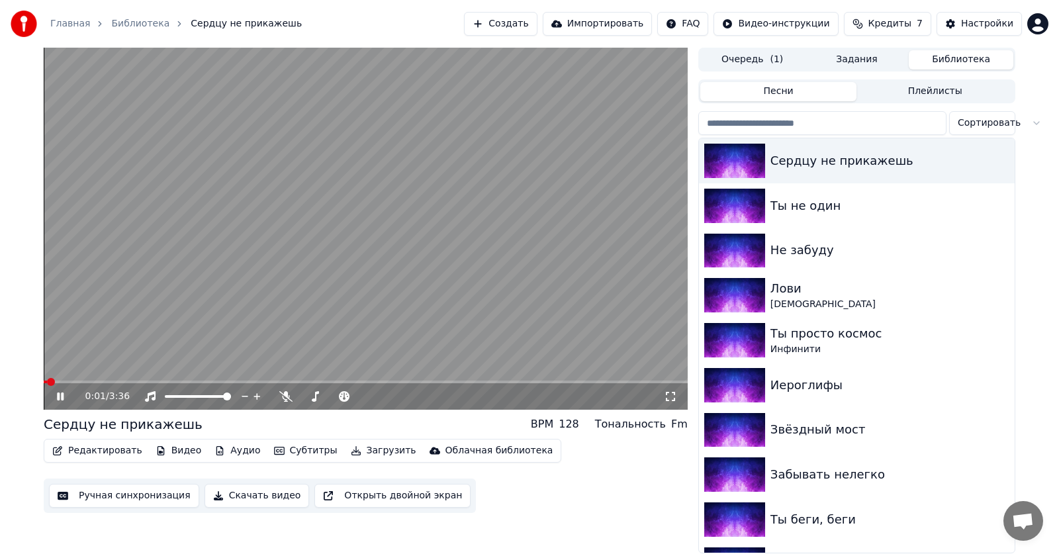
click at [133, 500] on button "Ручная синхронизация" at bounding box center [124, 496] width 150 height 24
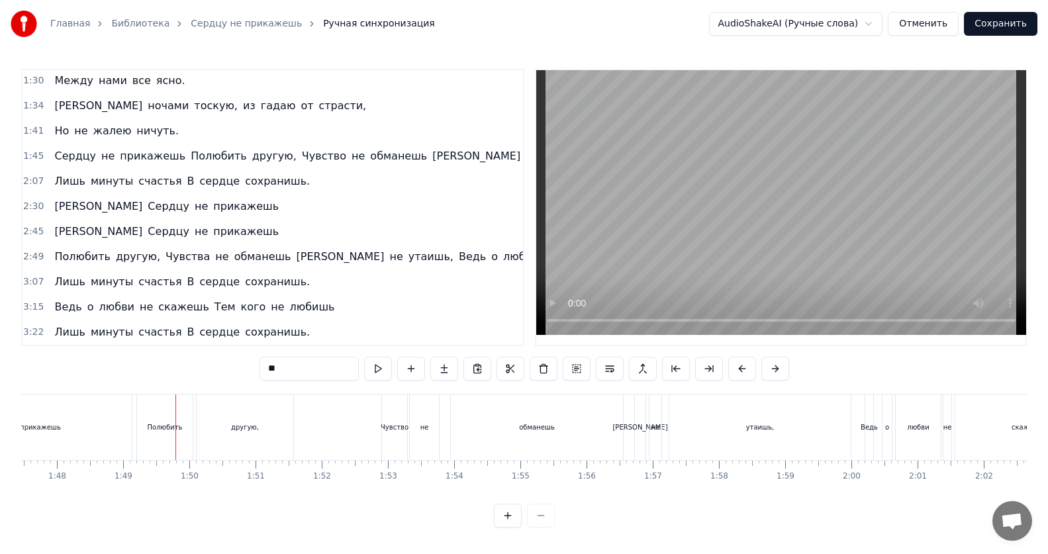
scroll to position [299, 0]
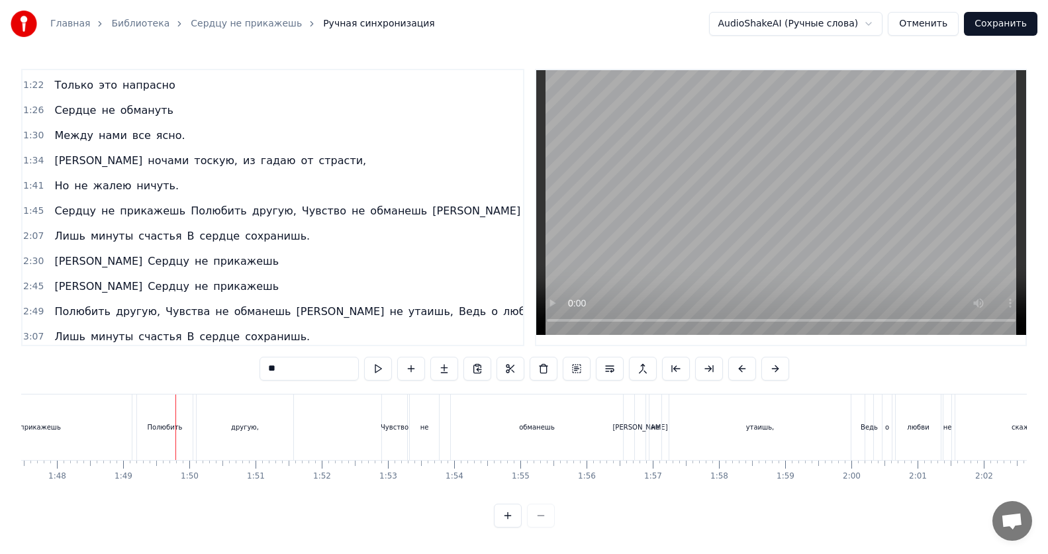
click at [145, 212] on span "прикажешь" at bounding box center [152, 210] width 68 height 15
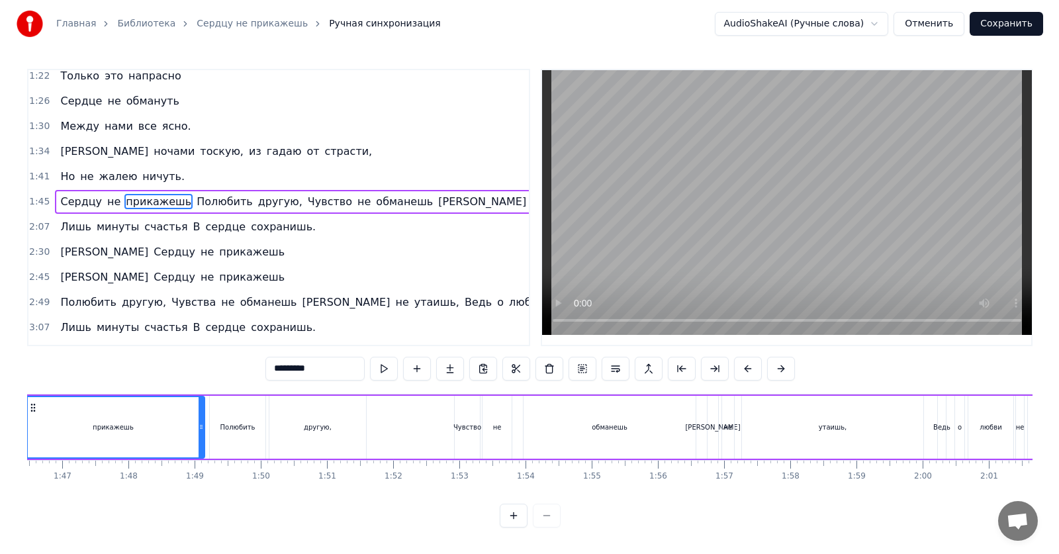
scroll to position [0, 6973]
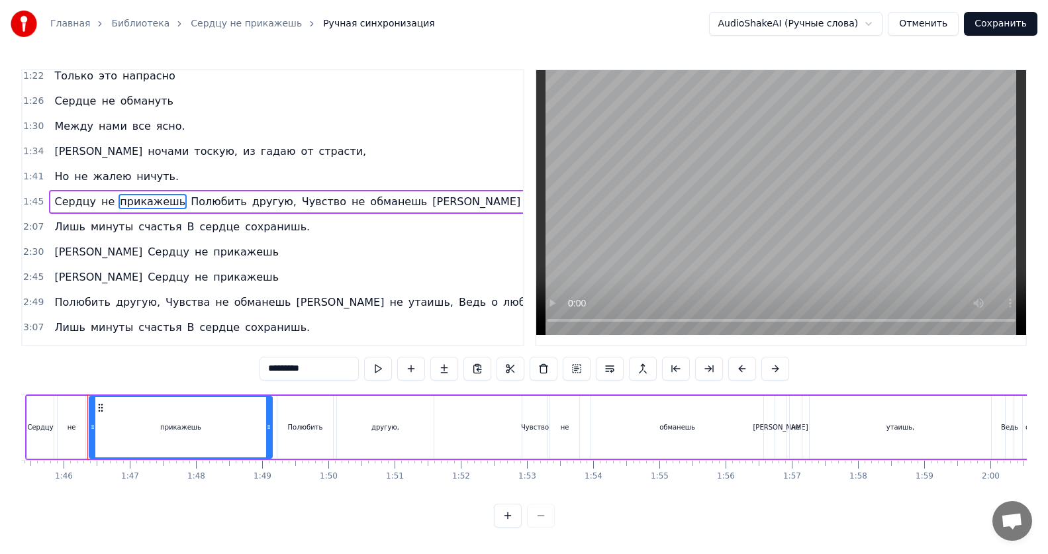
click at [189, 202] on span "Полюбить" at bounding box center [218, 201] width 59 height 15
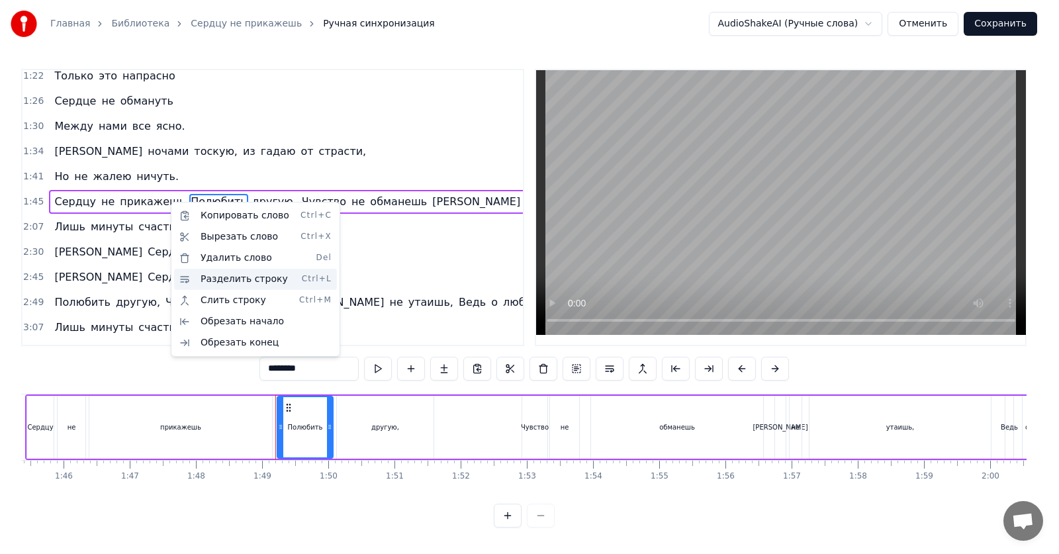
click at [206, 279] on div "Разделить строку Ctrl+L" at bounding box center [255, 279] width 163 height 21
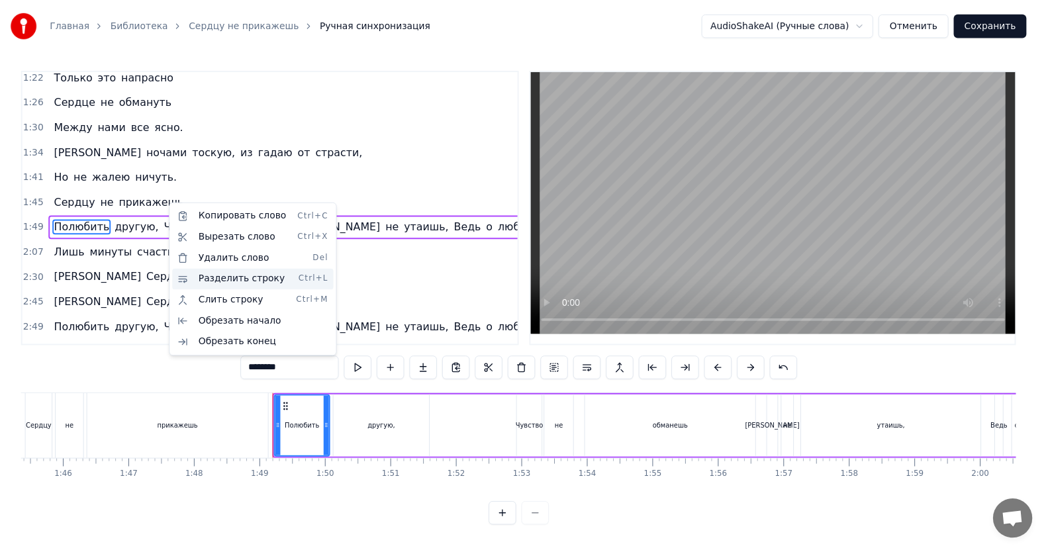
scroll to position [334, 0]
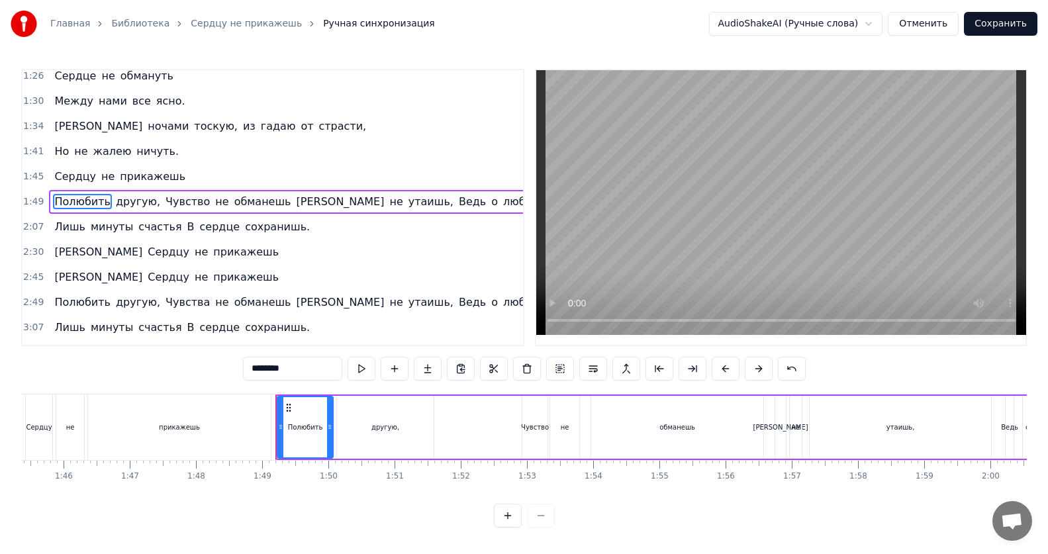
click at [154, 429] on div "прикажешь" at bounding box center [179, 427] width 183 height 66
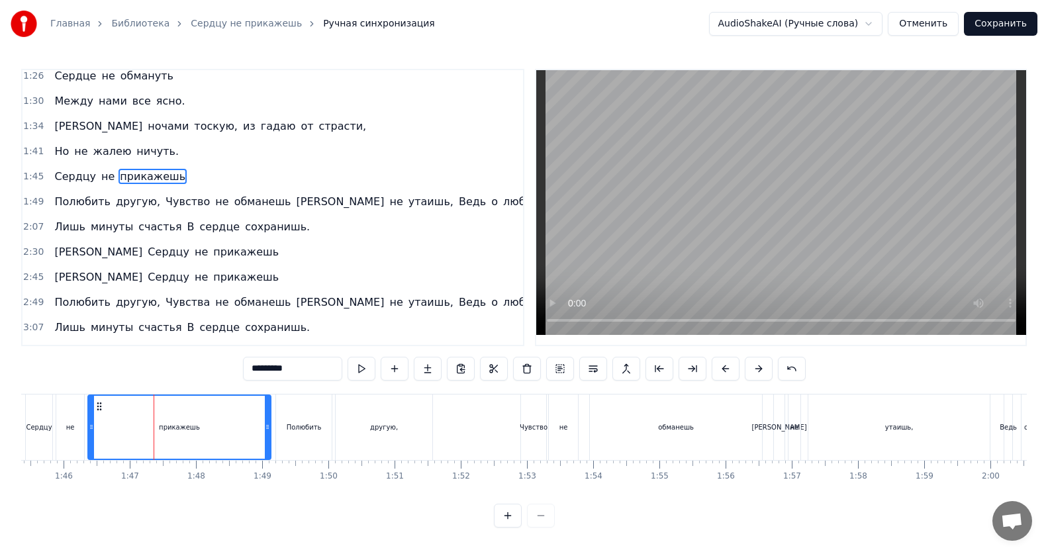
scroll to position [308, 0]
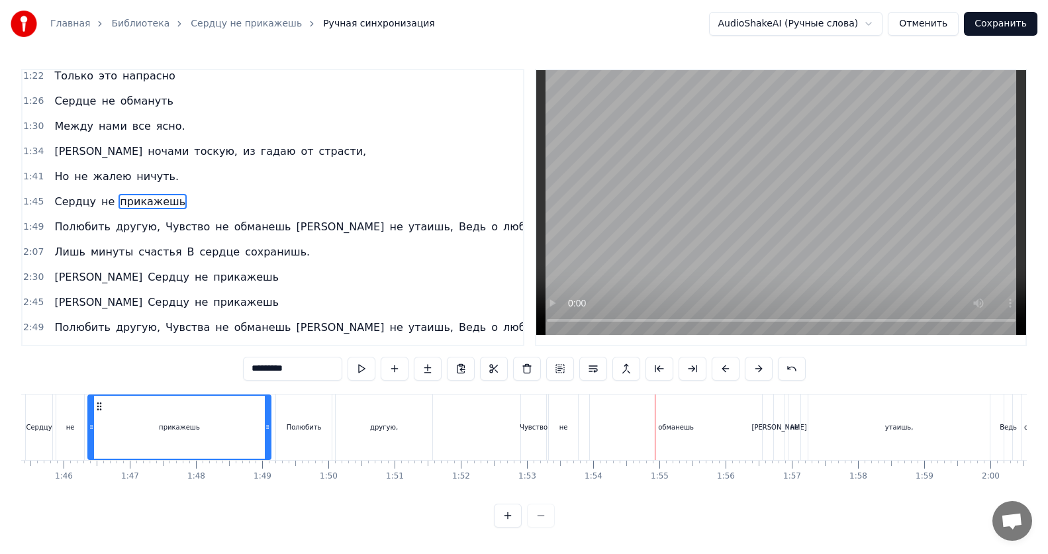
click at [295, 230] on span "[PERSON_NAME]" at bounding box center [340, 226] width 91 height 15
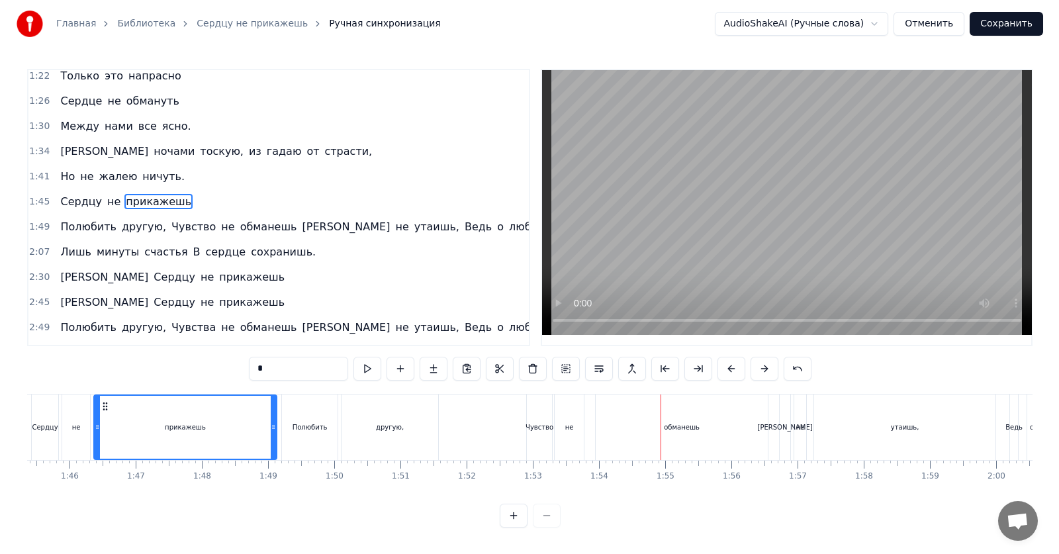
scroll to position [334, 0]
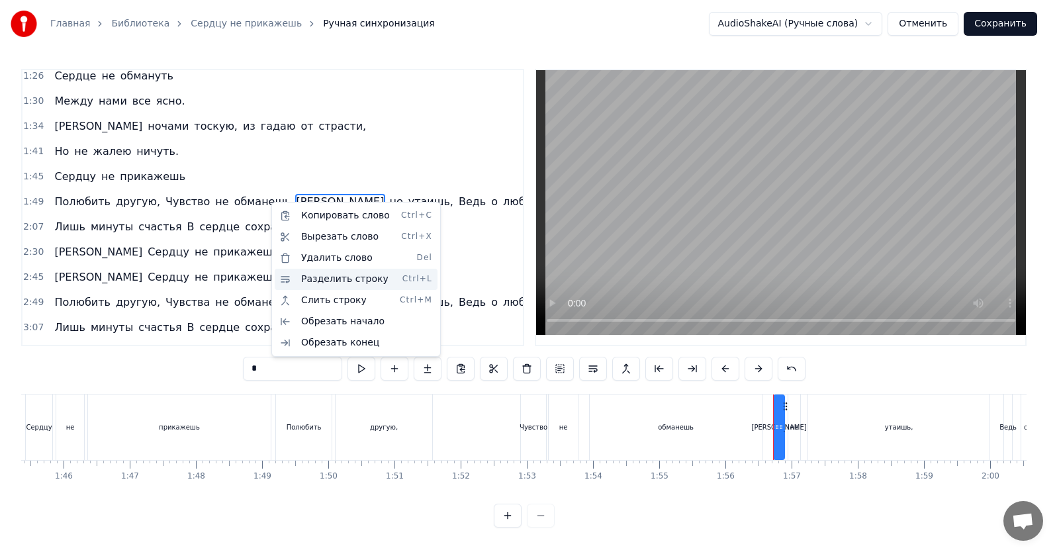
click at [303, 279] on div "Разделить строку Ctrl+L" at bounding box center [356, 279] width 163 height 21
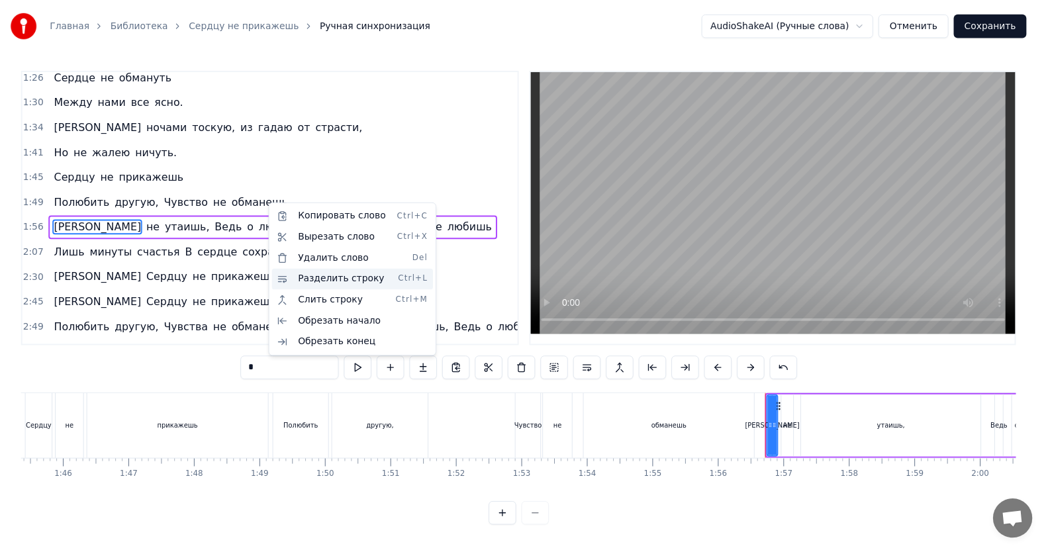
scroll to position [359, 0]
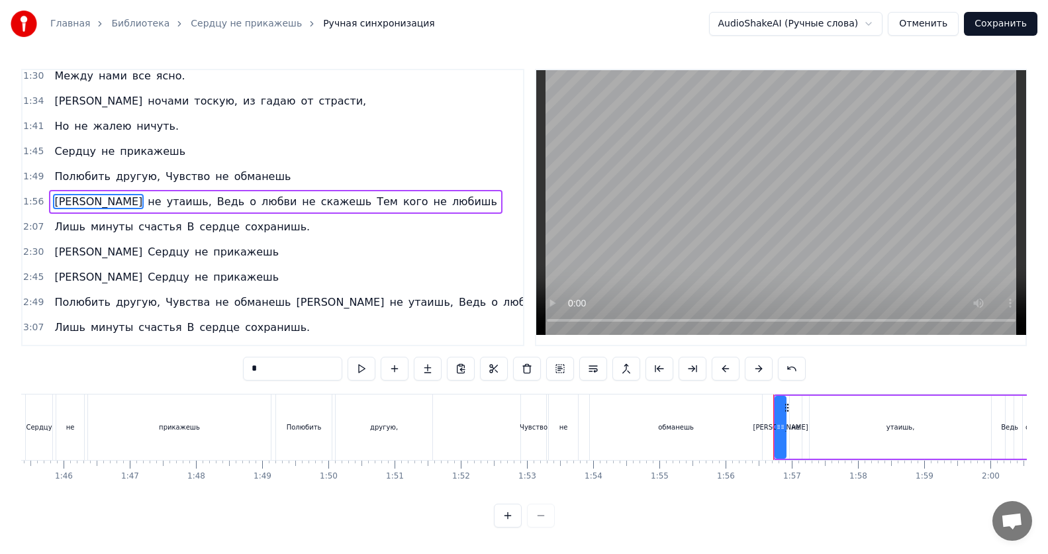
click at [548, 430] on div "не" at bounding box center [563, 427] width 30 height 66
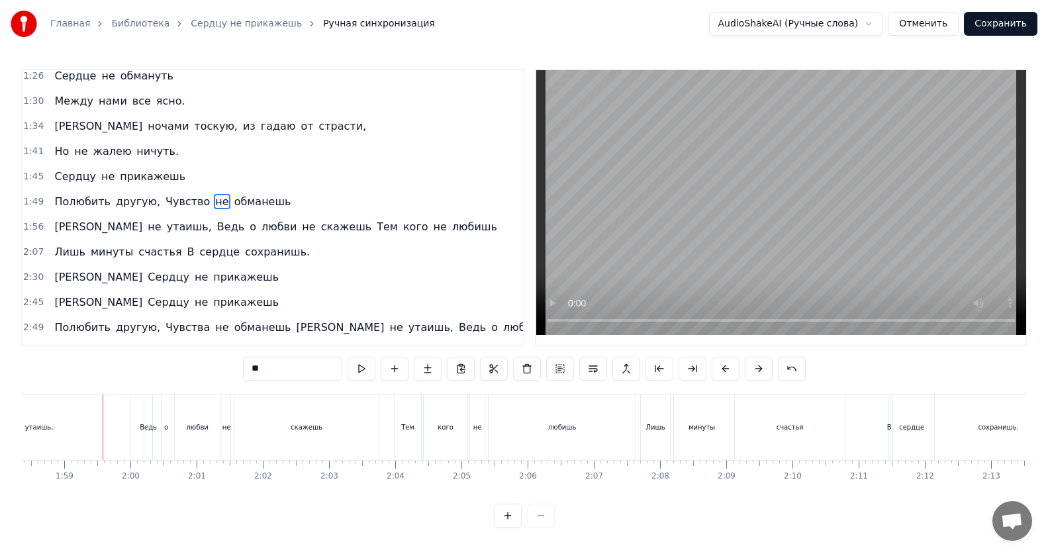
scroll to position [0, 7848]
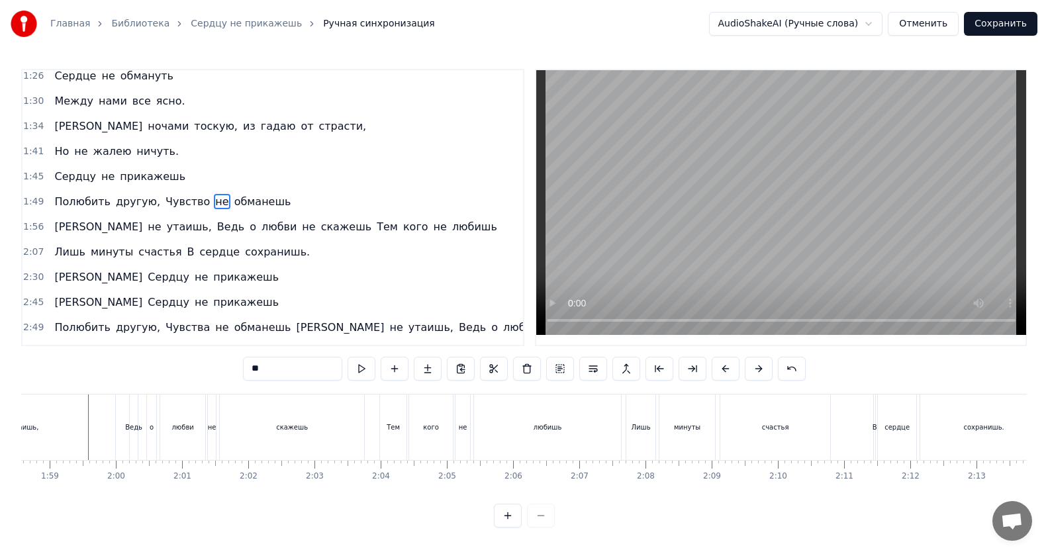
click at [216, 232] on span "Ведь" at bounding box center [231, 226] width 30 height 15
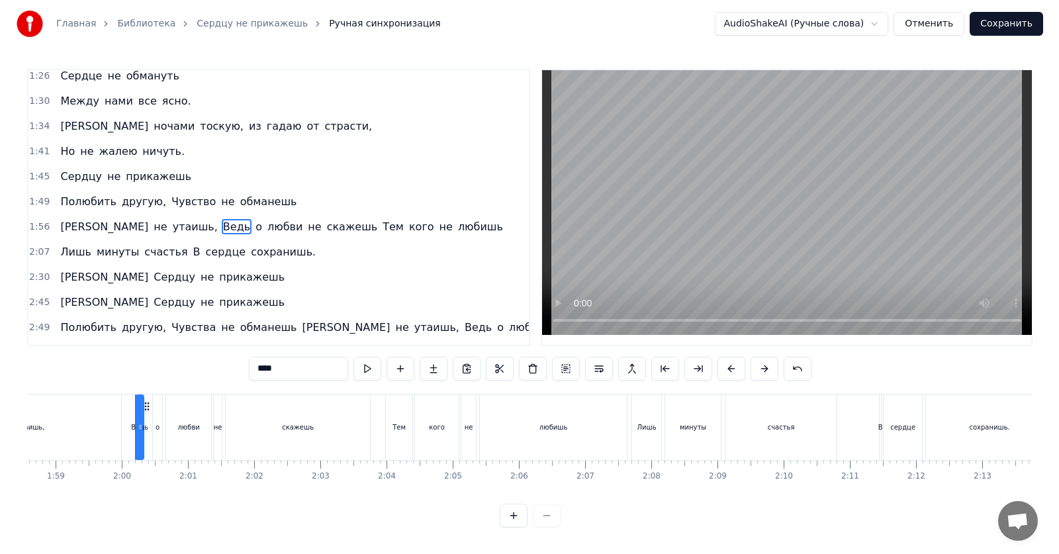
scroll to position [359, 0]
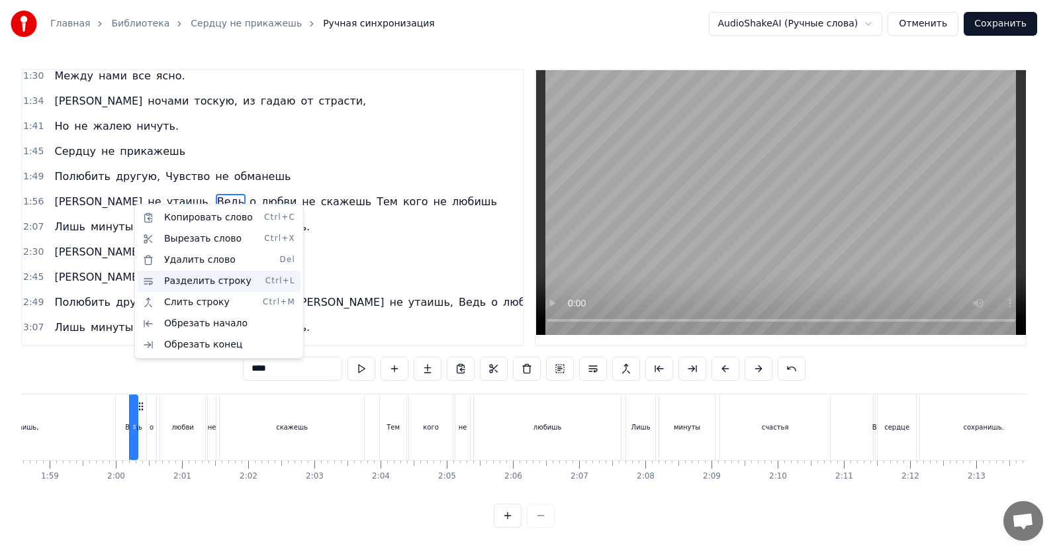
click at [171, 283] on div "Разделить строку Ctrl+L" at bounding box center [219, 281] width 163 height 21
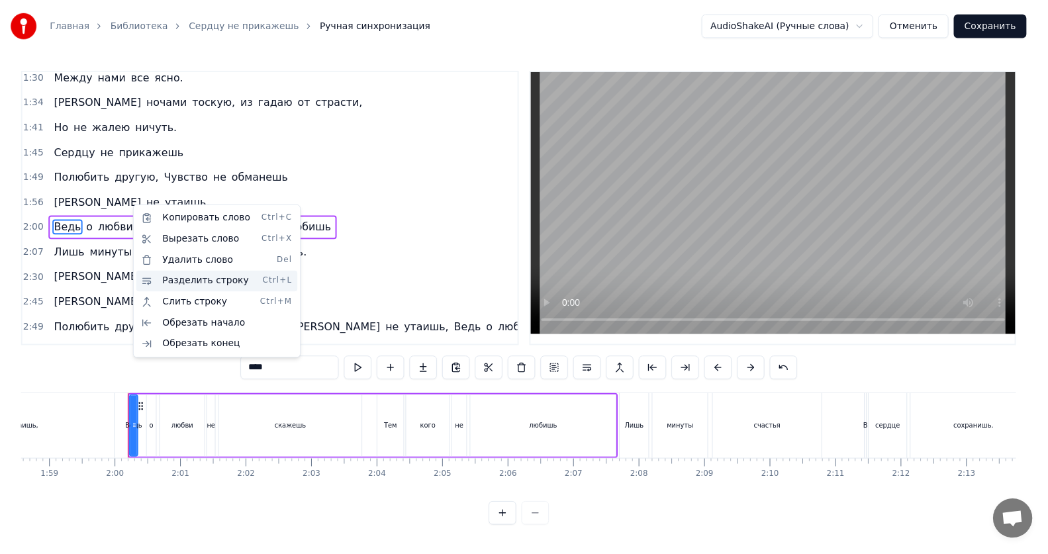
scroll to position [384, 0]
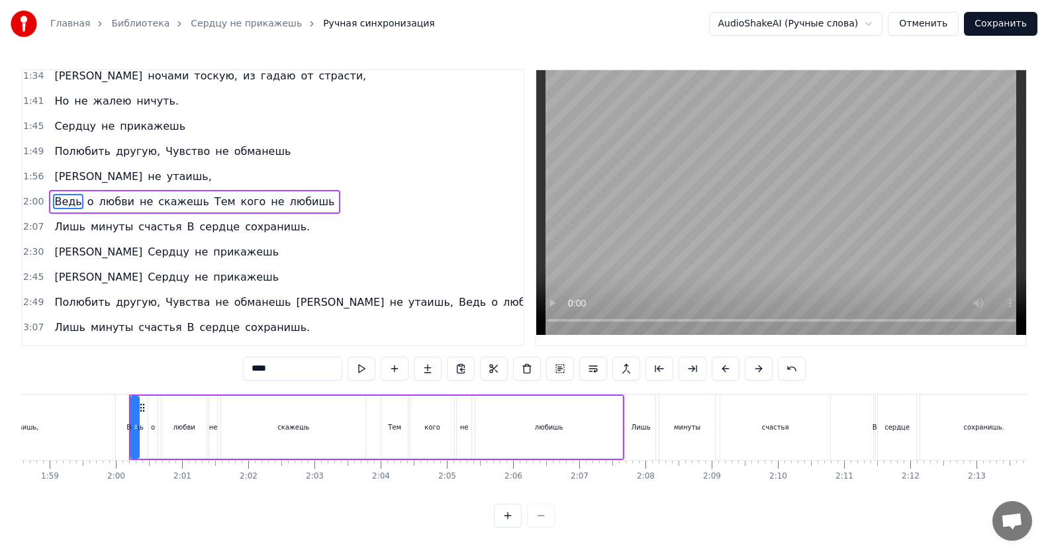
click at [36, 426] on div "утаишь," at bounding box center [24, 427] width 181 height 66
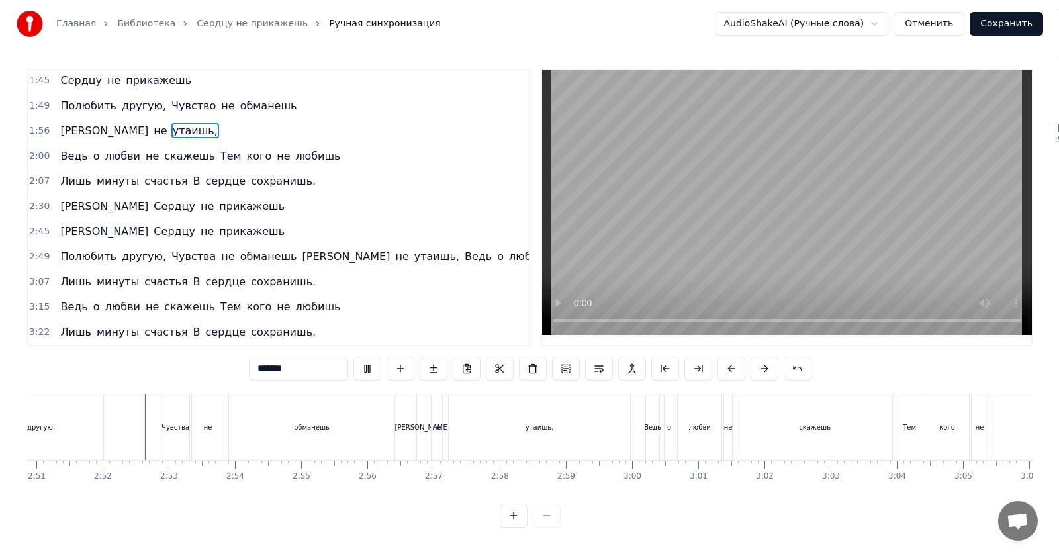
scroll to position [0, 11312]
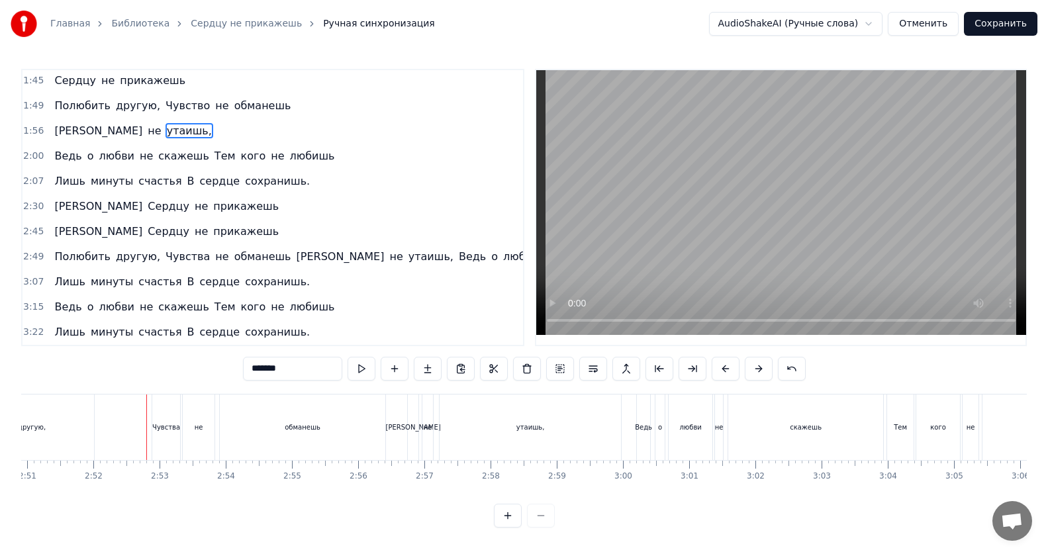
click at [295, 249] on span "[PERSON_NAME]" at bounding box center [340, 256] width 91 height 15
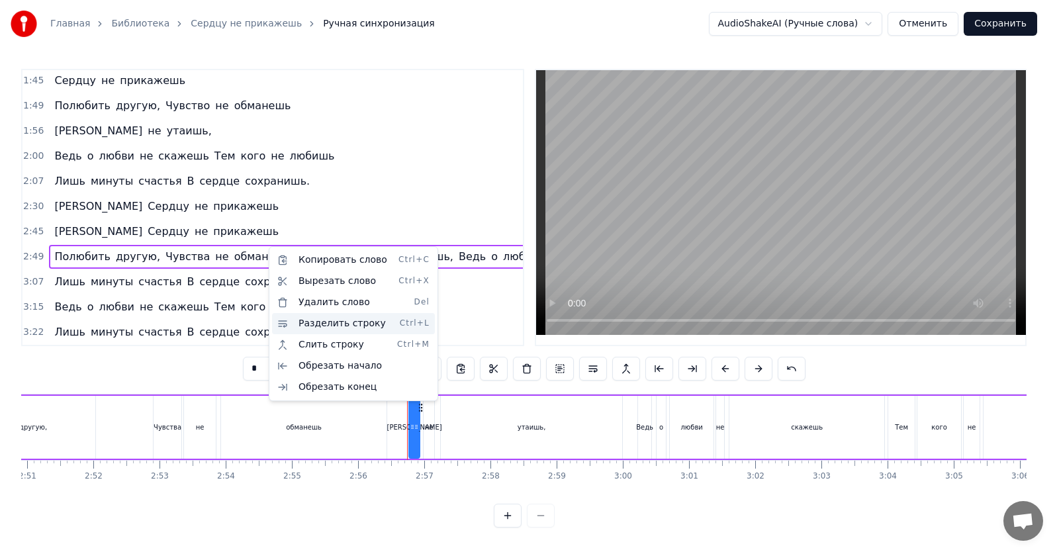
click at [308, 324] on div "Разделить строку Ctrl+L" at bounding box center [353, 323] width 163 height 21
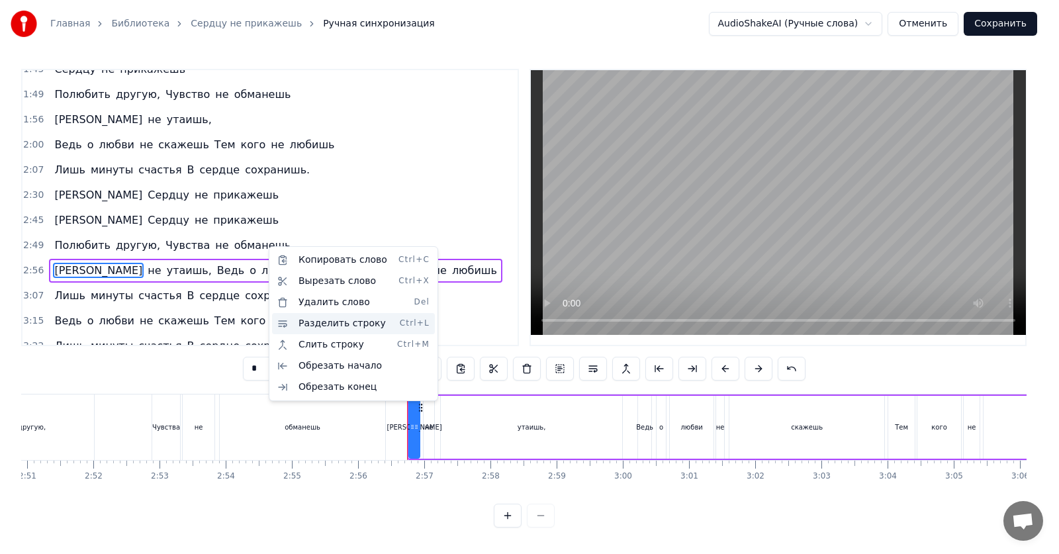
scroll to position [455, 0]
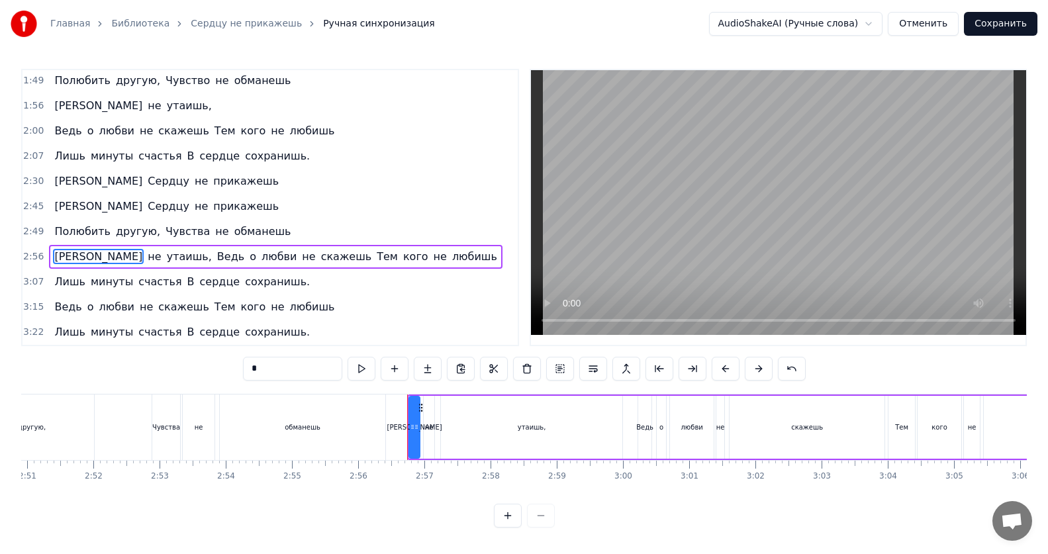
click at [307, 428] on div "обманешь" at bounding box center [303, 427] width 36 height 10
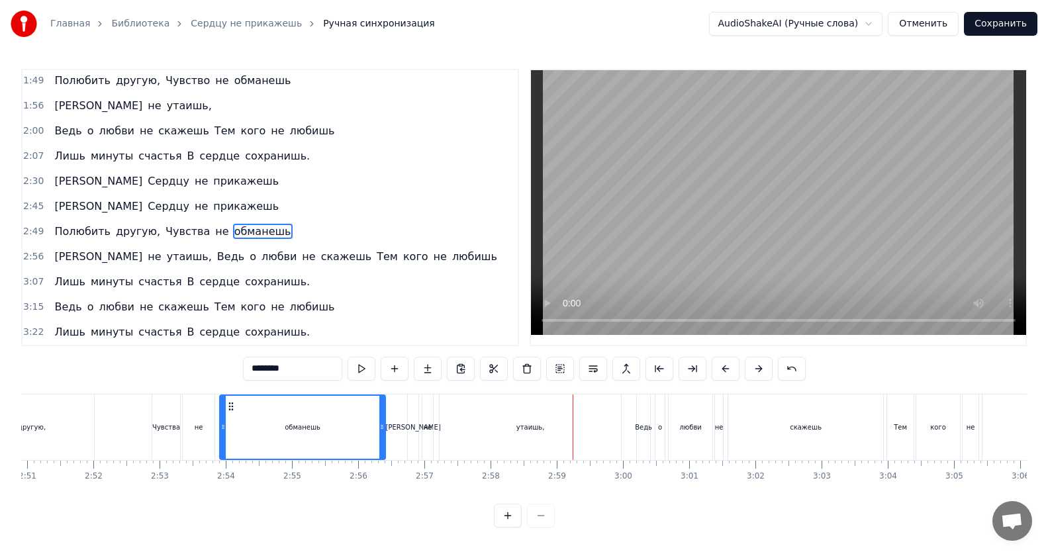
click at [216, 260] on span "Ведь" at bounding box center [231, 256] width 30 height 15
type input "****"
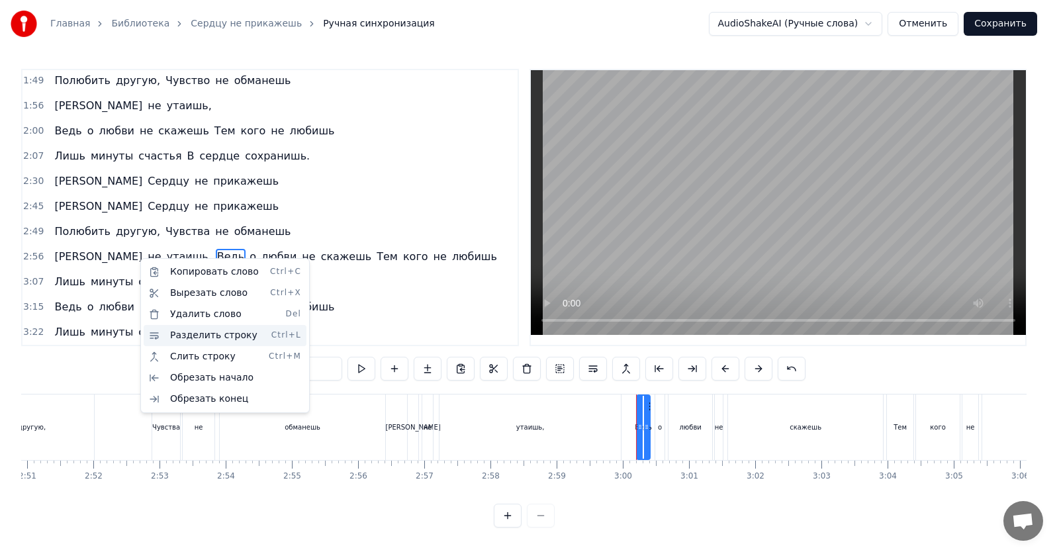
click at [175, 337] on div "Разделить строку Ctrl+L" at bounding box center [225, 335] width 163 height 21
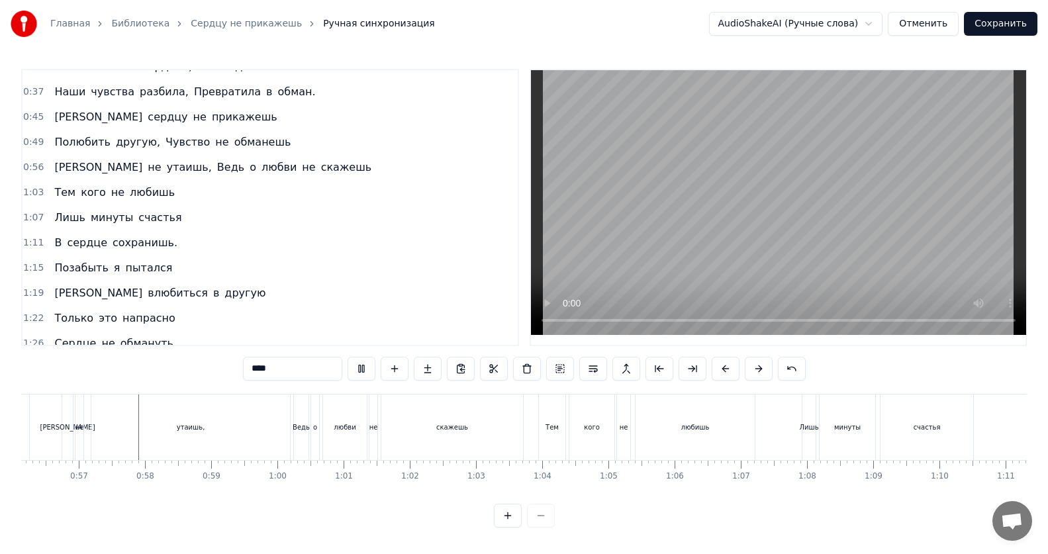
scroll to position [0, 3718]
click at [216, 168] on span "Ведь" at bounding box center [231, 167] width 30 height 15
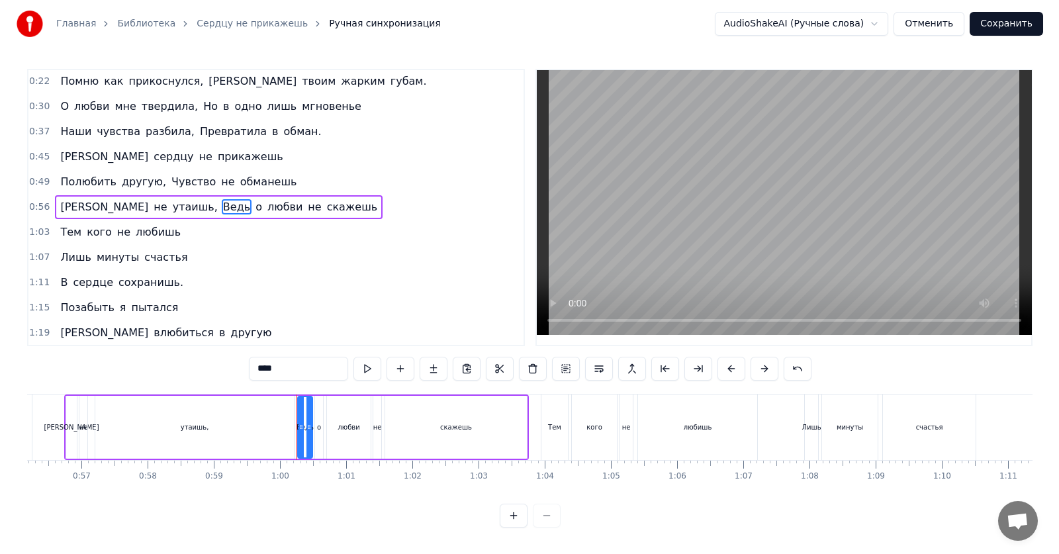
scroll to position [26, 0]
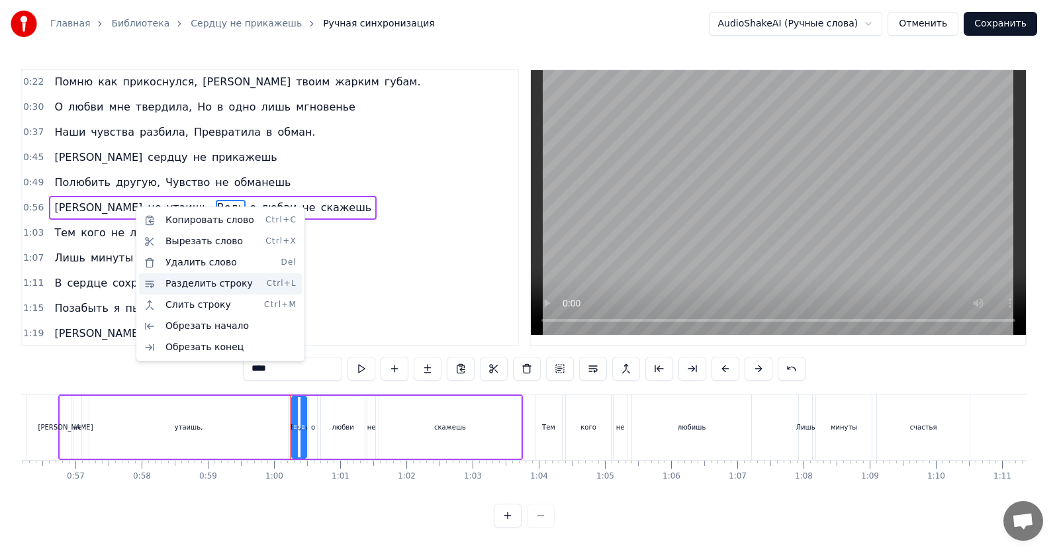
click at [173, 284] on div "Разделить строку Ctrl+L" at bounding box center [220, 283] width 163 height 21
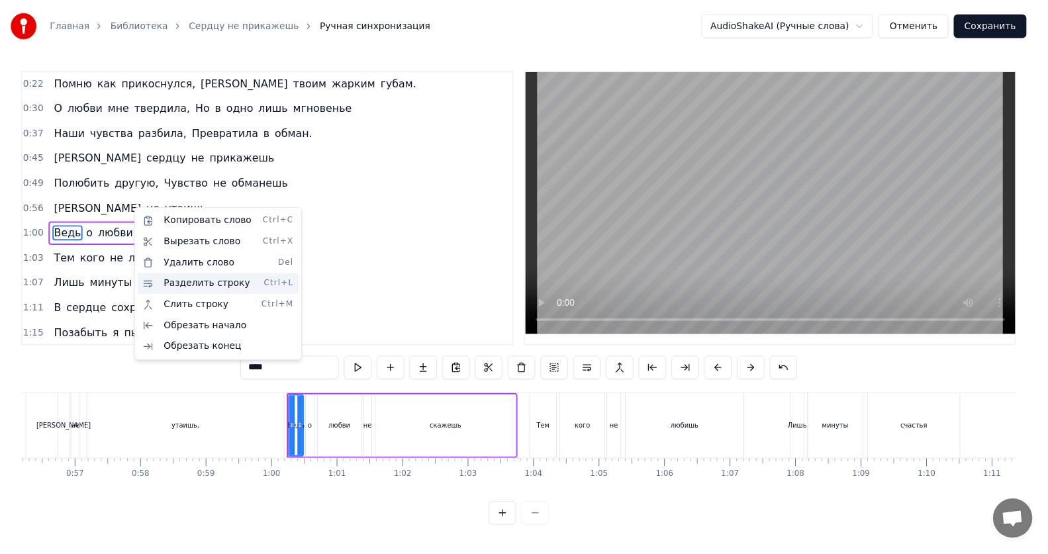
scroll to position [51, 0]
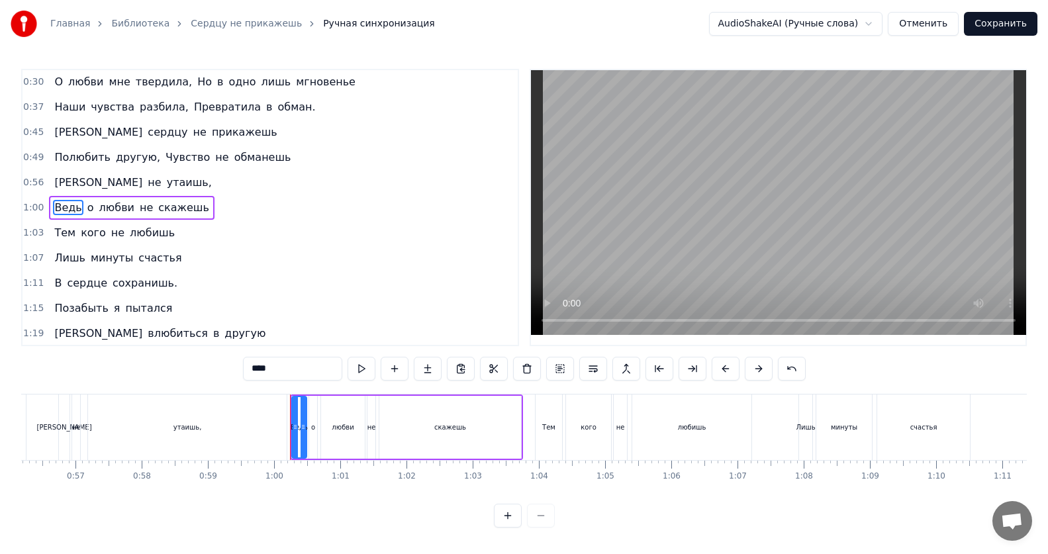
click at [200, 432] on div "утаишь," at bounding box center [187, 427] width 199 height 66
type input "*******"
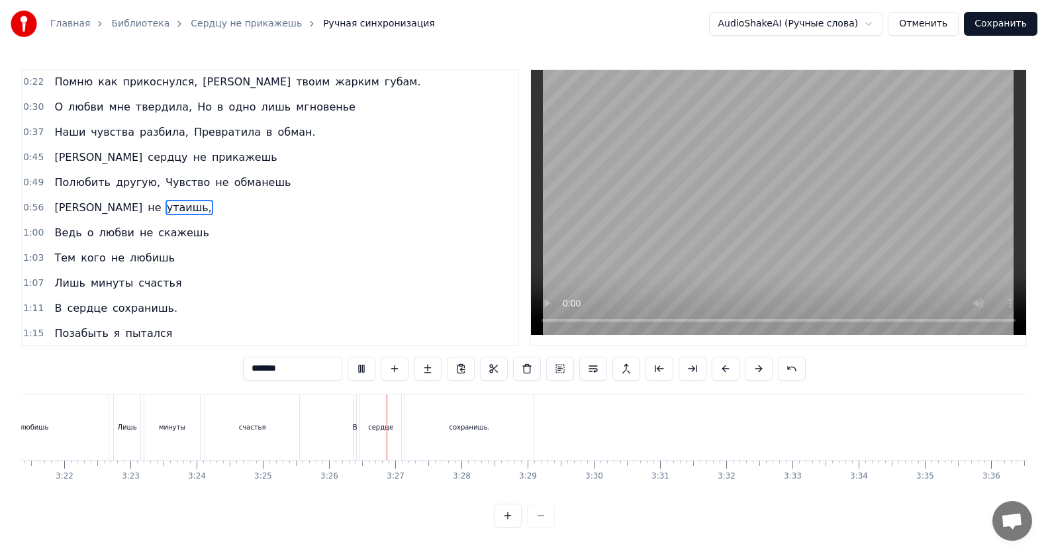
scroll to position [0, 13335]
click at [995, 24] on button "Сохранить" at bounding box center [1000, 24] width 73 height 24
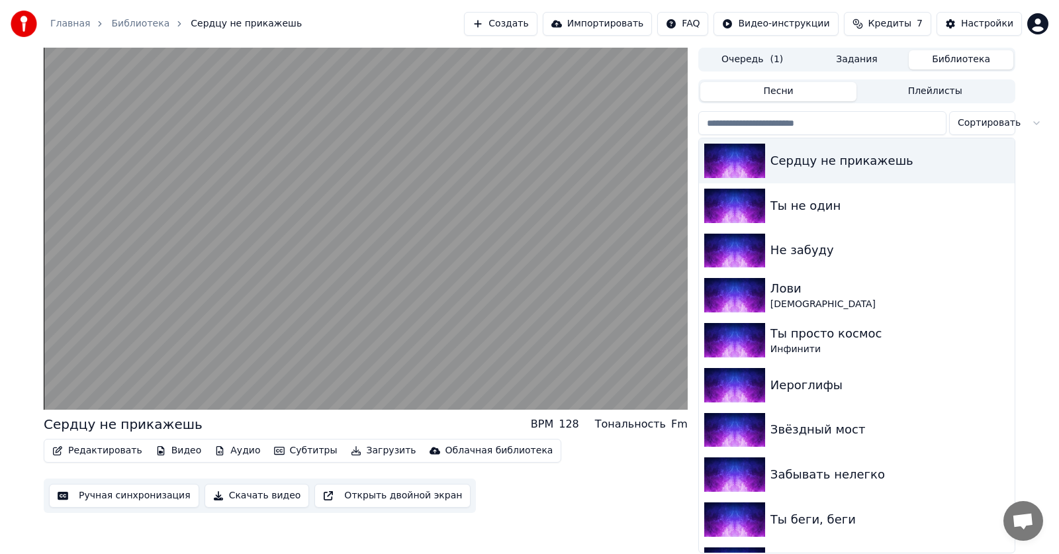
click at [236, 496] on button "Скачать видео" at bounding box center [257, 496] width 105 height 24
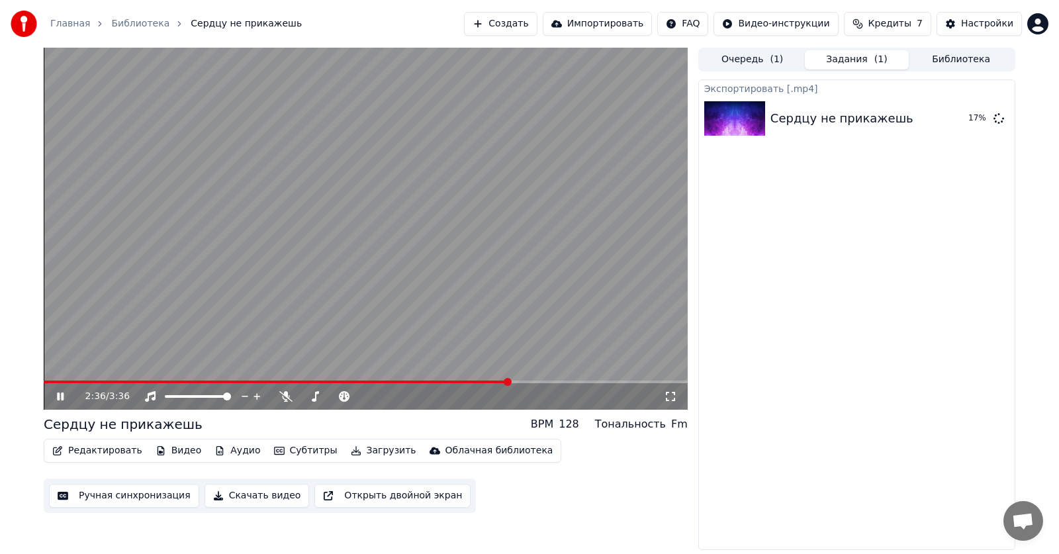
click at [64, 395] on icon at bounding box center [69, 396] width 31 height 11
click at [963, 116] on button "Показать" at bounding box center [954, 119] width 68 height 24
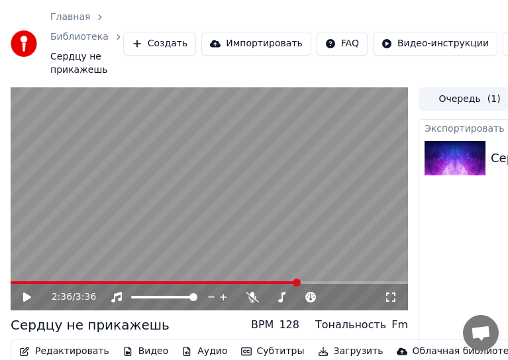
drag, startPoint x: 372, startPoint y: 12, endPoint x: 225, endPoint y: 9, distance: 147.0
click at [166, 38] on div "Главная Библиотека Сердцу не прикажешь Создать Импортировать FAQ Видео-инструкц…" at bounding box center [254, 43] width 508 height 87
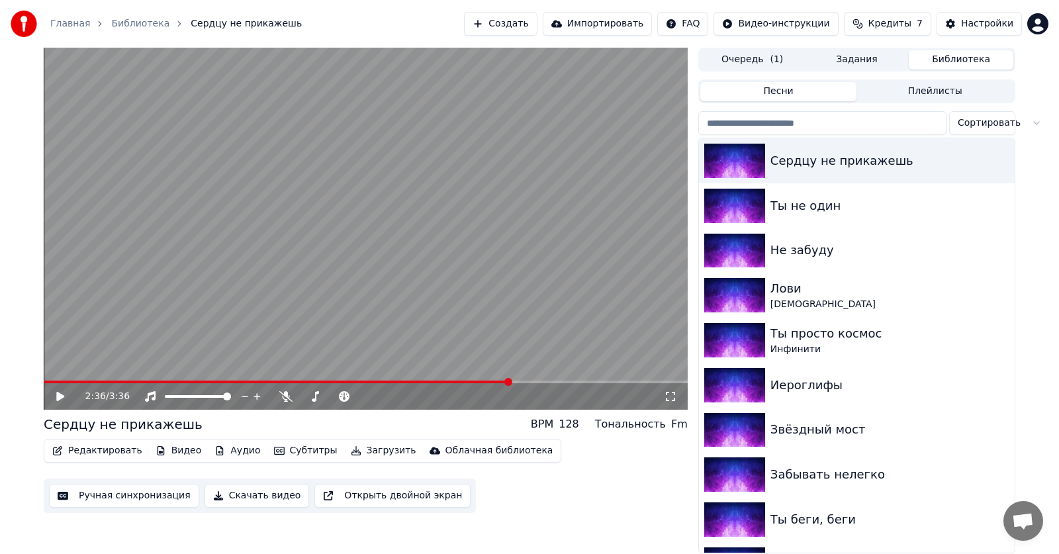
click at [946, 59] on button "Библиотека" at bounding box center [961, 59] width 105 height 19
click at [815, 204] on div "Ты не один" at bounding box center [883, 206] width 226 height 19
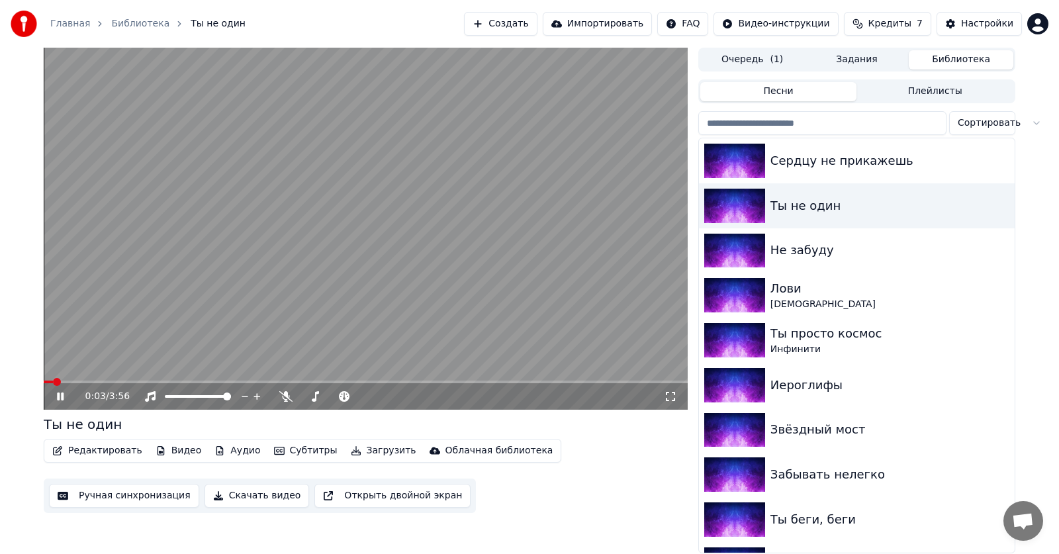
click at [106, 495] on button "Ручная синхронизация" at bounding box center [124, 496] width 150 height 24
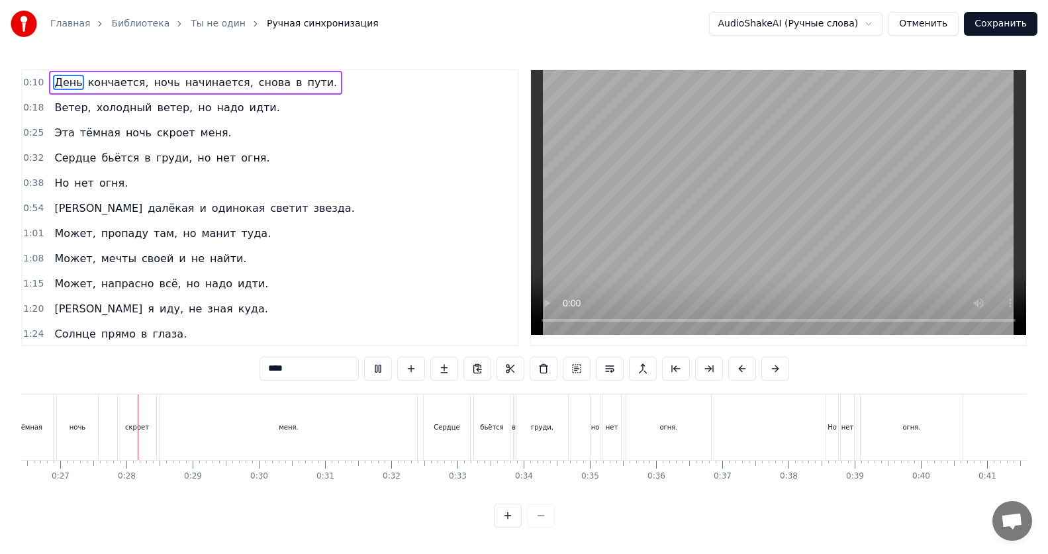
scroll to position [0, 1751]
click at [289, 433] on div "меня." at bounding box center [285, 427] width 257 height 66
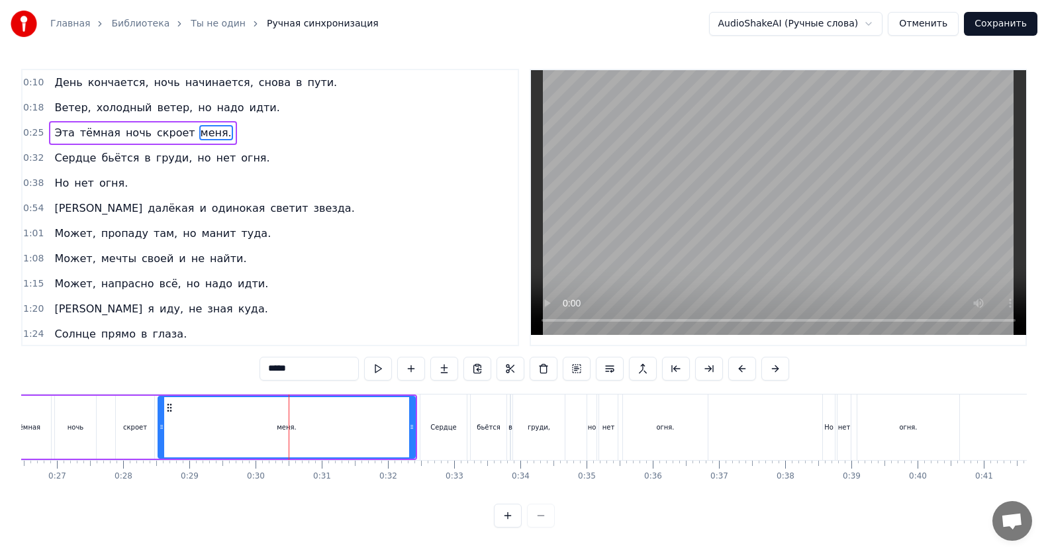
click at [436, 430] on div "Сердце" at bounding box center [443, 427] width 26 height 10
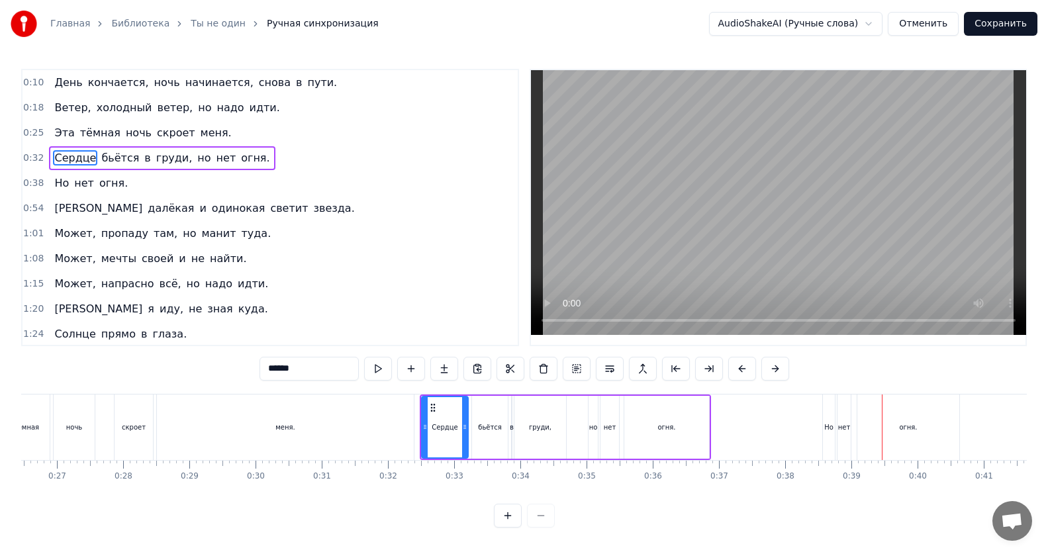
click at [196, 159] on span "но" at bounding box center [204, 157] width 16 height 15
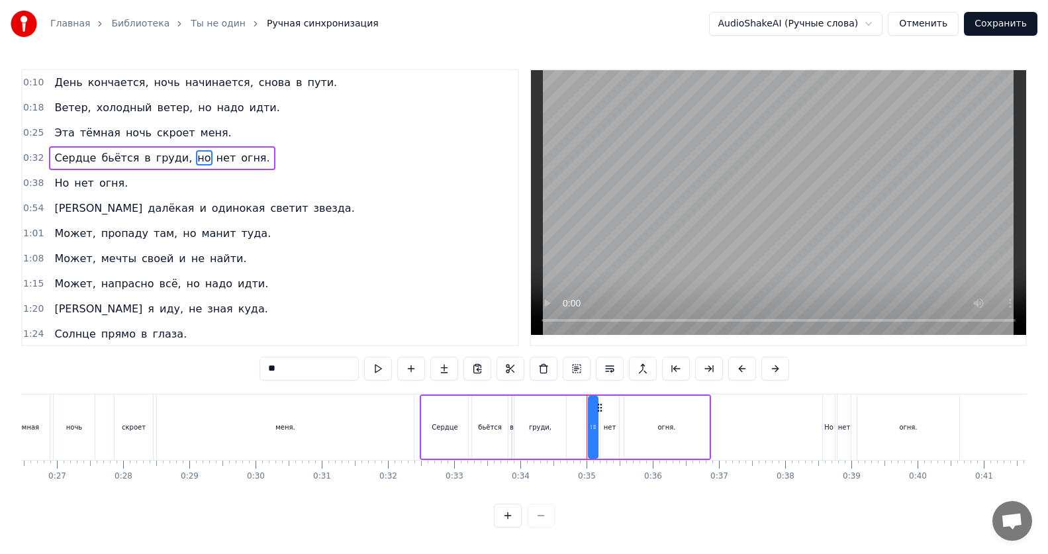
click at [289, 438] on div "меня." at bounding box center [285, 427] width 257 height 66
type input "*****"
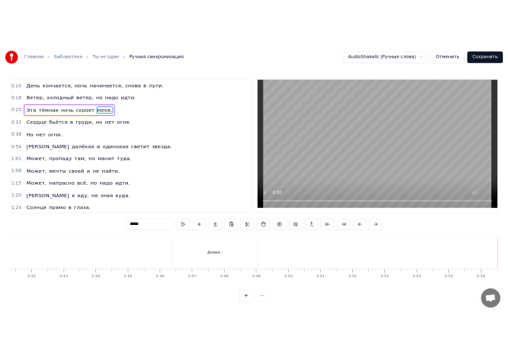
scroll to position [0, 14650]
